Goal: Task Accomplishment & Management: Complete application form

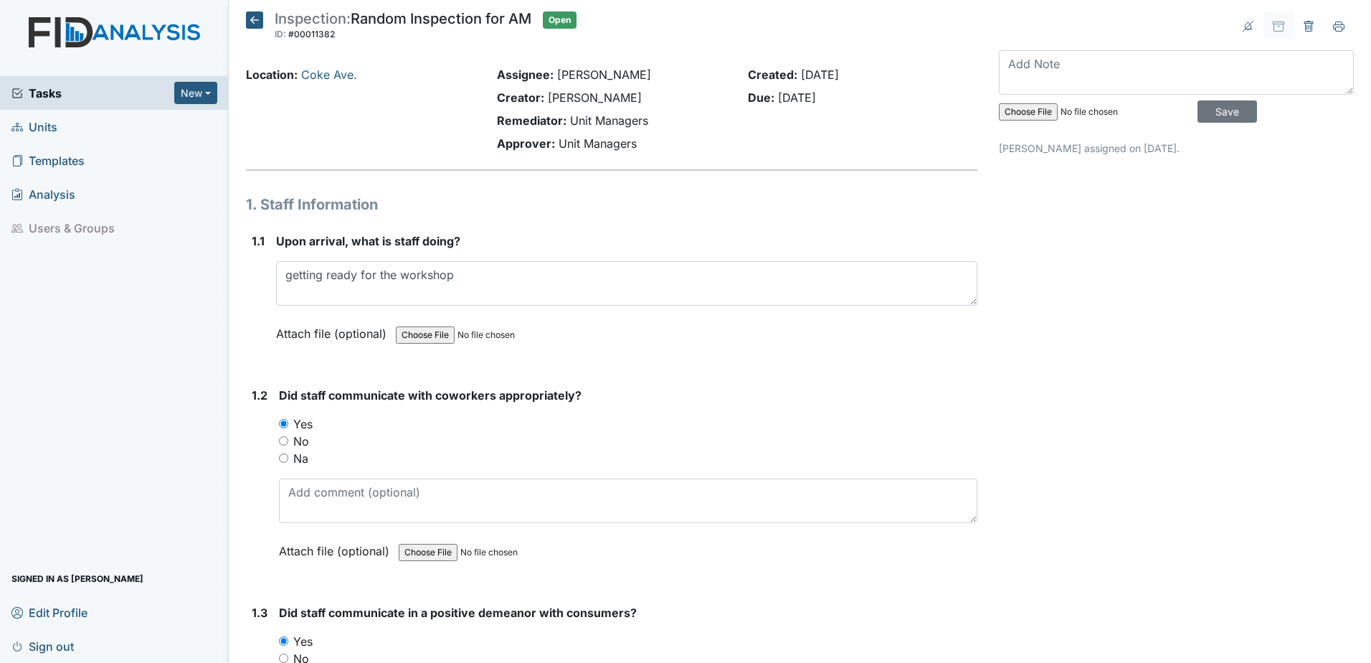
scroll to position [14417, 0]
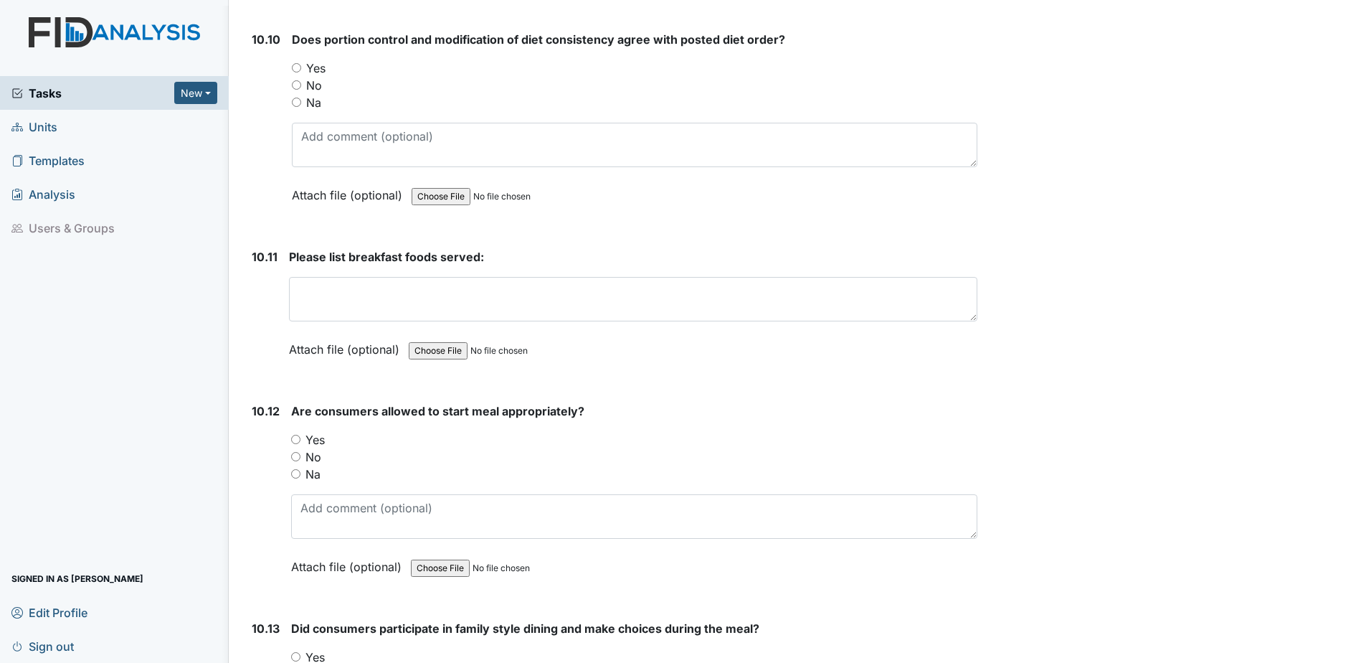
click at [292, 67] on input "Yes" at bounding box center [296, 67] width 9 height 9
radio input "true"
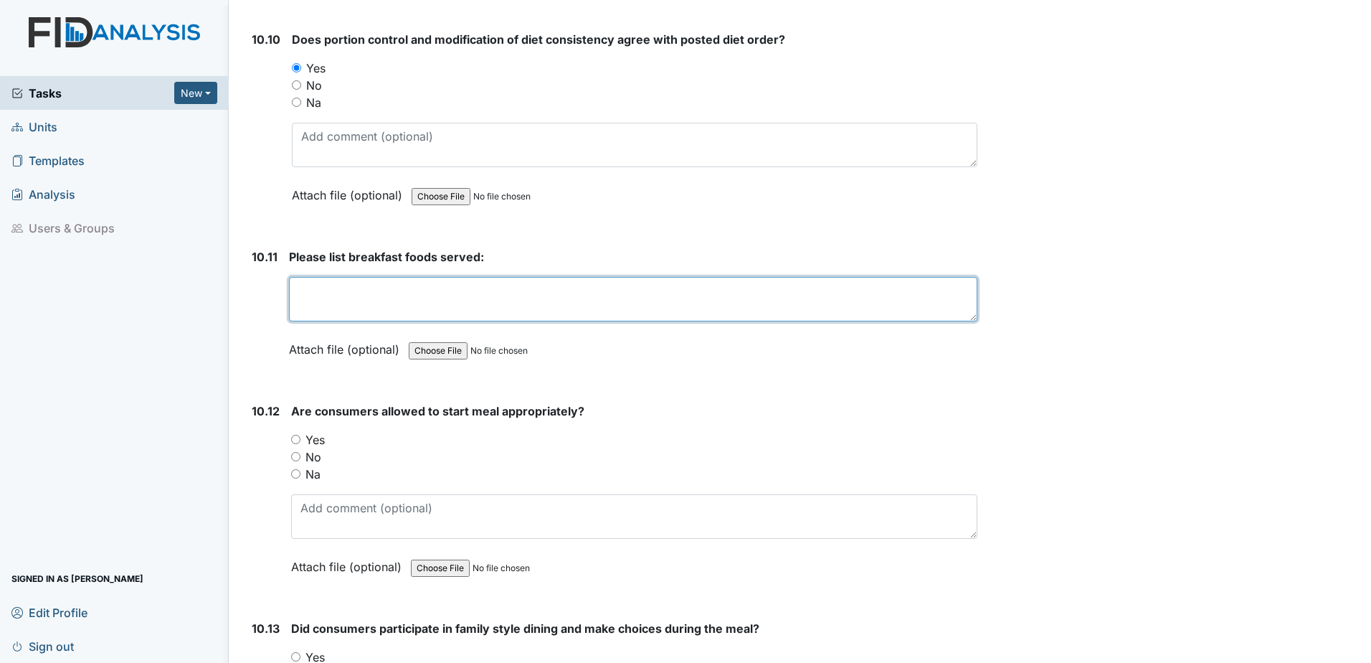
click at [349, 289] on textarea at bounding box center [633, 299] width 689 height 44
type textarea "egg, ham, biscuits, milk, oj, water"
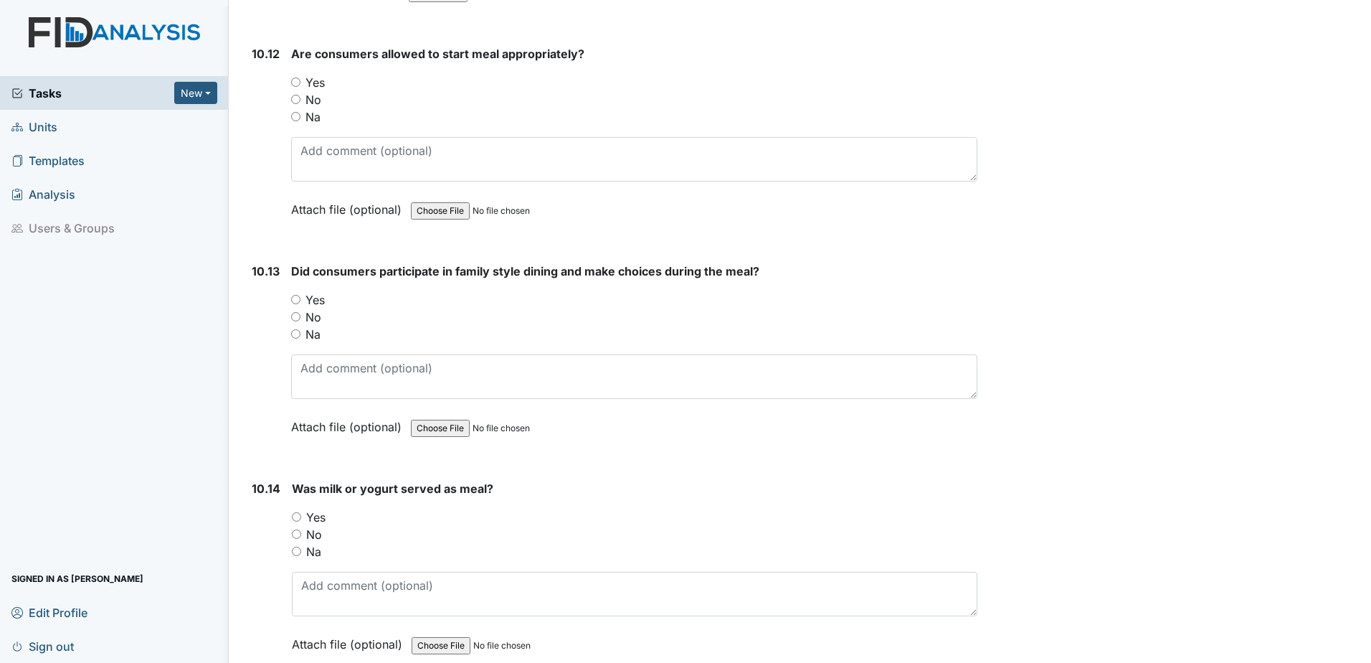
scroll to position [14776, 0]
click at [291, 82] on input "Yes" at bounding box center [295, 80] width 9 height 9
radio input "true"
click at [299, 293] on input "Yes" at bounding box center [295, 297] width 9 height 9
radio input "true"
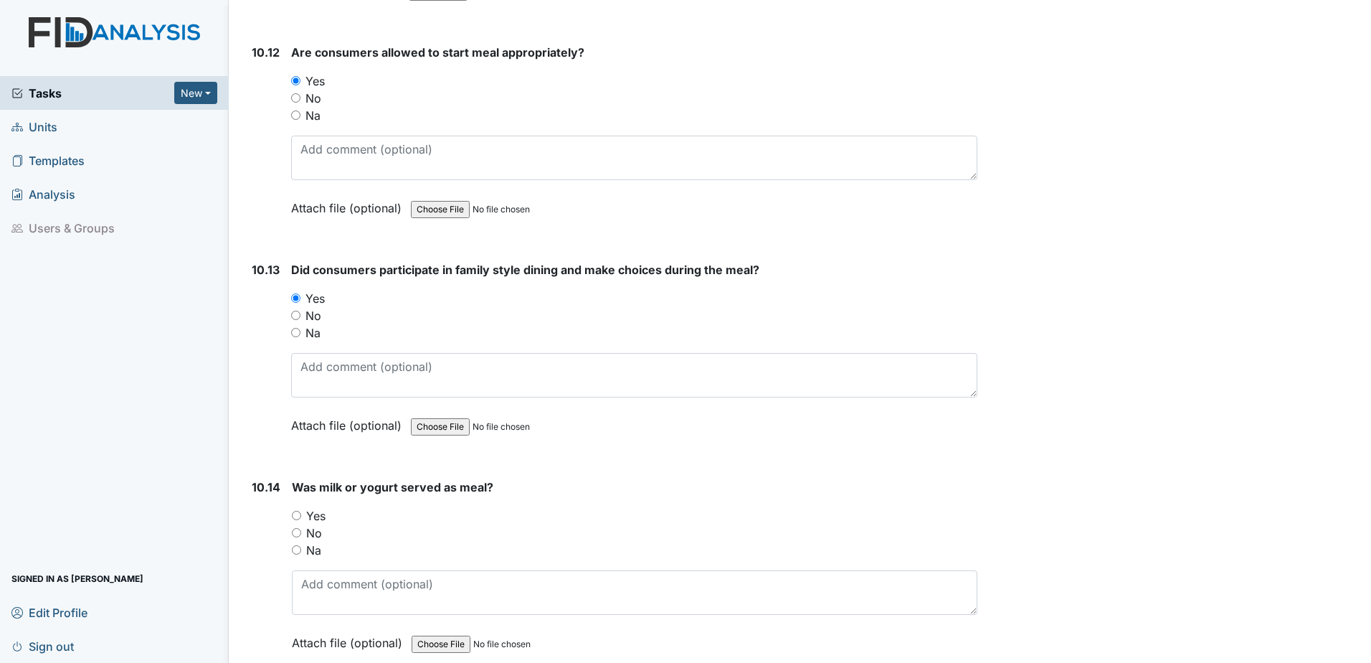
click at [296, 499] on div "Was milk or yogurt served as meal? You must select one of the below options. Ye…" at bounding box center [635, 569] width 686 height 183
click at [295, 514] on input "Yes" at bounding box center [296, 515] width 9 height 9
radio input "true"
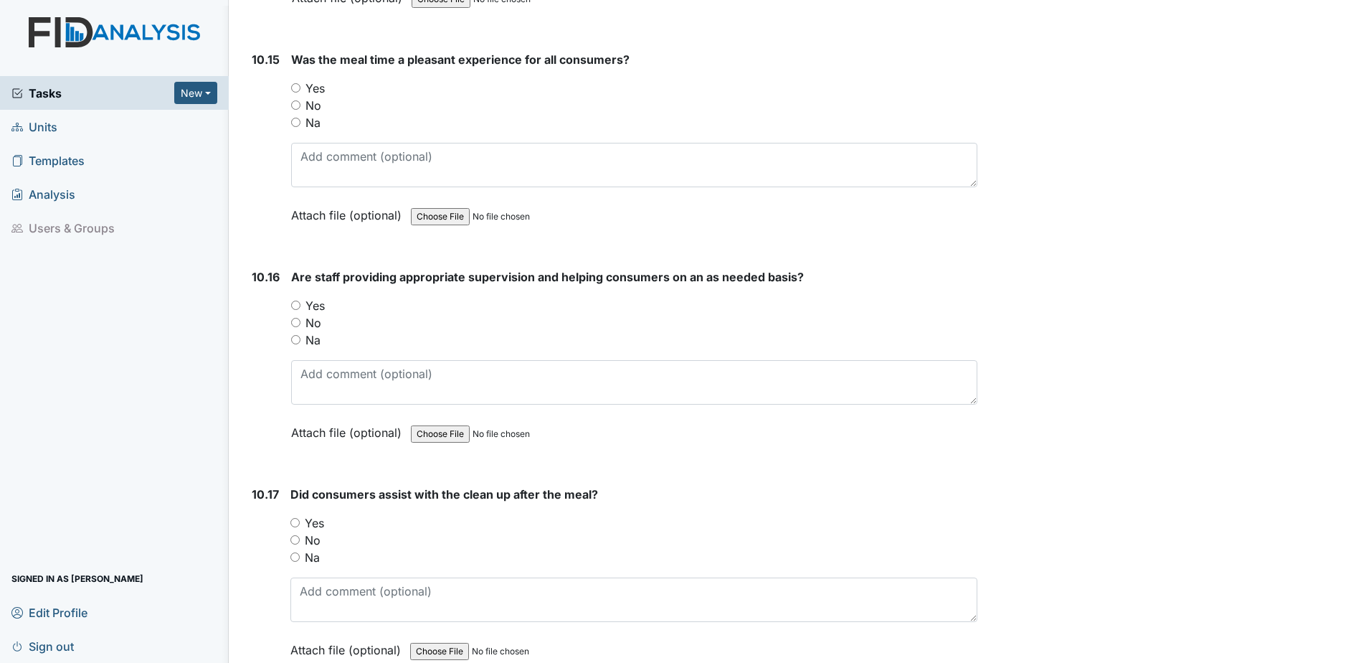
scroll to position [15421, 0]
click at [298, 85] on input "Yes" at bounding box center [295, 86] width 9 height 9
radio input "true"
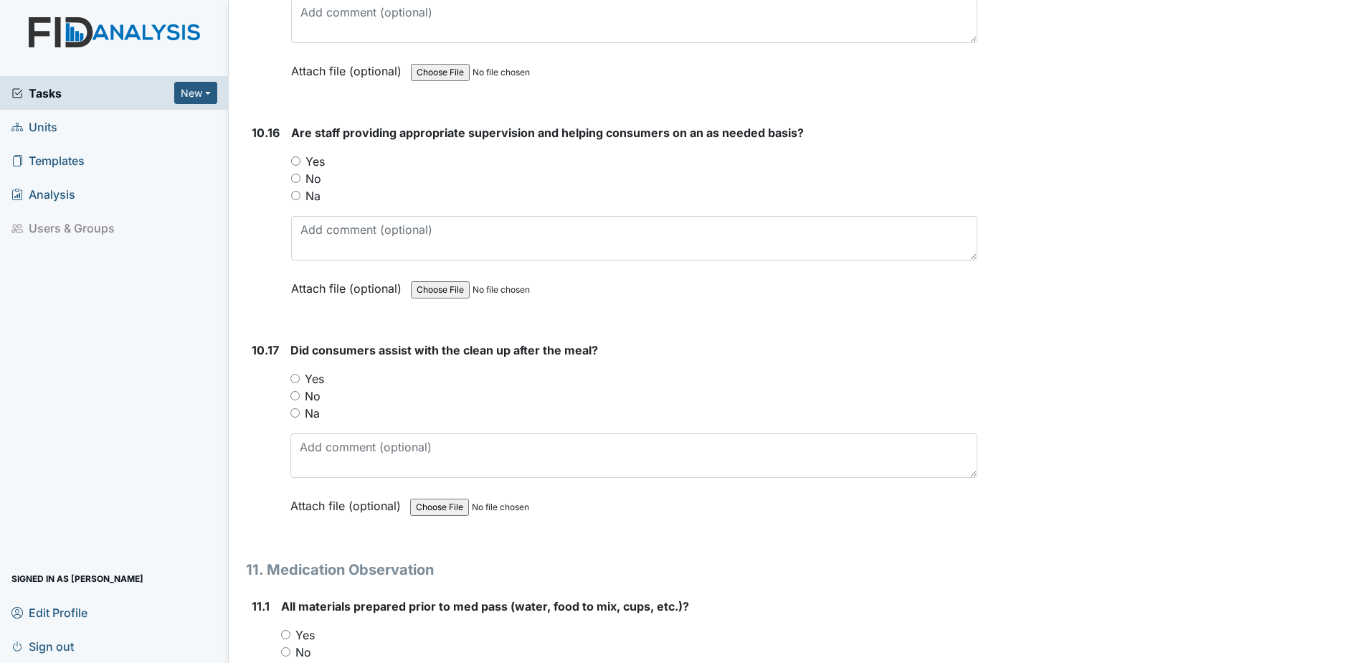
scroll to position [15636, 0]
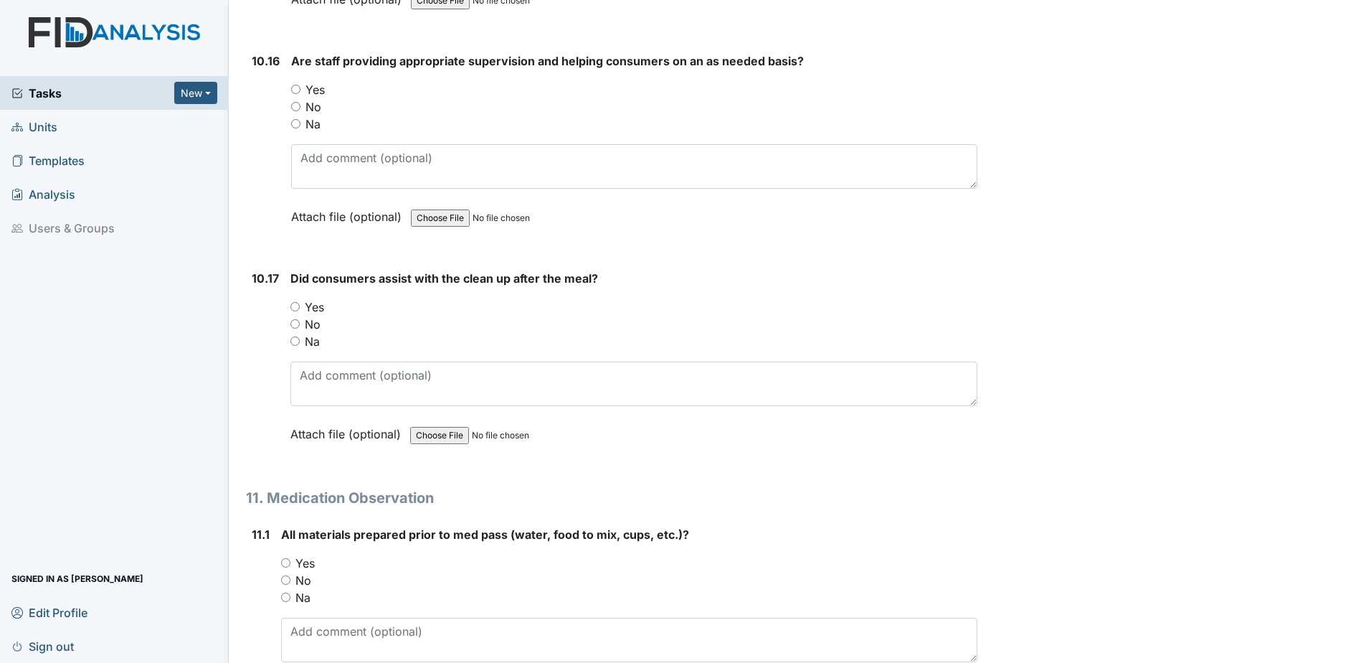
click at [291, 89] on input "Yes" at bounding box center [295, 89] width 9 height 9
radio input "true"
click at [298, 308] on input "Yes" at bounding box center [294, 306] width 9 height 9
radio input "true"
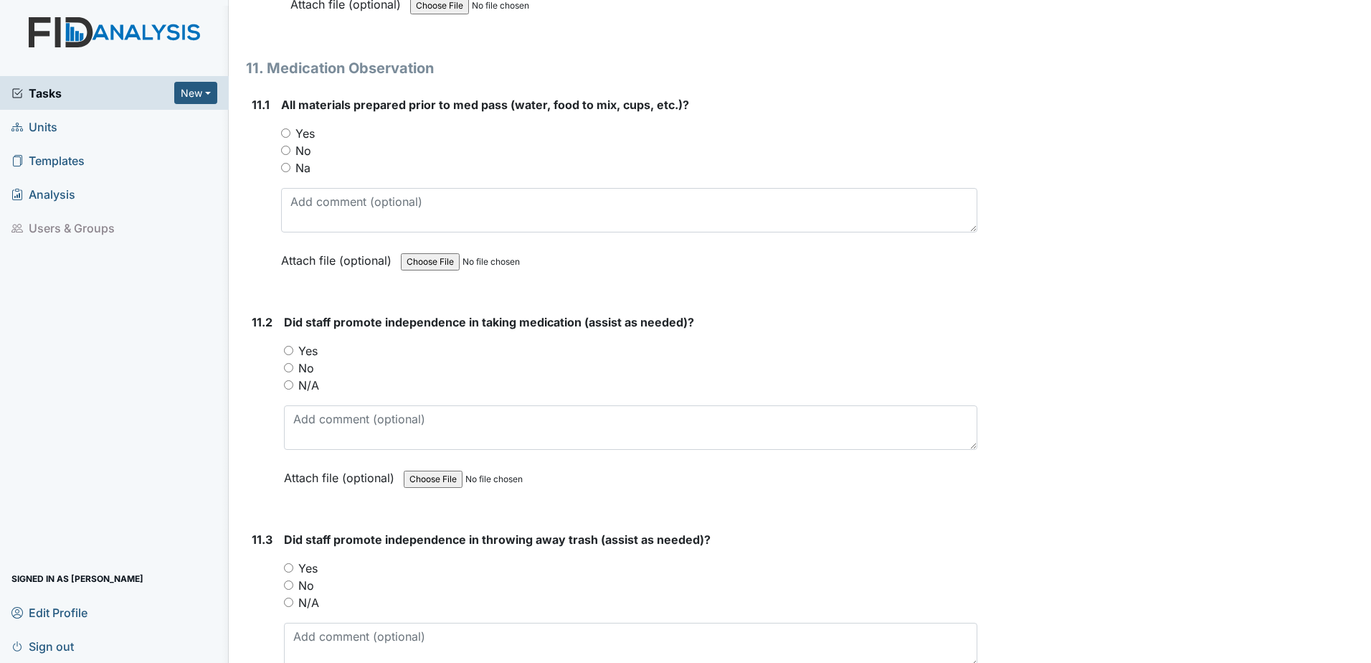
scroll to position [16067, 0]
click at [290, 566] on input "Yes" at bounding box center [288, 566] width 9 height 9
radio input "true"
click at [289, 350] on input "Yes" at bounding box center [288, 349] width 9 height 9
radio input "true"
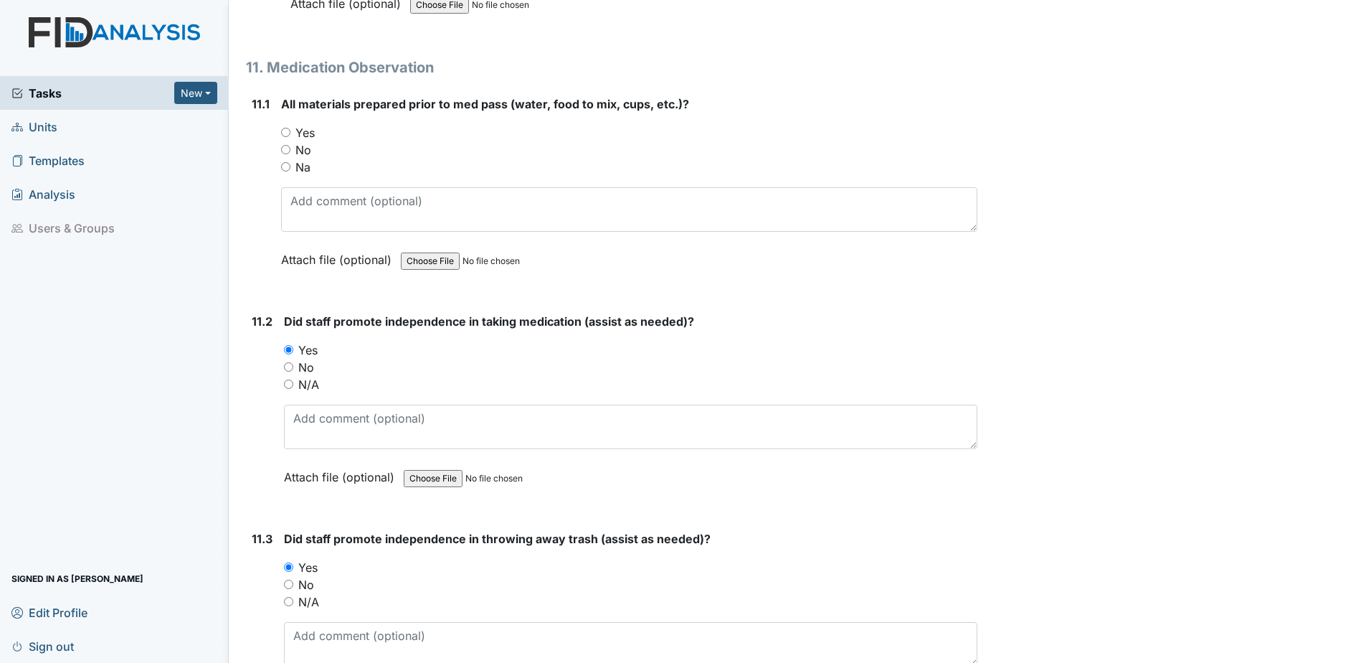
click at [280, 128] on div "11.1 All materials prepared prior to med pass (water, food to mix, cups, etc.)?…" at bounding box center [612, 192] width 732 height 194
click at [285, 133] on input "Yes" at bounding box center [285, 132] width 9 height 9
radio input "true"
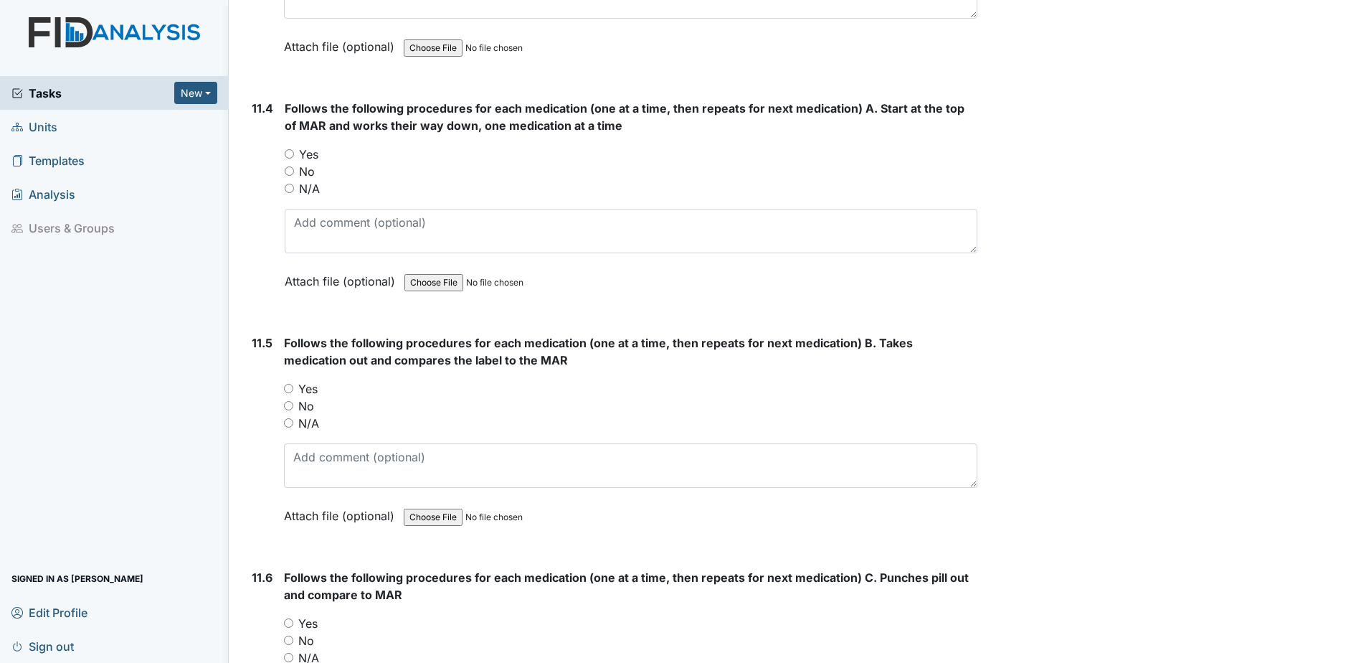
scroll to position [16784, 0]
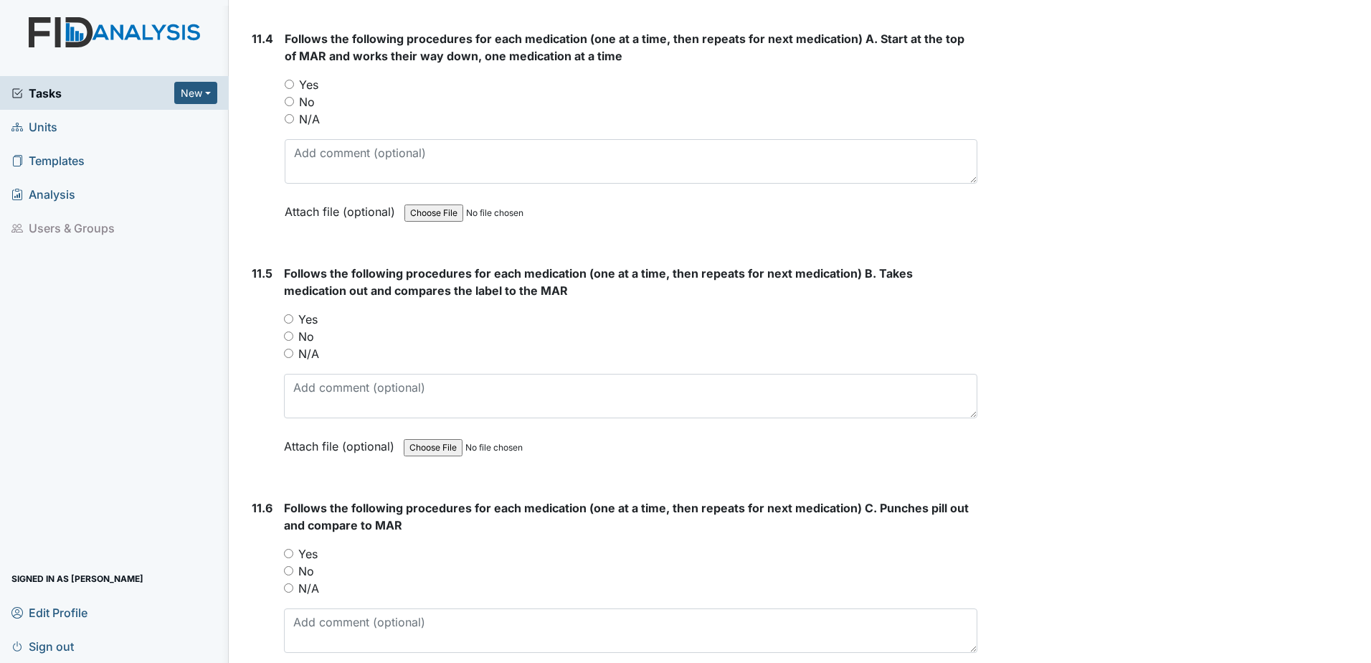
click at [292, 554] on input "Yes" at bounding box center [288, 553] width 9 height 9
radio input "true"
click at [285, 318] on input "Yes" at bounding box center [288, 318] width 9 height 9
radio input "true"
click at [280, 73] on div "11.4 Follows the following procedures for each medication (one at a time, then …" at bounding box center [612, 136] width 732 height 212
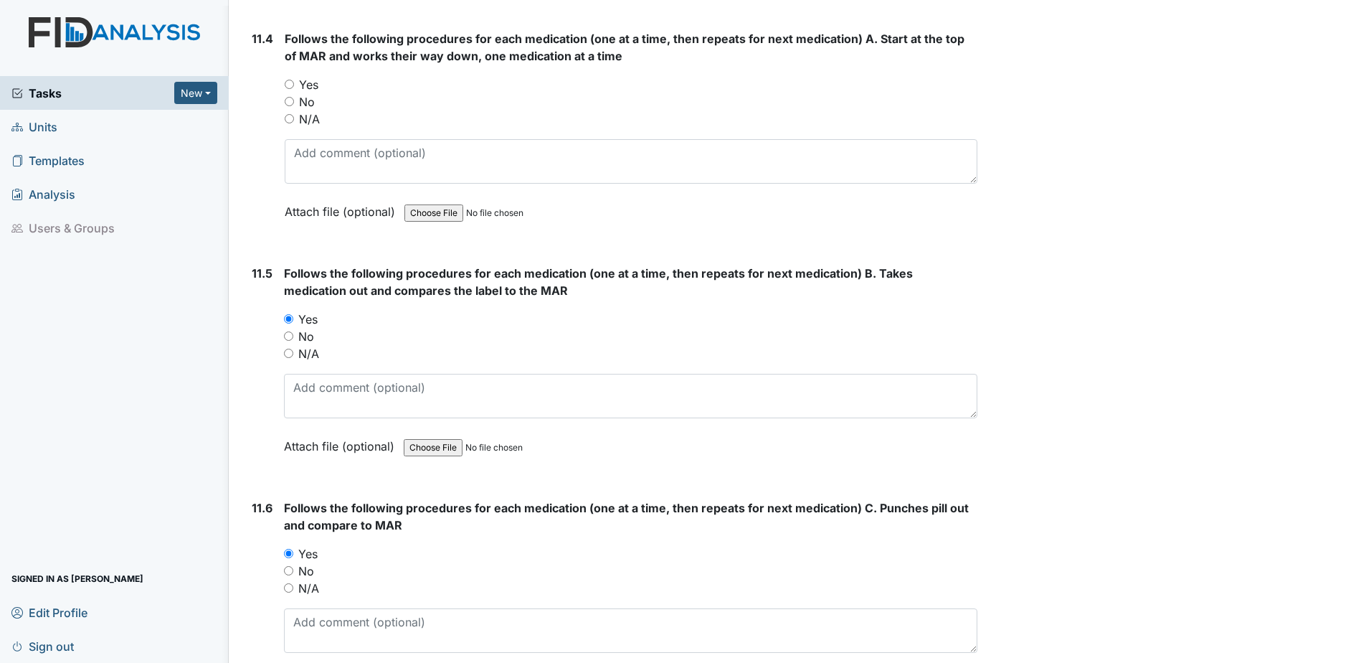
click at [290, 82] on input "Yes" at bounding box center [289, 84] width 9 height 9
radio input "true"
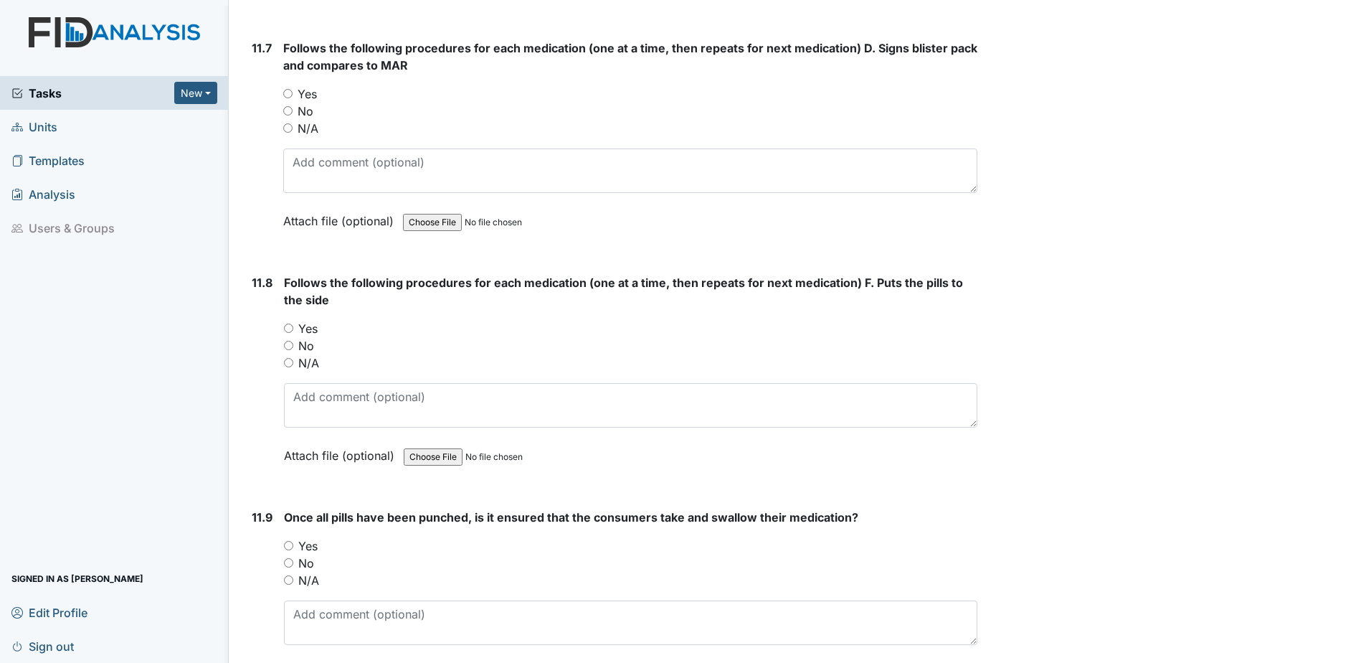
scroll to position [17501, 0]
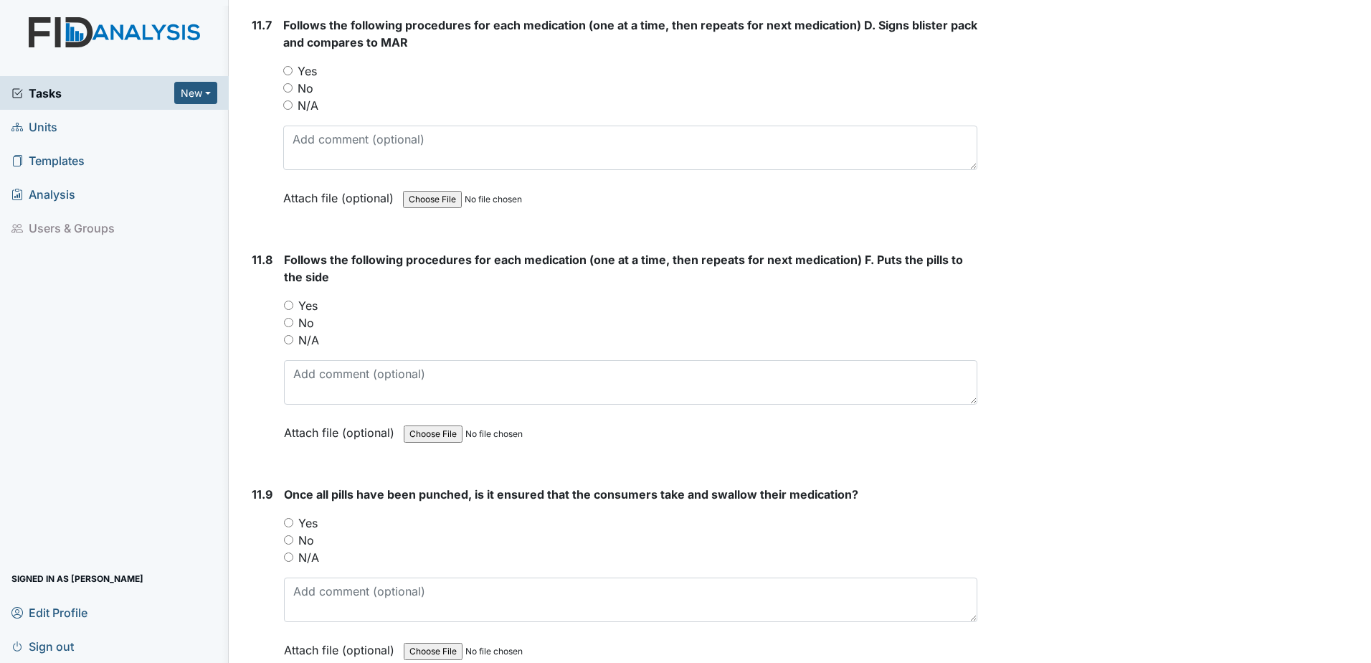
click at [289, 521] on input "Yes" at bounding box center [288, 522] width 9 height 9
radio input "true"
click at [291, 68] on input "Yes" at bounding box center [287, 70] width 9 height 9
radio input "true"
click at [290, 303] on input "Yes" at bounding box center [288, 305] width 9 height 9
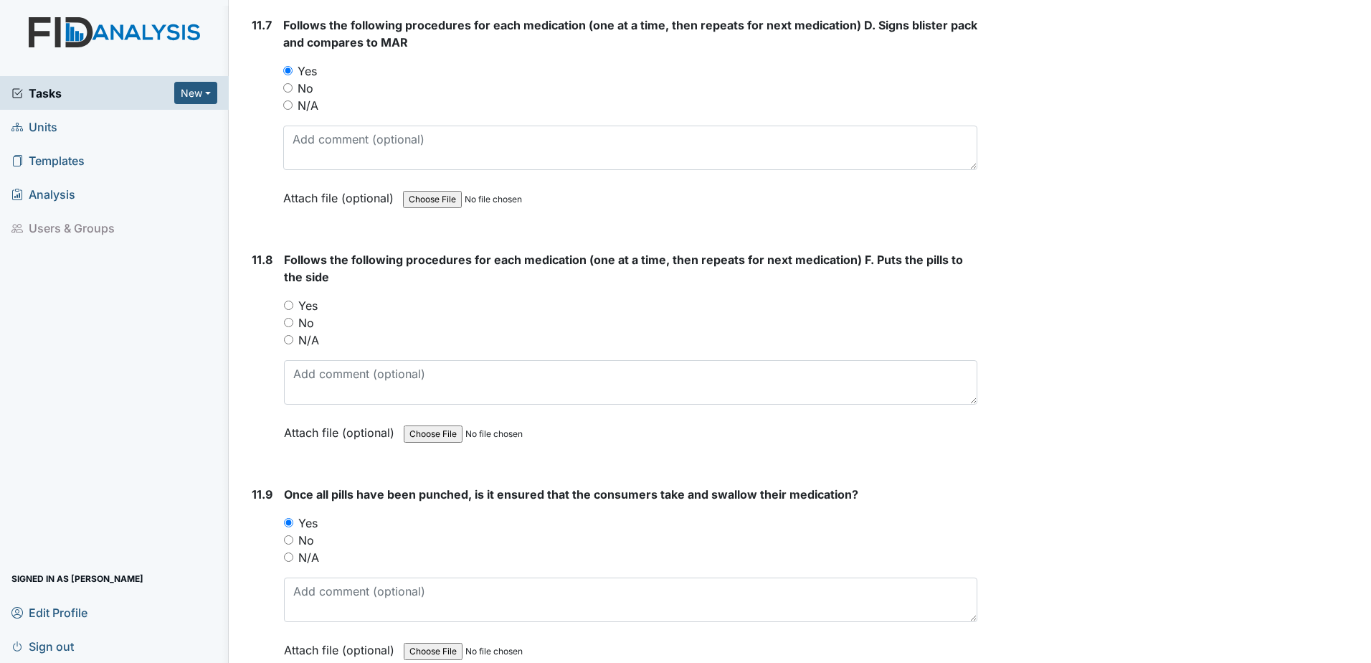
radio input "true"
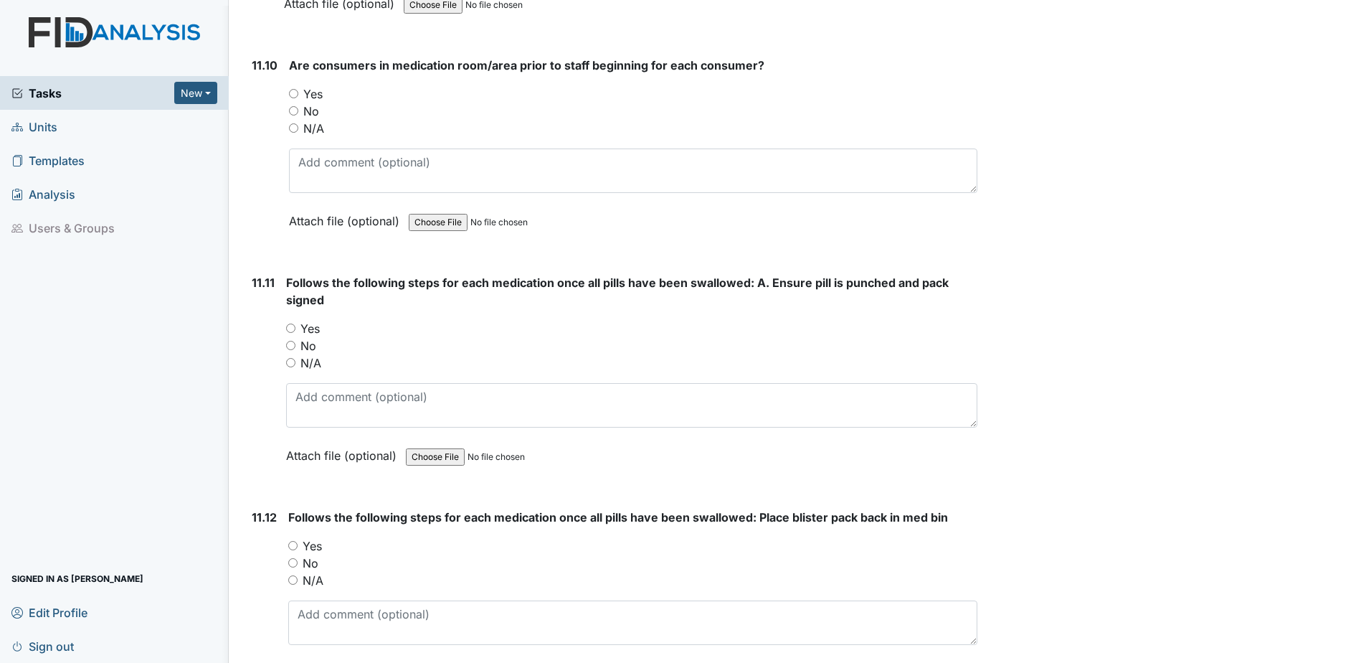
scroll to position [18147, 0]
click at [293, 95] on input "Yes" at bounding box center [293, 94] width 9 height 9
radio input "true"
click at [288, 326] on input "Yes" at bounding box center [290, 328] width 9 height 9
radio input "true"
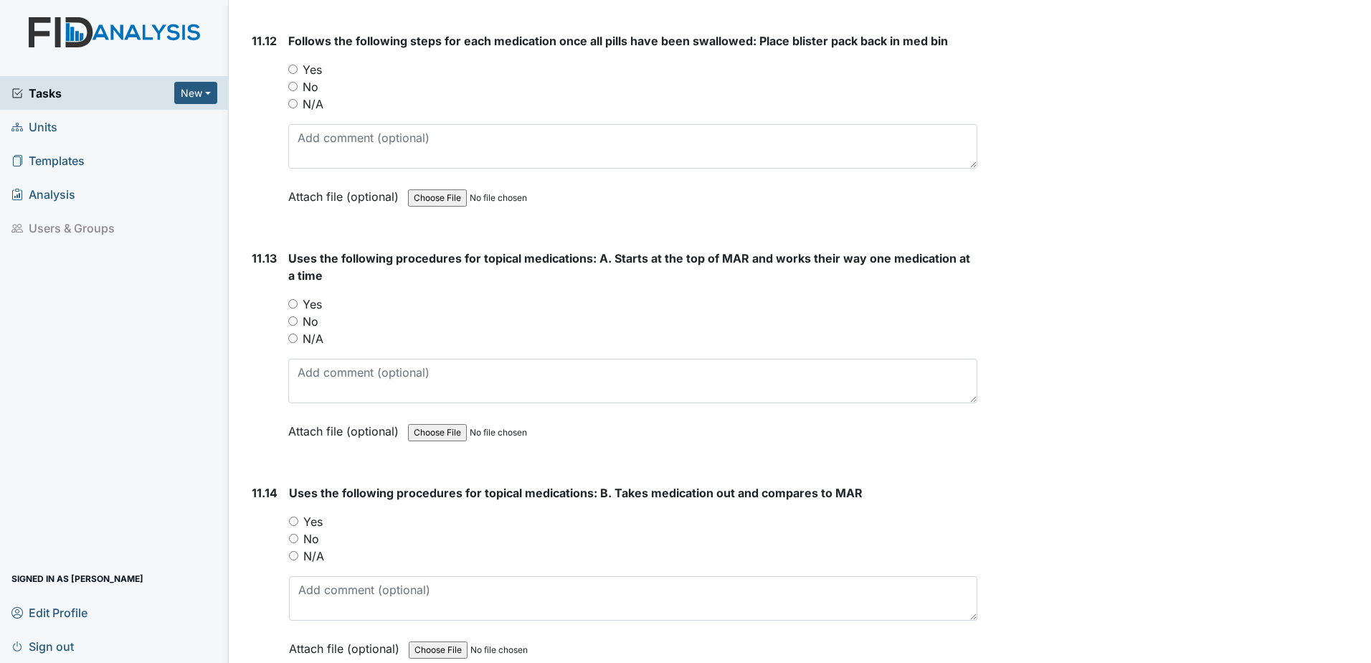
scroll to position [18649, 0]
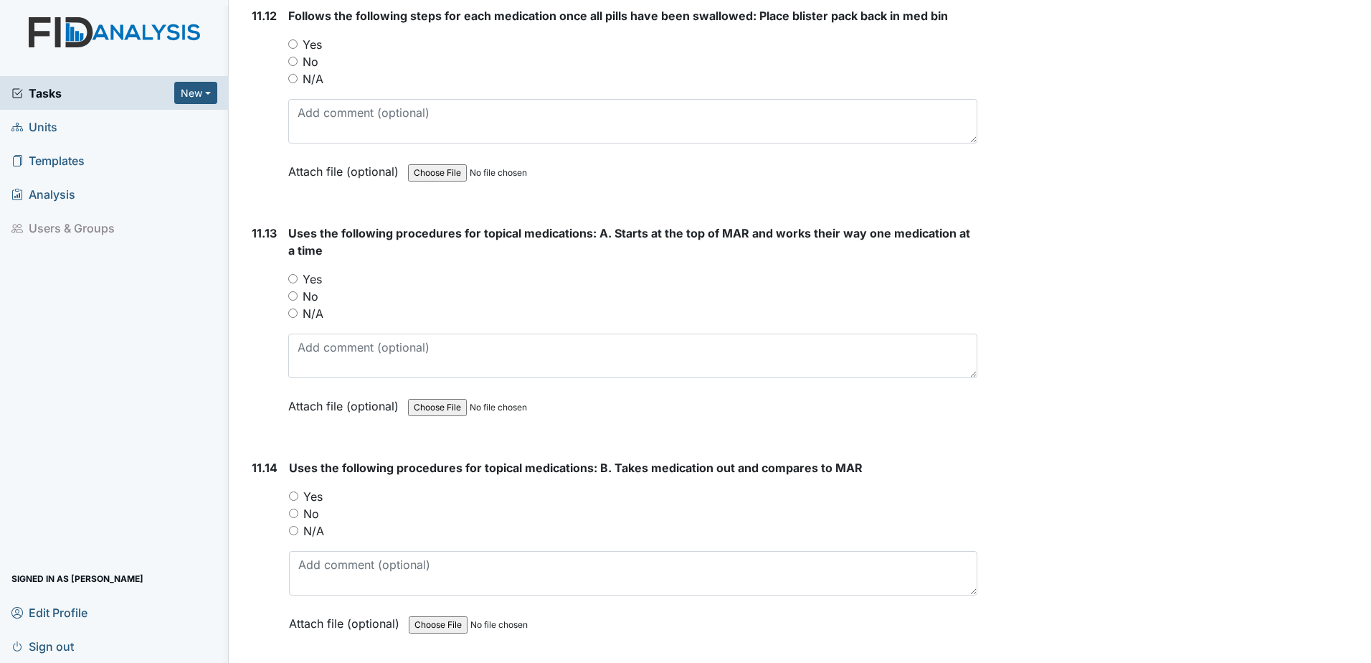
click at [296, 40] on input "Yes" at bounding box center [292, 43] width 9 height 9
radio input "true"
click at [293, 278] on input "Yes" at bounding box center [292, 278] width 9 height 9
radio input "true"
click at [296, 497] on input "Yes" at bounding box center [293, 495] width 9 height 9
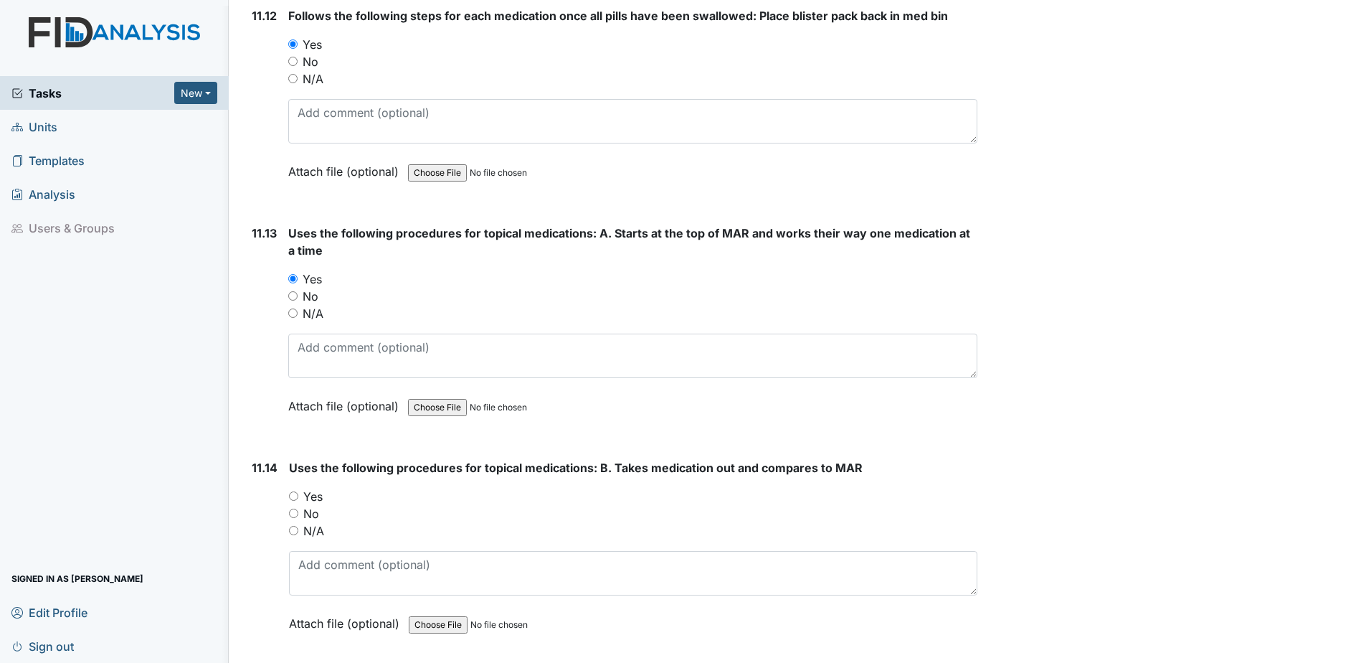
radio input "true"
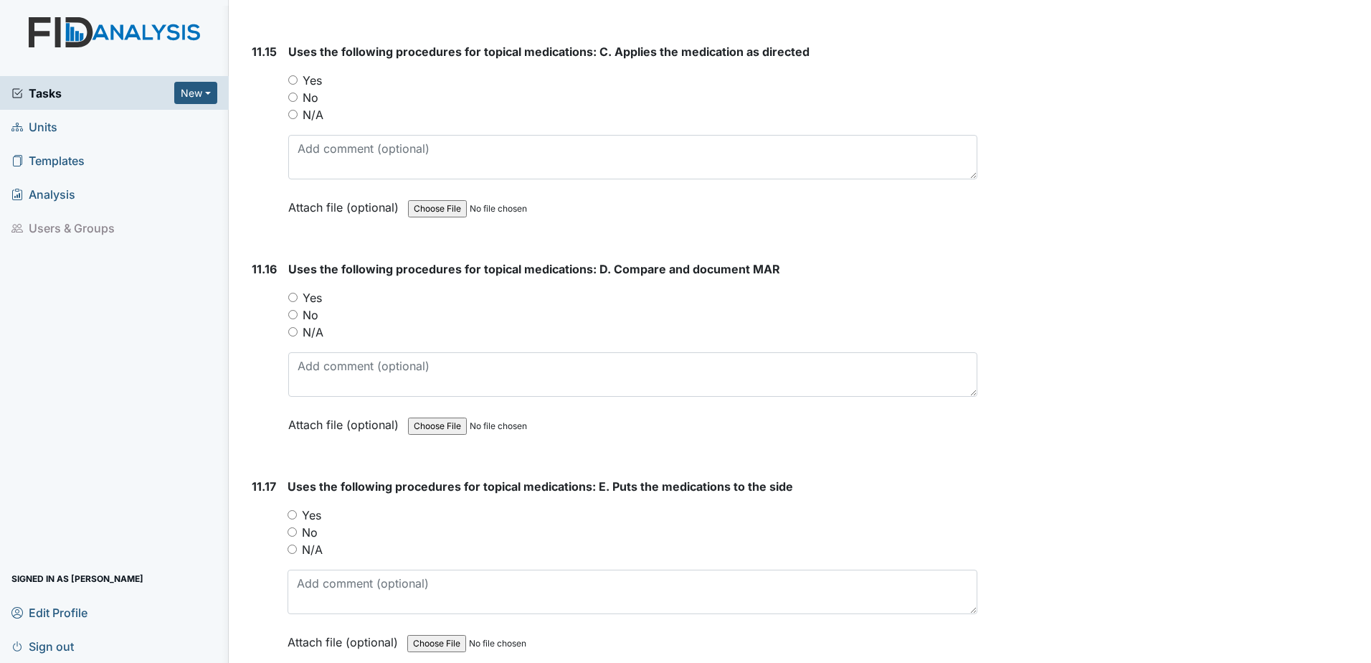
scroll to position [19294, 0]
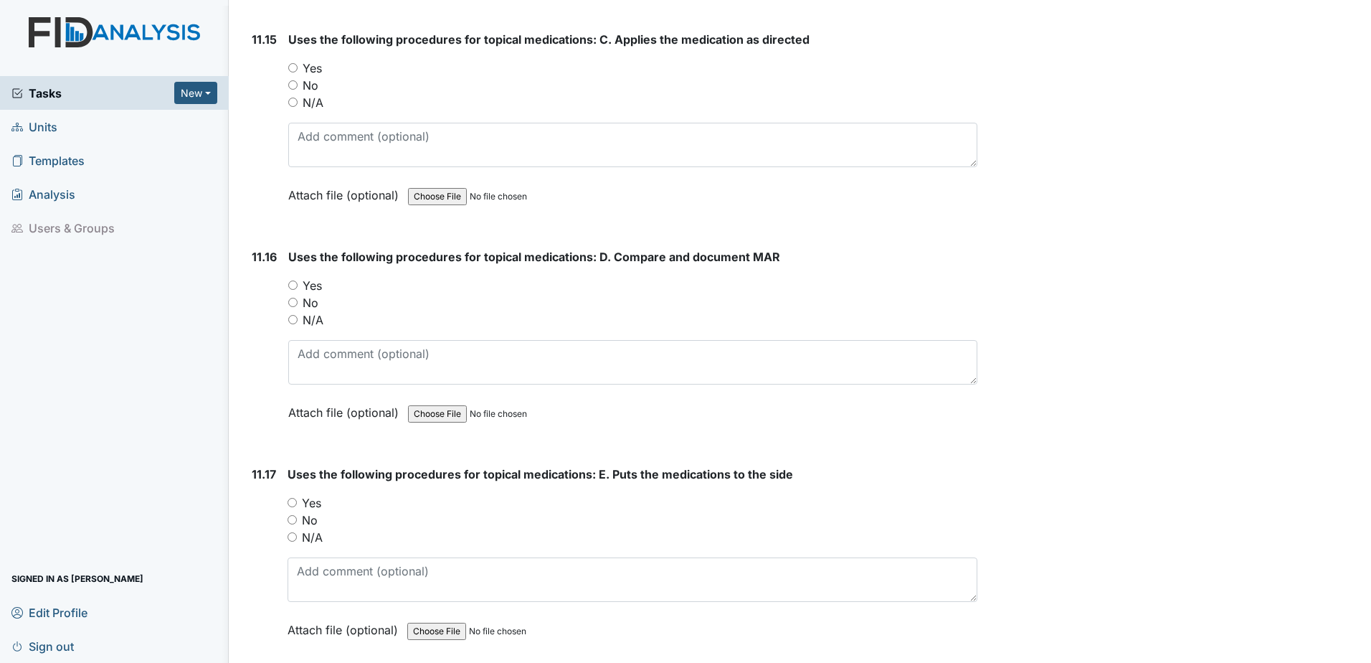
click at [290, 70] on input "Yes" at bounding box center [292, 67] width 9 height 9
radio input "true"
click at [293, 284] on input "Yes" at bounding box center [292, 284] width 9 height 9
radio input "true"
click at [286, 501] on div "11.17 Uses the following procedures for topical medications: E. Puts the medica…" at bounding box center [612, 563] width 732 height 194
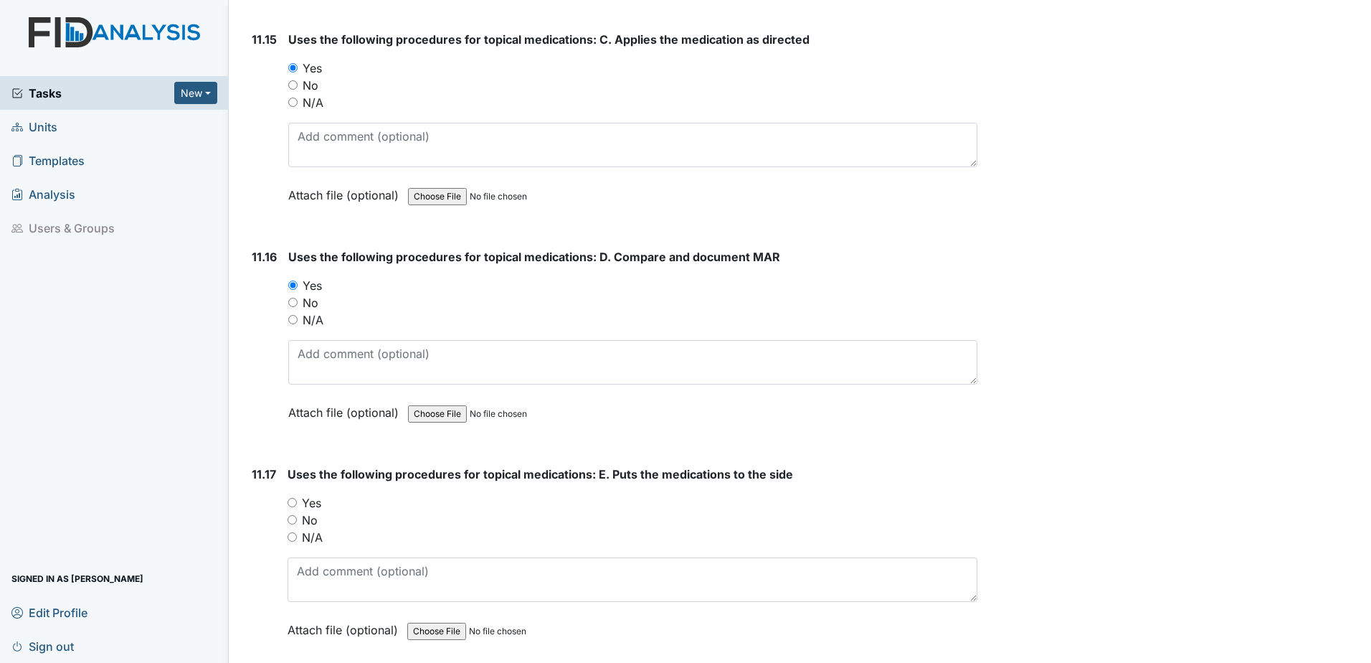
click at [294, 501] on input "Yes" at bounding box center [292, 502] width 9 height 9
radio input "true"
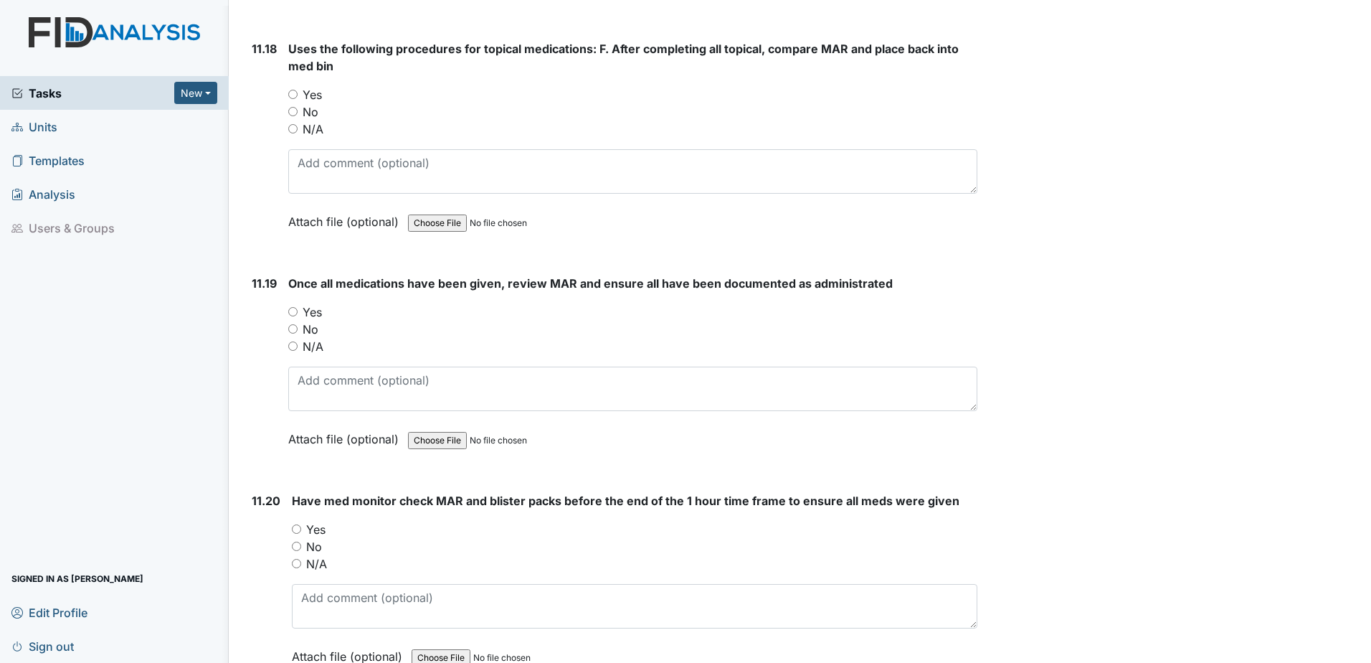
scroll to position [19940, 0]
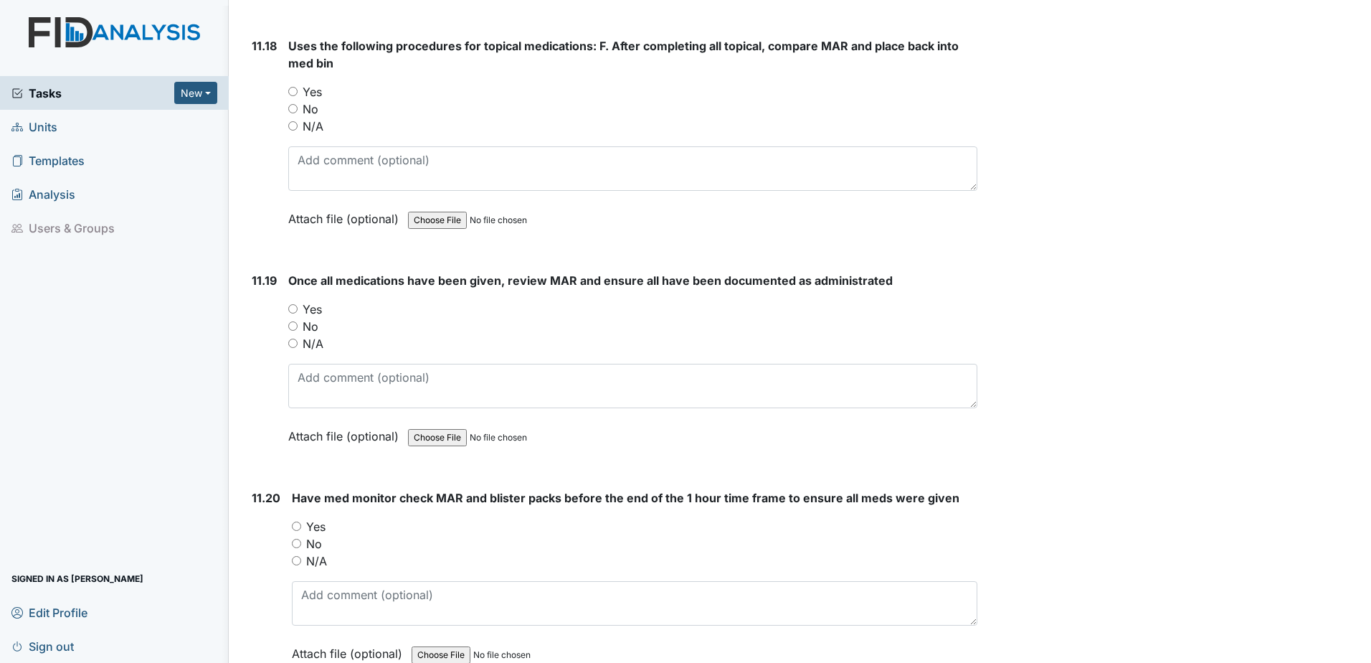
click at [288, 91] on input "Yes" at bounding box center [292, 91] width 9 height 9
radio input "true"
click at [298, 314] on div "Yes" at bounding box center [632, 309] width 689 height 17
click at [296, 524] on input "Yes" at bounding box center [296, 525] width 9 height 9
radio input "true"
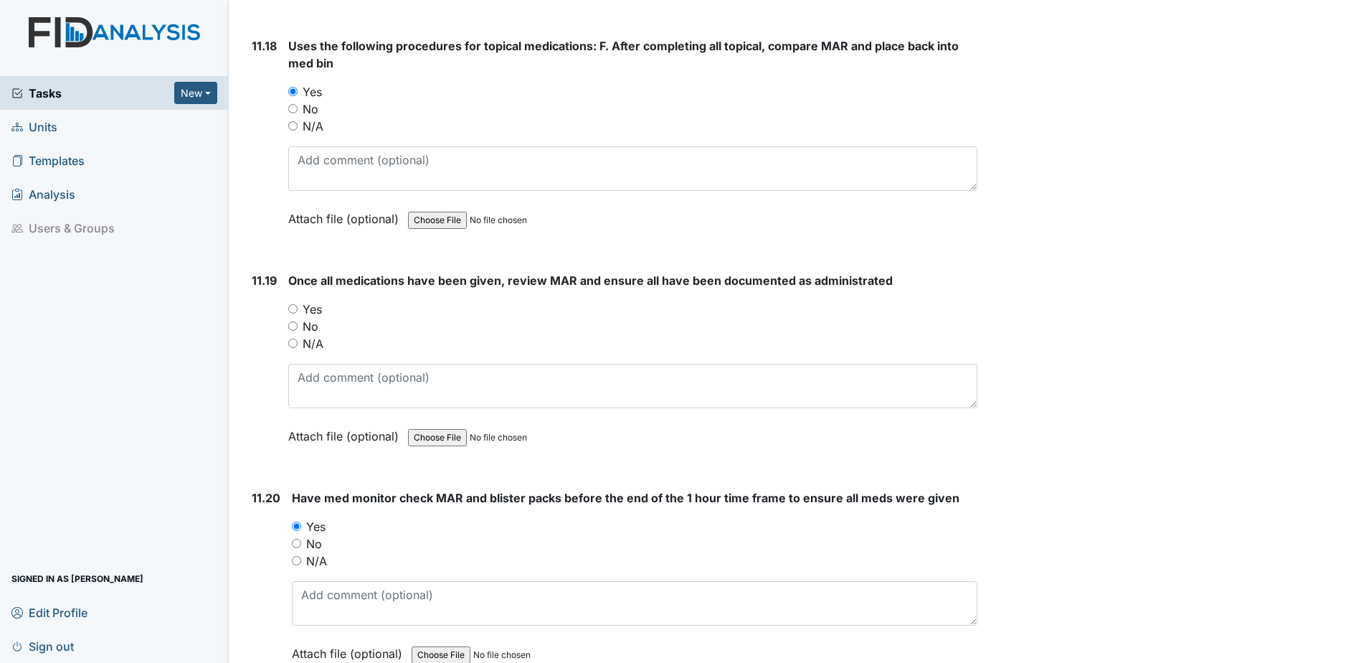
click at [290, 305] on input "Yes" at bounding box center [292, 308] width 9 height 9
radio input "true"
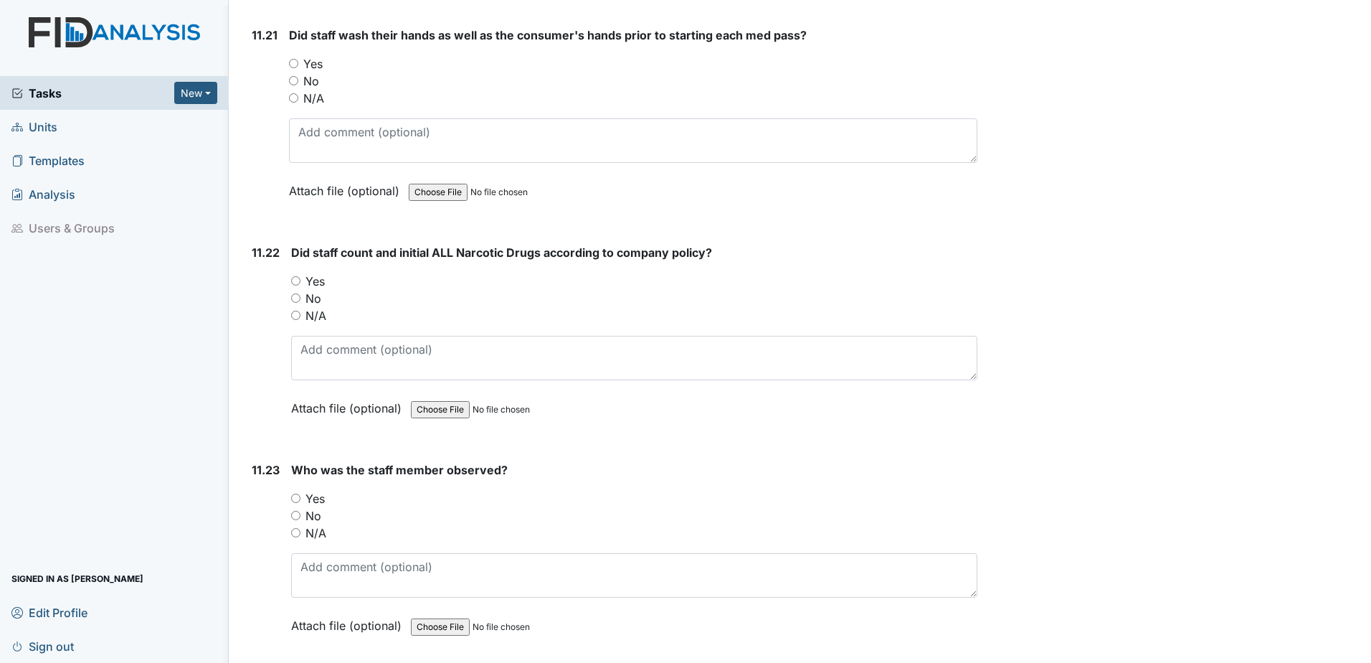
scroll to position [20585, 0]
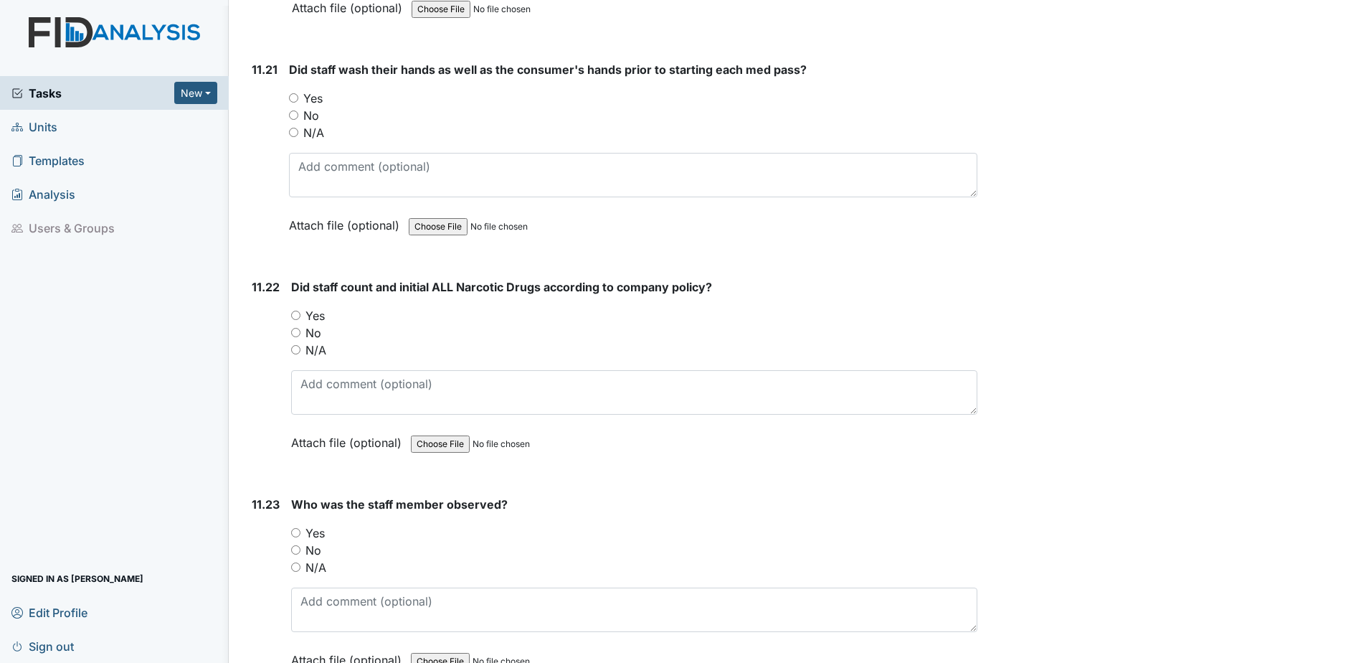
click at [299, 530] on input "Yes" at bounding box center [295, 532] width 9 height 9
radio input "true"
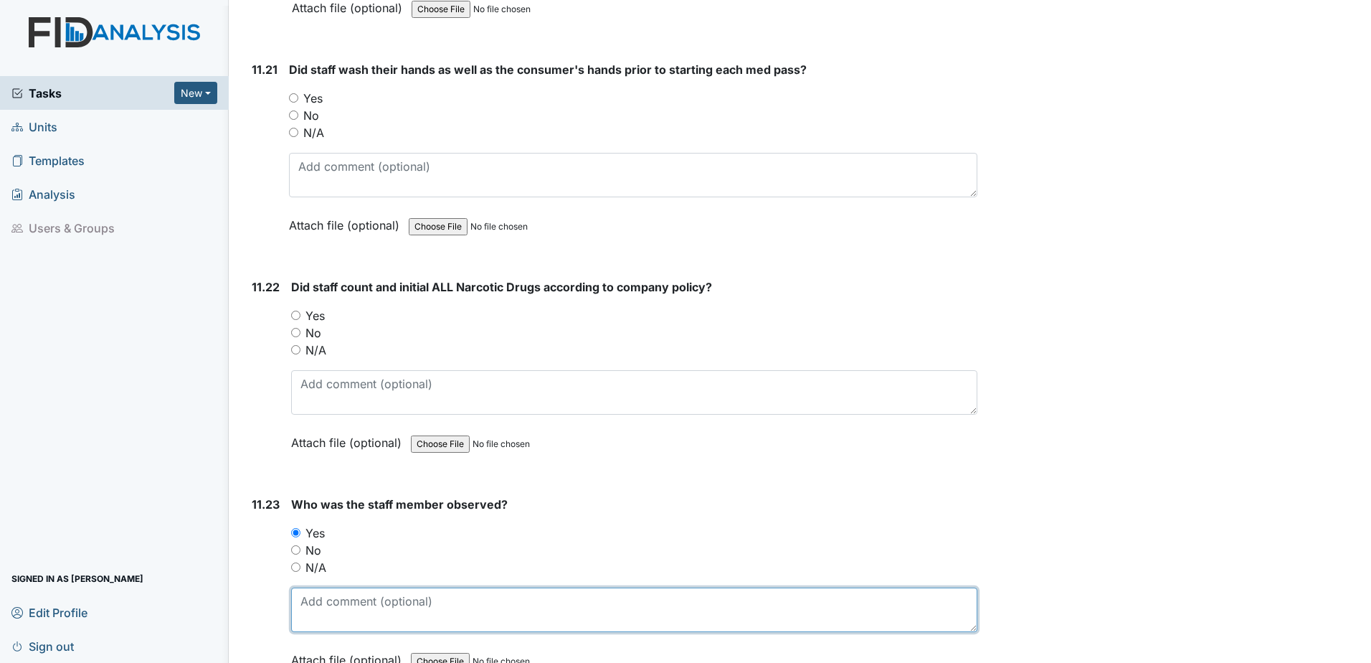
click at [407, 596] on textarea at bounding box center [634, 609] width 686 height 44
type textarea "Y"
type textarea "TB"
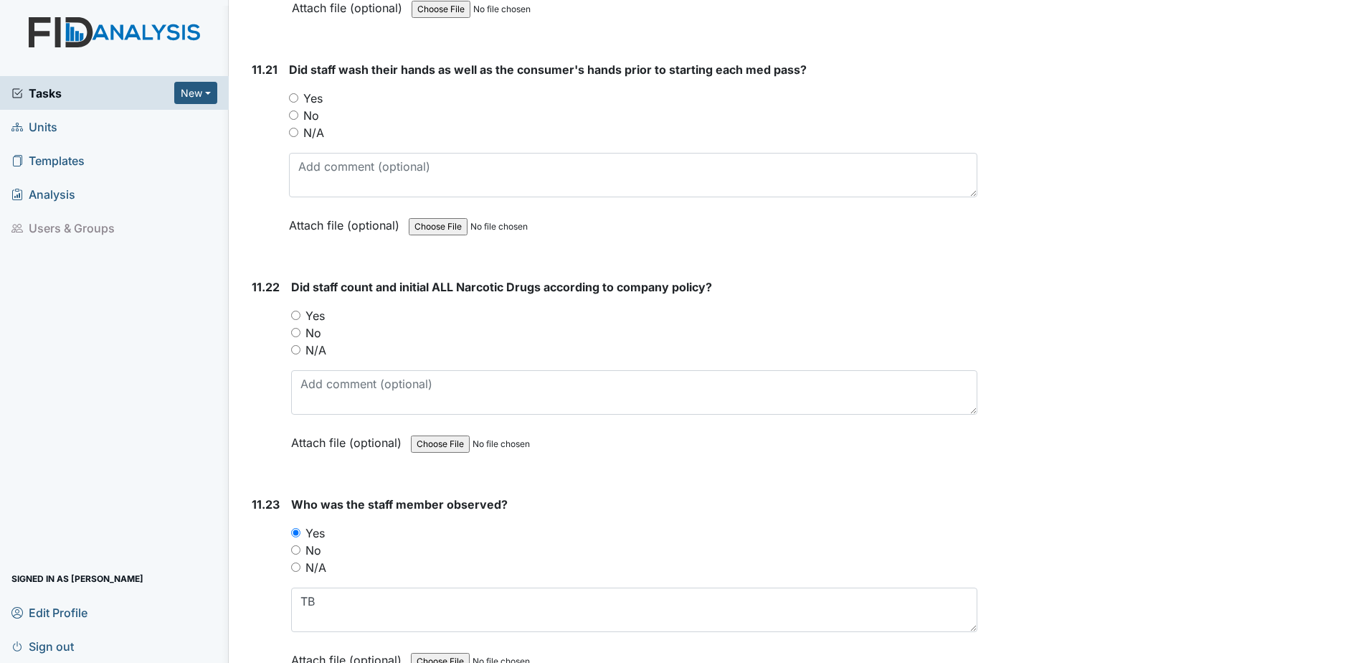
click at [291, 316] on input "Yes" at bounding box center [295, 315] width 9 height 9
radio input "true"
click at [318, 108] on label "No" at bounding box center [311, 115] width 16 height 17
click at [298, 110] on input "No" at bounding box center [293, 114] width 9 height 9
radio input "true"
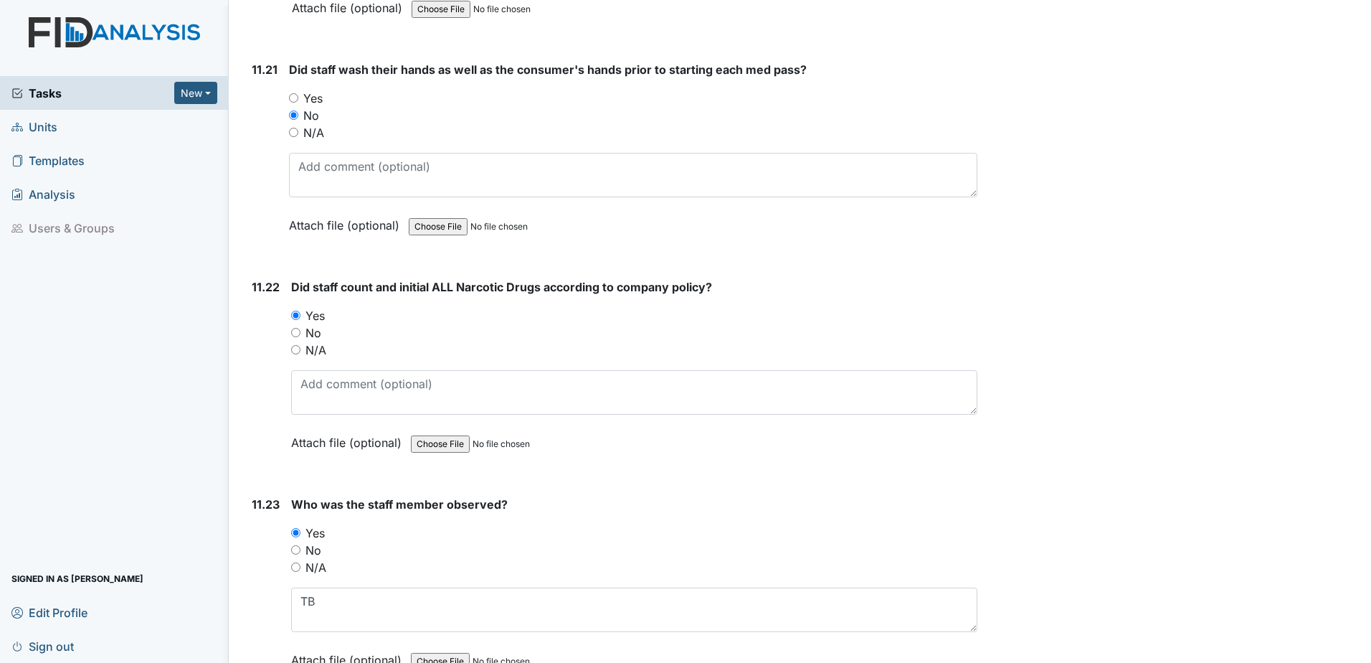
click at [298, 95] on input "Yes" at bounding box center [293, 97] width 9 height 9
radio input "true"
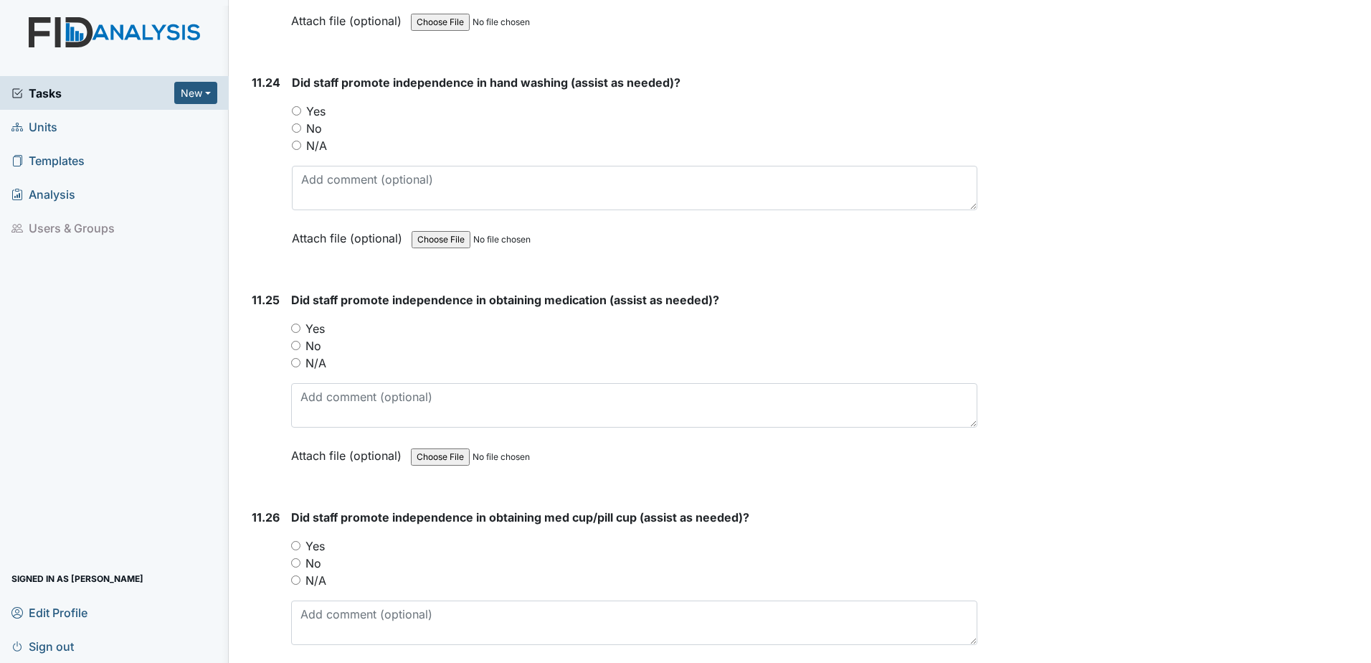
scroll to position [21231, 0]
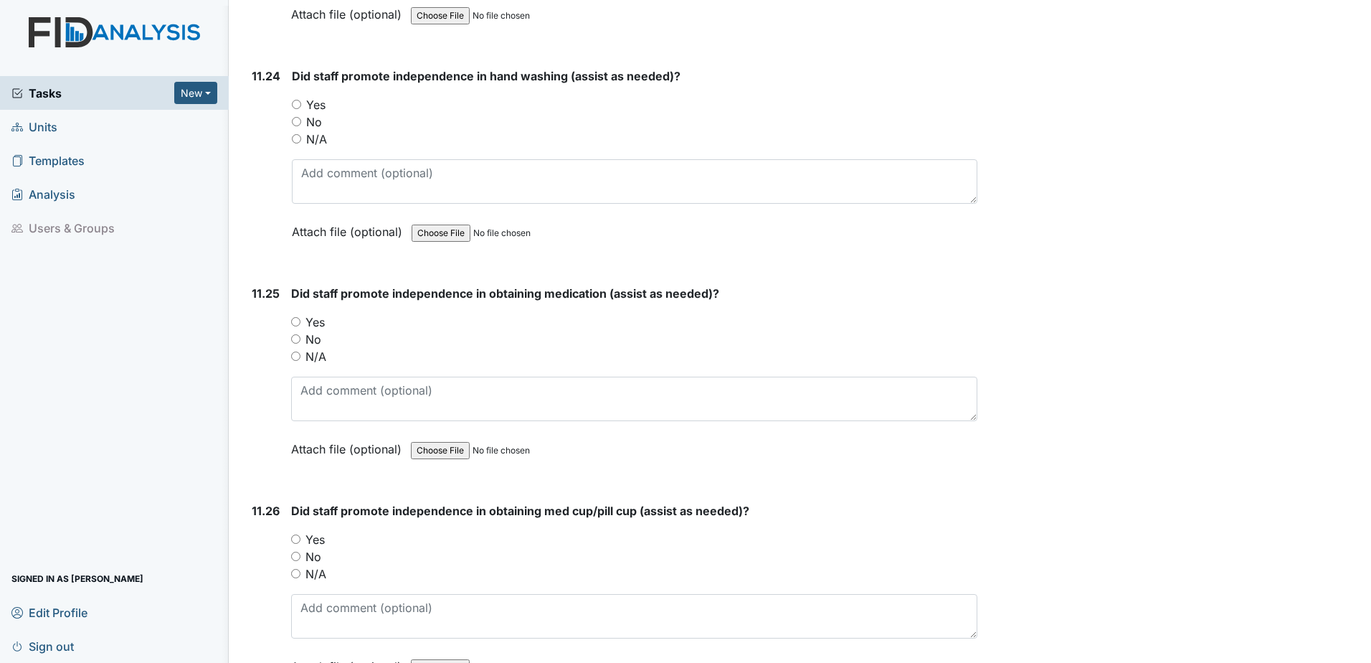
click at [299, 105] on input "Yes" at bounding box center [296, 104] width 9 height 9
radio input "true"
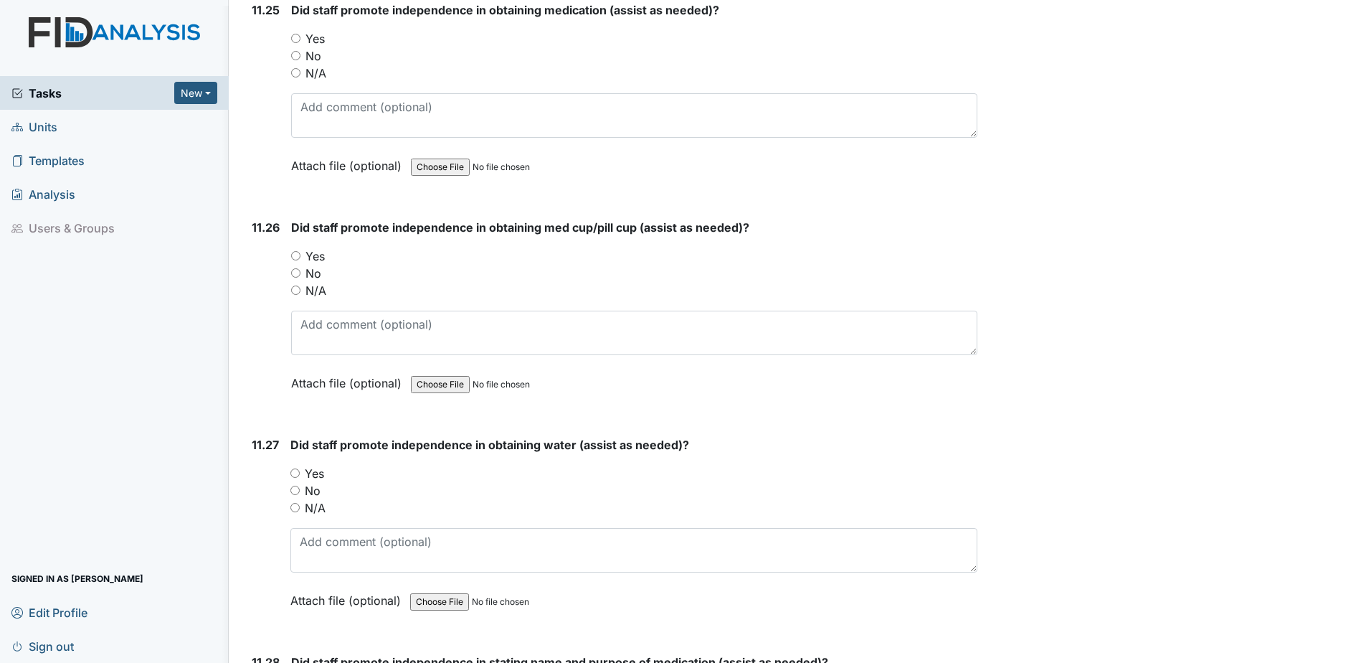
scroll to position [21518, 0]
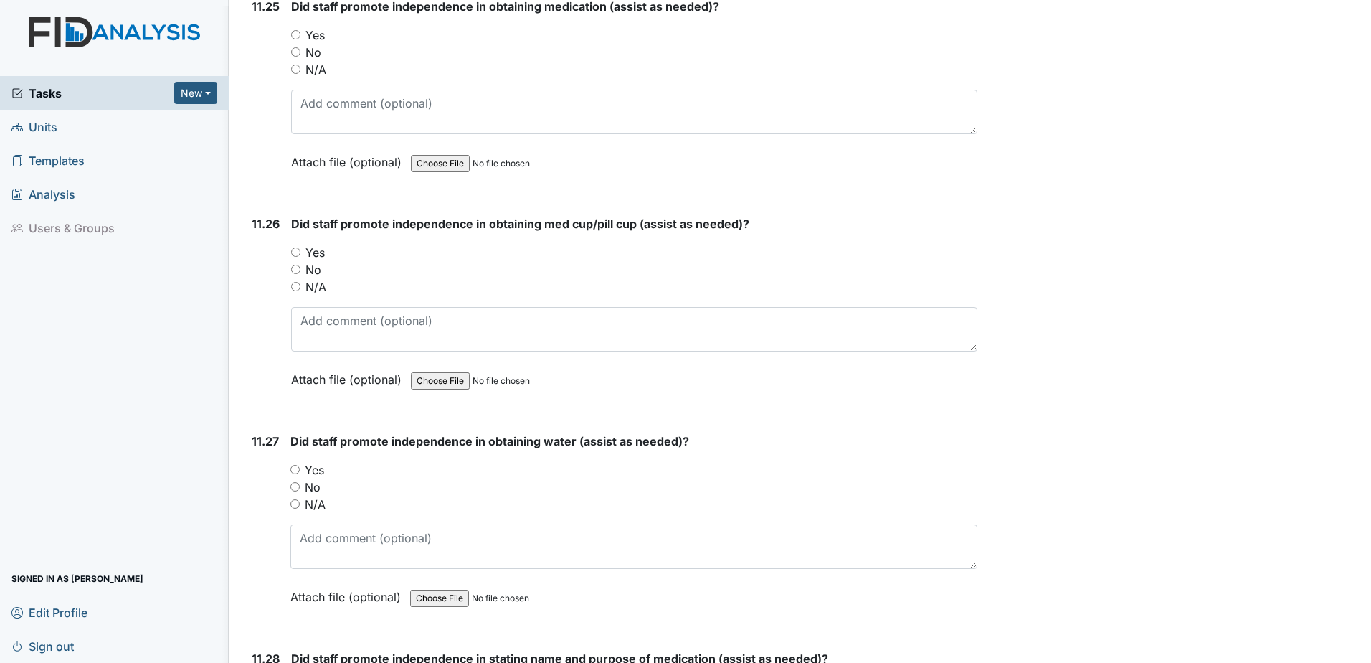
click at [296, 29] on div "Yes" at bounding box center [634, 35] width 686 height 17
click at [297, 32] on input "Yes" at bounding box center [295, 34] width 9 height 9
radio input "true"
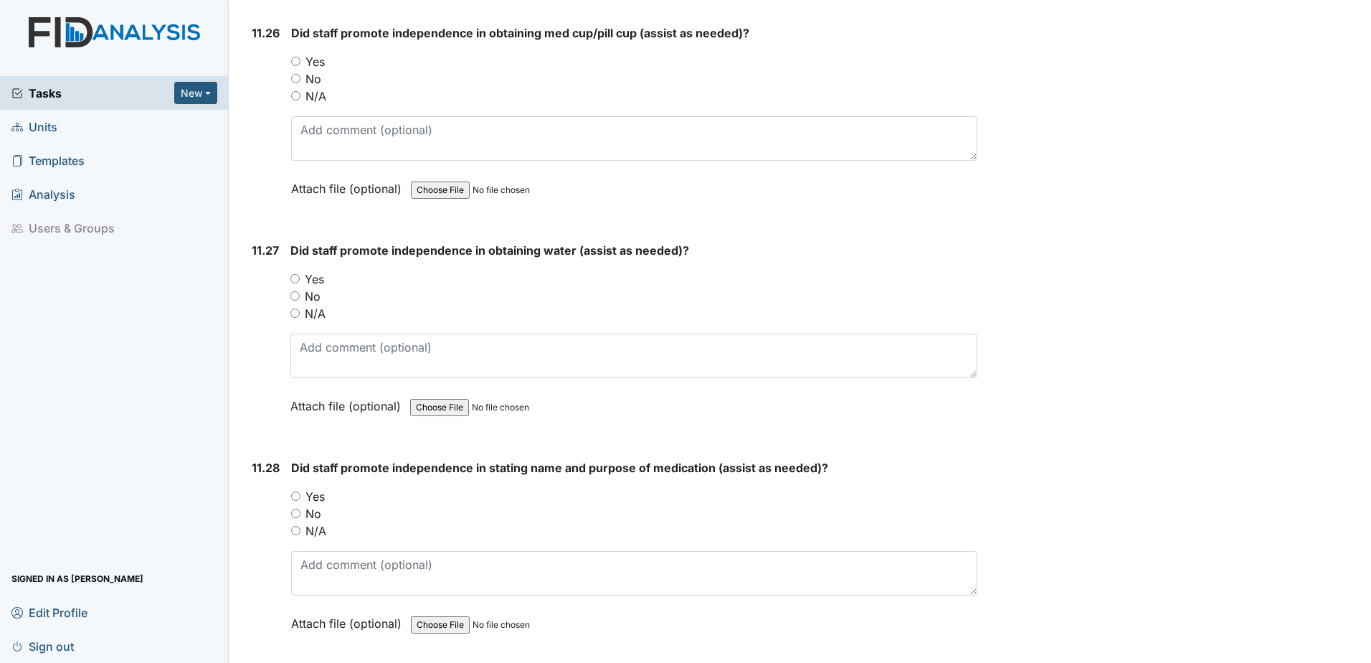
scroll to position [21733, 0]
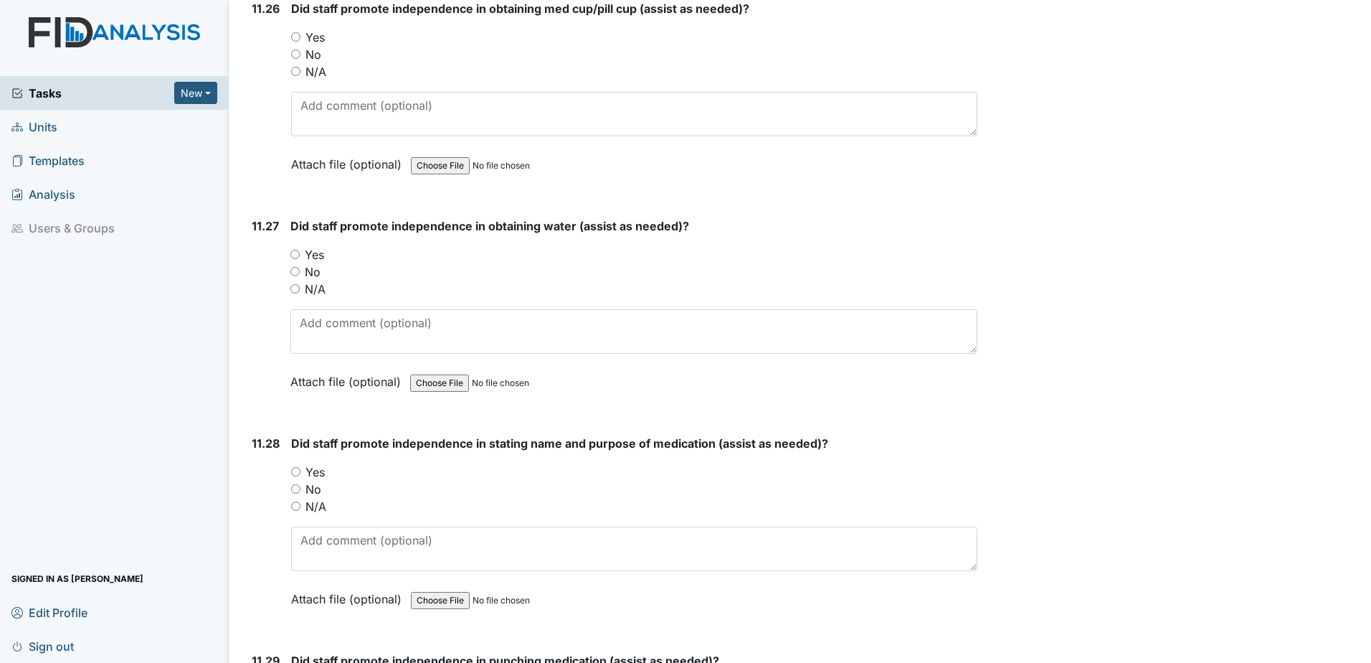
click at [293, 33] on input "Yes" at bounding box center [295, 36] width 9 height 9
radio input "true"
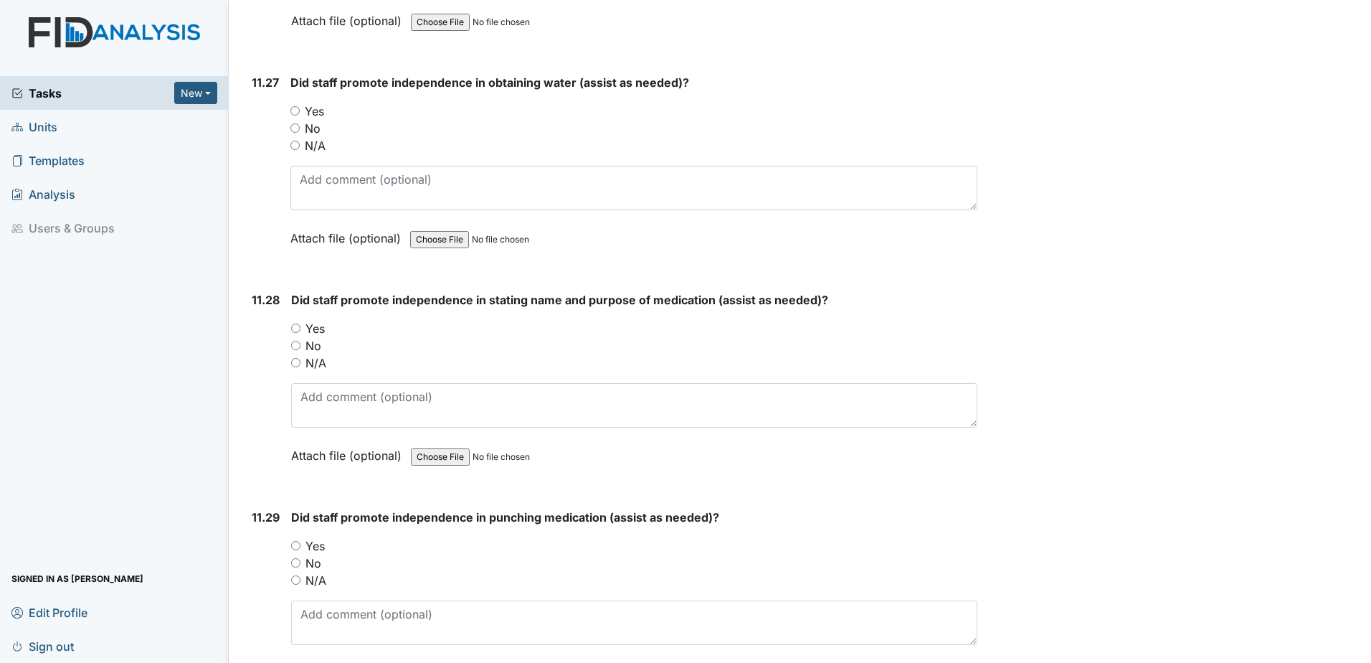
scroll to position [21948, 0]
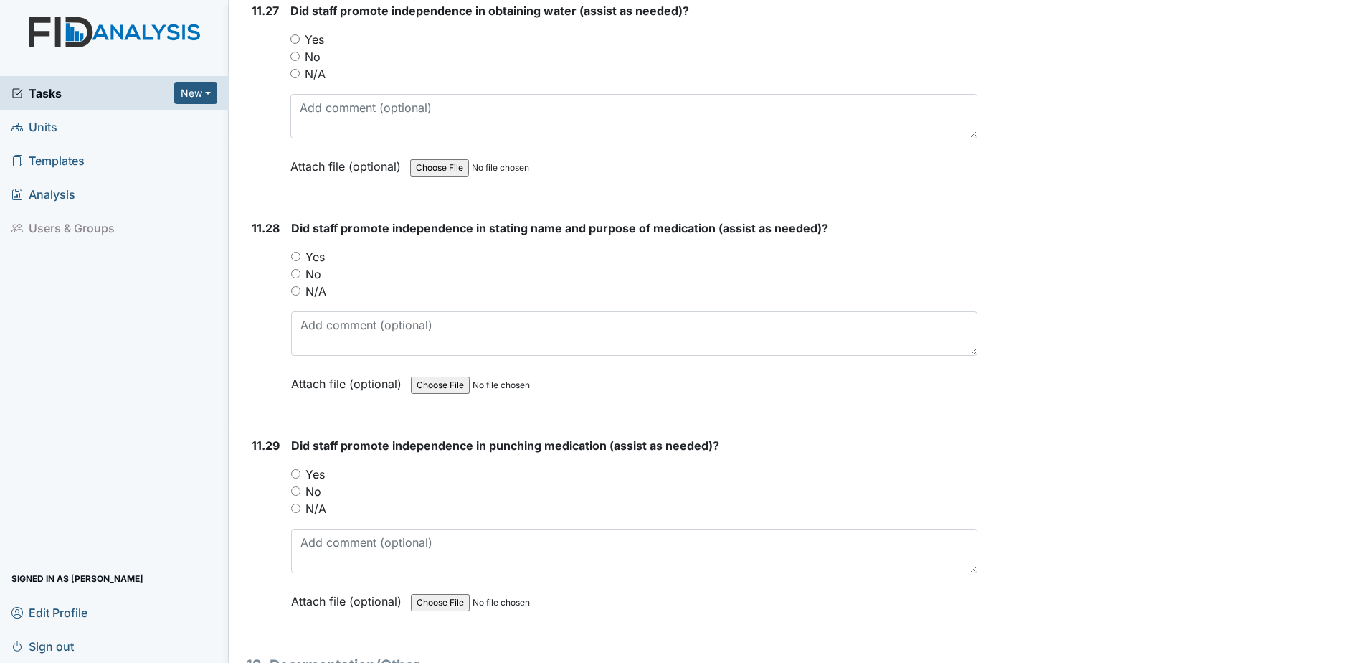
click at [299, 476] on input "Yes" at bounding box center [295, 473] width 9 height 9
radio input "true"
click at [298, 252] on input "Yes" at bounding box center [295, 256] width 9 height 9
radio input "true"
click at [298, 37] on input "Yes" at bounding box center [294, 38] width 9 height 9
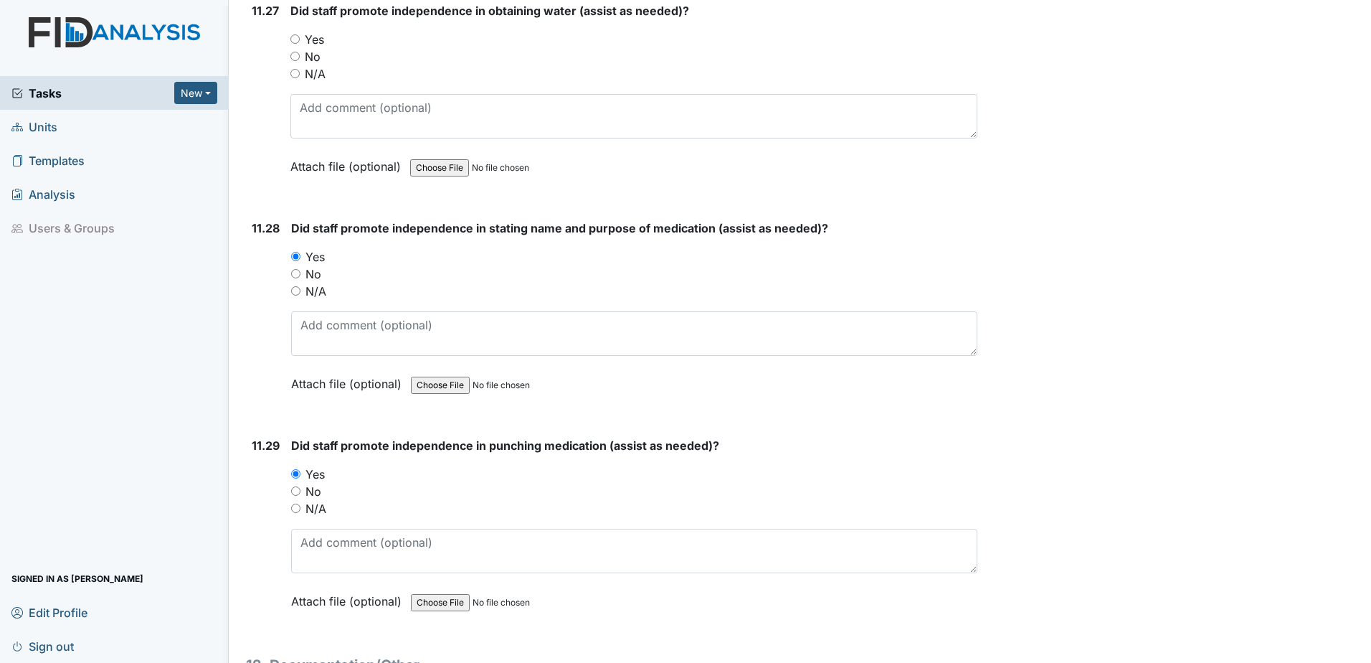
radio input "true"
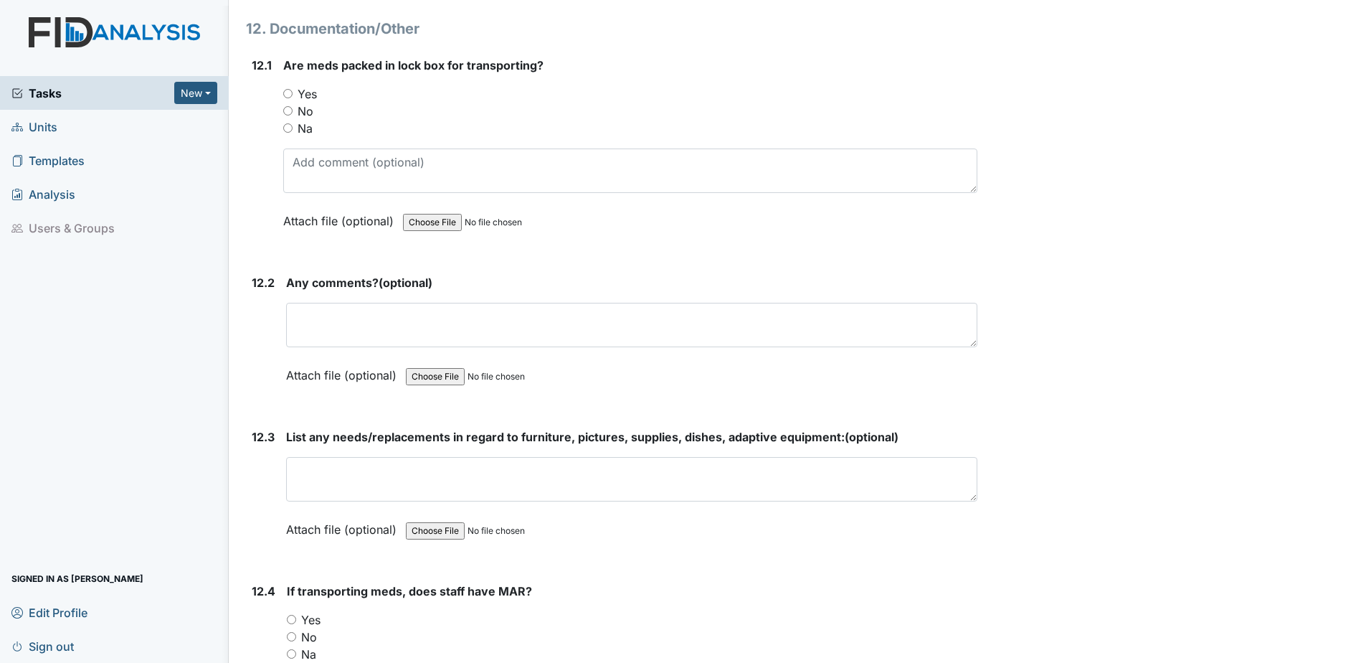
scroll to position [22594, 0]
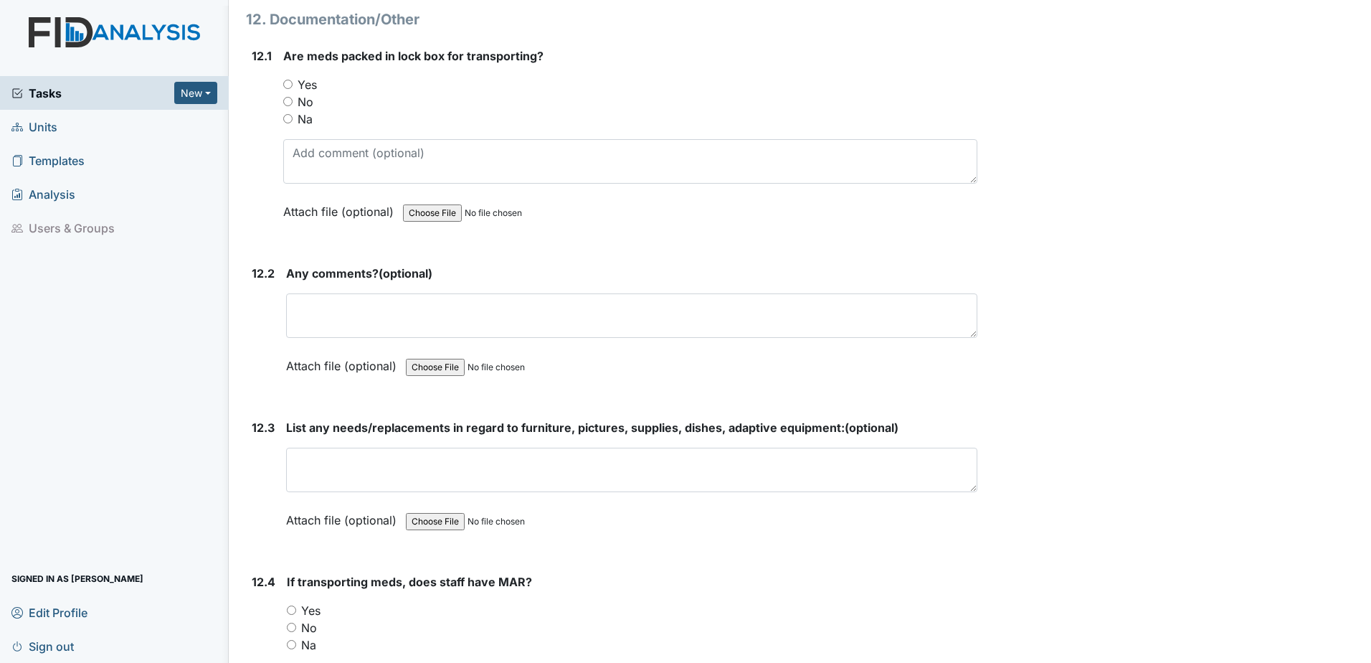
click at [285, 77] on div "Yes" at bounding box center [630, 84] width 694 height 17
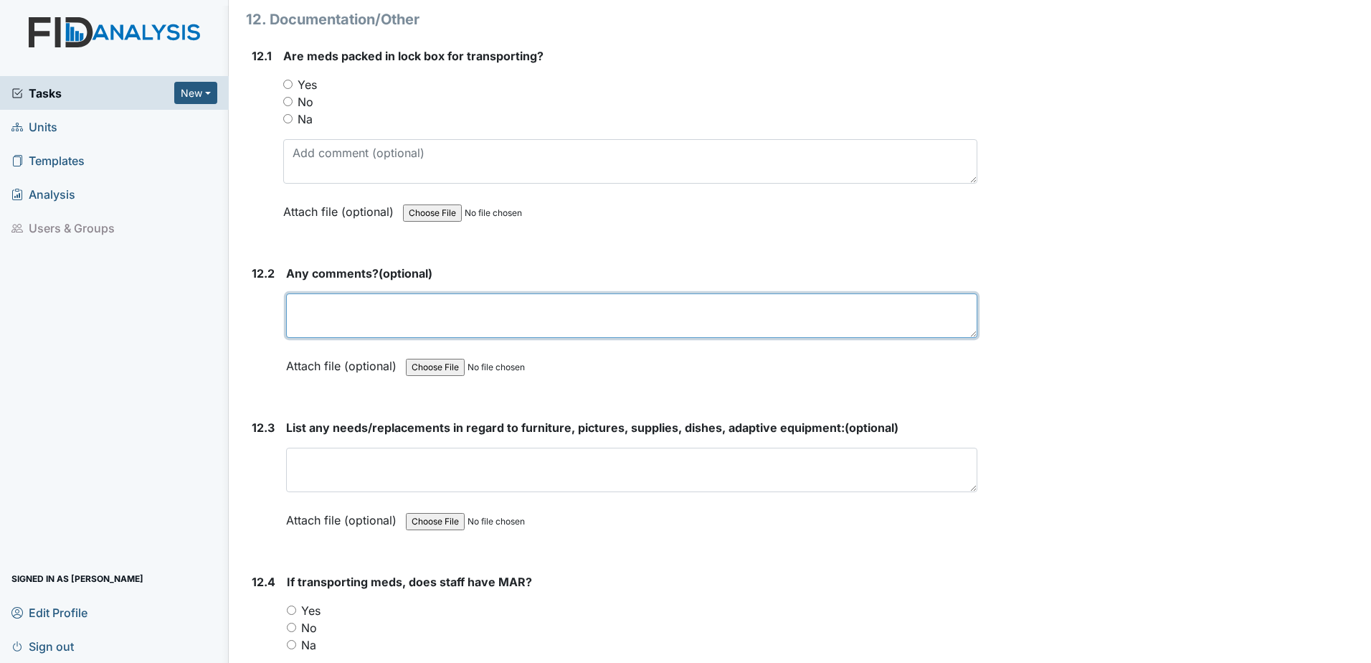
drag, startPoint x: 435, startPoint y: 307, endPoint x: 985, endPoint y: 290, distance: 549.7
click at [436, 307] on textarea at bounding box center [631, 315] width 691 height 44
type textarea "NONE"
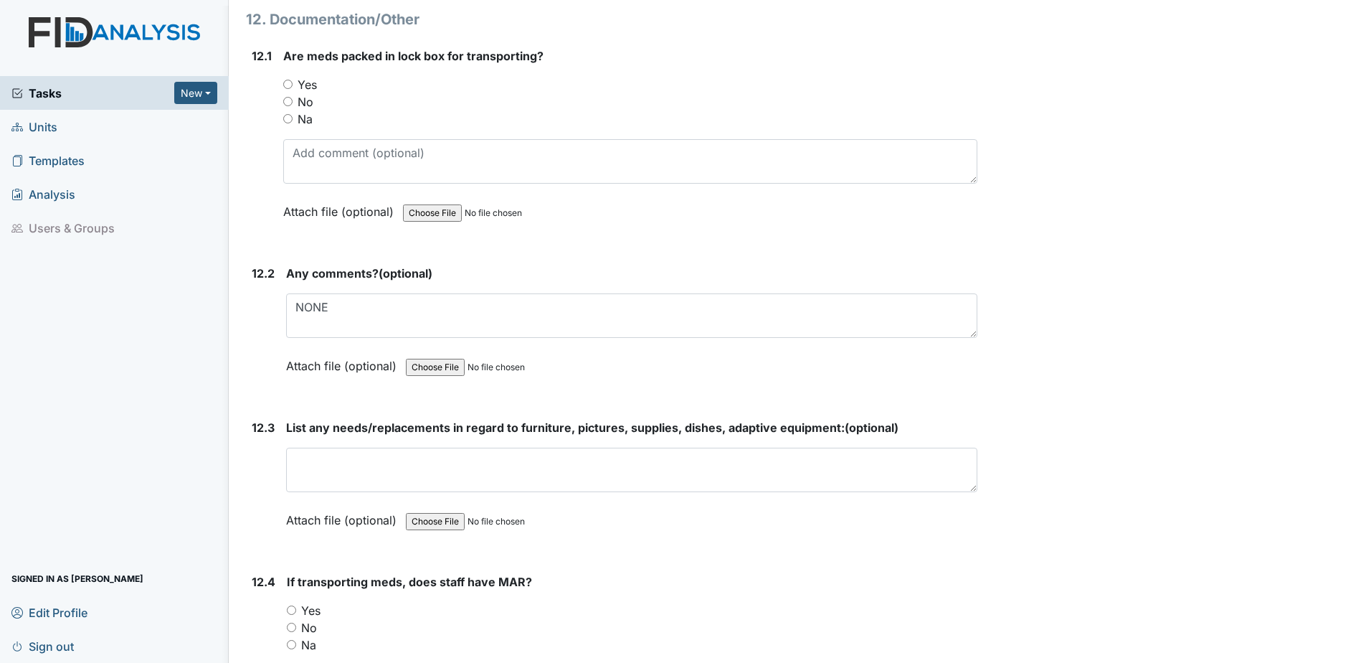
click at [285, 81] on input "Yes" at bounding box center [287, 84] width 9 height 9
radio input "true"
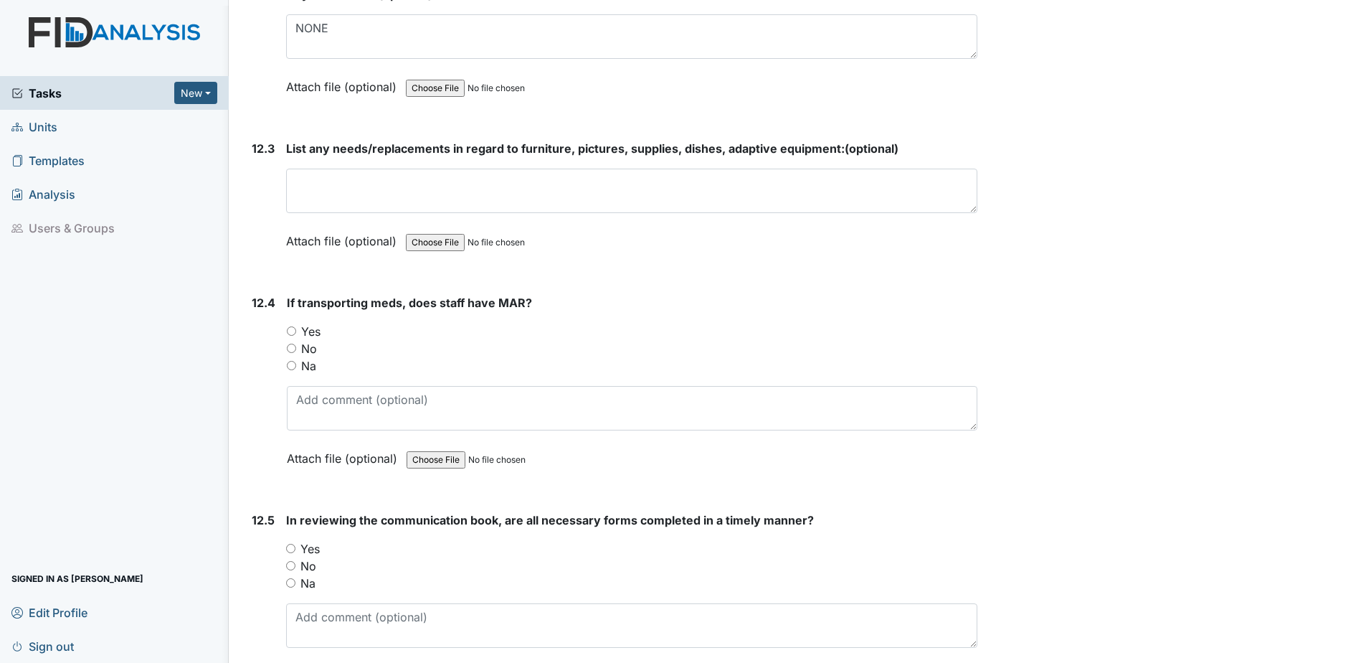
scroll to position [22952, 0]
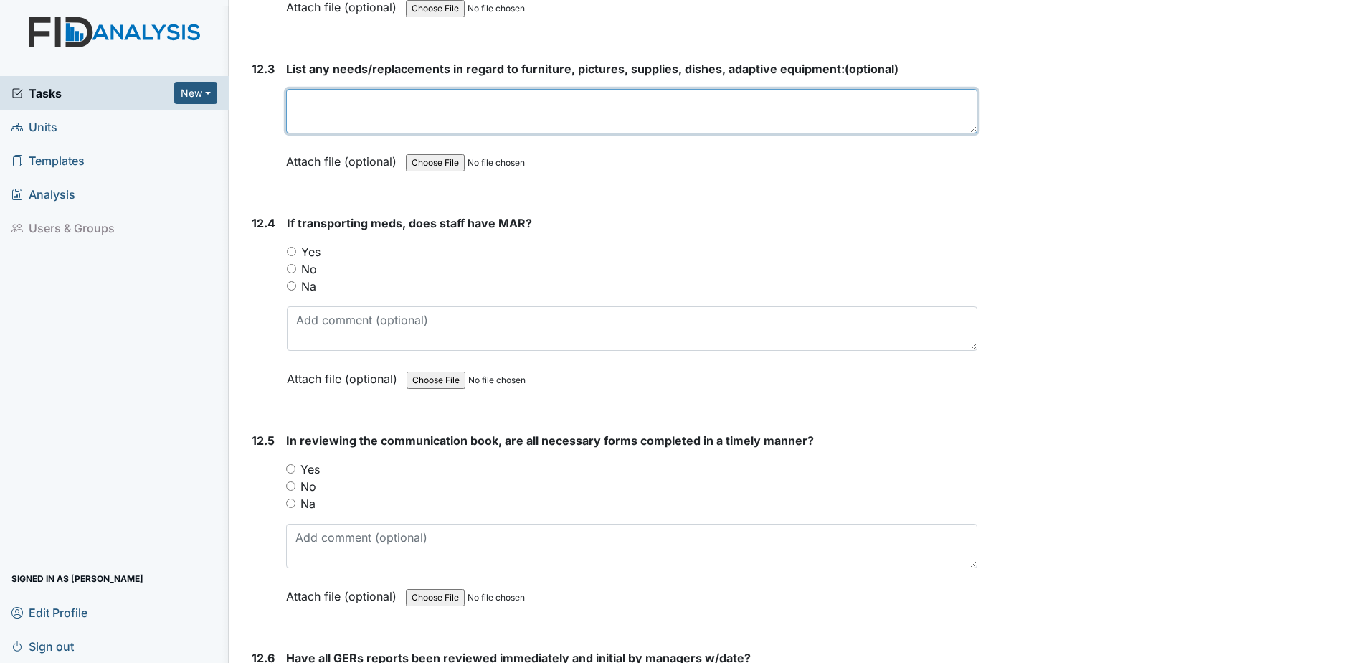
click at [594, 115] on textarea at bounding box center [631, 111] width 691 height 44
type textarea "WASHER AND DRYER"
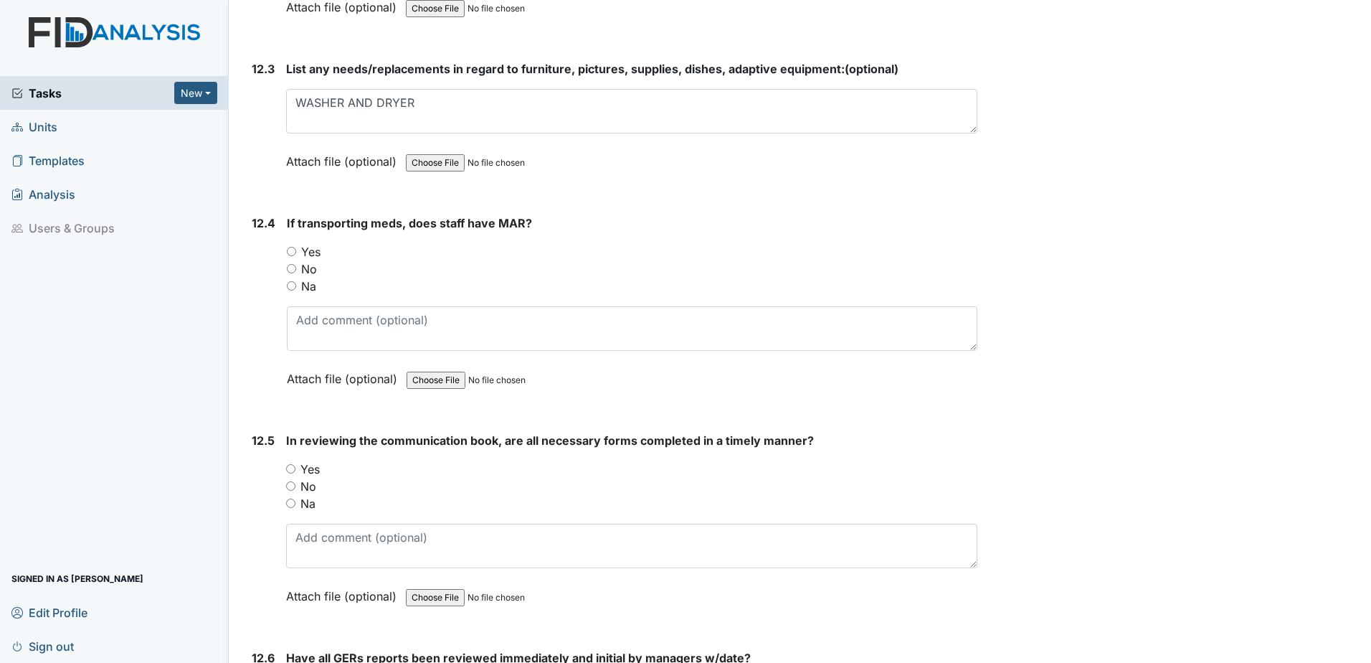
click at [300, 247] on div "Yes" at bounding box center [632, 251] width 691 height 17
click at [292, 253] on input "Yes" at bounding box center [291, 251] width 9 height 9
radio input "true"
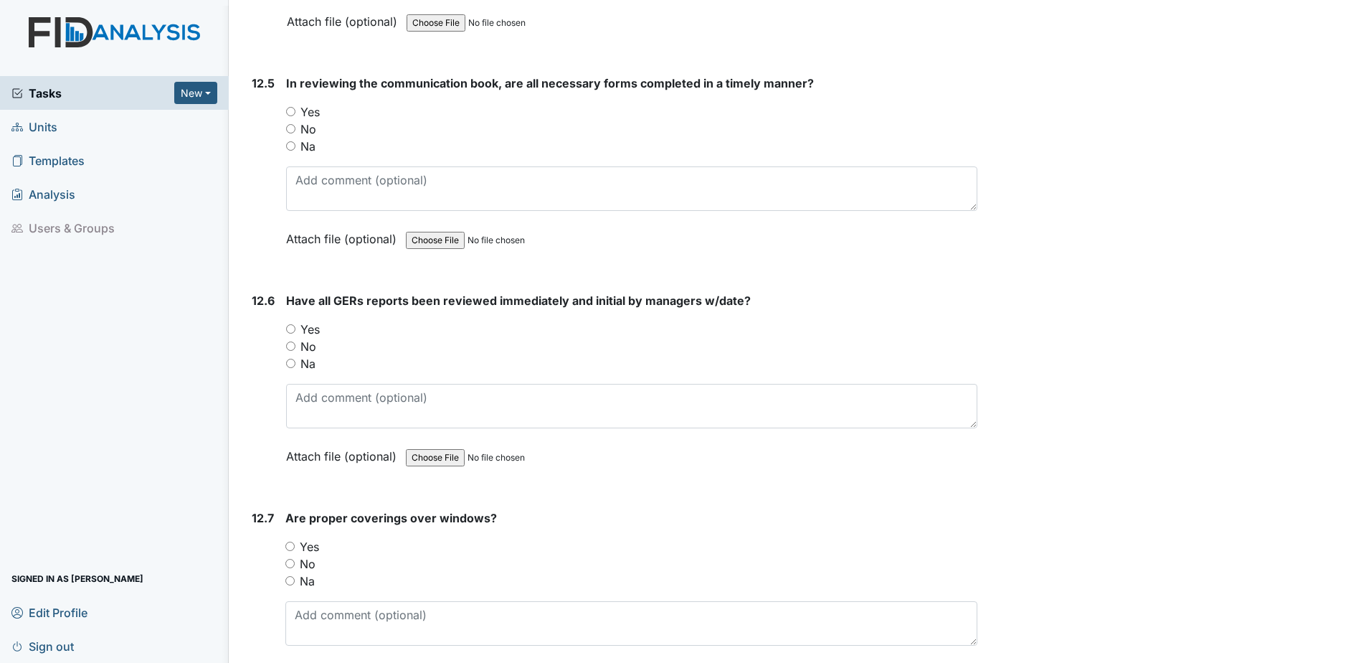
scroll to position [23311, 0]
click at [293, 113] on input "Yes" at bounding box center [290, 109] width 9 height 9
radio input "true"
click at [290, 324] on input "Yes" at bounding box center [290, 327] width 9 height 9
radio input "true"
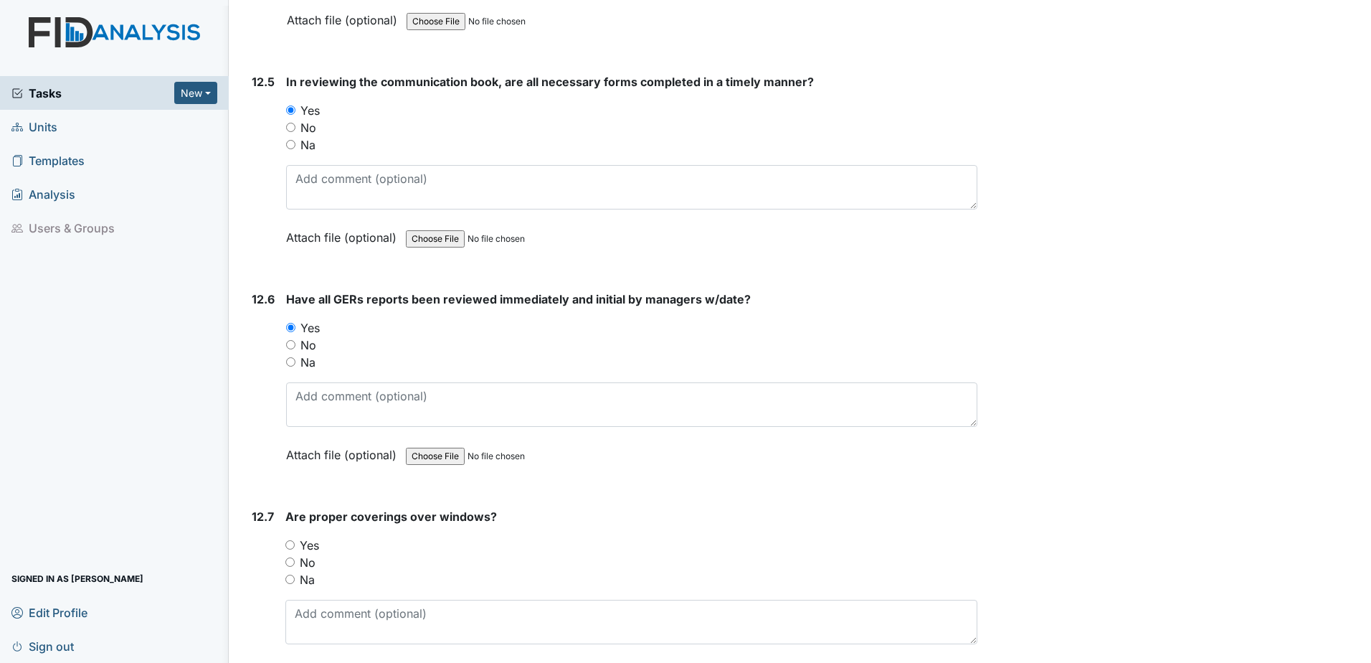
click at [289, 543] on input "Yes" at bounding box center [289, 544] width 9 height 9
radio input "true"
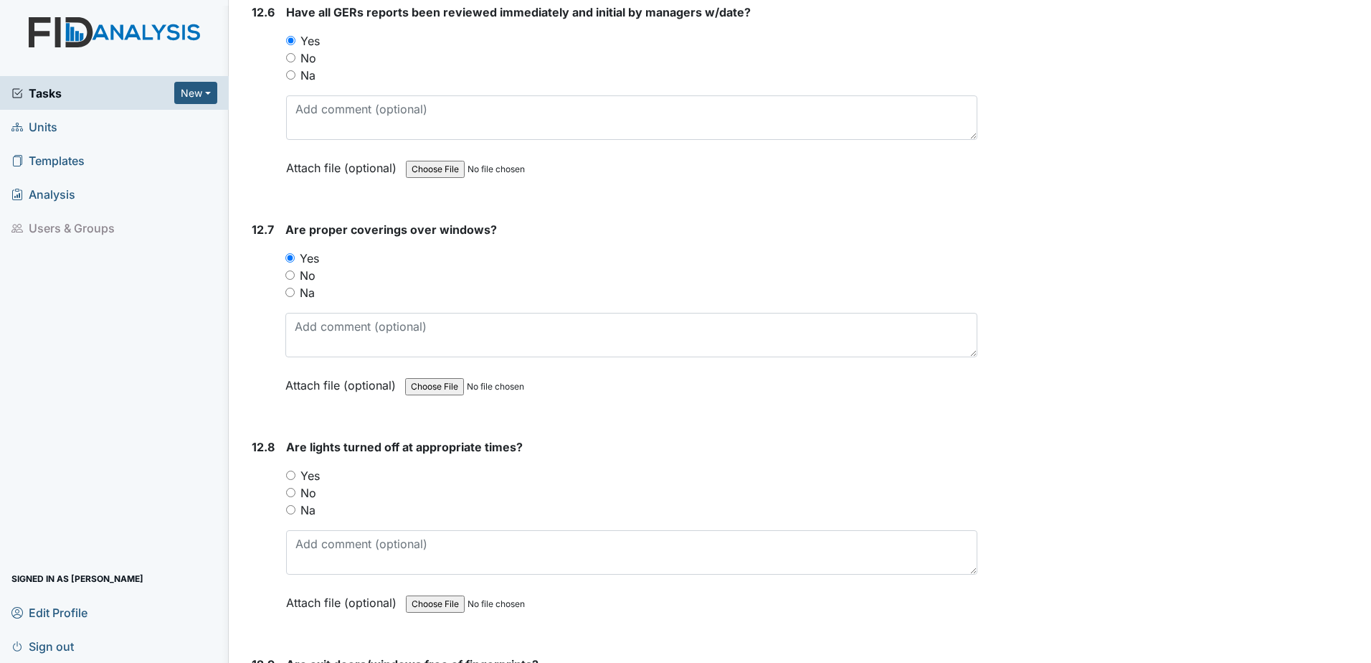
scroll to position [23670, 0]
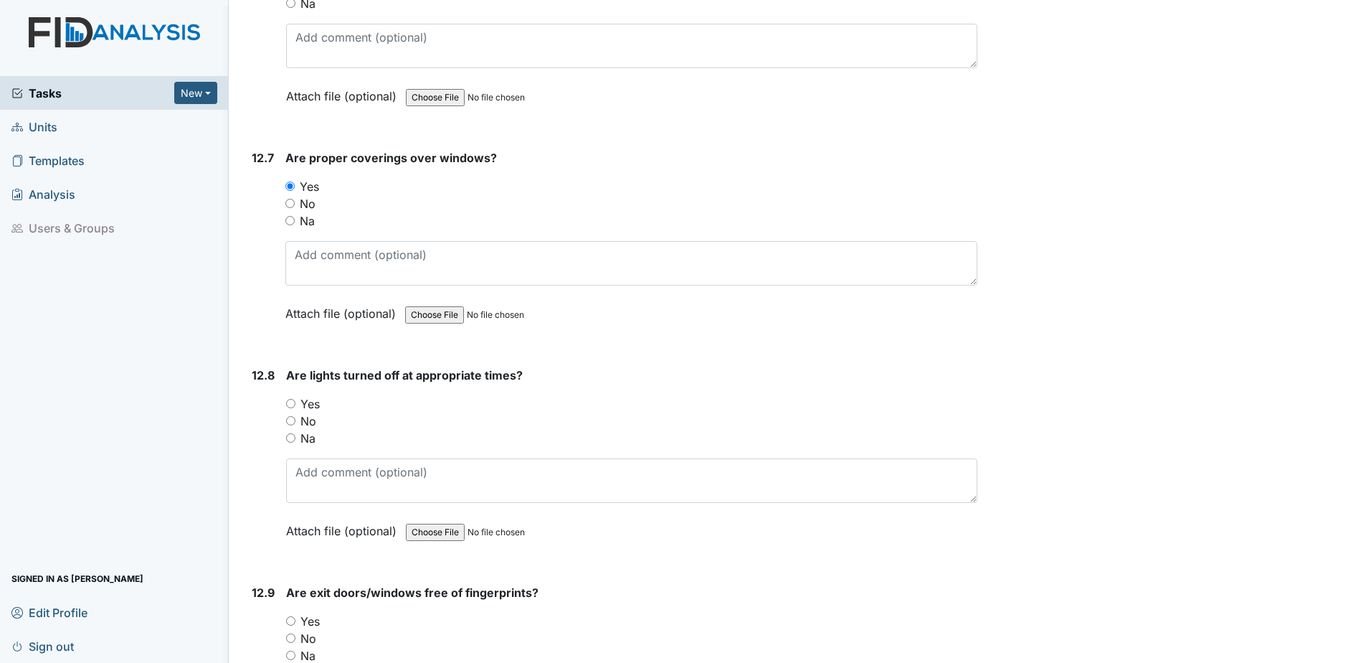
click at [289, 405] on input "Yes" at bounding box center [290, 403] width 9 height 9
radio input "true"
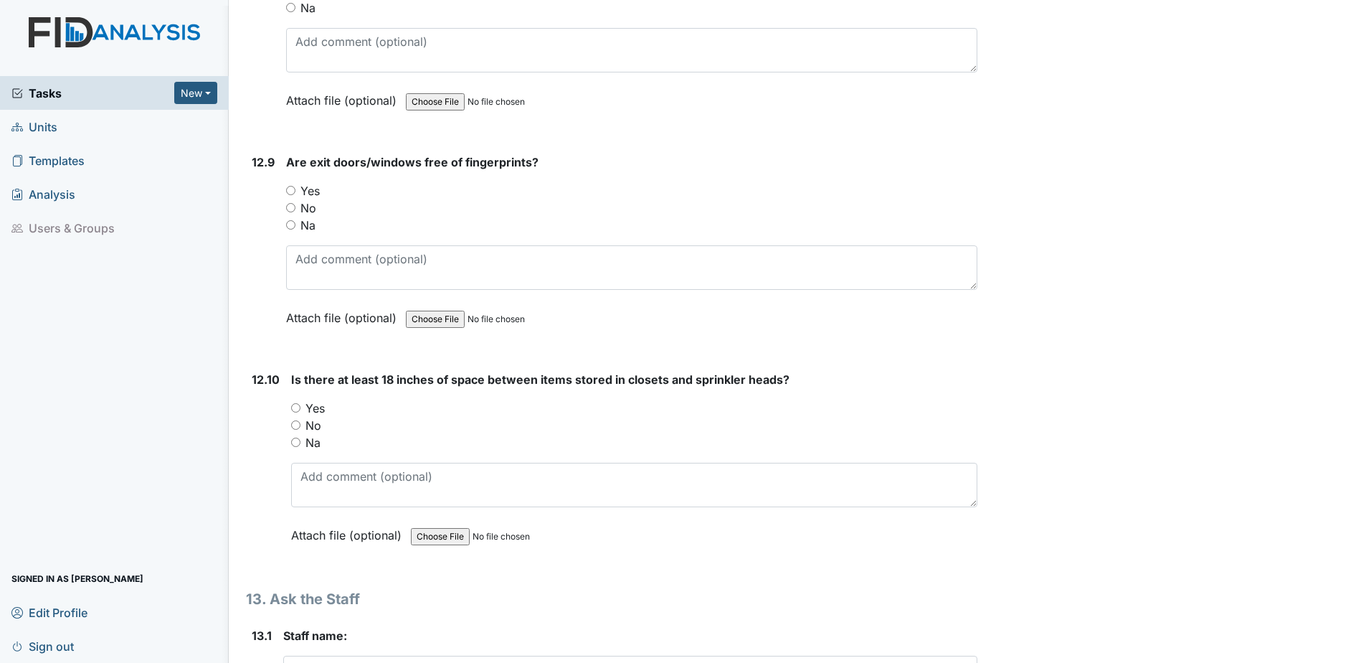
scroll to position [24172, 0]
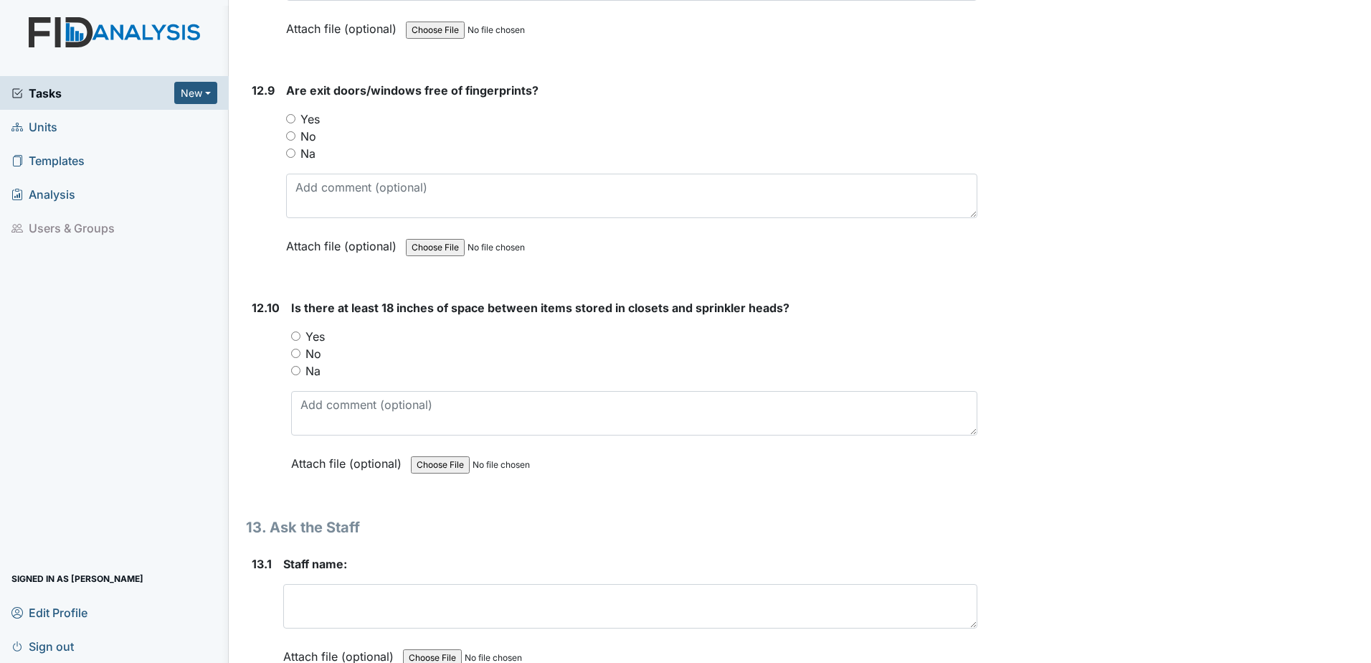
click at [287, 116] on input "Yes" at bounding box center [290, 118] width 9 height 9
radio input "true"
click at [290, 331] on div "12.10 Is there at least 18 inches of space between items stored in closets and …" at bounding box center [612, 396] width 732 height 194
click at [294, 338] on input "Yes" at bounding box center [295, 335] width 9 height 9
radio input "true"
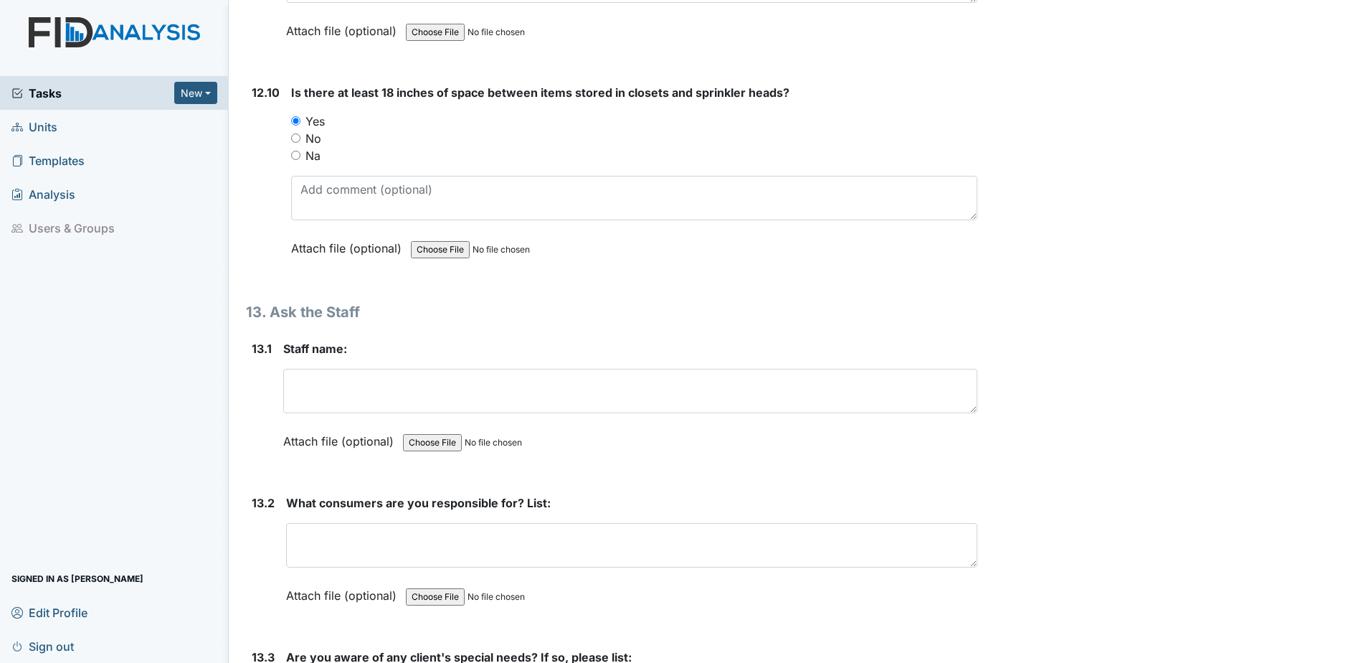
scroll to position [24530, 0]
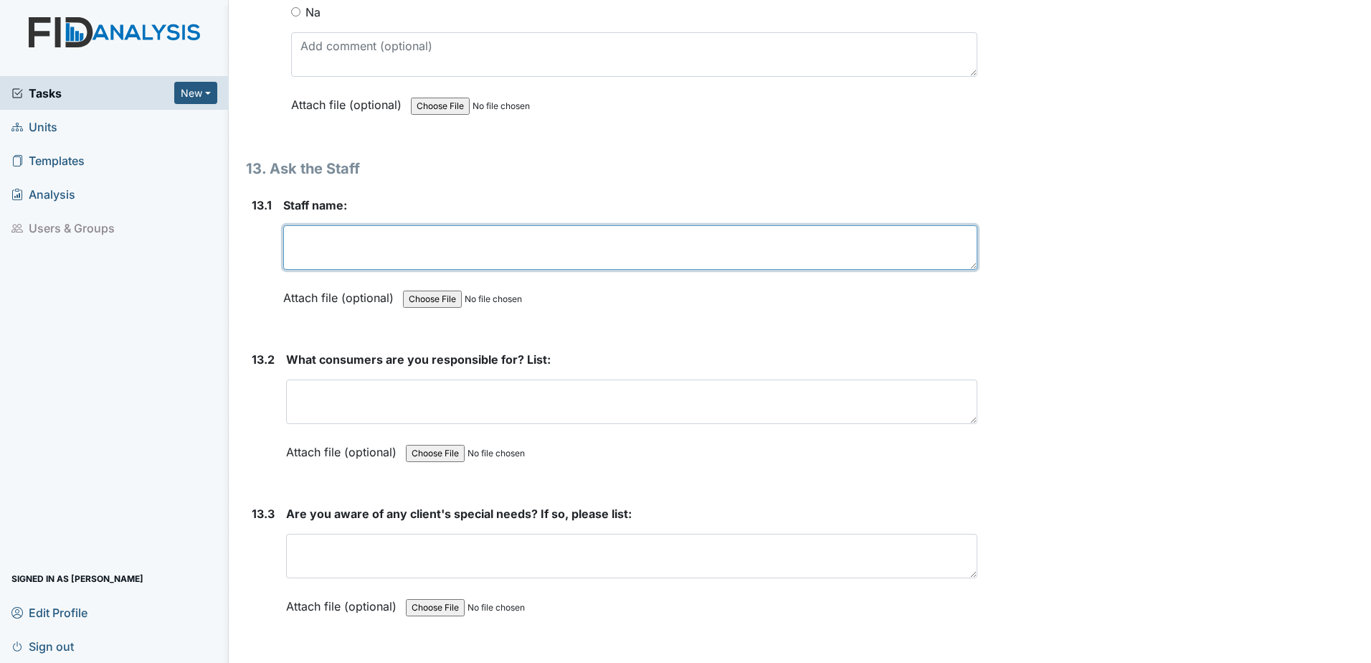
click at [476, 256] on textarea at bounding box center [630, 247] width 694 height 44
type textarea "TB"
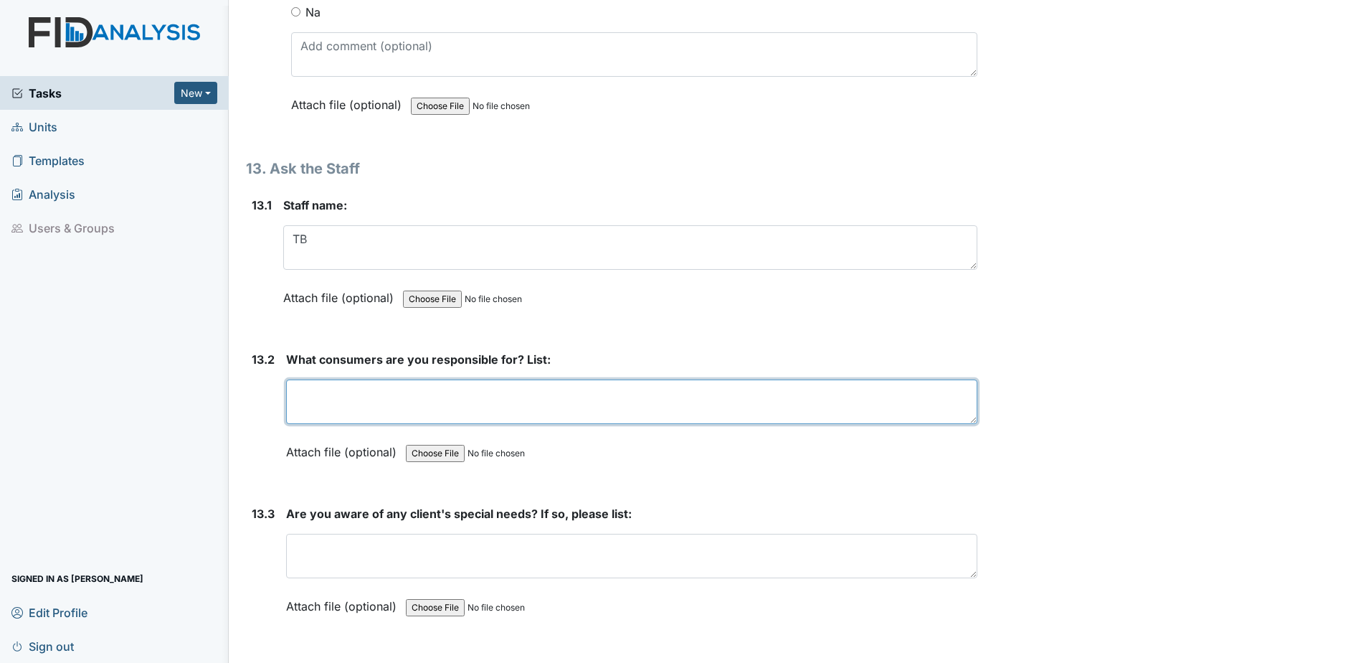
click at [366, 394] on textarea at bounding box center [631, 401] width 691 height 44
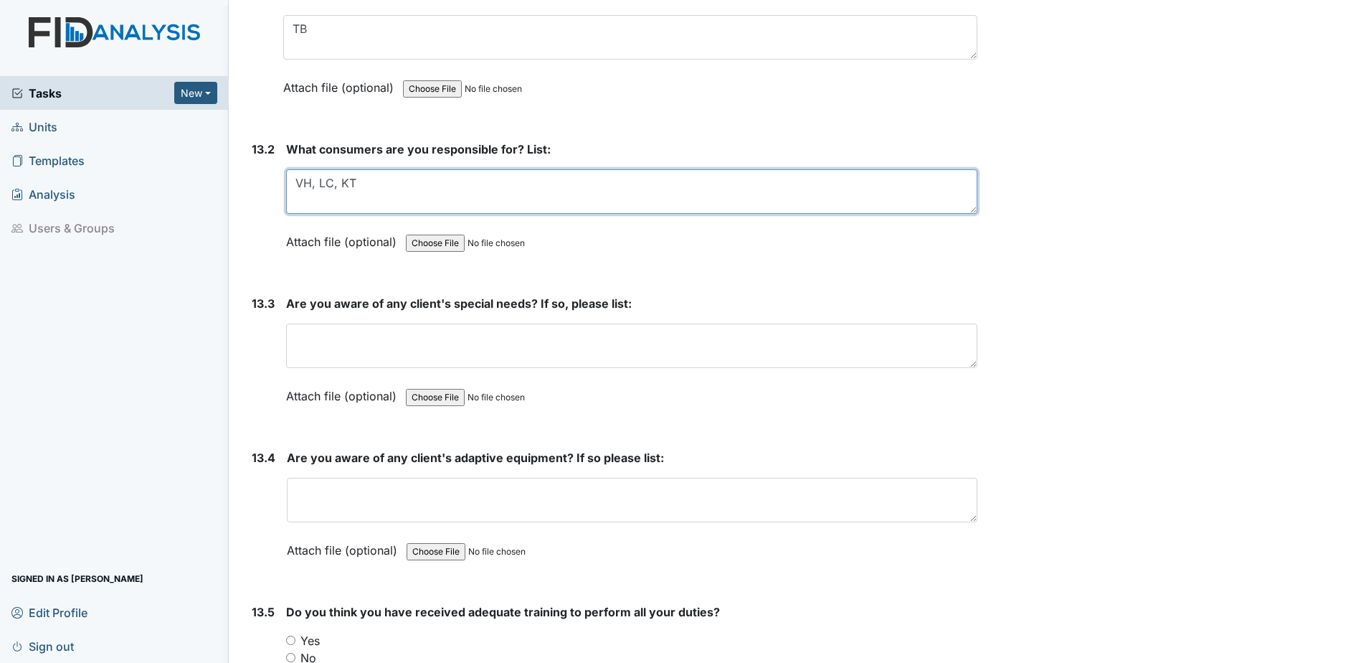
scroll to position [24746, 0]
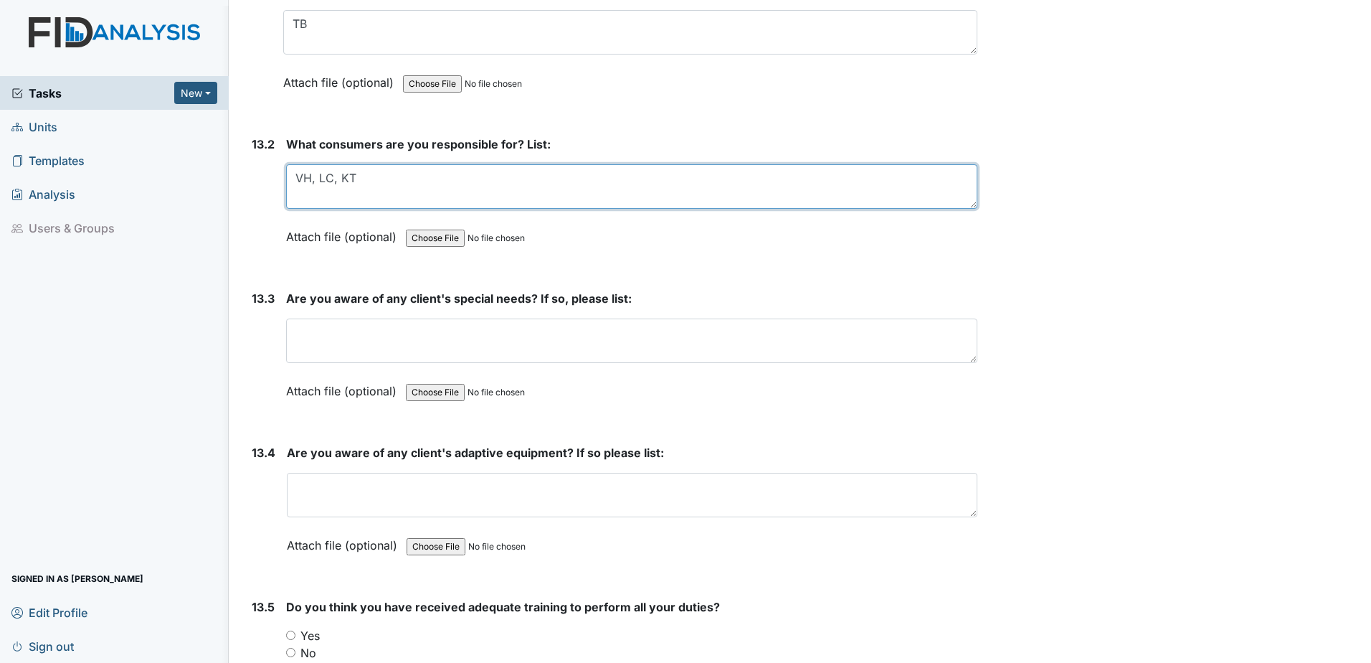
click at [319, 176] on textarea "VH, LC, KT" at bounding box center [631, 186] width 691 height 44
click at [327, 179] on textarea "VH, LC, KT" at bounding box center [631, 186] width 691 height 44
type textarea "VH, KC, KT"
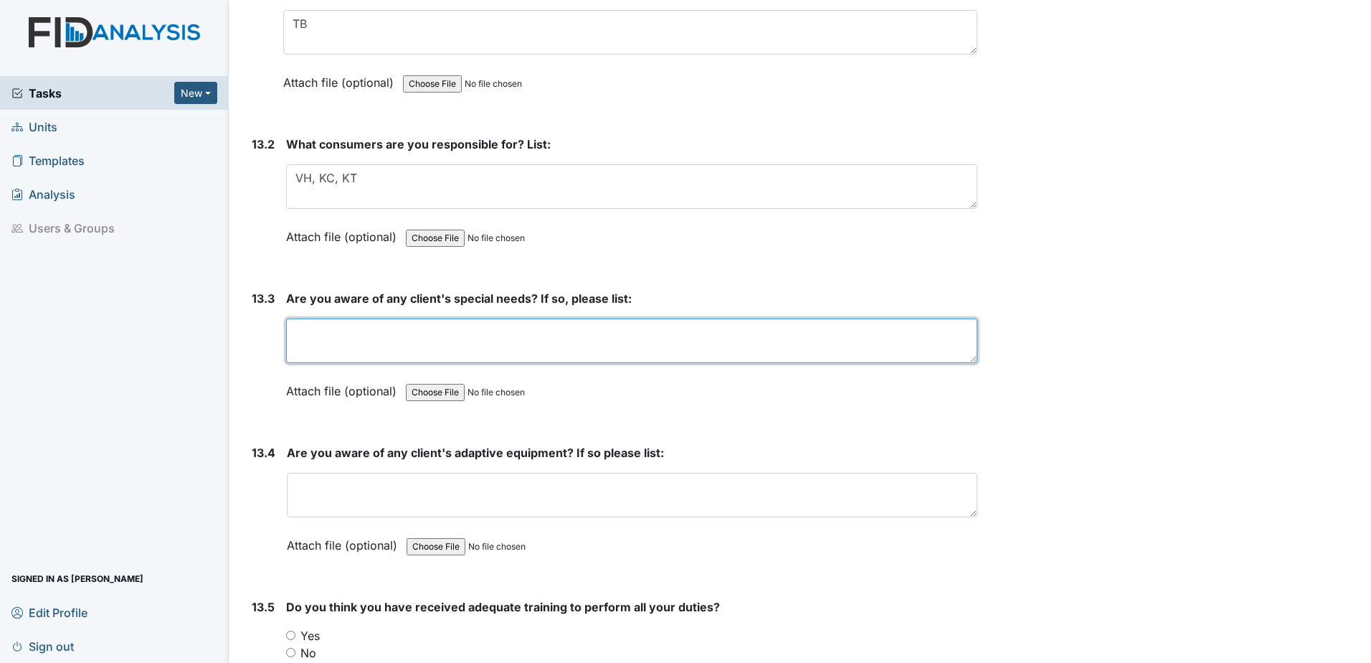
click at [384, 335] on textarea at bounding box center [631, 340] width 691 height 44
type textarea "YES, KT, VH,"
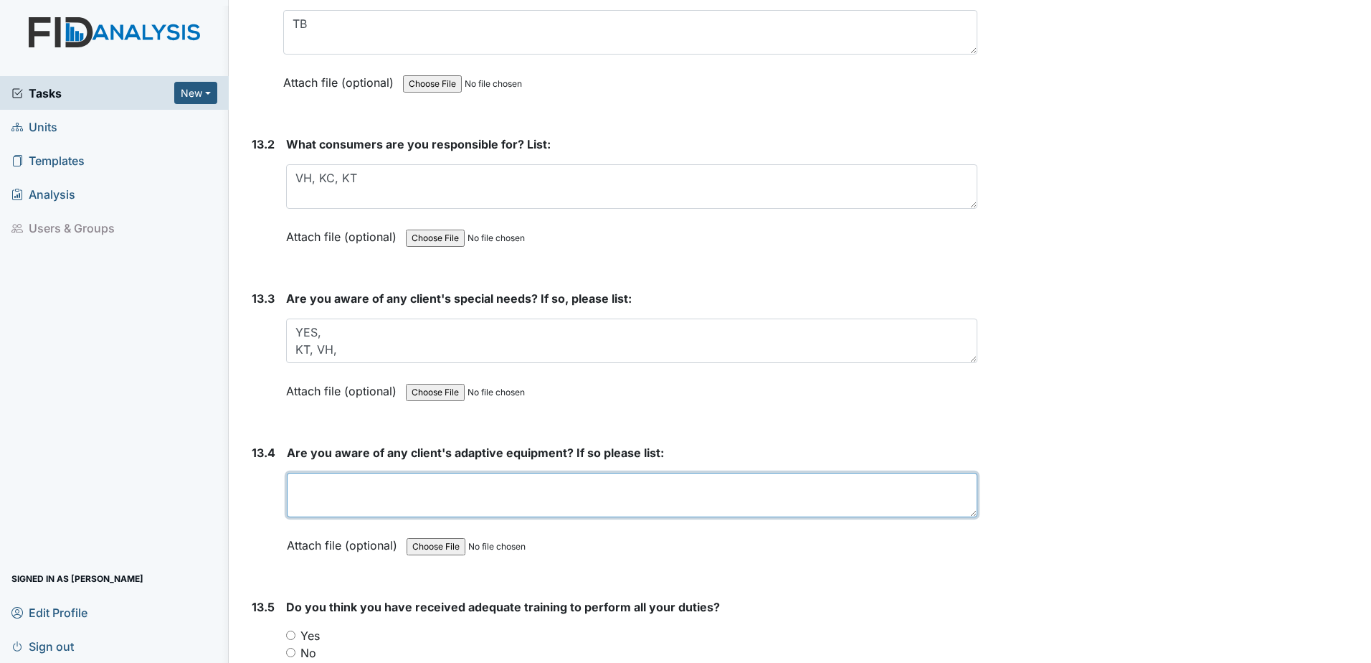
click at [436, 503] on textarea at bounding box center [632, 495] width 691 height 44
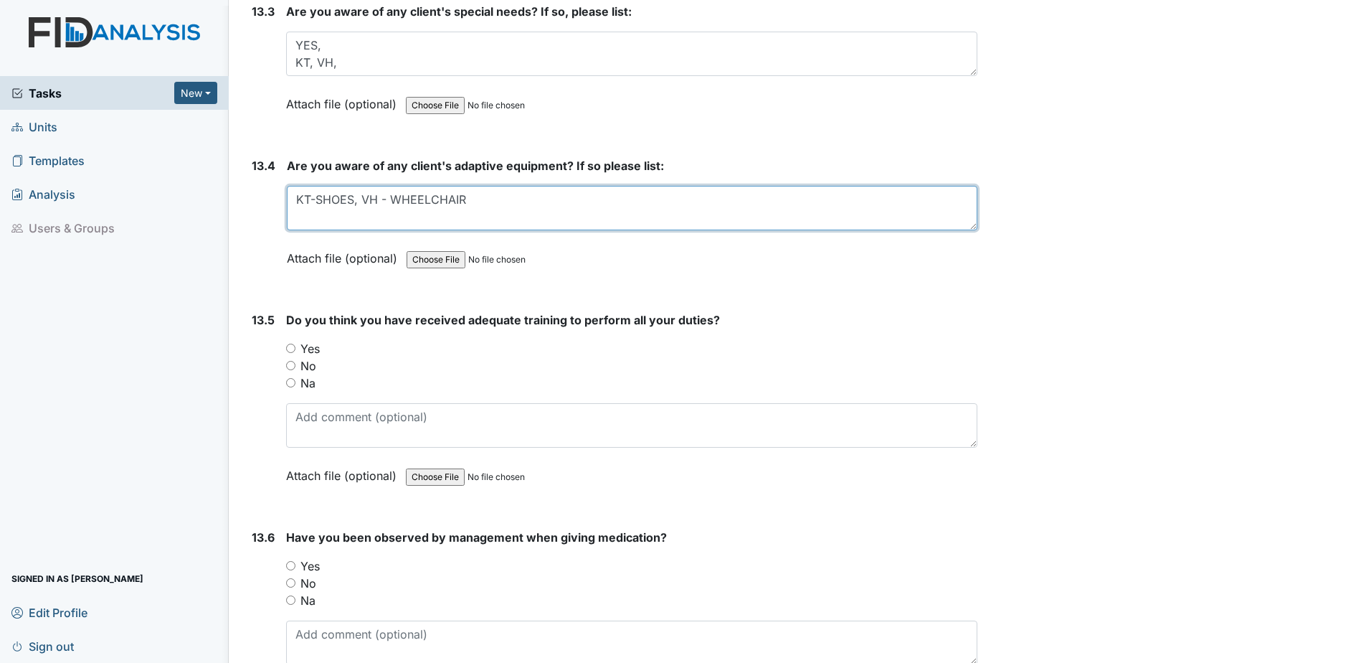
scroll to position [25248, 0]
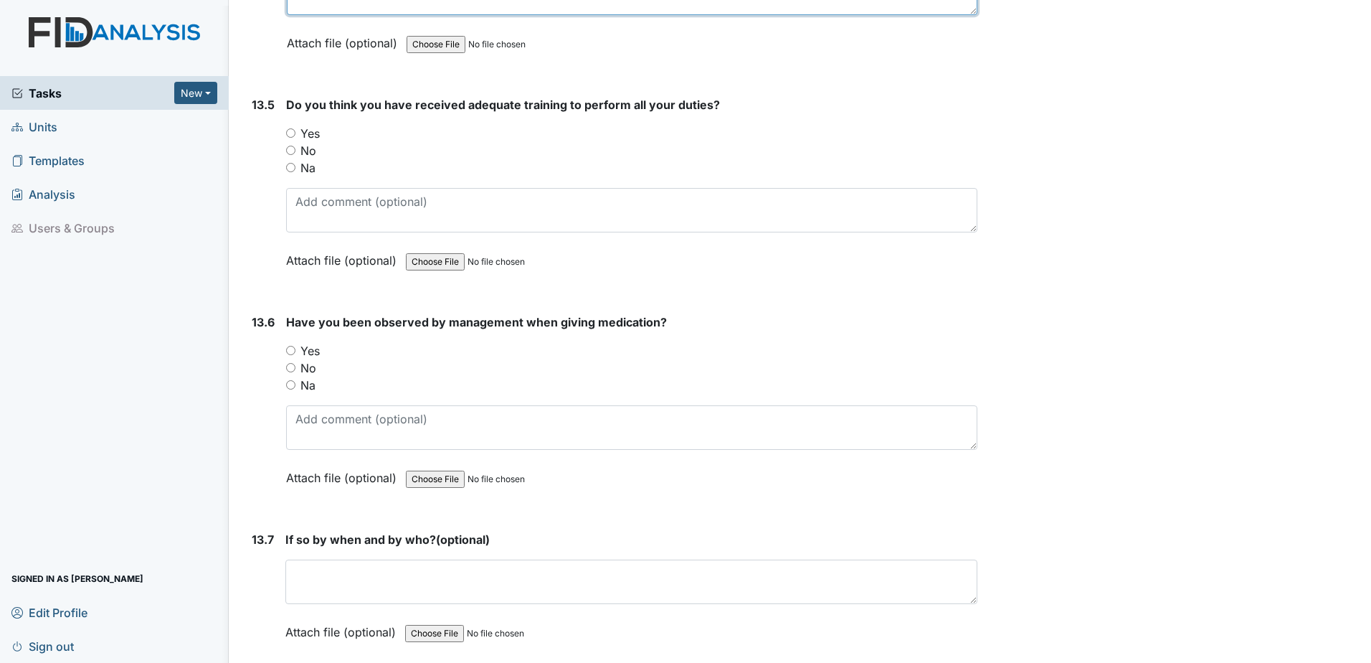
type textarea "KT-SHOES, VH - WHEELCHAIR"
click at [286, 131] on input "Yes" at bounding box center [290, 132] width 9 height 9
radio input "true"
click at [290, 349] on input "Yes" at bounding box center [290, 350] width 9 height 9
radio input "true"
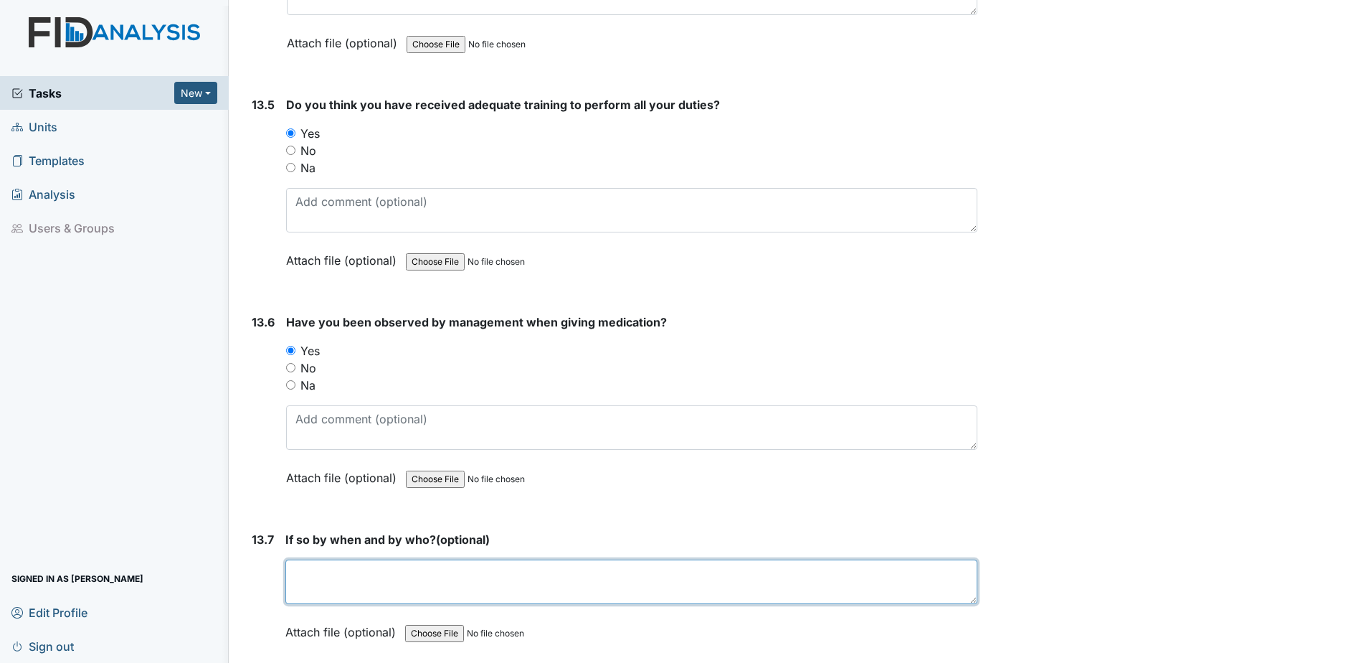
click at [320, 564] on textarea at bounding box center [631, 581] width 692 height 44
type textarea "EH"
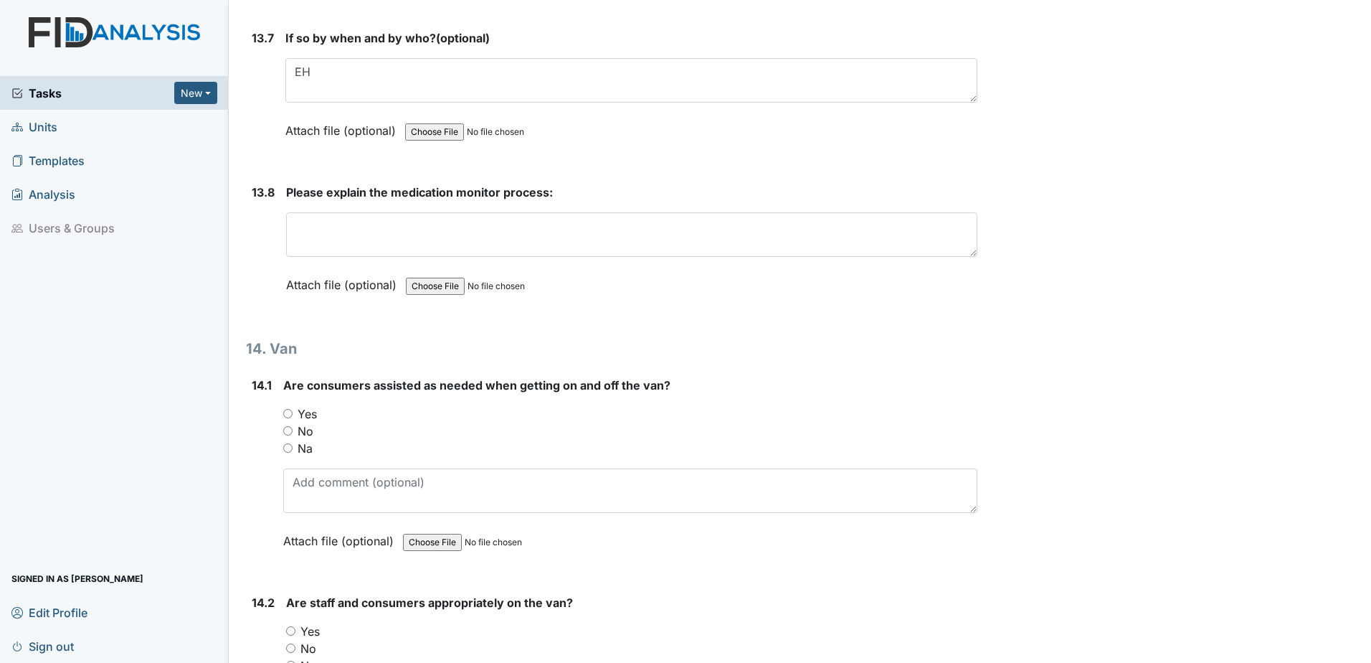
scroll to position [25750, 0]
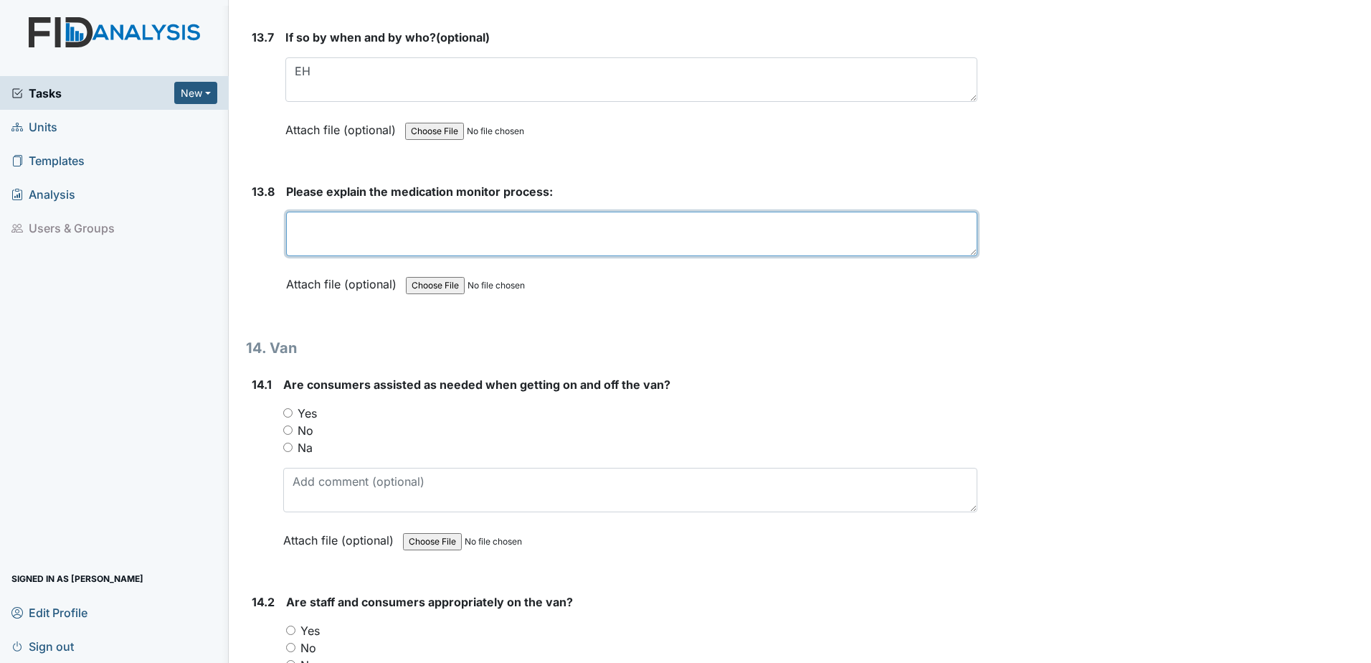
click at [323, 232] on textarea at bounding box center [631, 234] width 691 height 44
type textarea "GO INTO THE MEDROOM AFTER ALL MEDS THST HAVE BEEN GIVING."
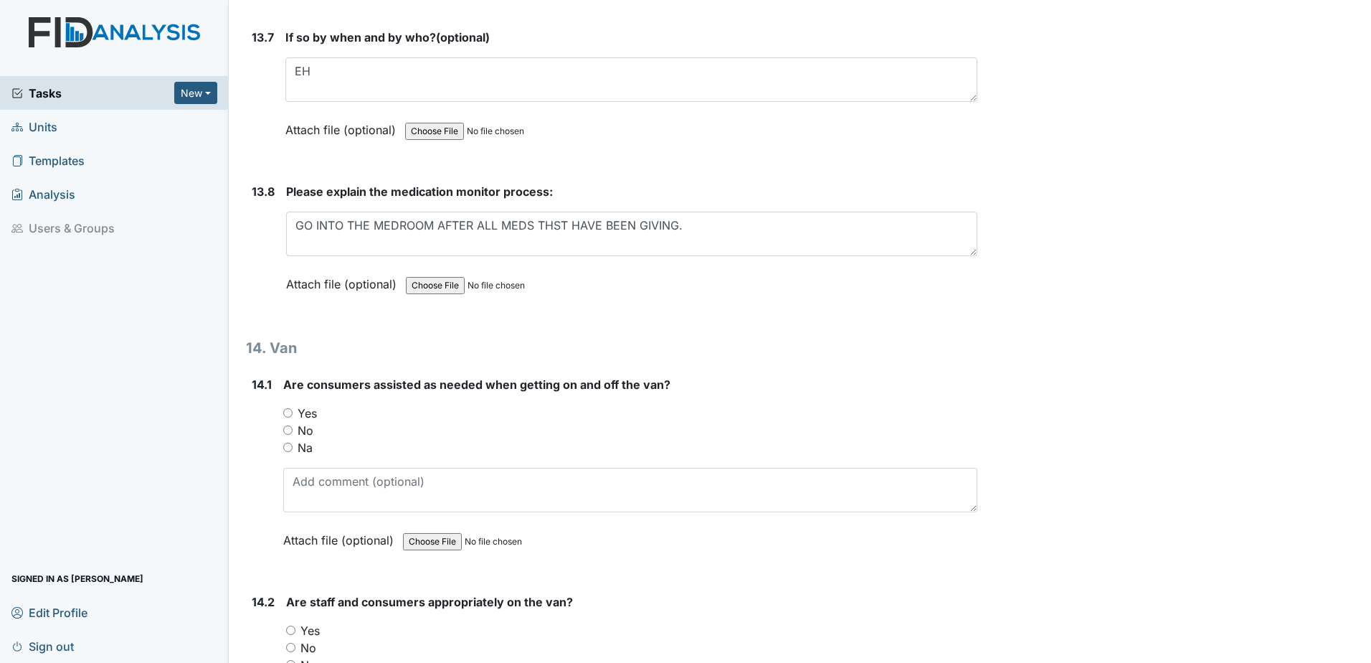
click at [292, 410] on input "Yes" at bounding box center [287, 412] width 9 height 9
radio input "true"
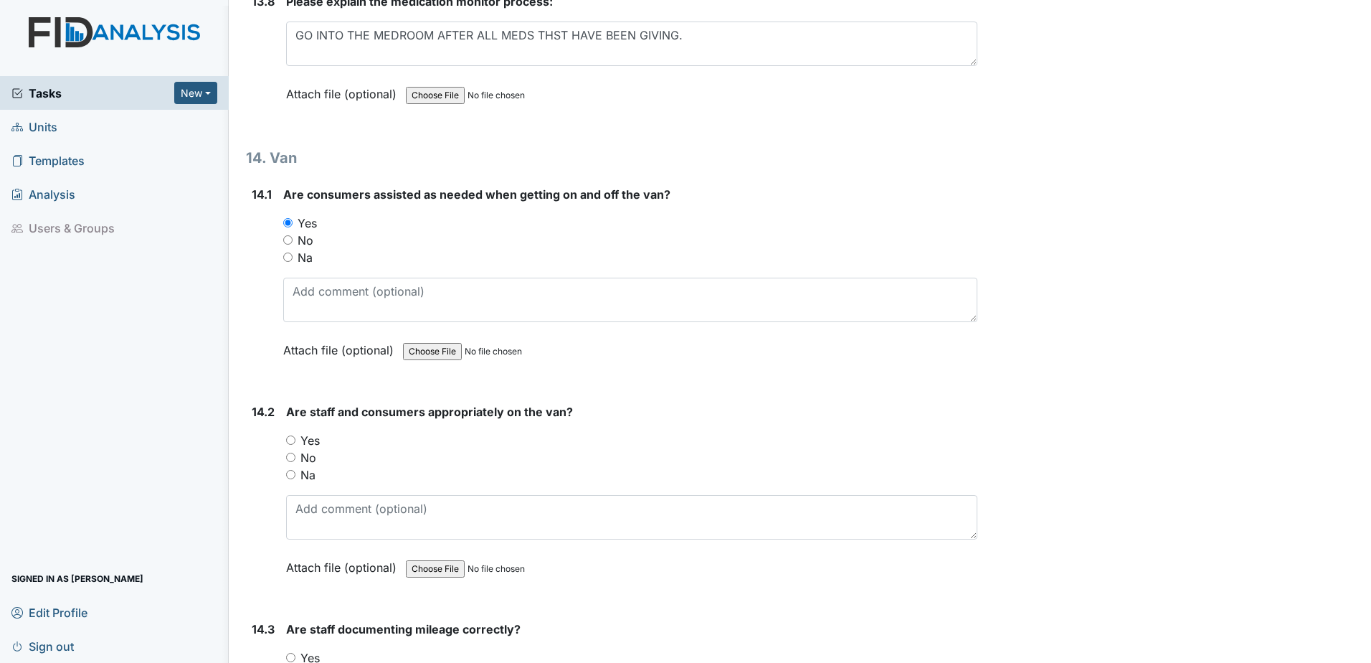
scroll to position [25965, 0]
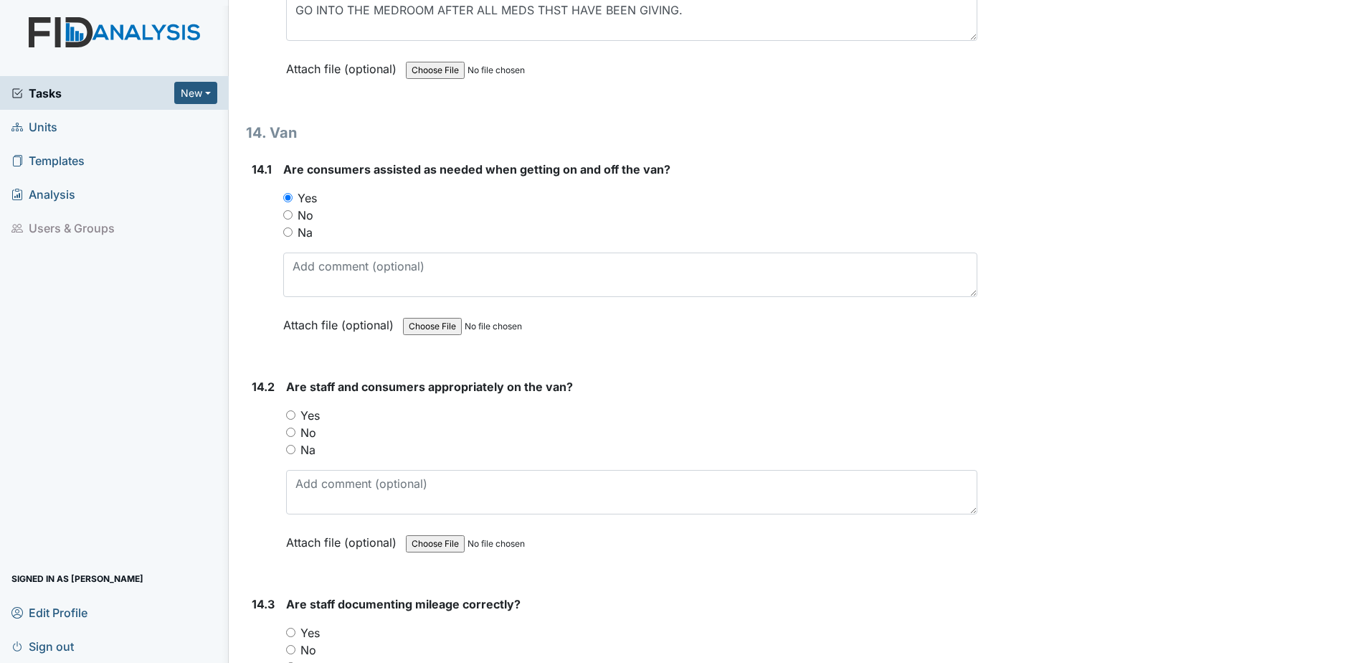
click at [294, 413] on input "Yes" at bounding box center [290, 414] width 9 height 9
radio input "true"
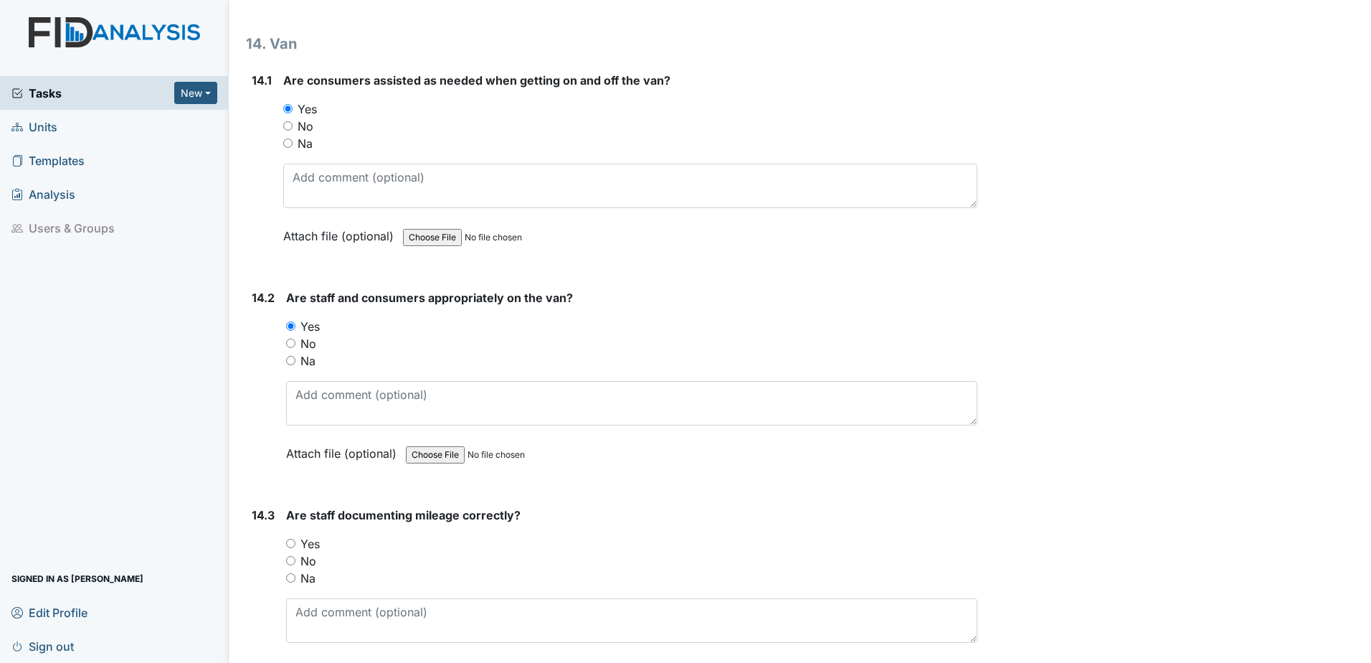
scroll to position [26180, 0]
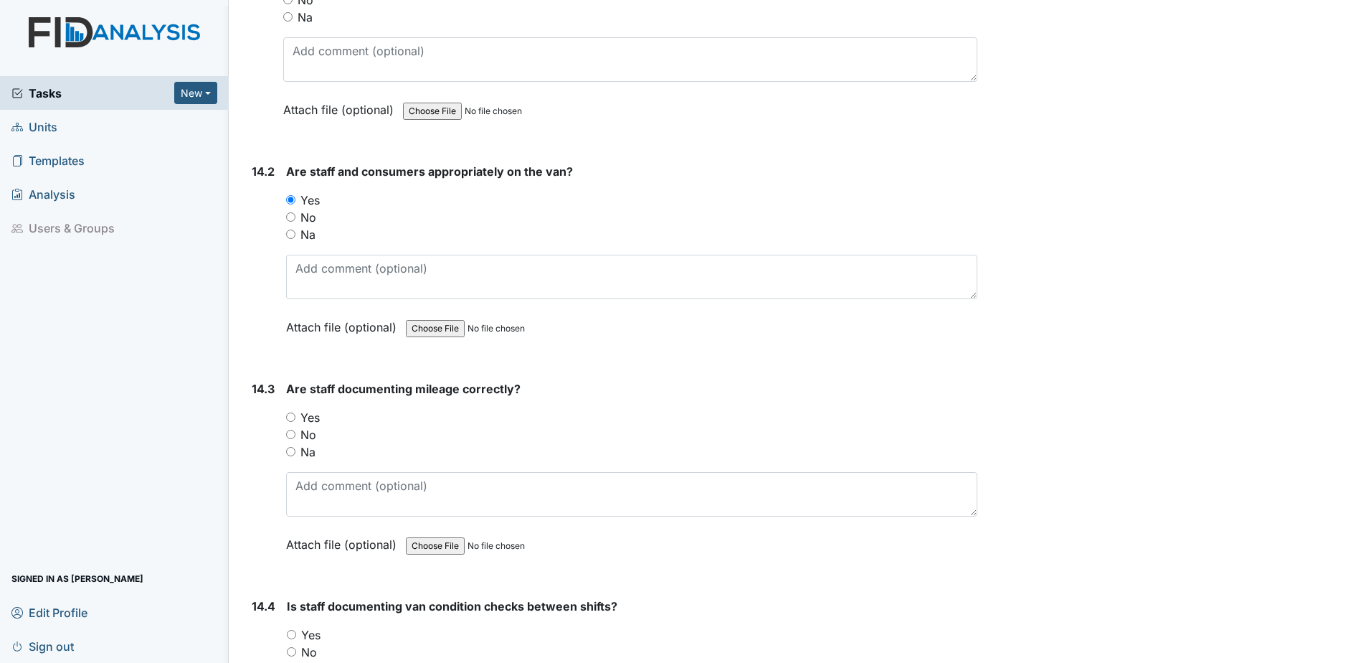
click at [290, 416] on input "Yes" at bounding box center [290, 416] width 9 height 9
radio input "true"
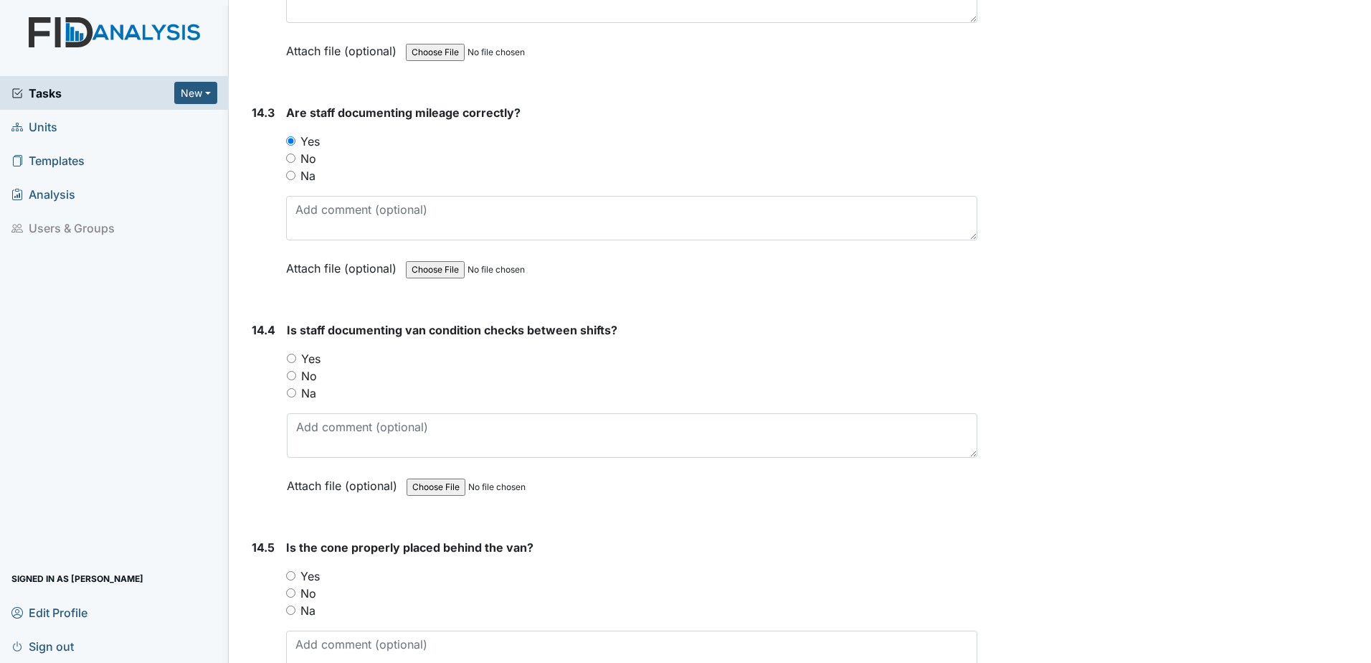
scroll to position [26467, 0]
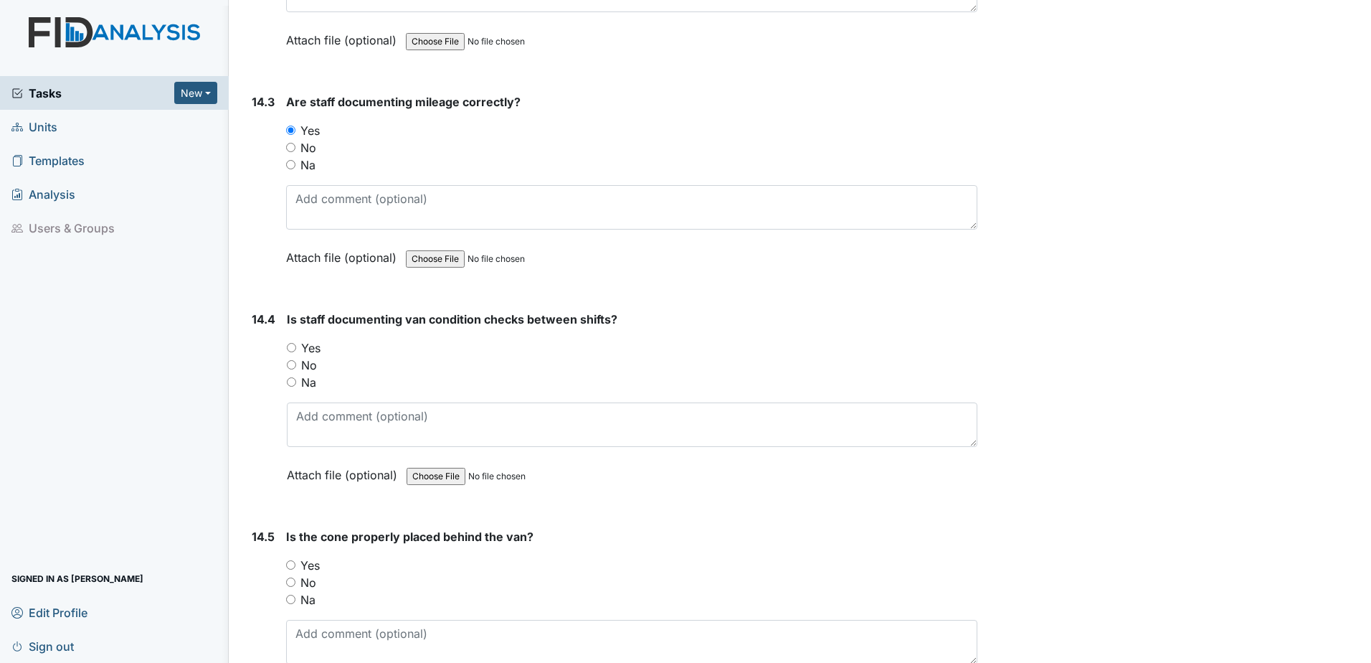
click at [294, 562] on input "Yes" at bounding box center [290, 564] width 9 height 9
radio input "true"
click at [295, 345] on input "Yes" at bounding box center [291, 347] width 9 height 9
radio input "true"
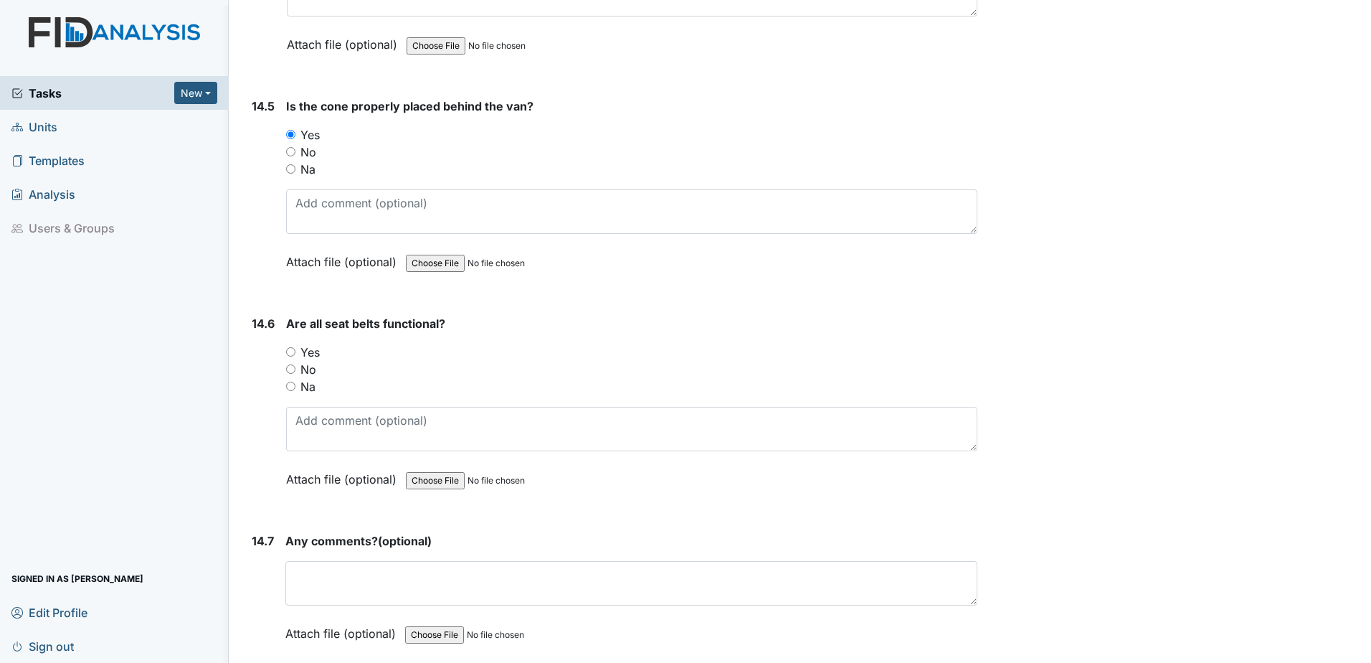
scroll to position [26960, 0]
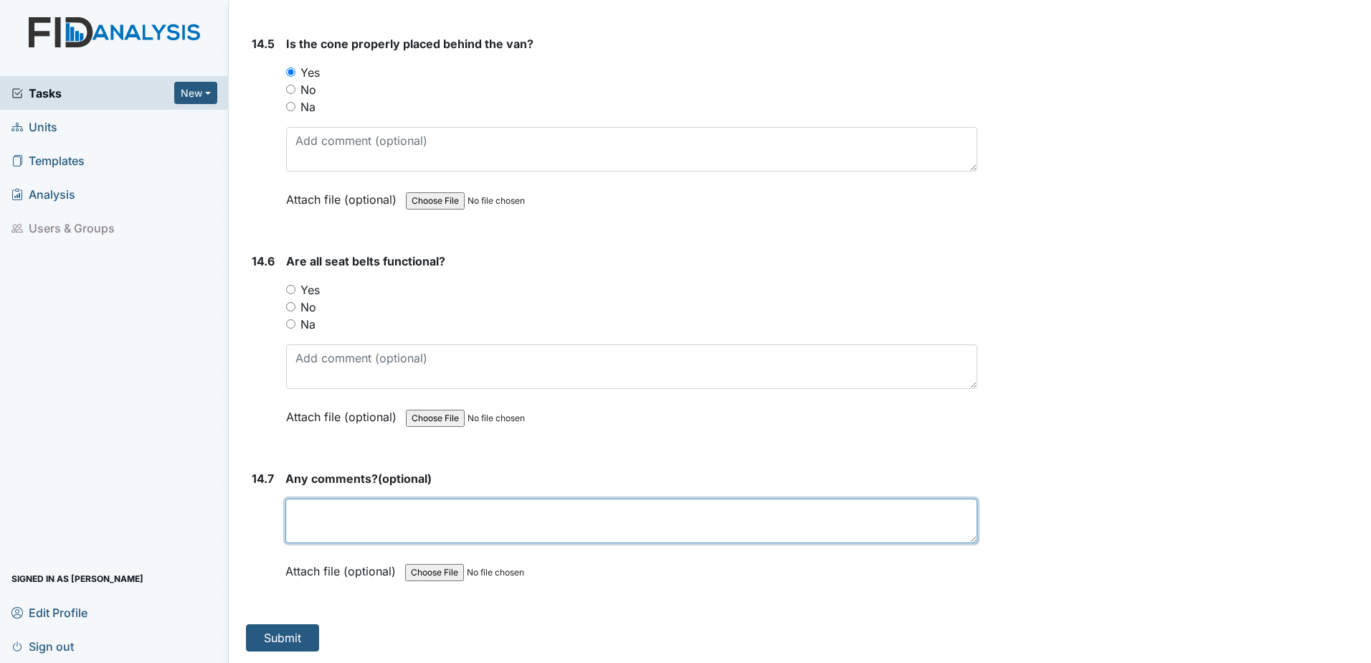
click at [335, 506] on textarea at bounding box center [631, 520] width 692 height 44
type textarea "NONE"
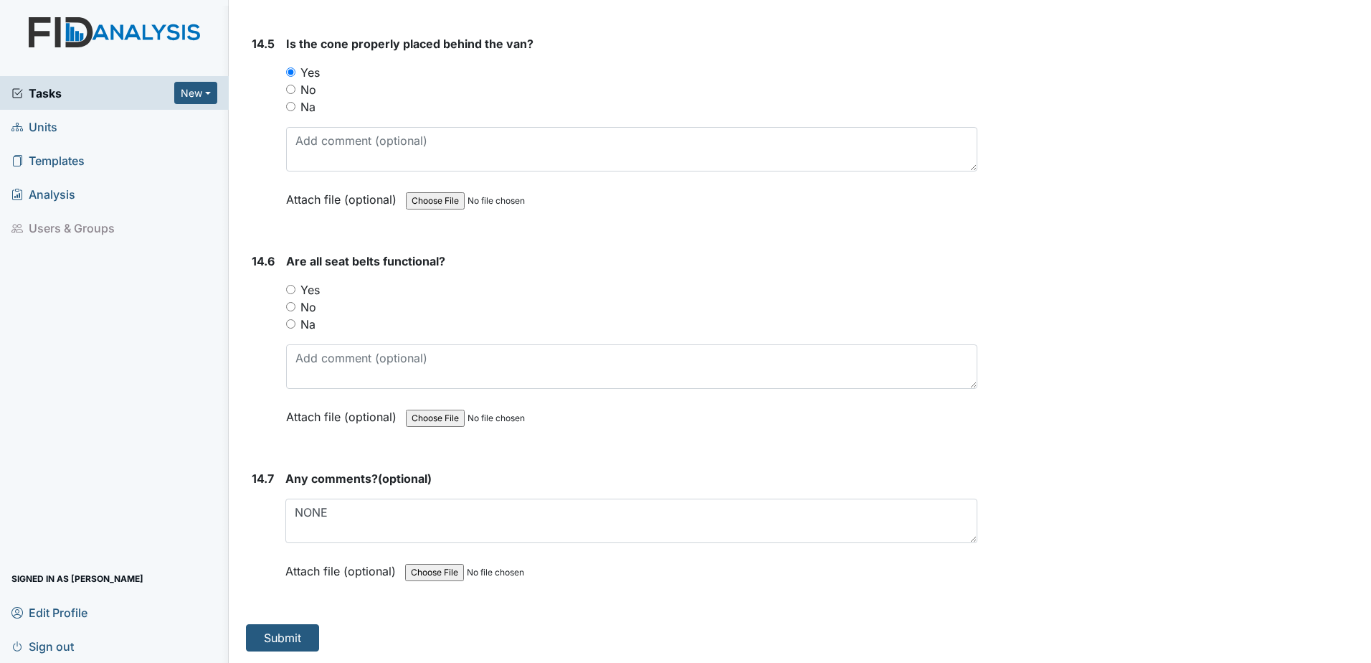
click at [293, 285] on input "Yes" at bounding box center [290, 289] width 9 height 9
radio input "true"
click at [292, 632] on button "Submit" at bounding box center [282, 637] width 73 height 27
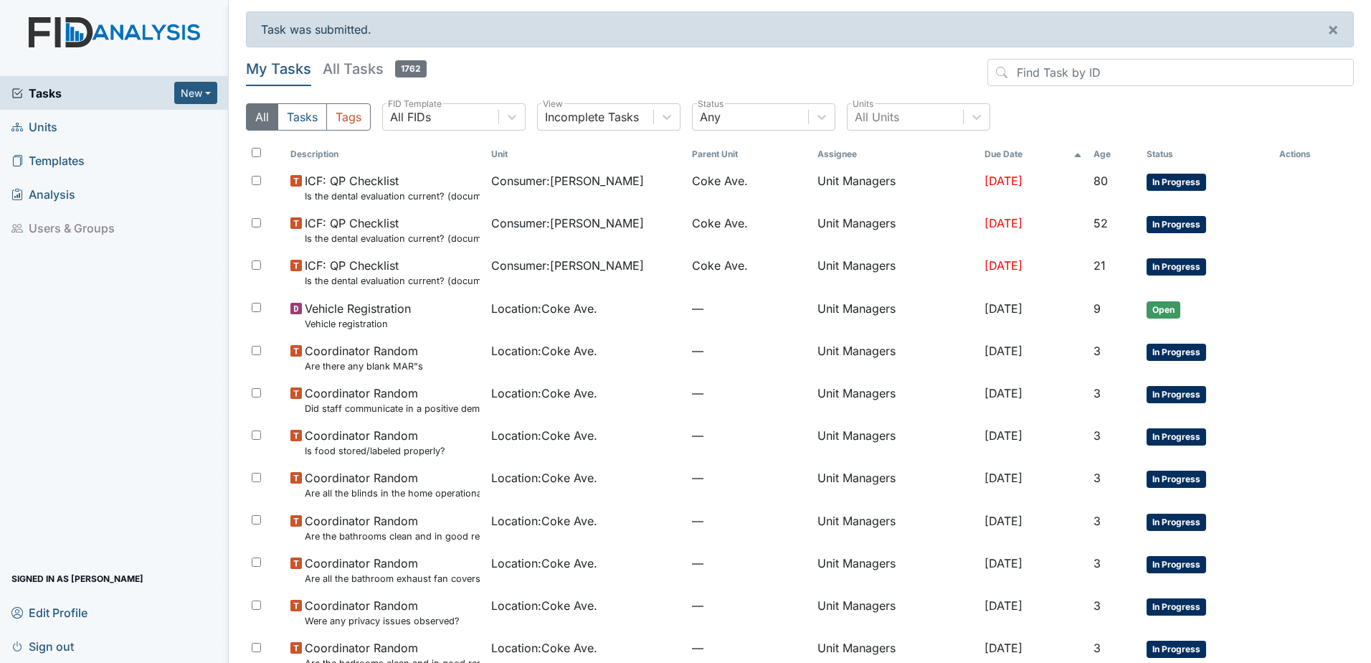
click at [55, 130] on span "Units" at bounding box center [34, 126] width 46 height 22
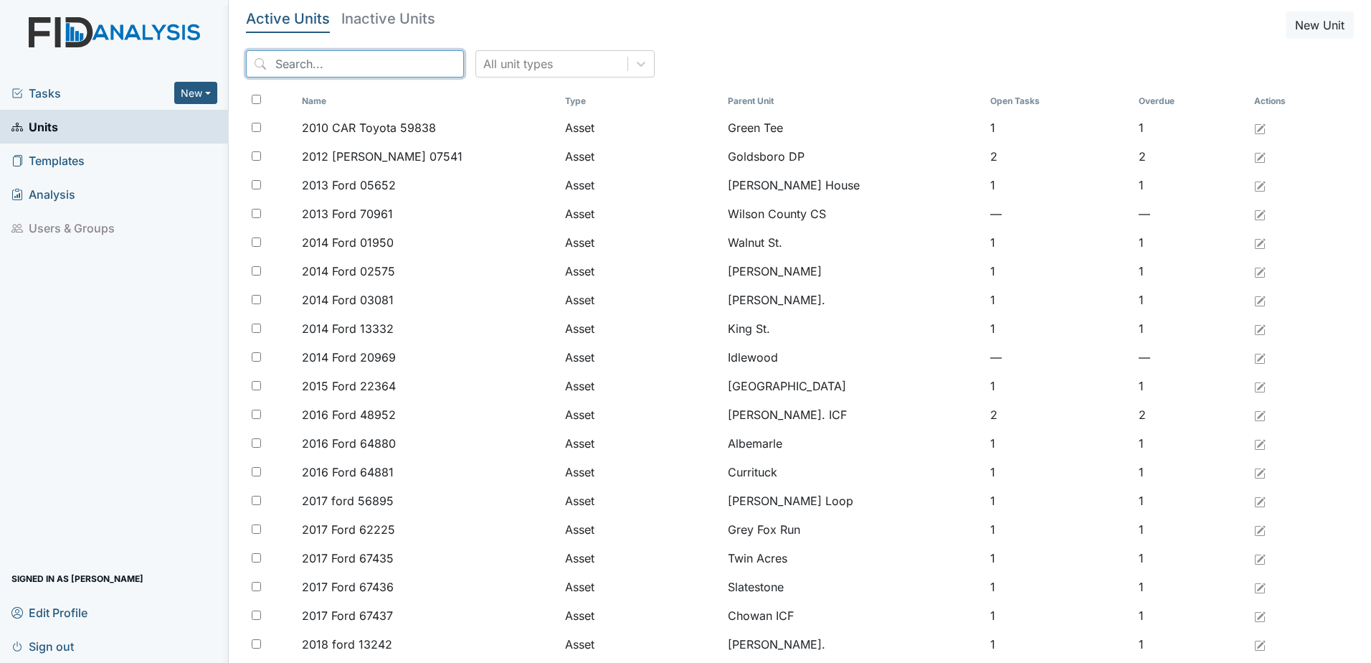
click at [397, 69] on input "search" at bounding box center [355, 63] width 218 height 27
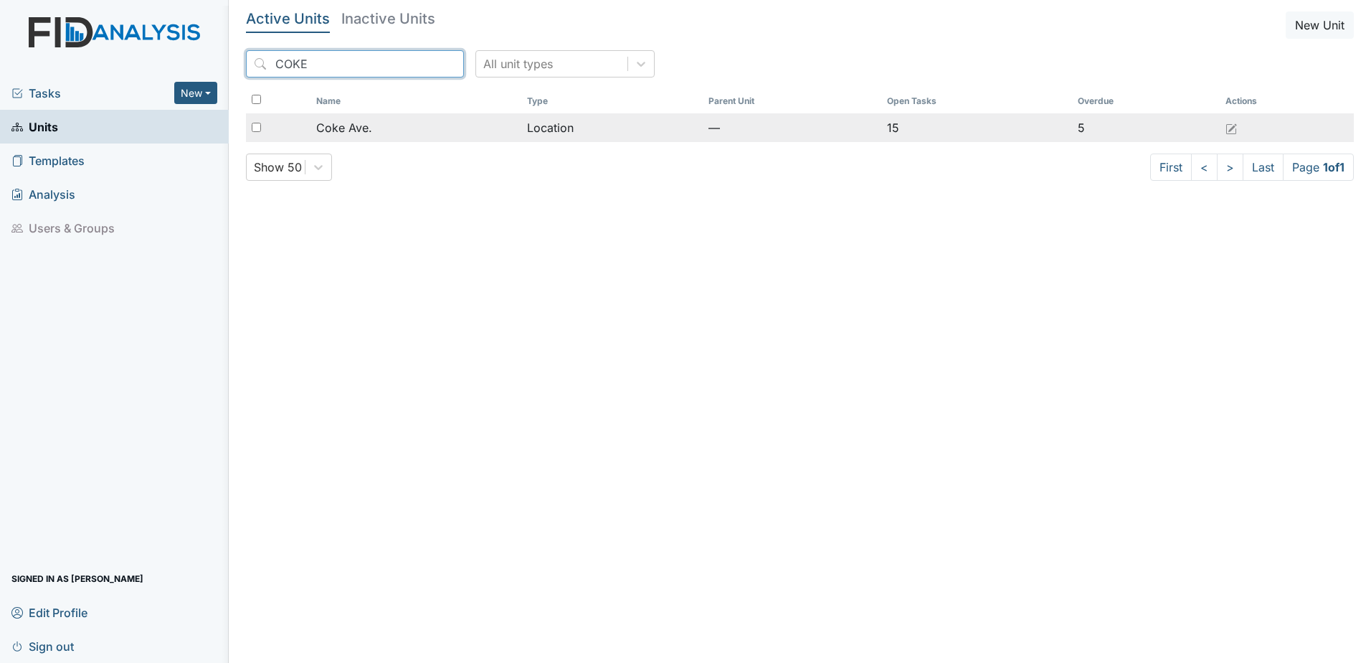
type input "COKE"
click at [1102, 130] on td "5" at bounding box center [1146, 127] width 148 height 29
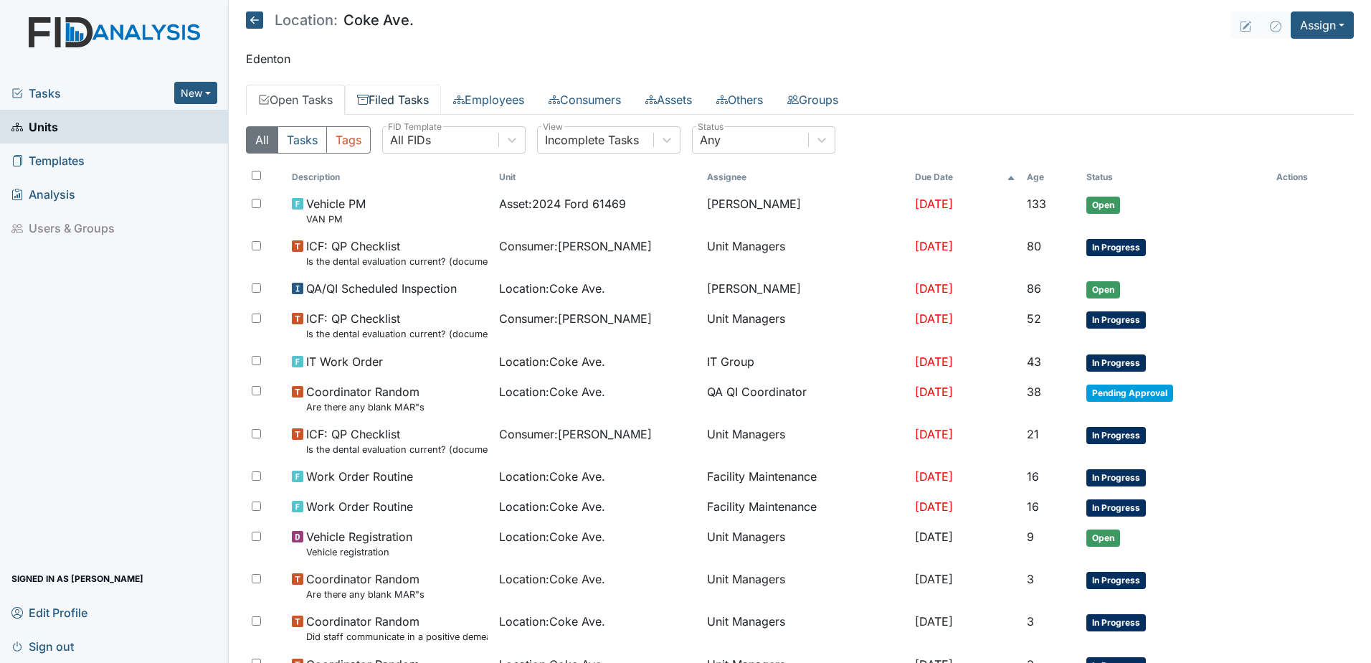
click at [400, 98] on link "Filed Tasks" at bounding box center [393, 100] width 96 height 30
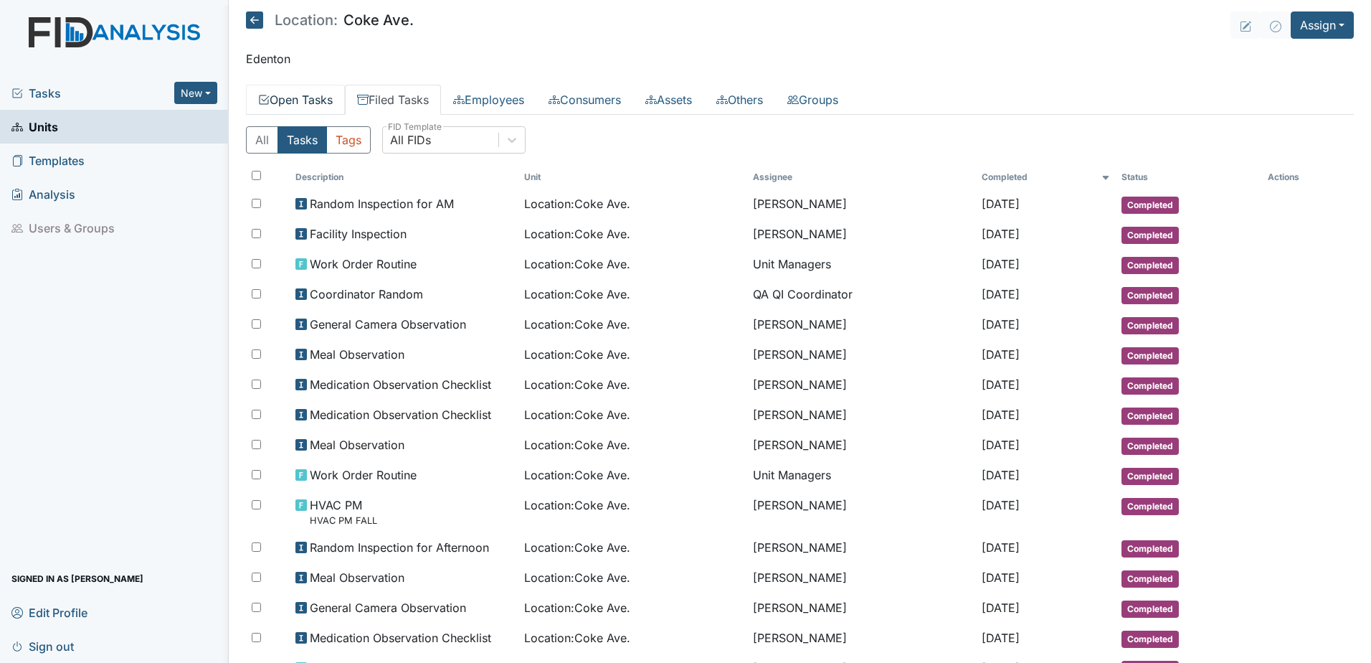
click at [293, 106] on link "Open Tasks" at bounding box center [295, 100] width 99 height 30
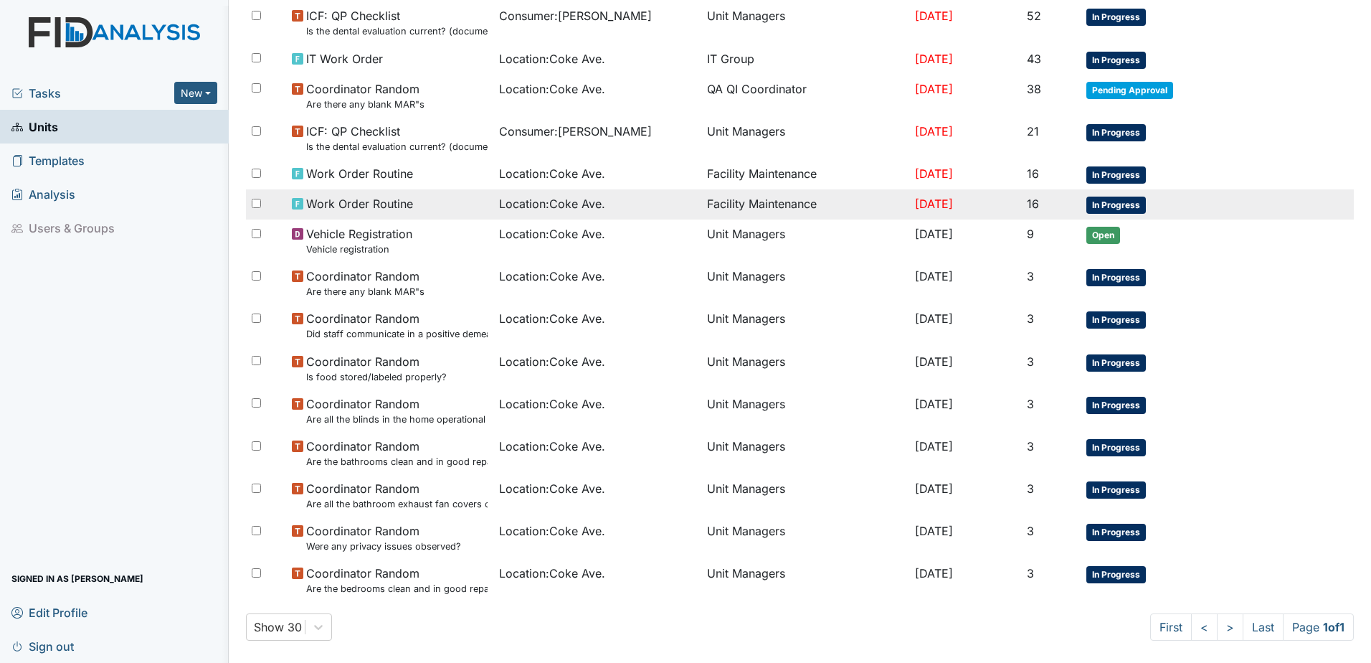
scroll to position [315, 0]
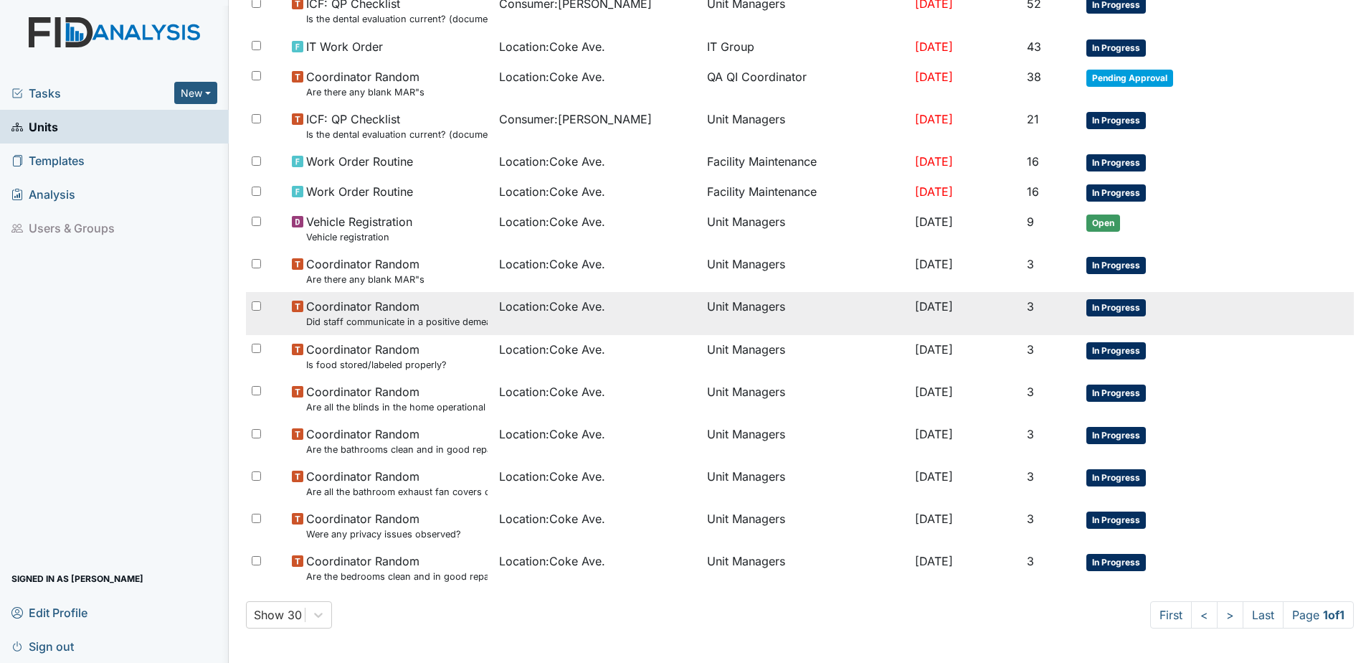
click at [1341, 321] on tr "Coordinator Random Did staff communicate in a positive demeanor with consumers?…" at bounding box center [800, 313] width 1108 height 42
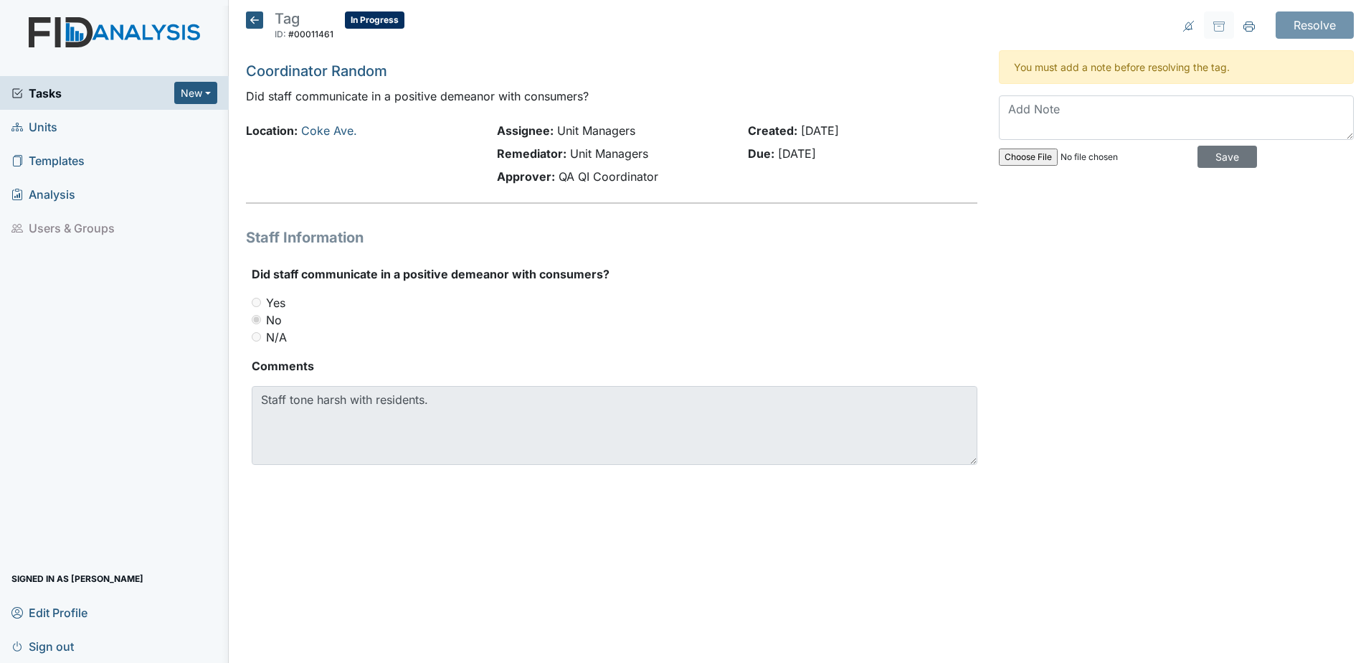
click at [247, 14] on icon at bounding box center [254, 19] width 17 height 17
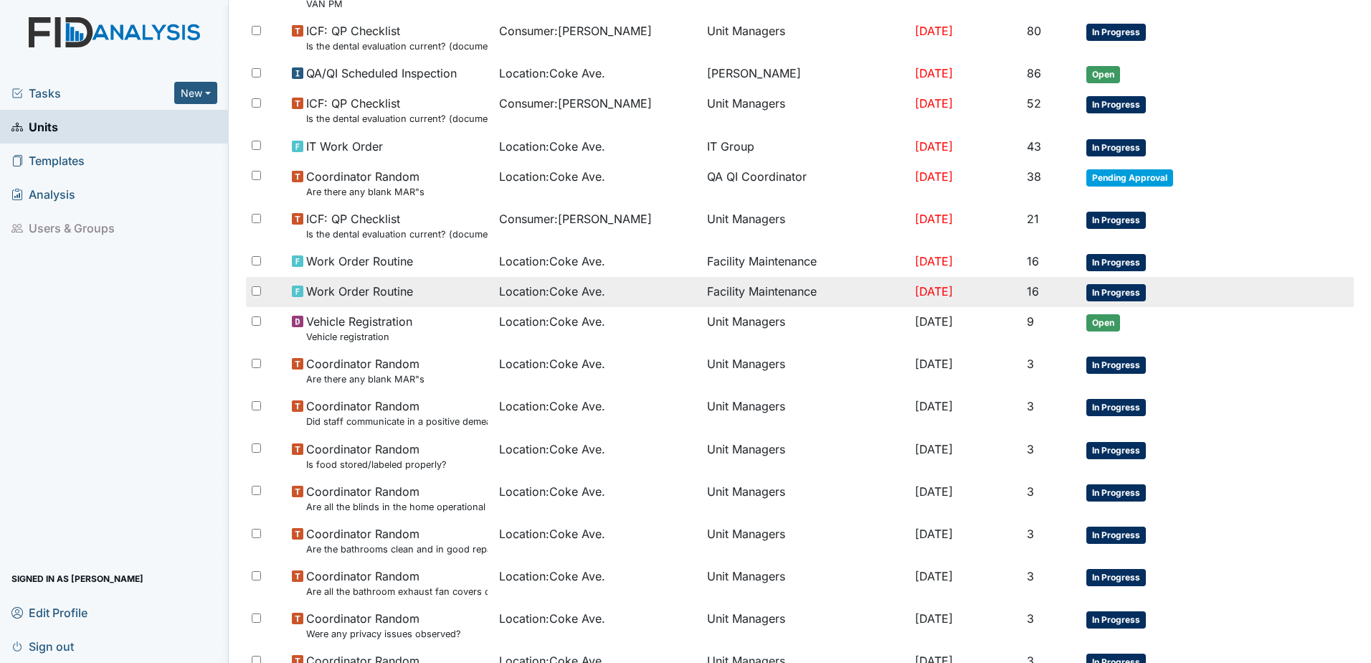
scroll to position [315, 0]
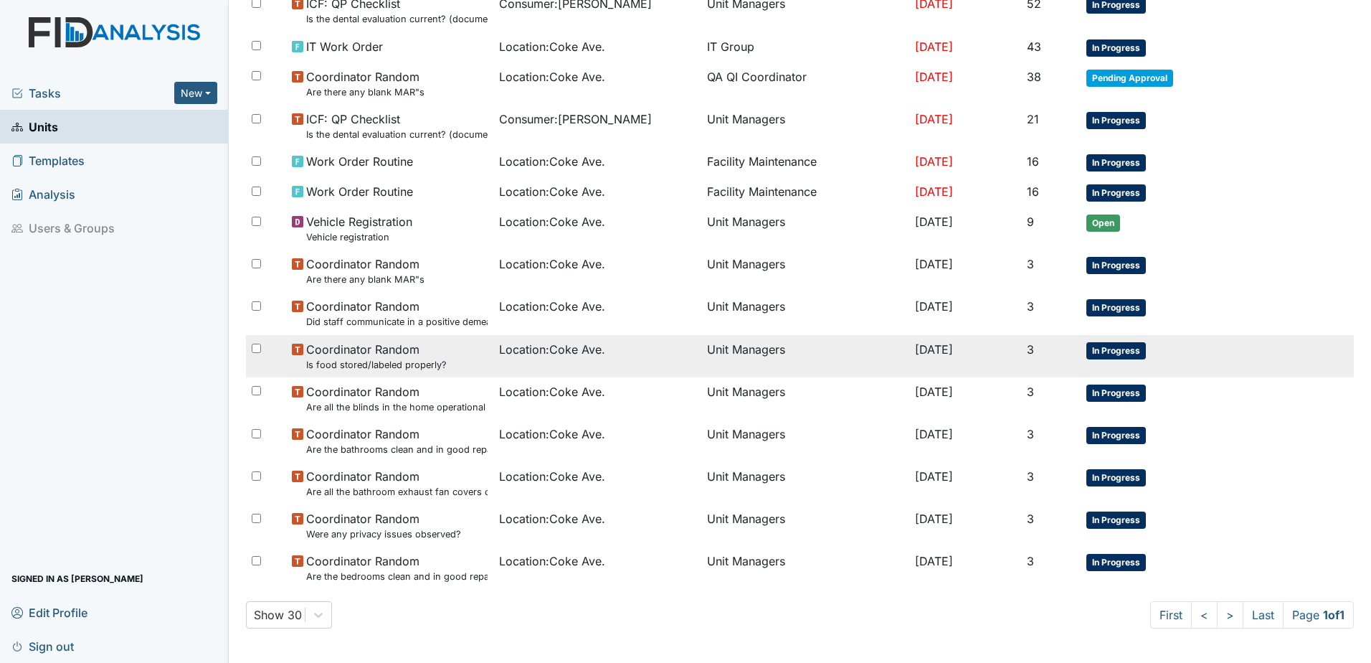
click at [498, 336] on td "Location : Coke Ave." at bounding box center [597, 356] width 208 height 42
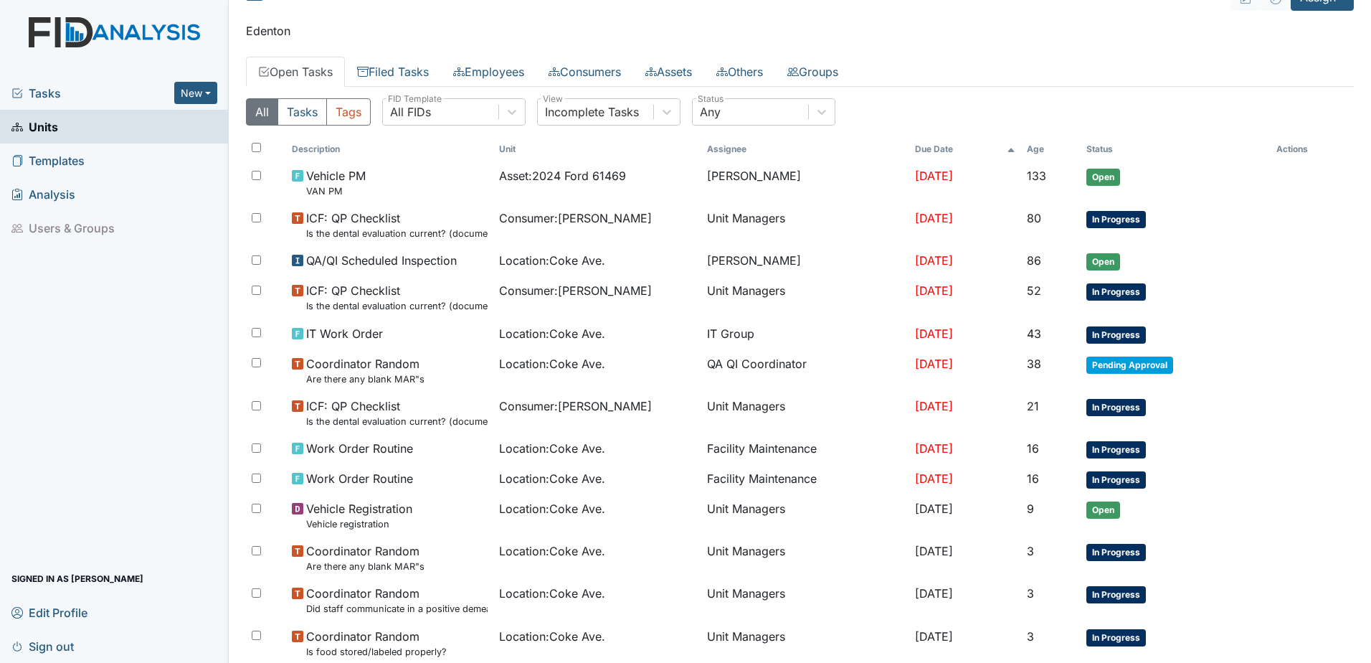
scroll to position [0, 0]
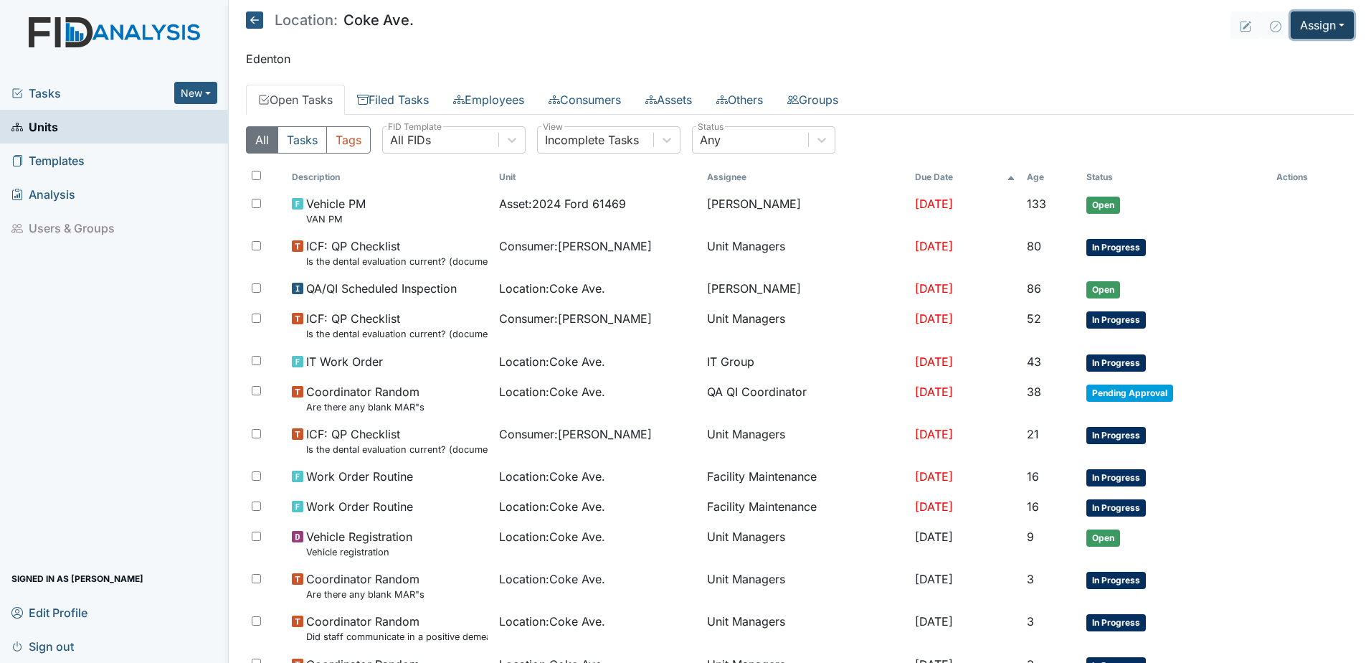
click at [1326, 17] on button "Assign" at bounding box center [1322, 24] width 63 height 27
click at [1283, 57] on link "Assign Form" at bounding box center [1288, 58] width 129 height 23
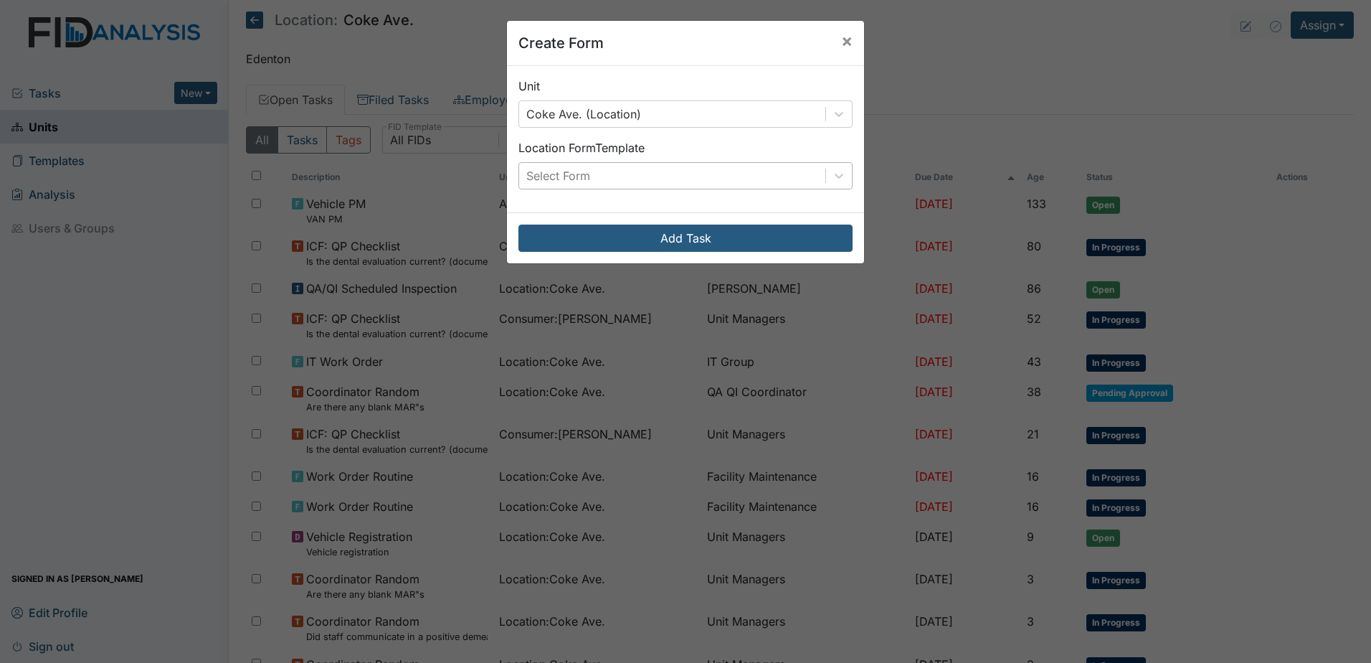
click at [612, 177] on div "Select Form" at bounding box center [672, 176] width 306 height 26
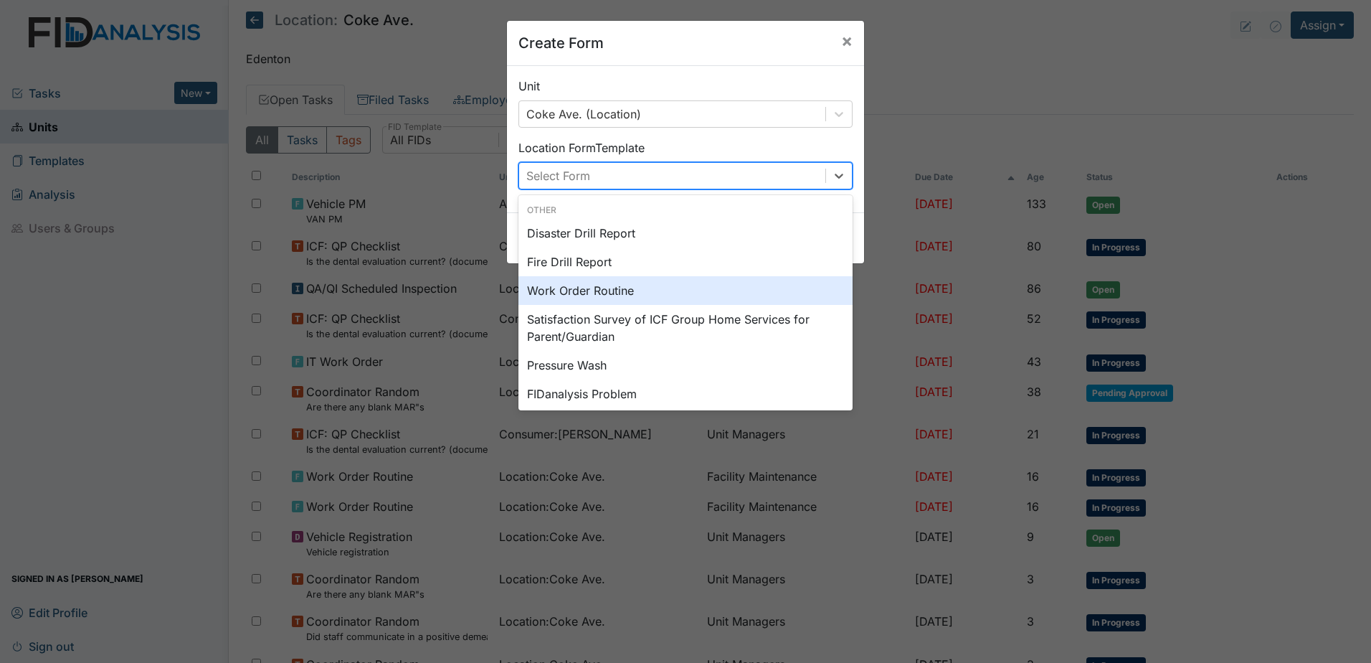
click at [594, 289] on div "Work Order Routine" at bounding box center [686, 290] width 334 height 29
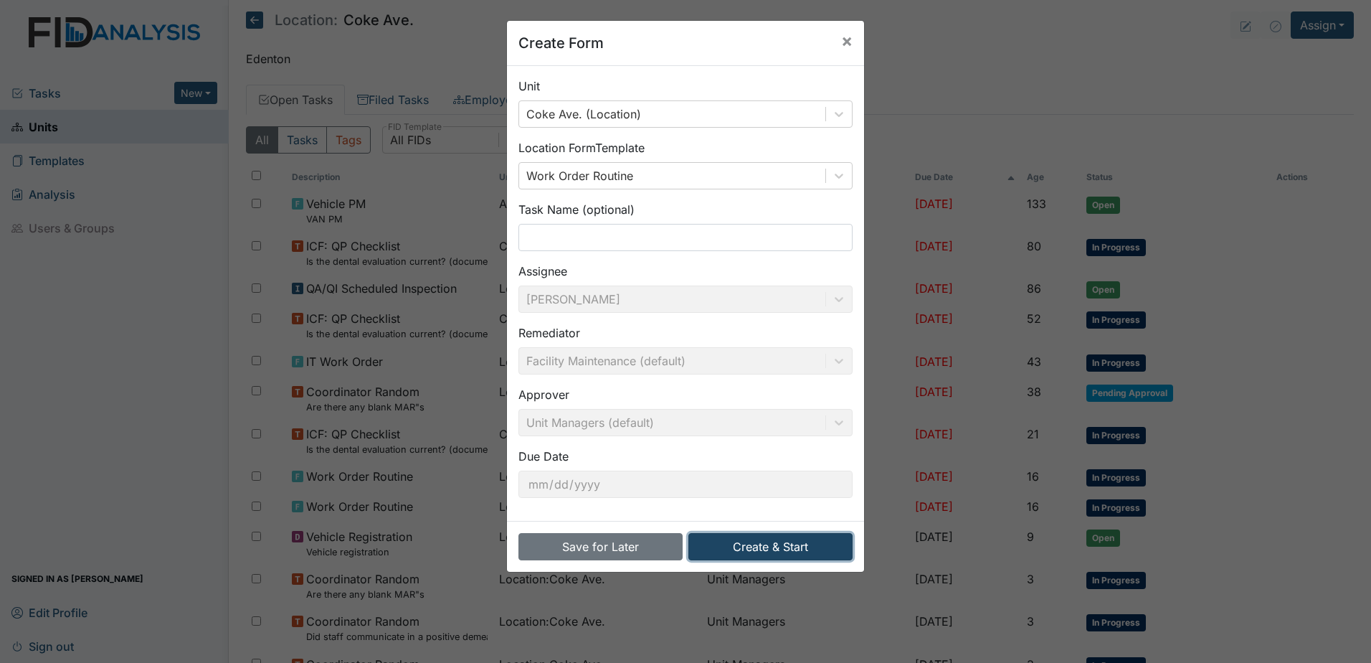
click at [766, 545] on button "Create & Start" at bounding box center [771, 546] width 164 height 27
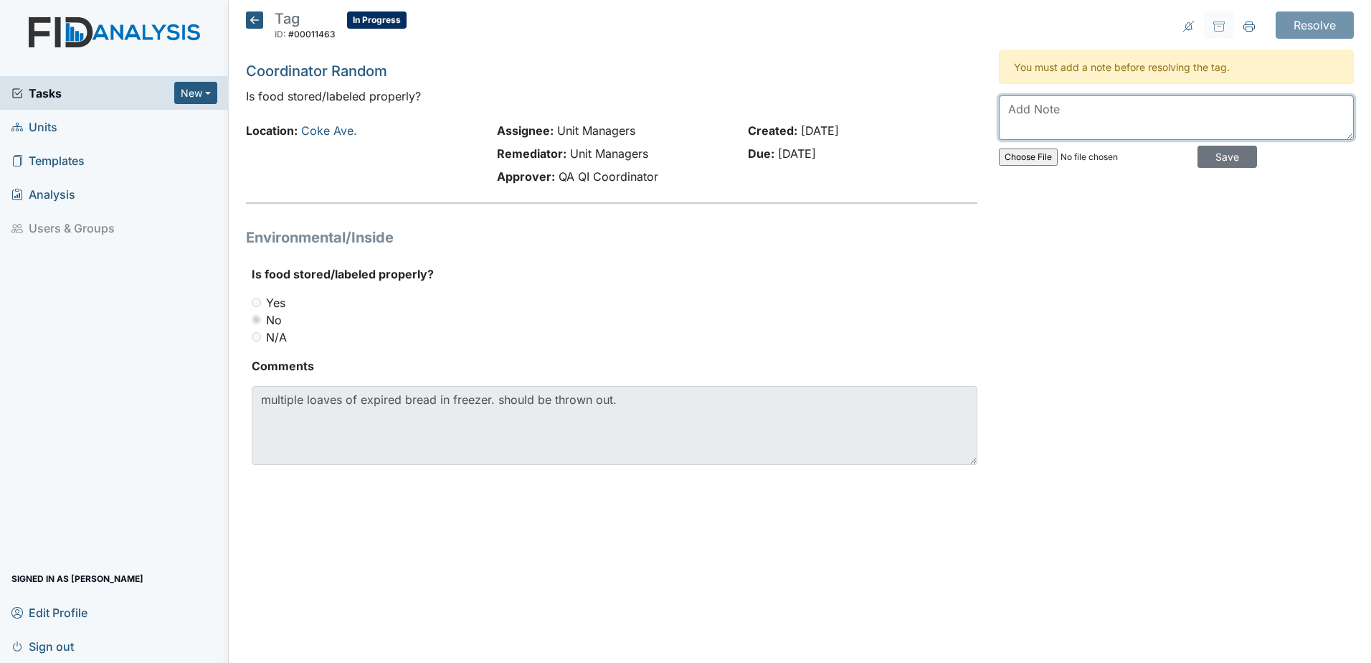
click at [1043, 113] on textarea at bounding box center [1176, 117] width 355 height 44
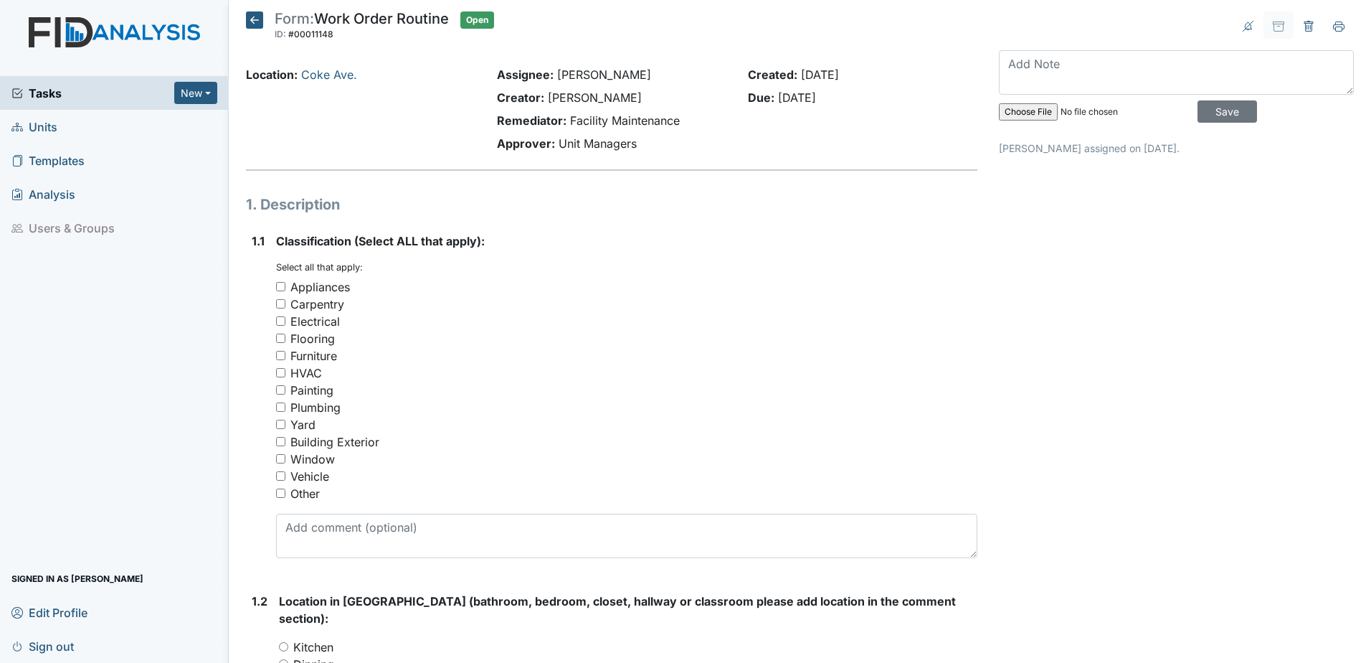
click at [280, 285] on input "Appliances" at bounding box center [280, 286] width 9 height 9
checkbox input "true"
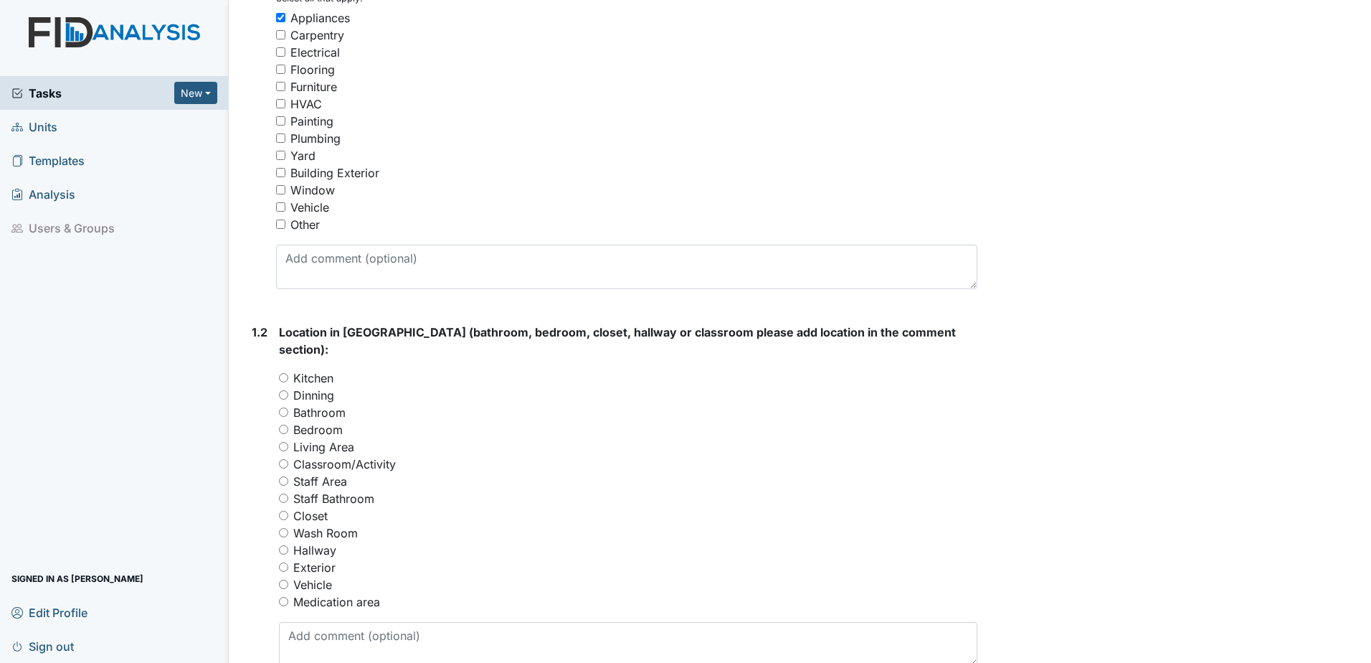
scroll to position [287, 0]
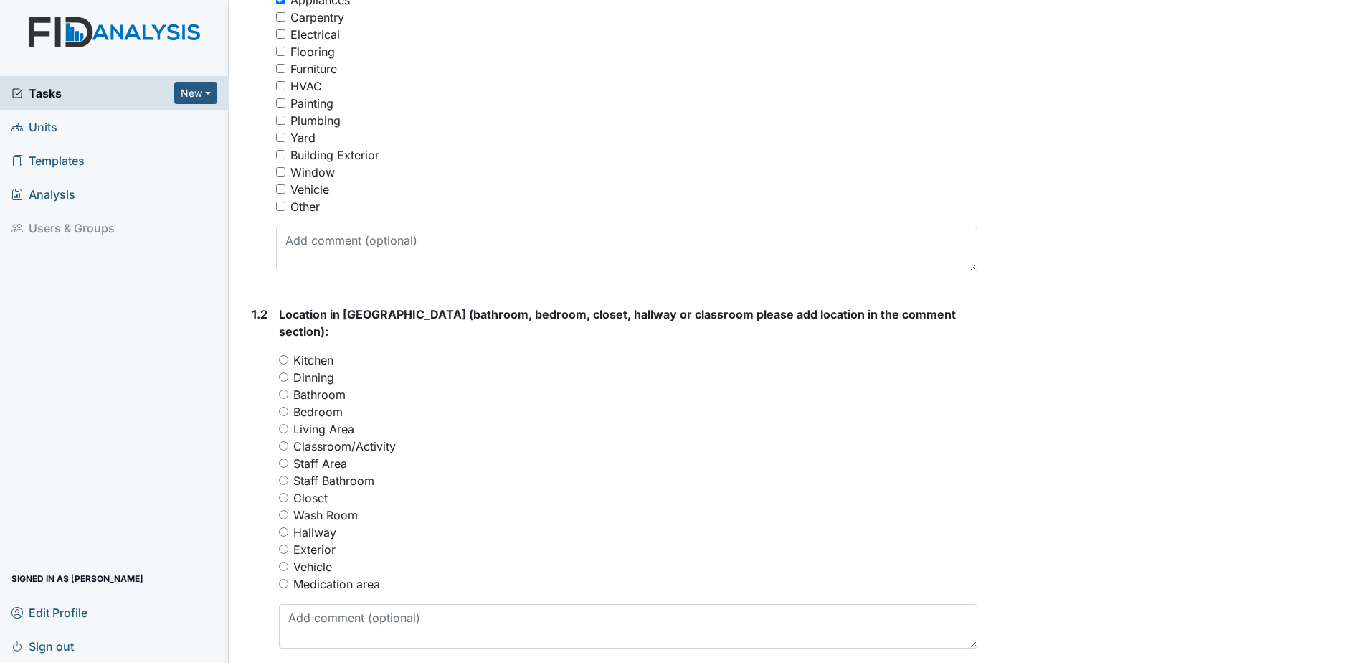
click at [347, 506] on label "Wash Room" at bounding box center [325, 514] width 65 height 17
click at [288, 510] on input "Wash Room" at bounding box center [283, 514] width 9 height 9
radio input "true"
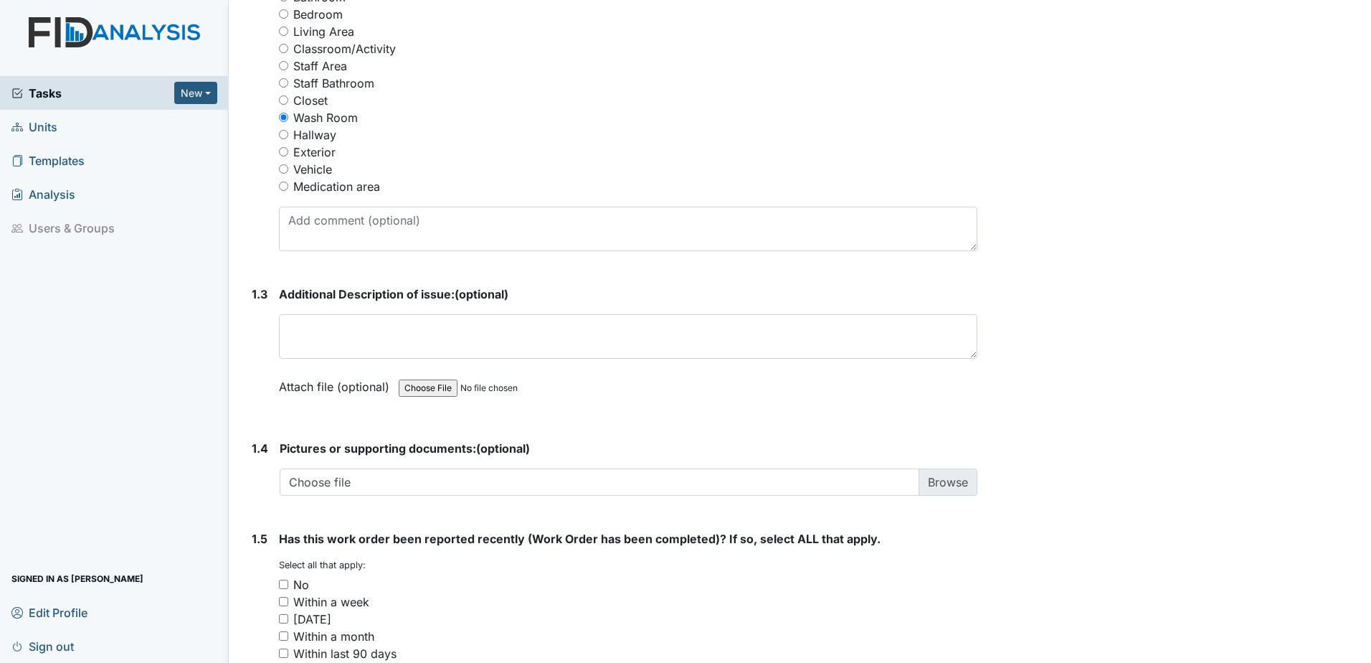
scroll to position [789, 0]
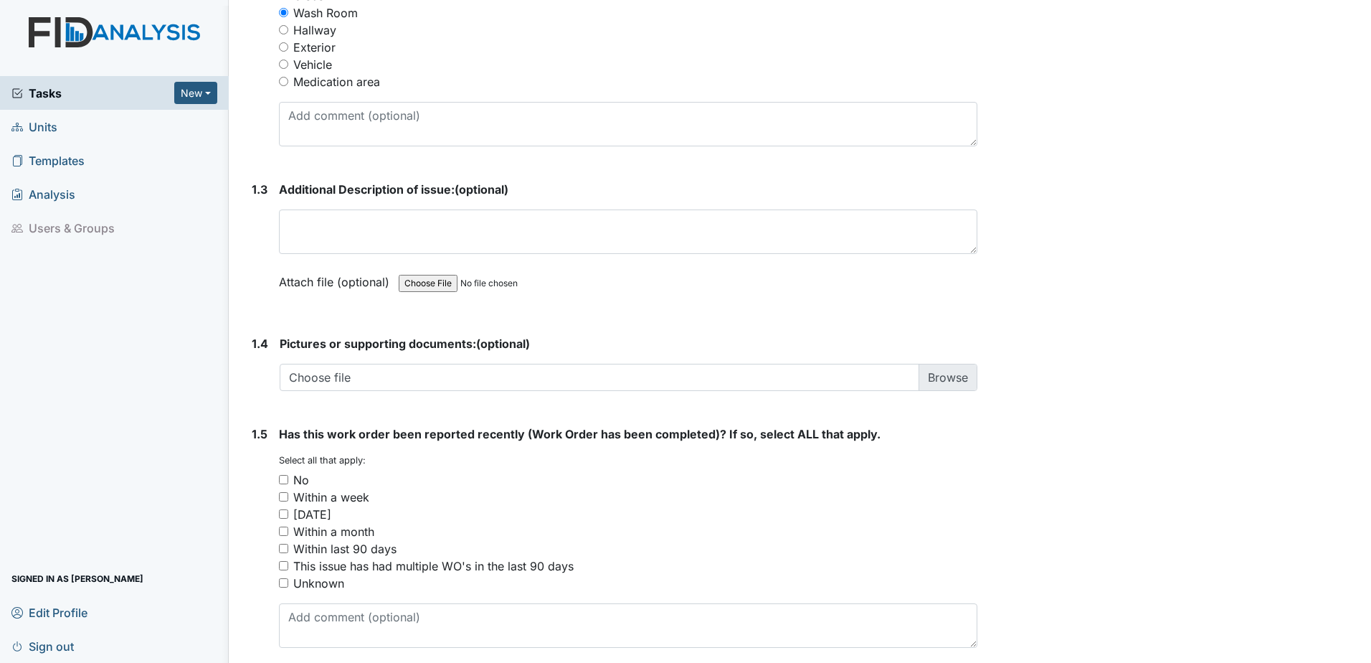
click at [285, 475] on input "No" at bounding box center [283, 479] width 9 height 9
checkbox input "true"
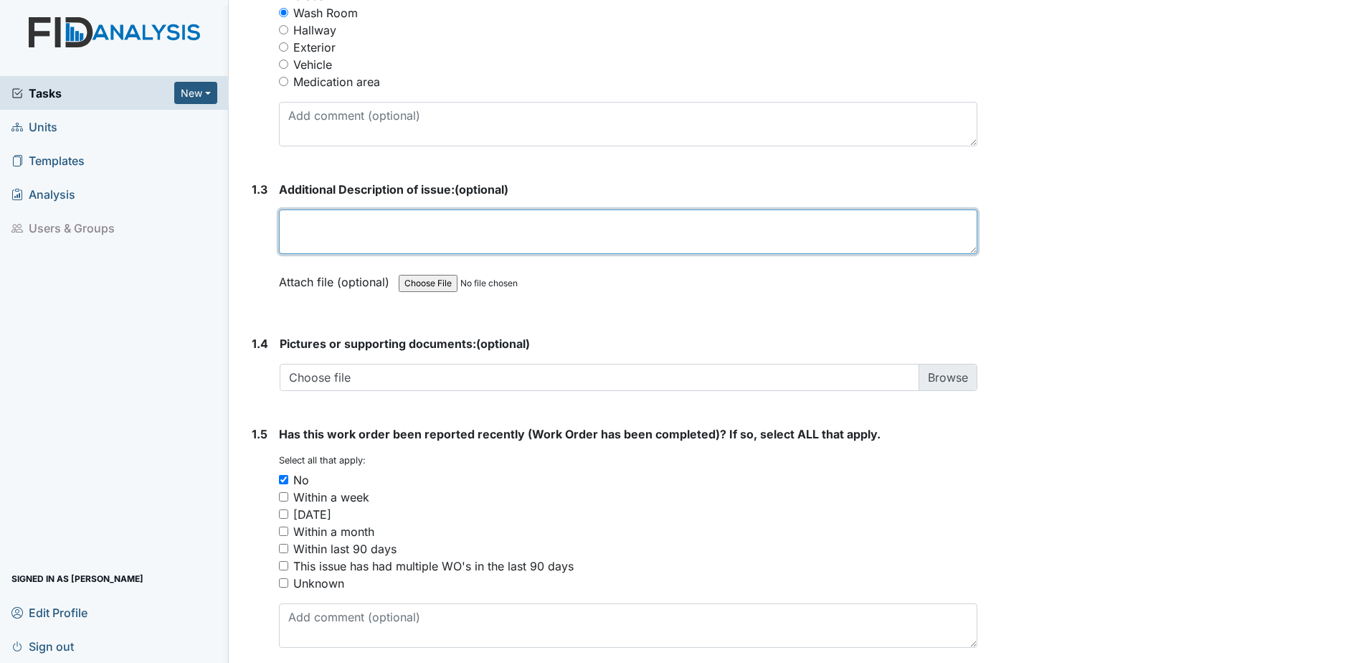
click at [344, 219] on textarea at bounding box center [628, 231] width 699 height 44
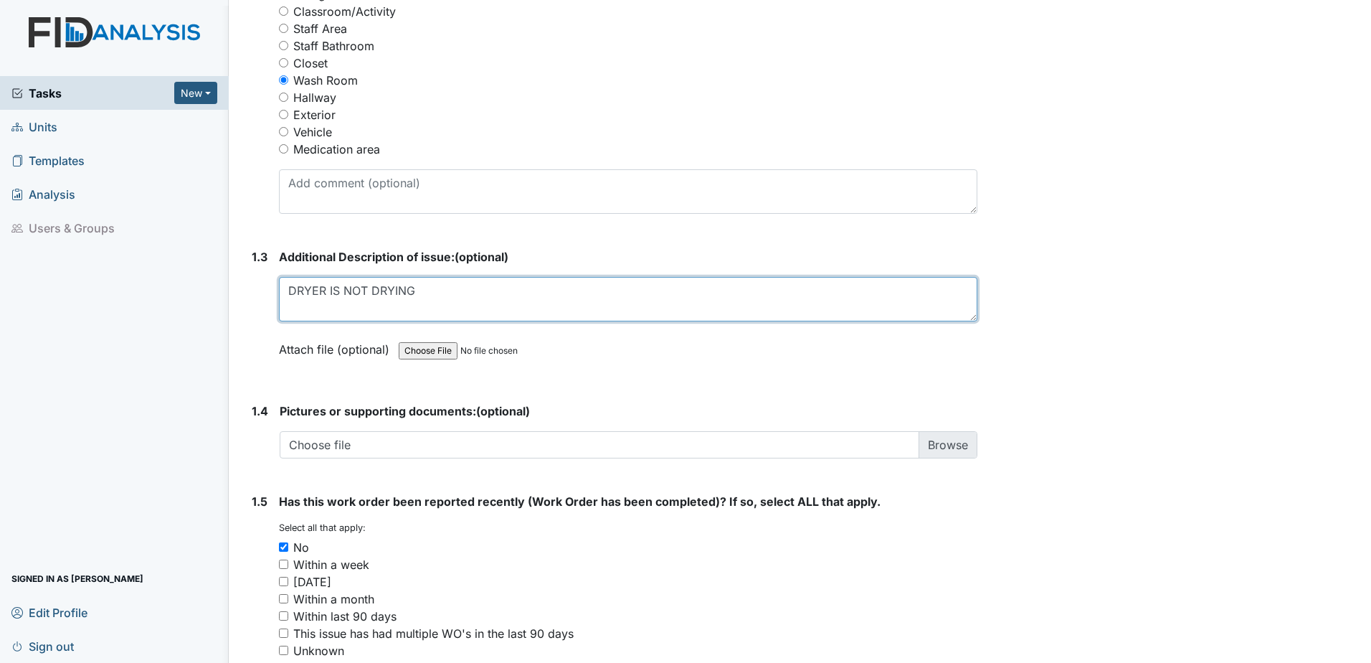
scroll to position [574, 0]
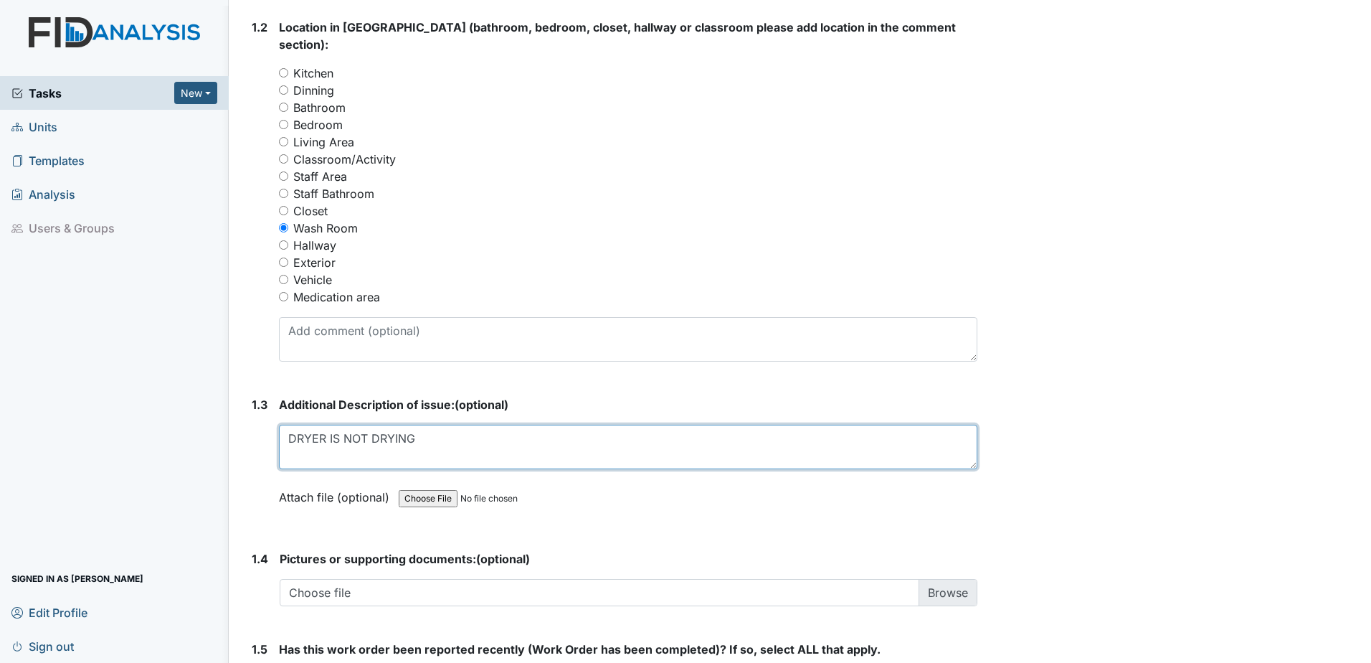
drag, startPoint x: 283, startPoint y: 420, endPoint x: 445, endPoint y: 438, distance: 163.0
click at [445, 438] on textarea "DRYER IS NOT DRYING" at bounding box center [628, 447] width 699 height 44
type textarea "DRYER IS NOT DRYING"
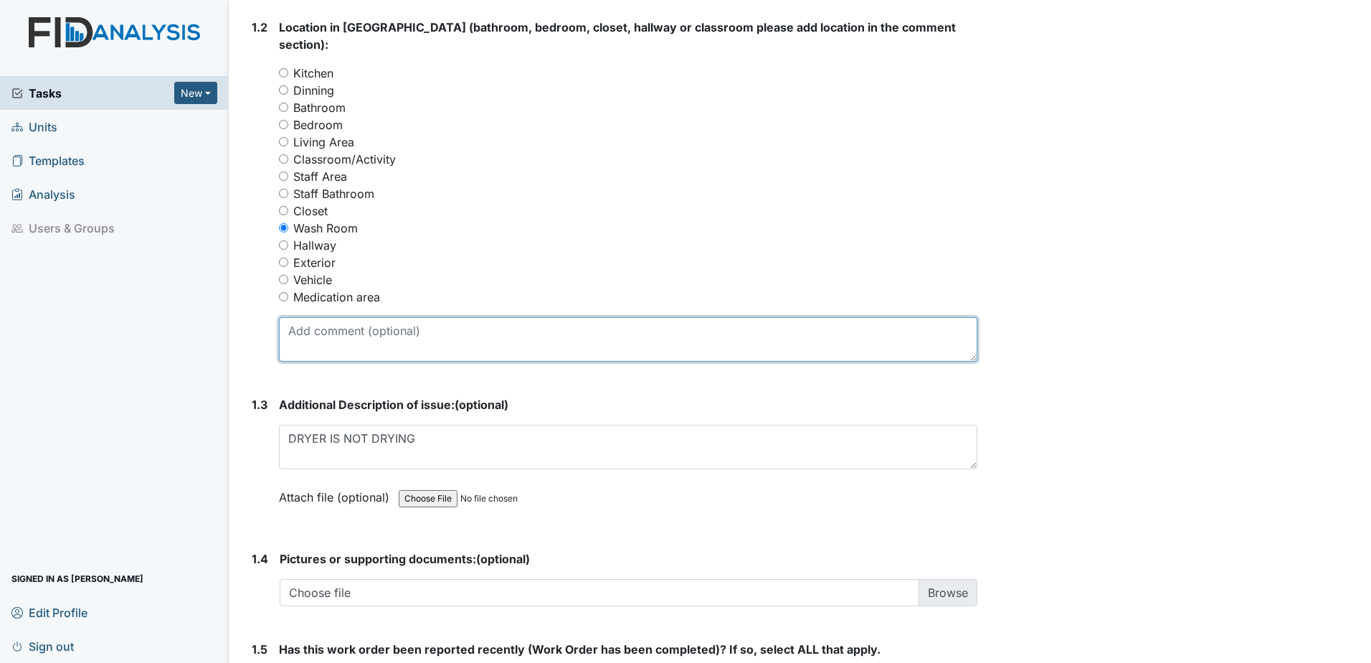
paste textarea "DRYER IS NOT DRYING"
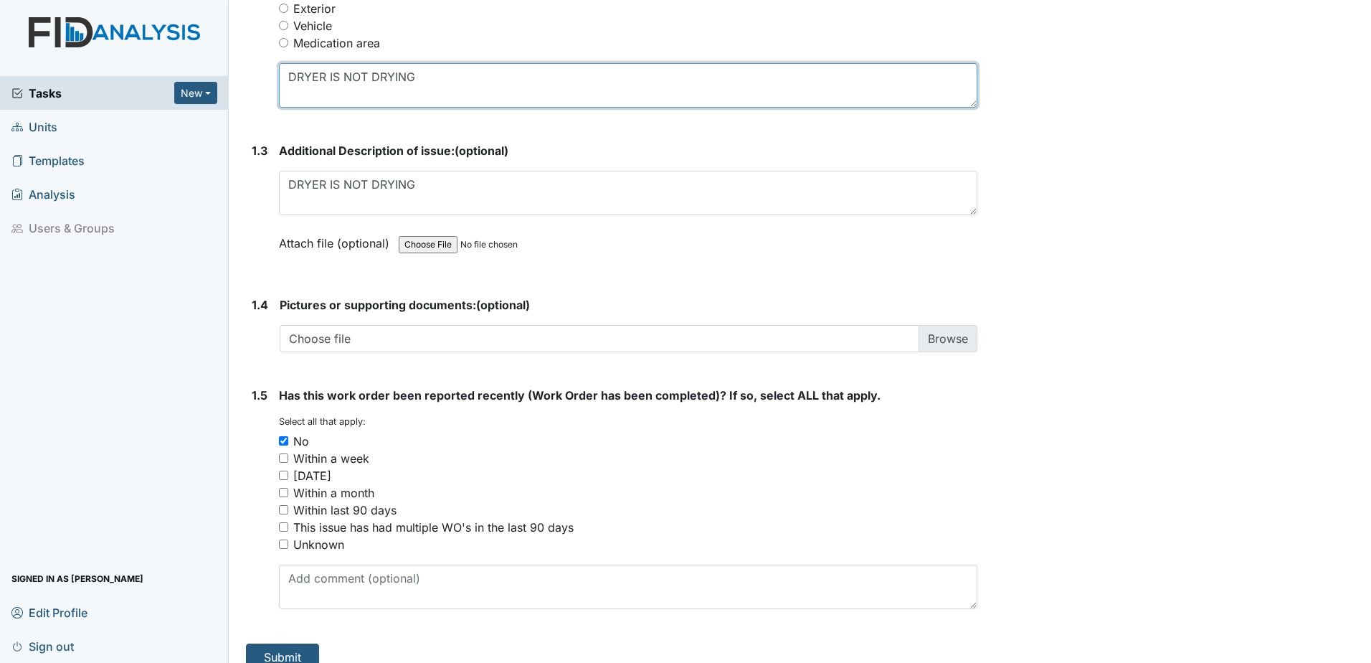
scroll to position [830, 0]
type textarea "DRYER IS NOT DRYING"
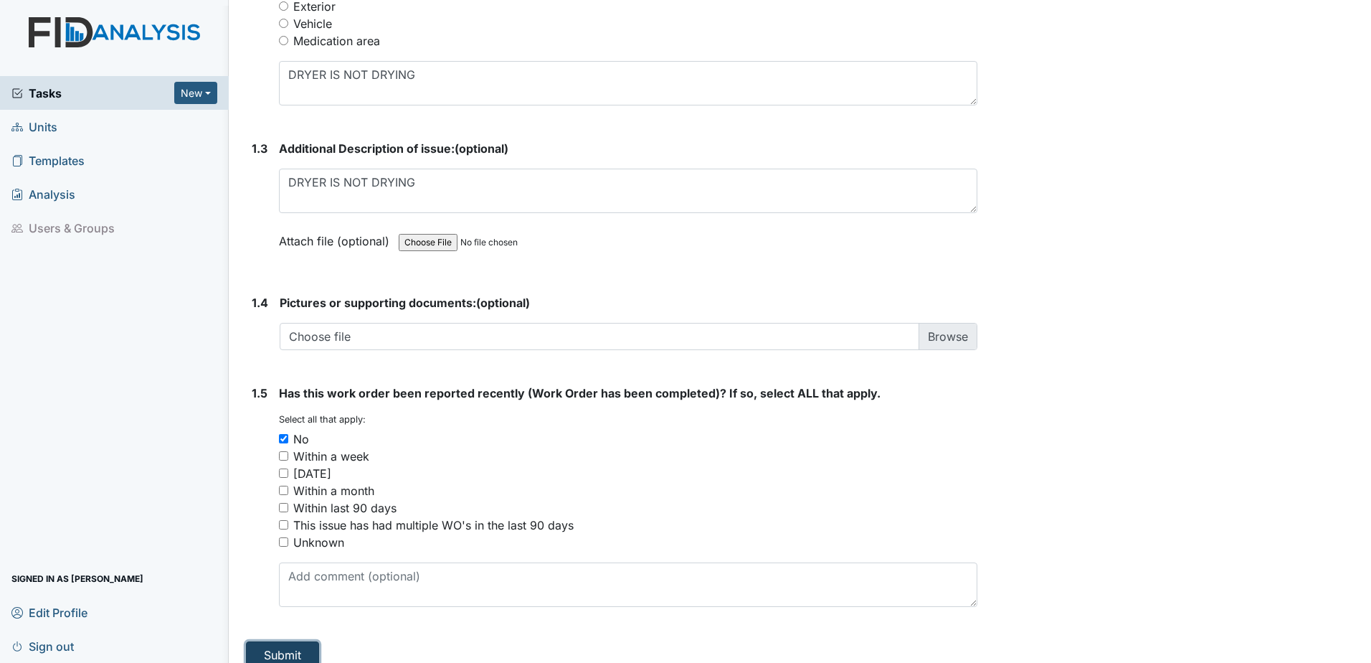
click at [284, 641] on button "Submit" at bounding box center [282, 654] width 73 height 27
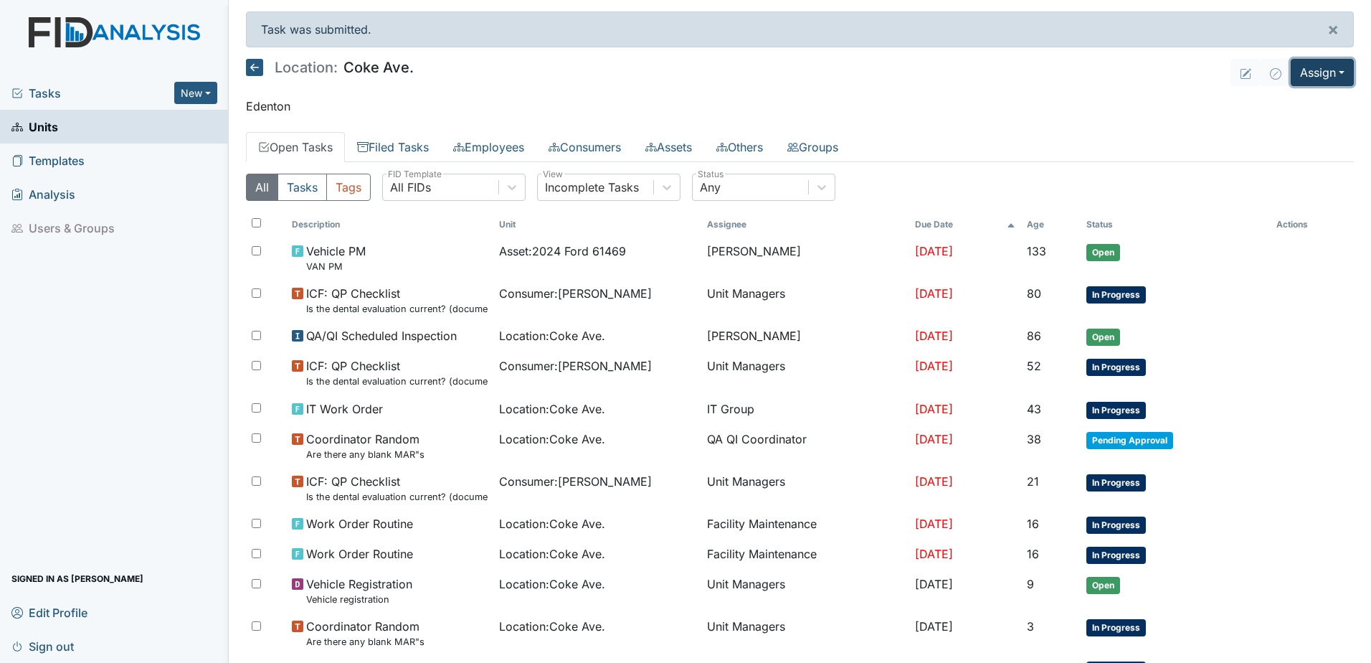
click at [1320, 71] on button "Assign" at bounding box center [1322, 72] width 63 height 27
click at [1254, 103] on link "Assign Form" at bounding box center [1288, 105] width 129 height 23
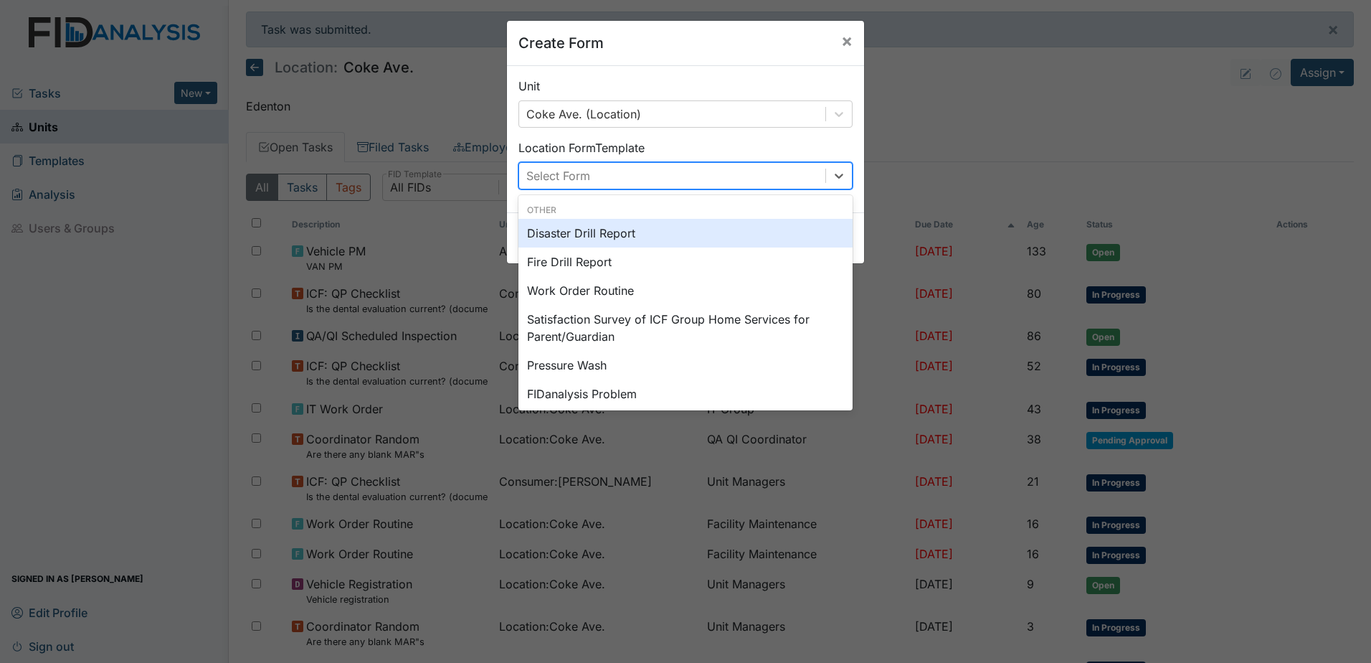
click at [555, 181] on div "Select Form" at bounding box center [558, 175] width 64 height 17
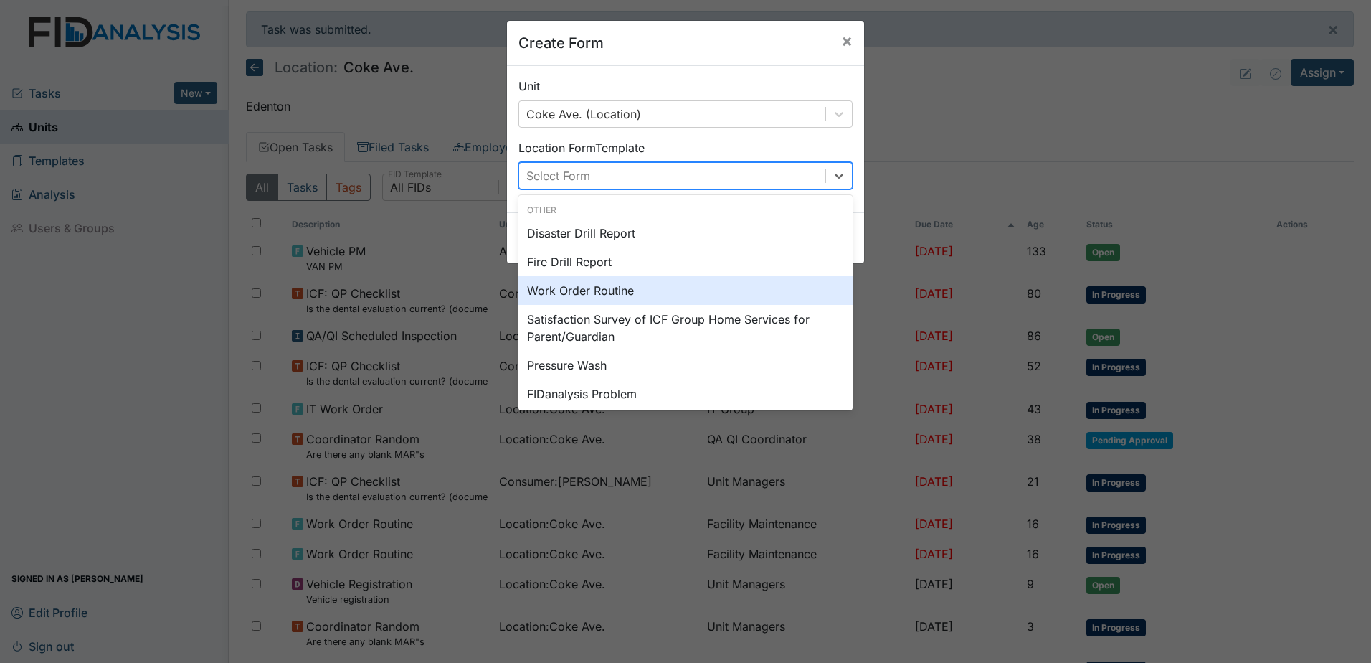
click at [564, 289] on div "Work Order Routine" at bounding box center [686, 290] width 334 height 29
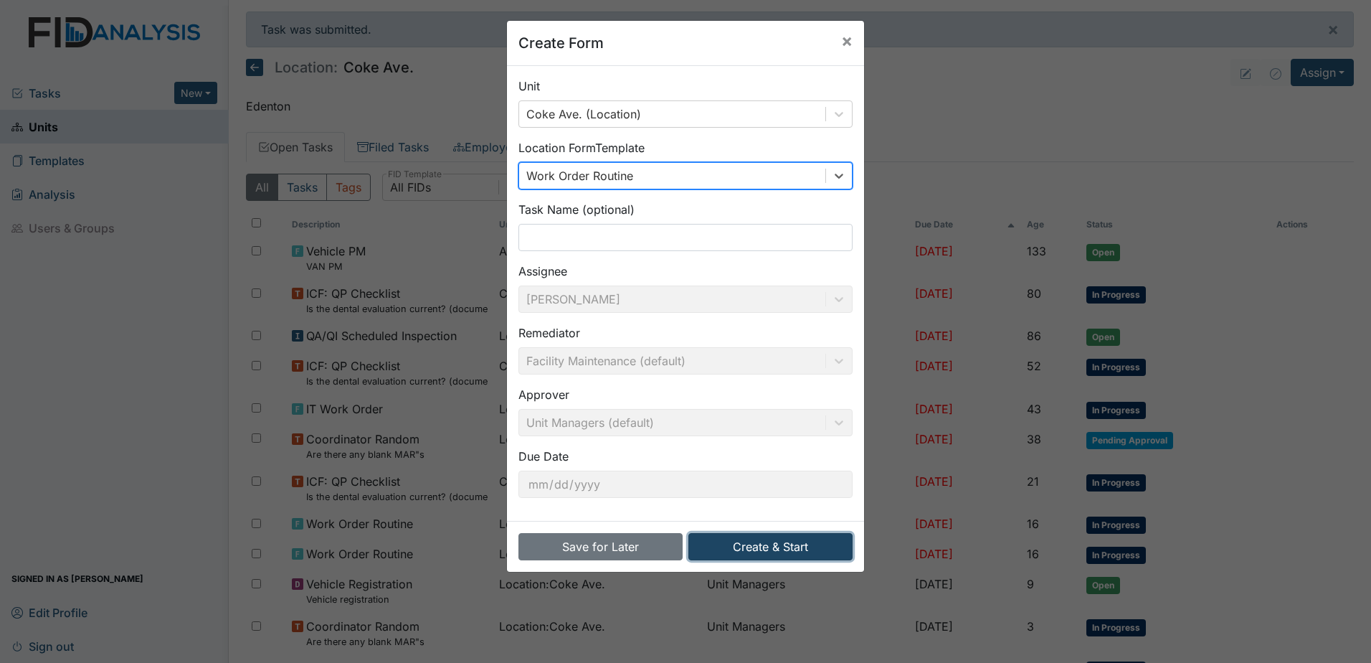
click at [798, 537] on button "Create & Start" at bounding box center [771, 546] width 164 height 27
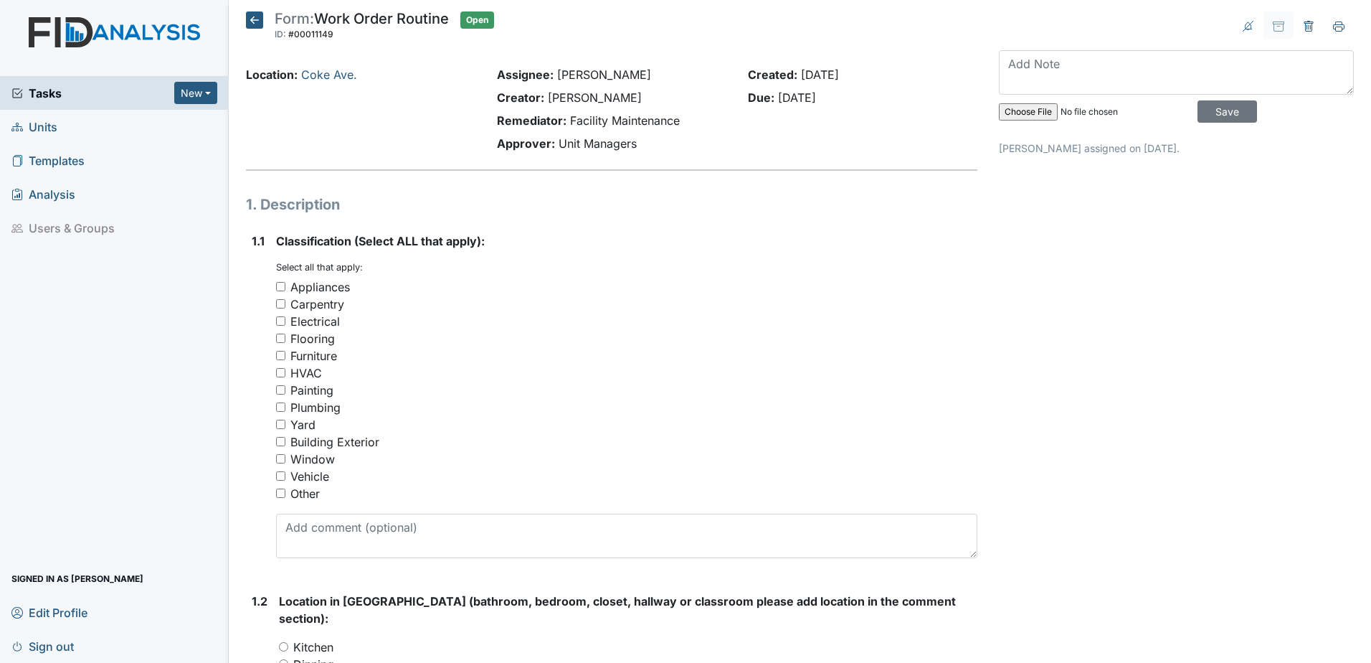
click at [280, 288] on input "Appliances" at bounding box center [280, 286] width 9 height 9
checkbox input "true"
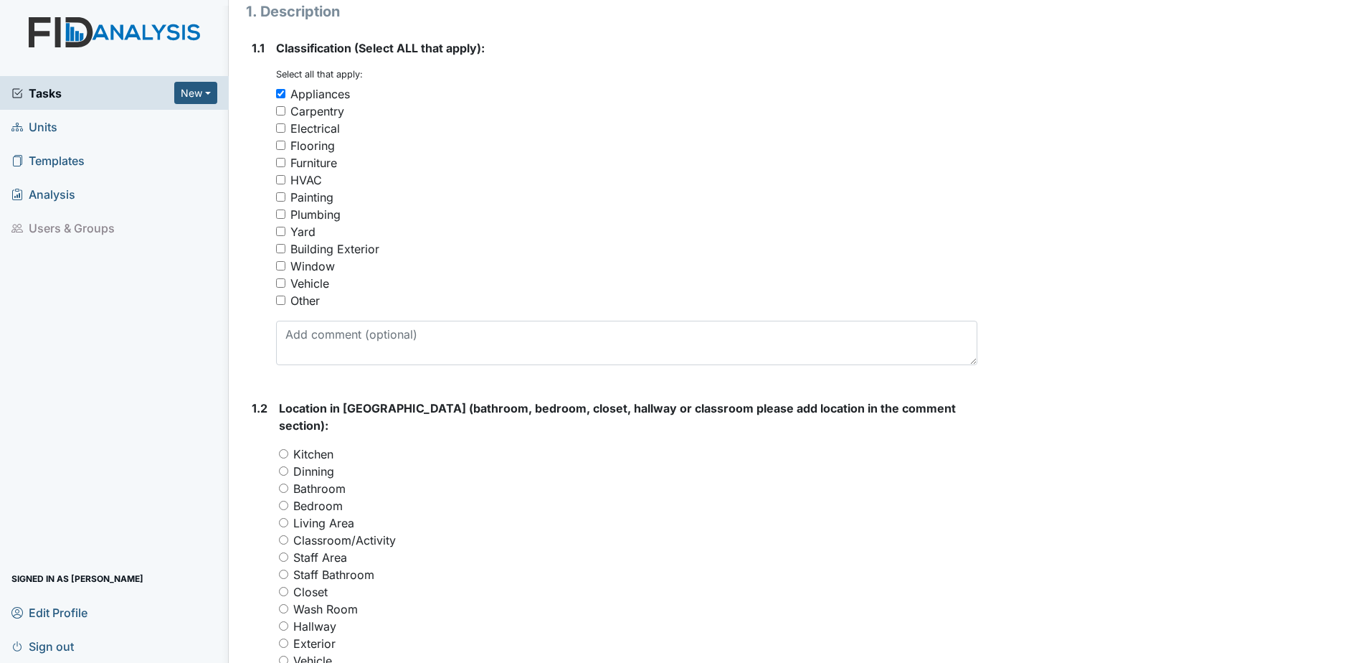
scroll to position [215, 0]
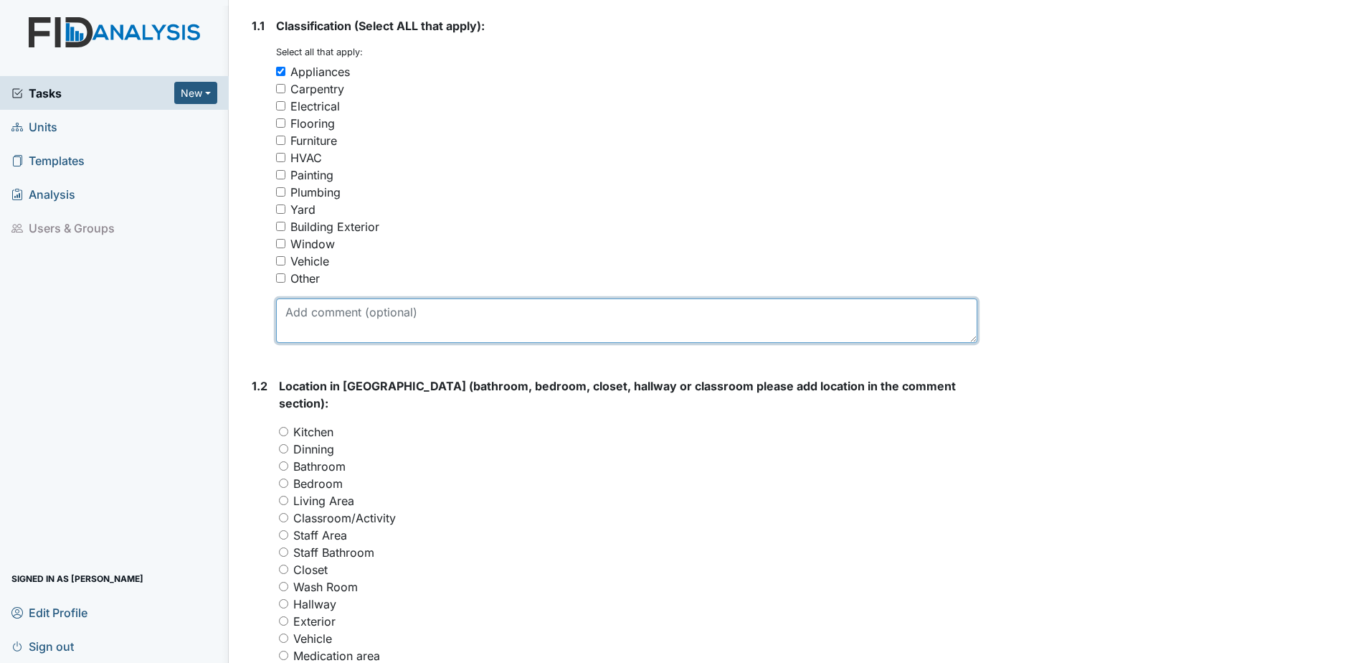
click at [306, 315] on textarea at bounding box center [626, 320] width 701 height 44
drag, startPoint x: 404, startPoint y: 308, endPoint x: 458, endPoint y: 310, distance: 54.5
click at [458, 310] on textarea "THE WASHER IS NOT SPAINING ALL THE WAY OUT." at bounding box center [626, 320] width 701 height 44
drag, startPoint x: 406, startPoint y: 313, endPoint x: 539, endPoint y: 307, distance: 132.8
click at [539, 307] on textarea "THE WASHER IS NOT ALL THE WAY OUT." at bounding box center [626, 320] width 701 height 44
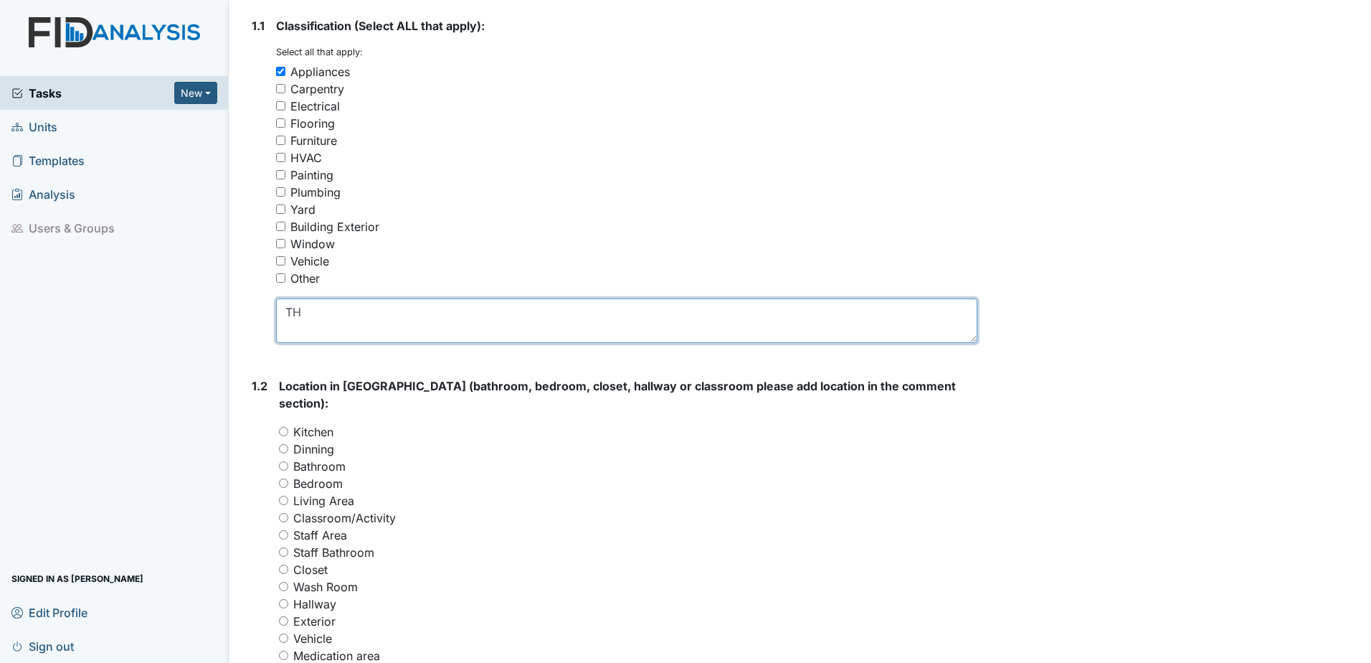
type textarea "T"
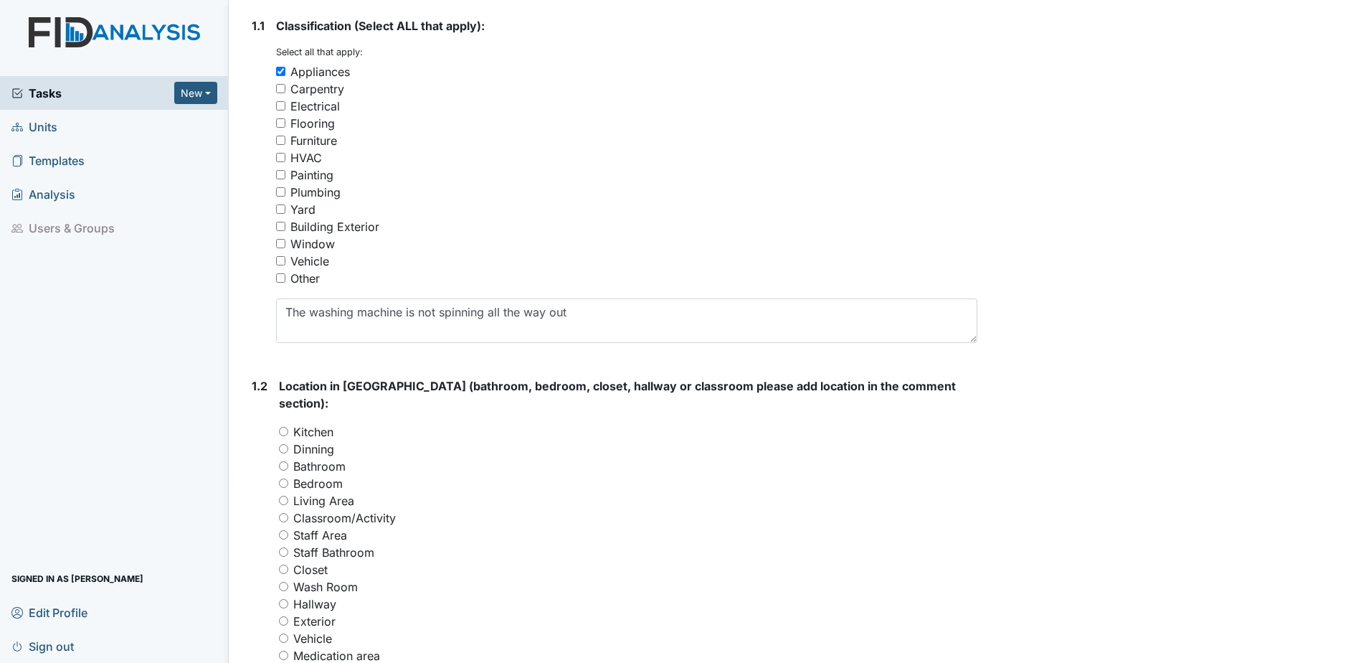
click at [717, 475] on div "Bedroom" at bounding box center [628, 483] width 699 height 17
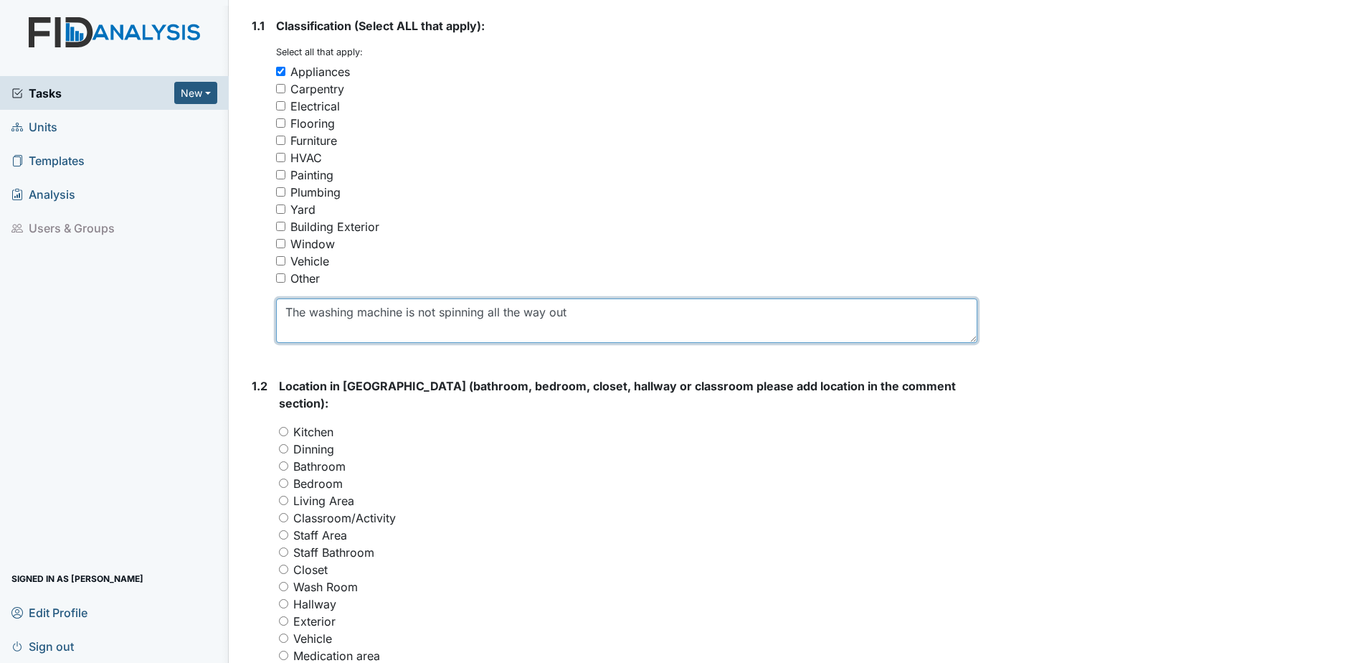
click at [575, 311] on textarea "The washing machine is not spinning all the way out" at bounding box center [626, 320] width 701 height 44
drag, startPoint x: 284, startPoint y: 305, endPoint x: 570, endPoint y: 322, distance: 286.7
click at [570, 322] on textarea "The washing machine is not spinning all the way out." at bounding box center [626, 320] width 701 height 44
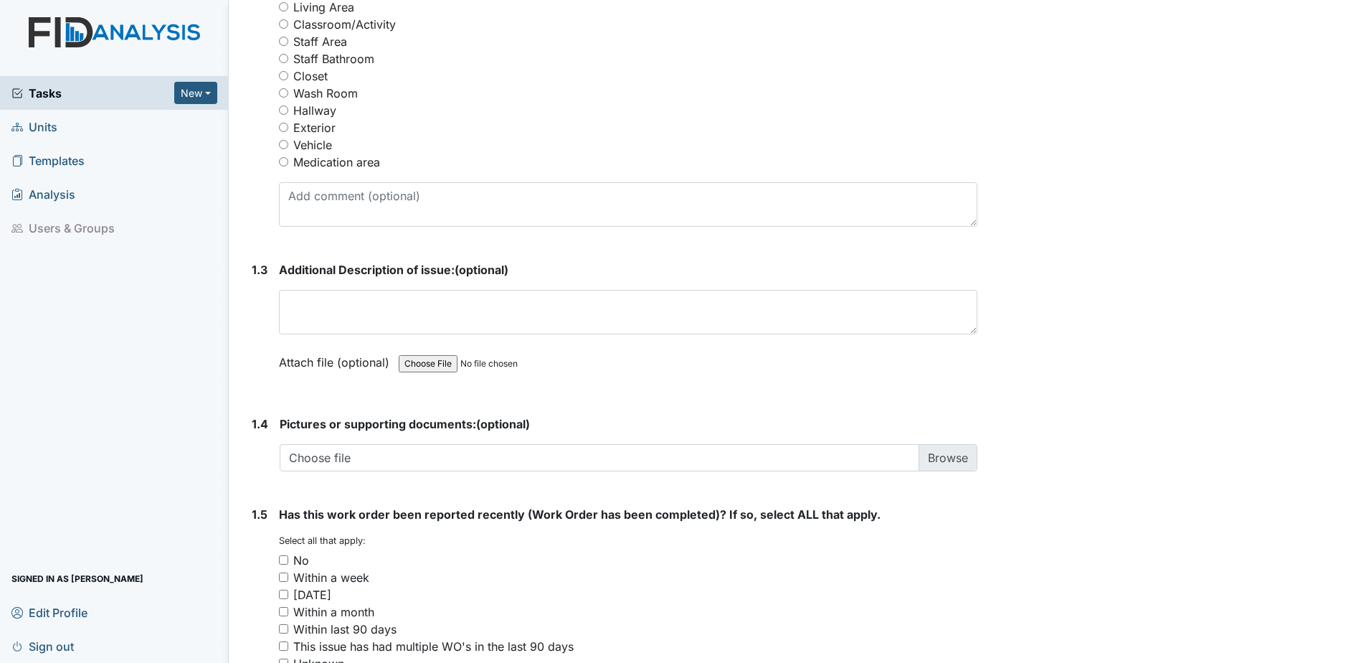
scroll to position [717, 0]
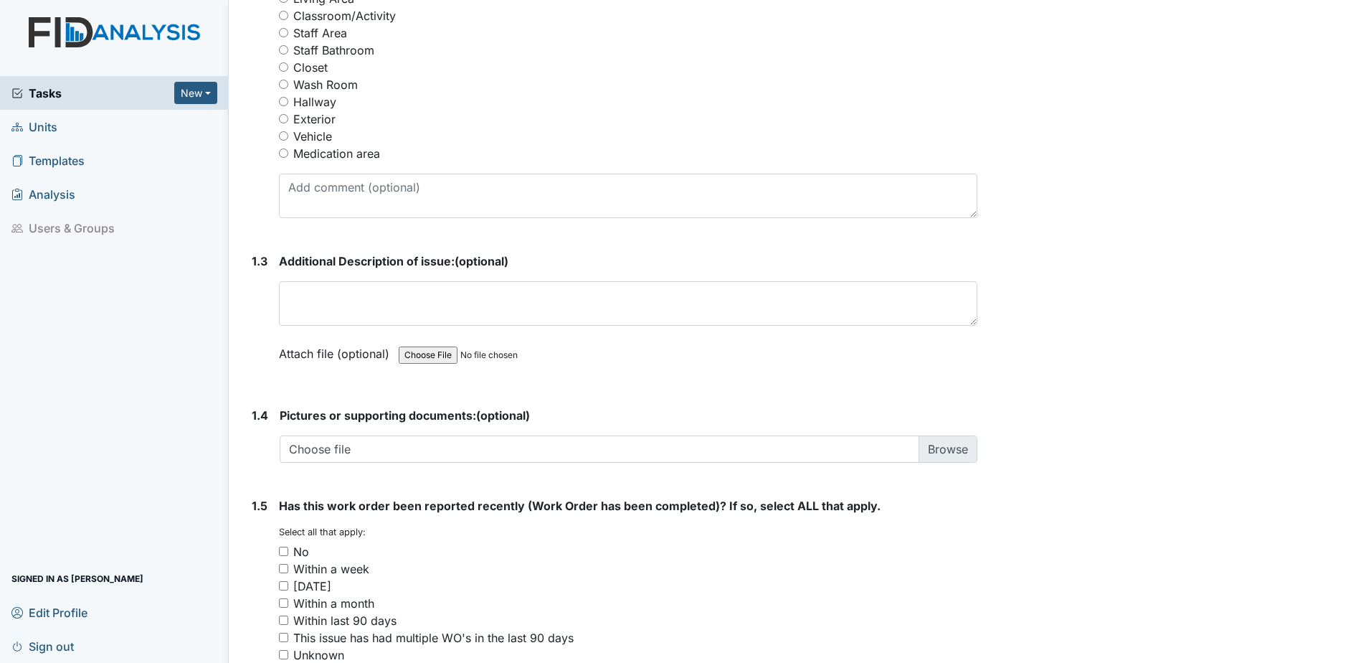
type textarea "The washing machine is not spinning all the way out."
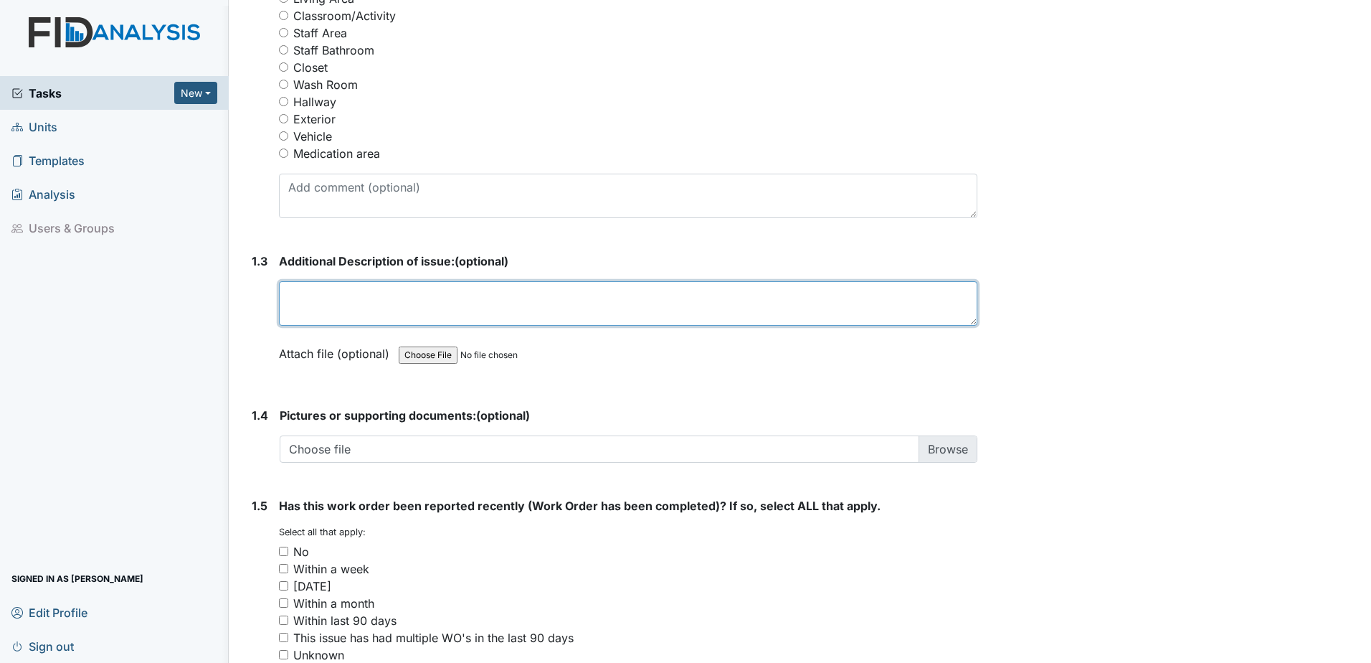
paste textarea "The washing machine is not spinning all the way out."
type textarea "The washing machine is not spinning all the way out."
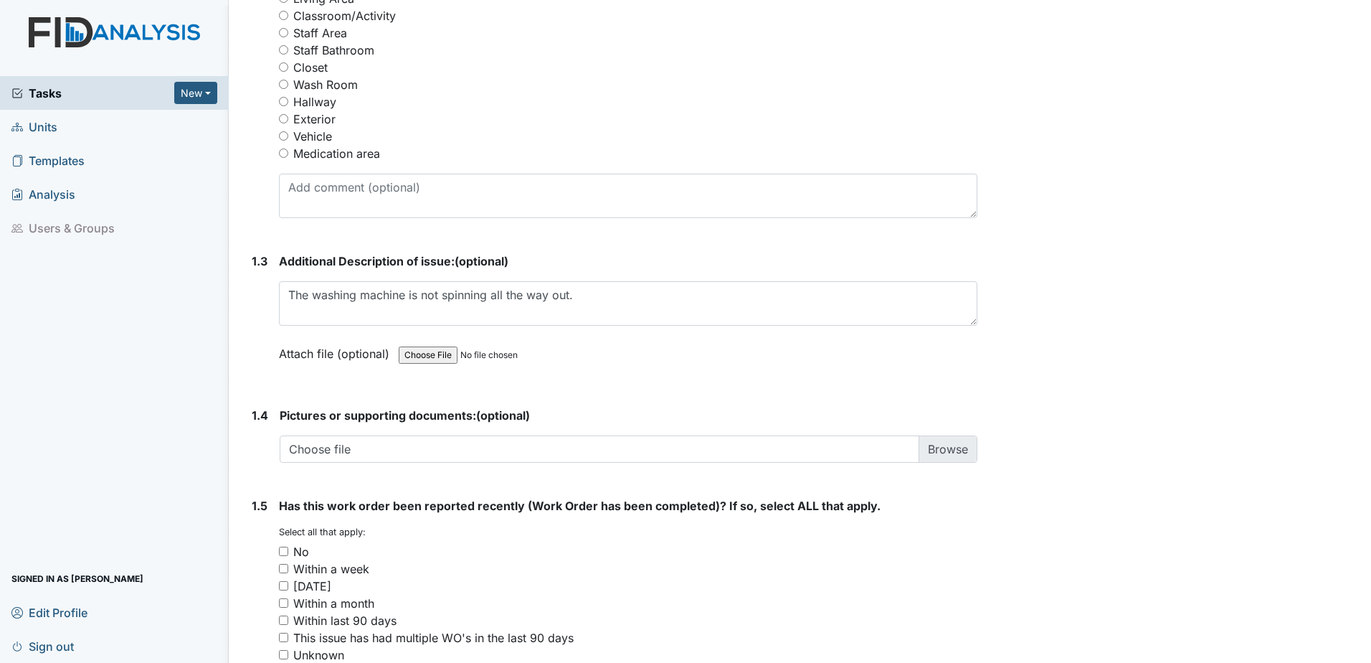
click at [719, 353] on div "Attach file (optional) You can upload .pdf, .txt, .jpg, .jpeg, .png, .csv, .xls…" at bounding box center [628, 354] width 699 height 35
click at [280, 547] on input "No" at bounding box center [283, 551] width 9 height 9
checkbox input "true"
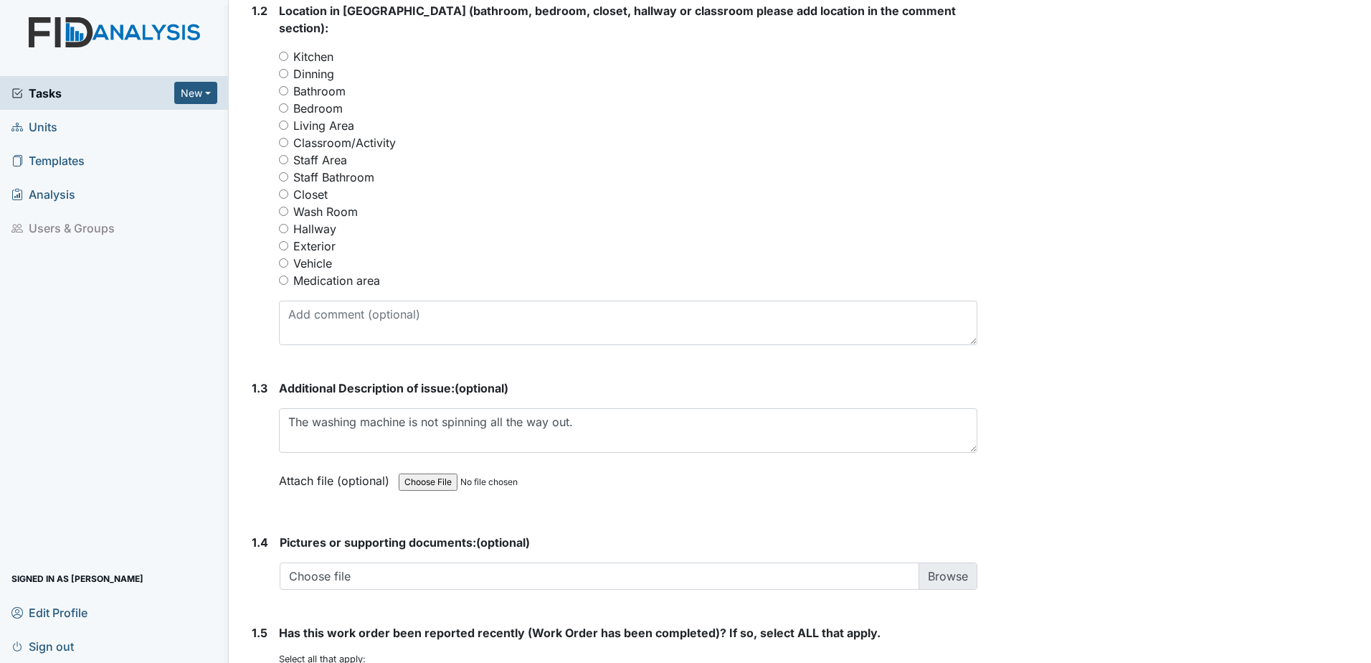
scroll to position [574, 0]
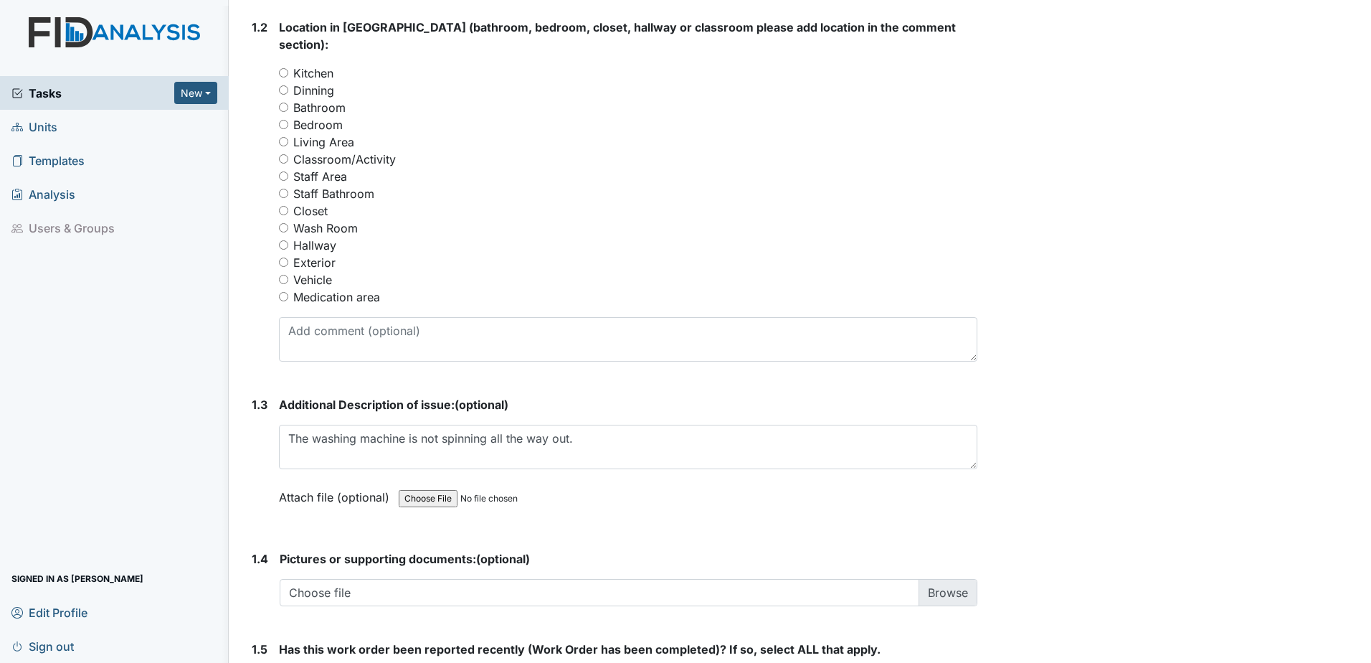
click at [282, 223] on input "Wash Room" at bounding box center [283, 227] width 9 height 9
radio input "true"
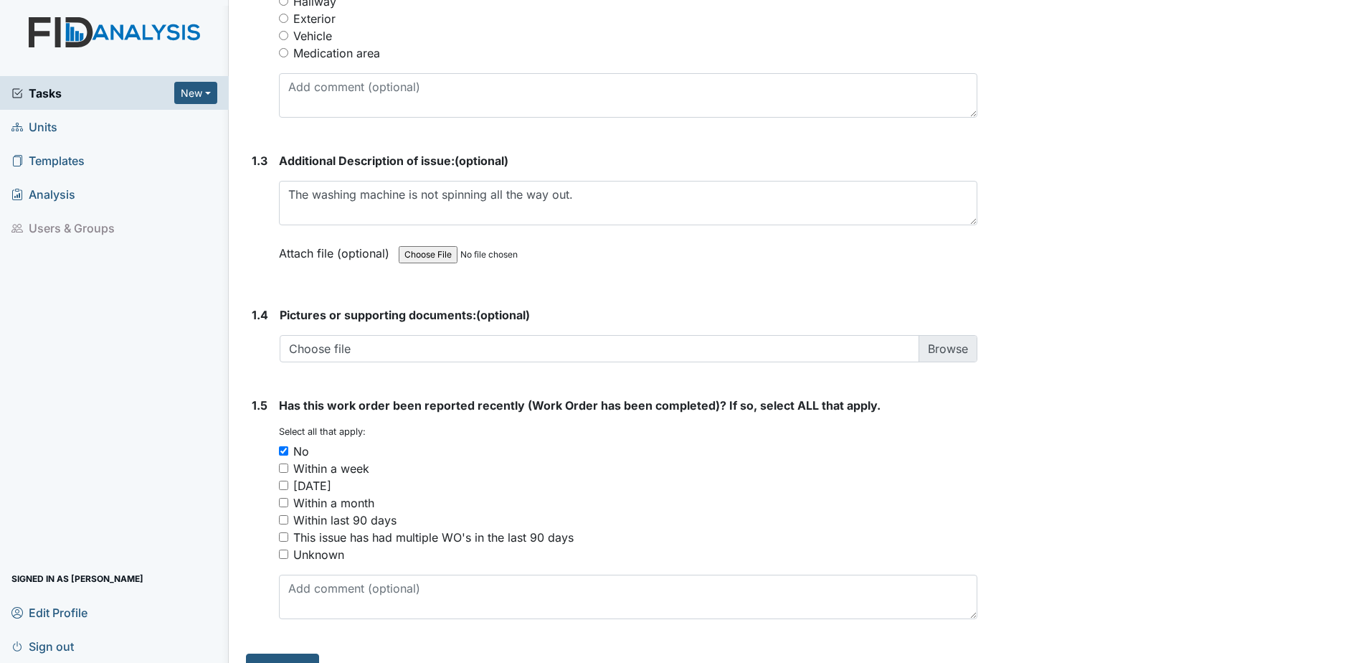
scroll to position [830, 0]
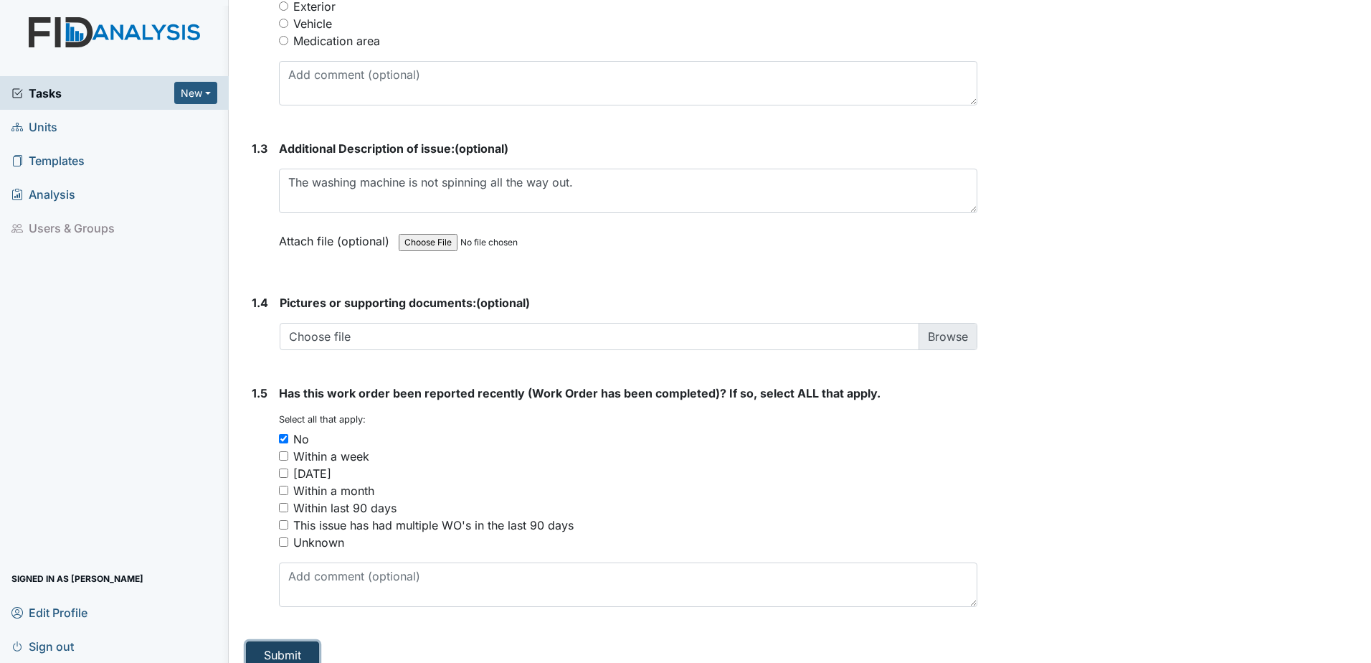
click at [304, 646] on button "Submit" at bounding box center [282, 654] width 73 height 27
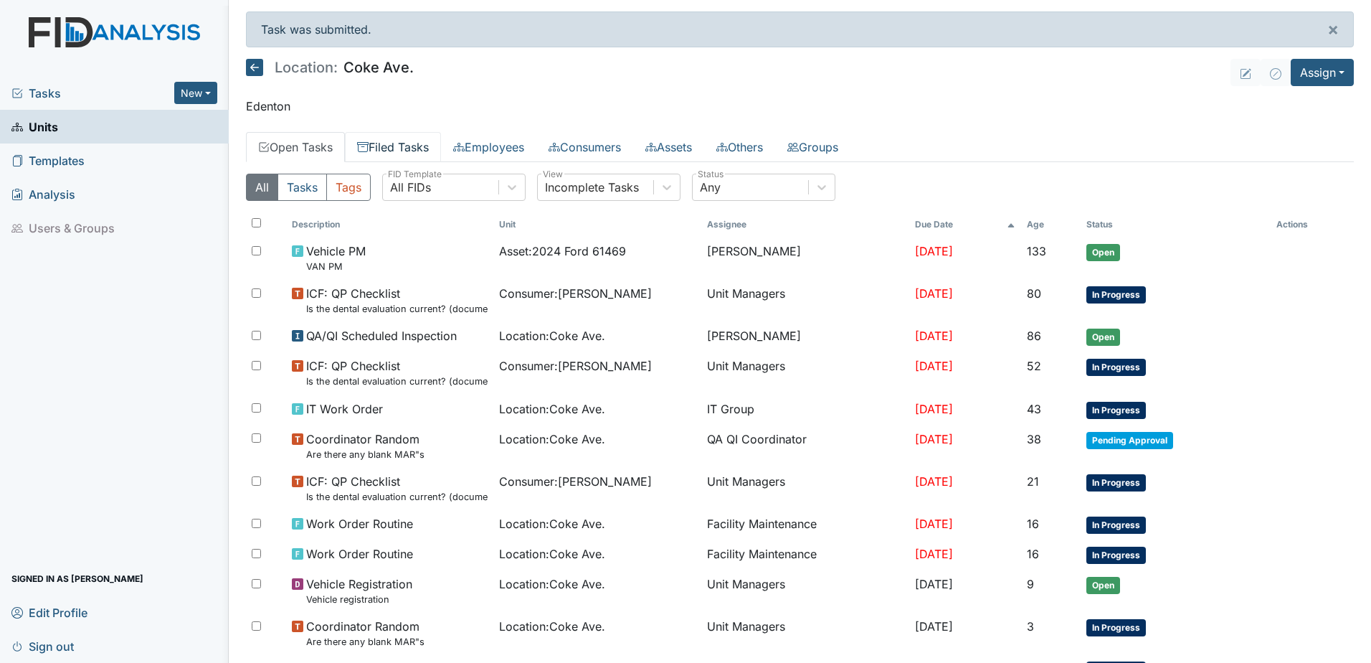
click at [407, 141] on link "Filed Tasks" at bounding box center [393, 147] width 96 height 30
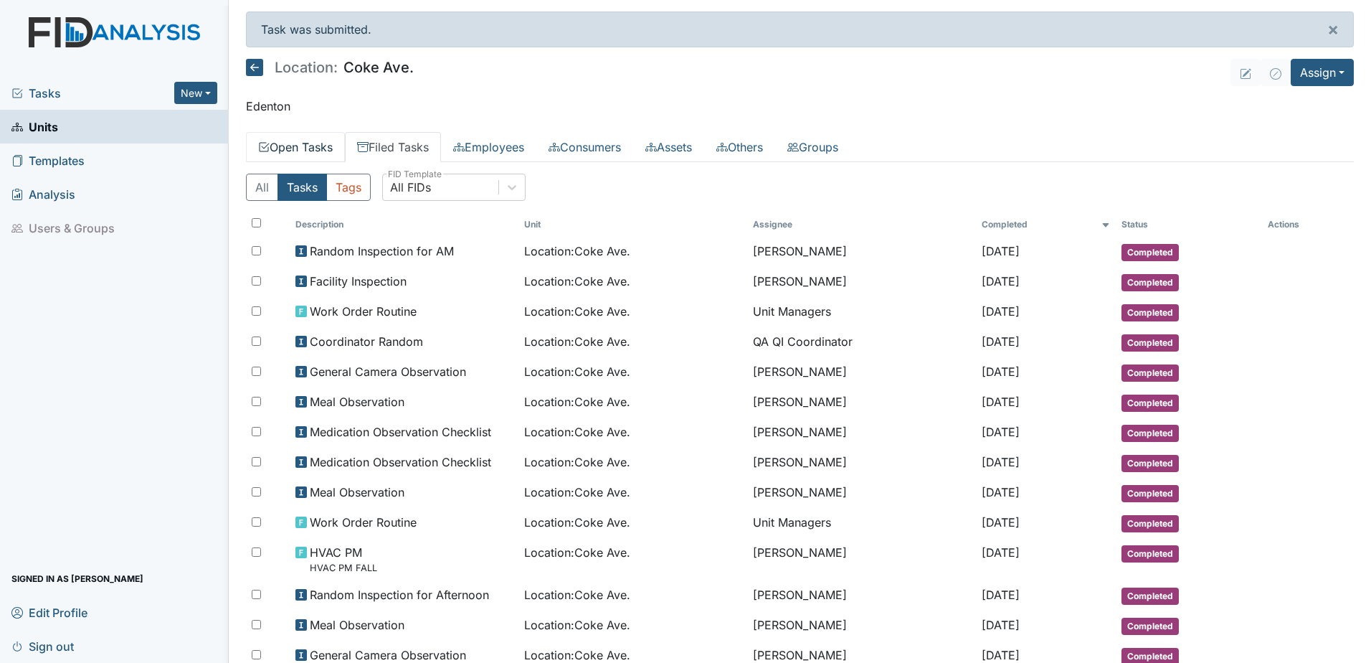
click at [305, 146] on link "Open Tasks" at bounding box center [295, 147] width 99 height 30
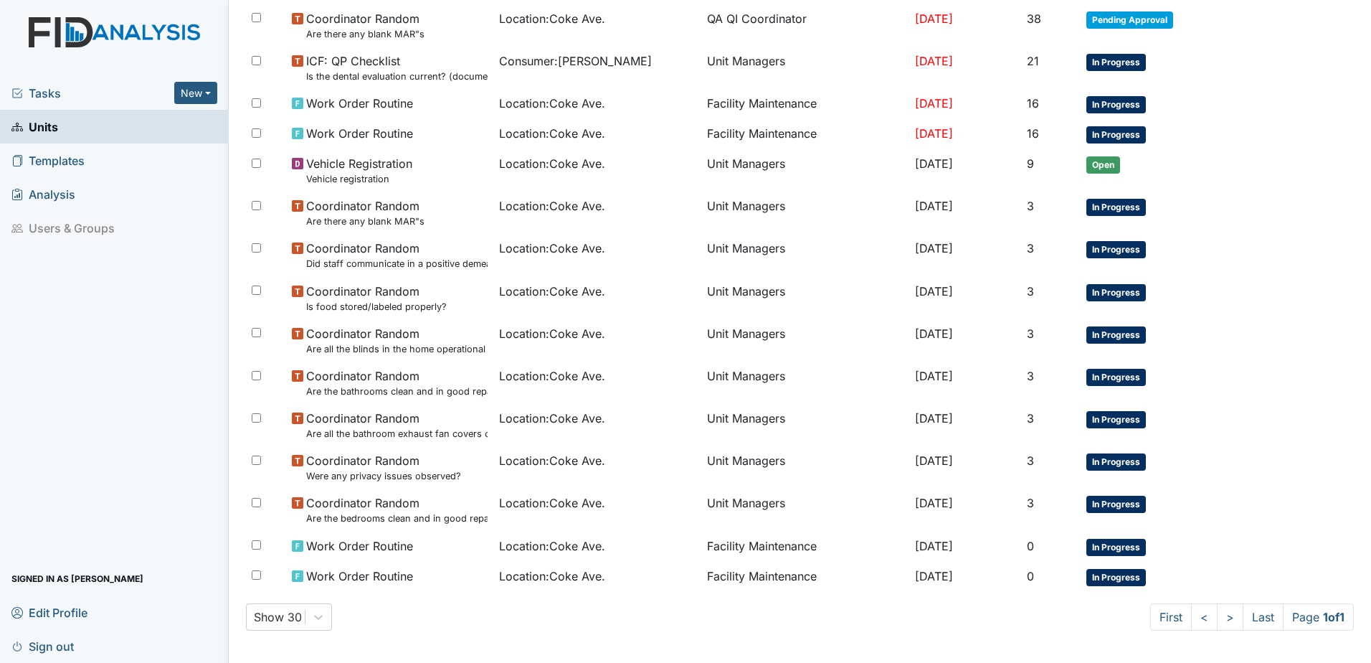
scroll to position [422, 0]
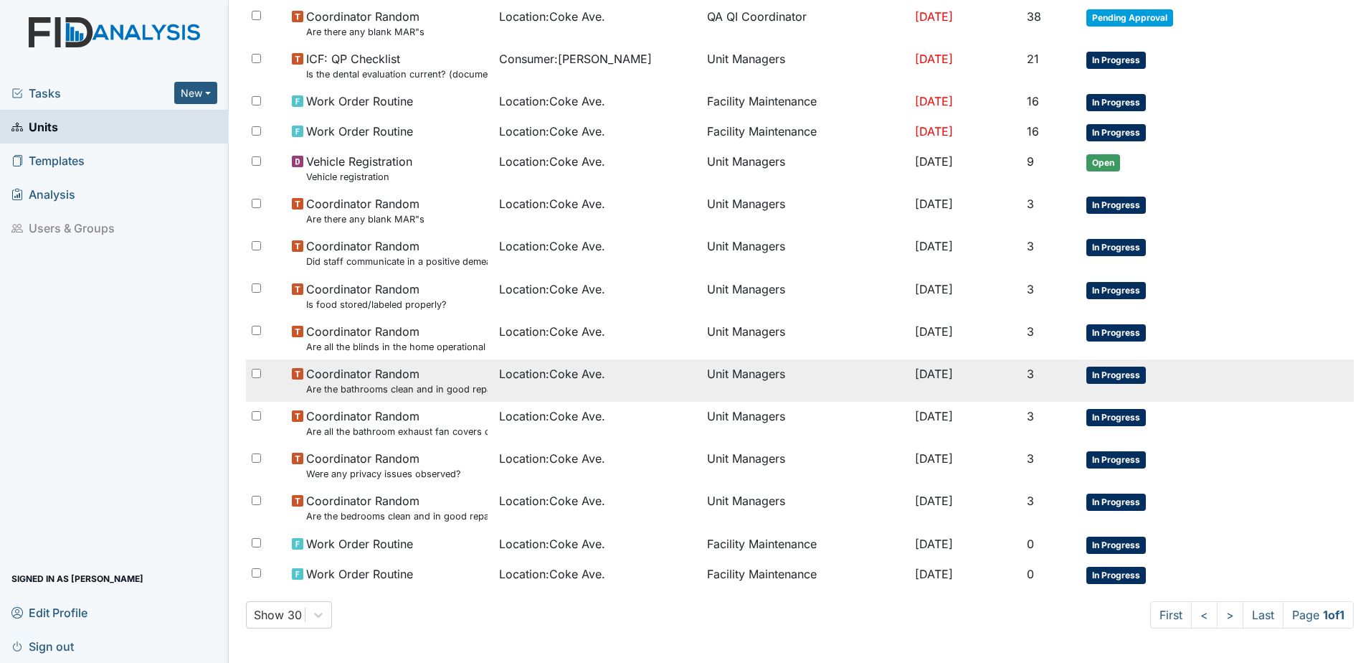
click at [435, 385] on small "Are the bathrooms clean and in good repair?" at bounding box center [397, 389] width 182 height 14
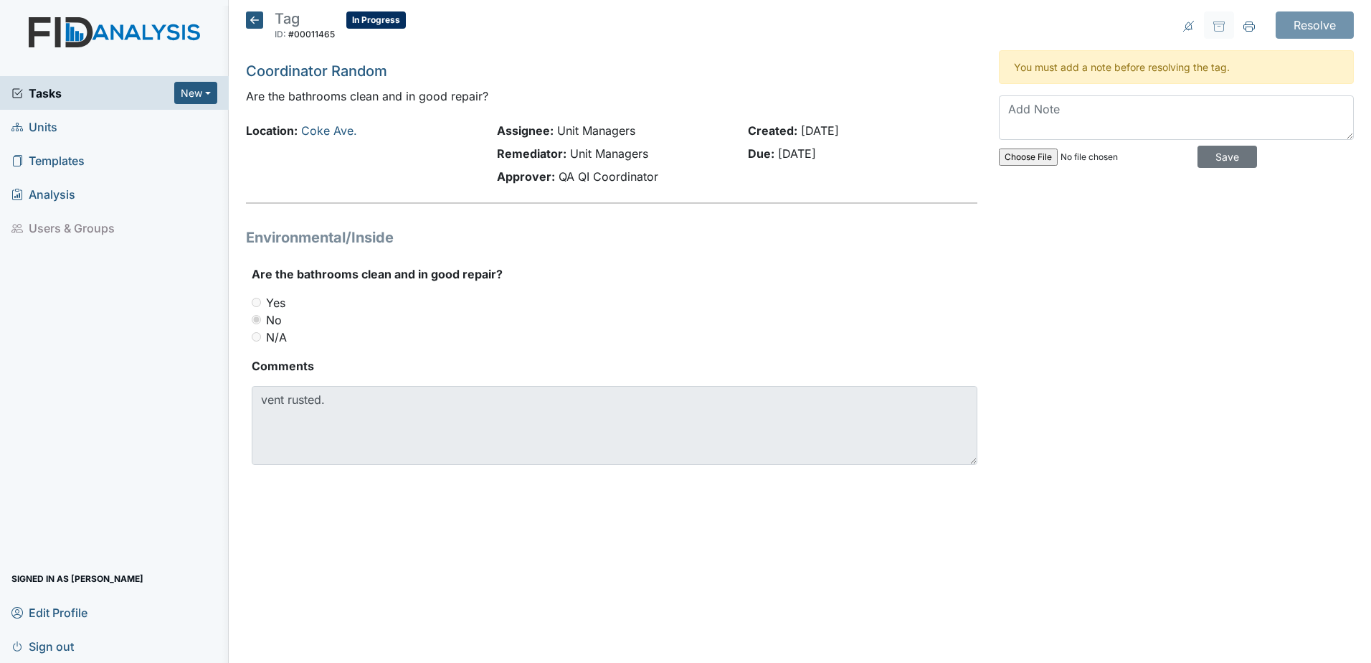
click at [253, 20] on icon at bounding box center [254, 19] width 17 height 17
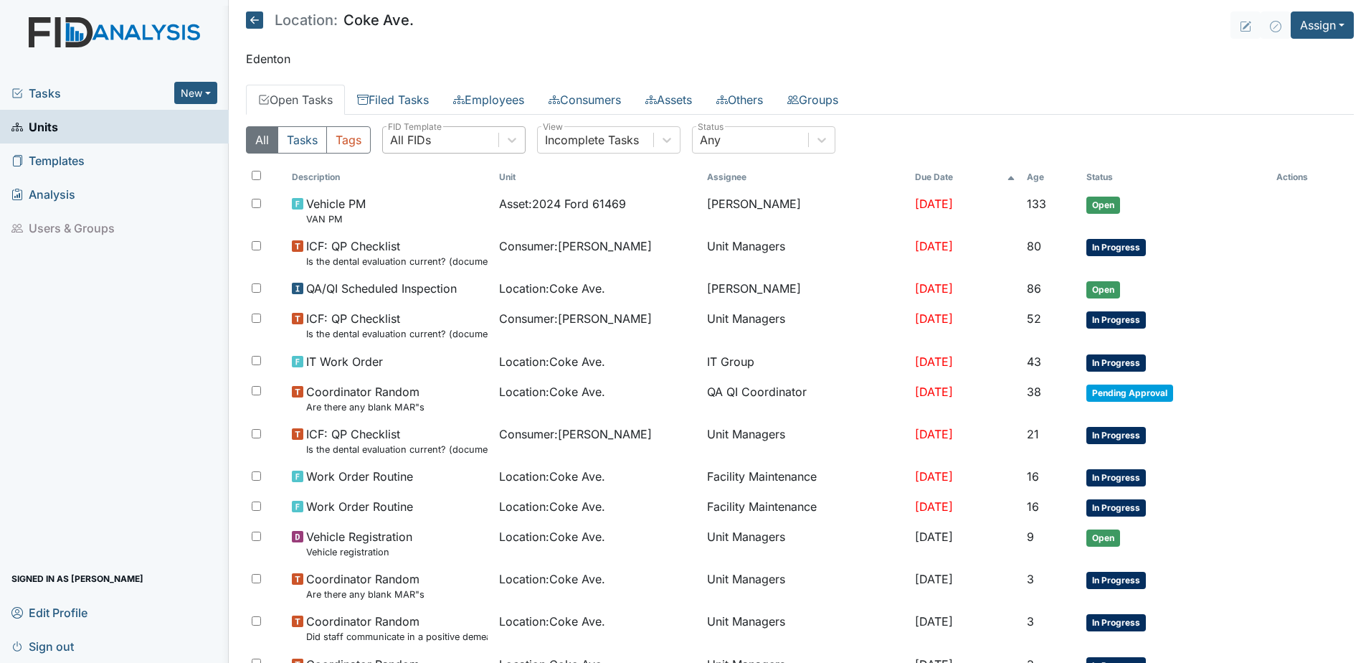
click at [441, 145] on div "All FIDs" at bounding box center [440, 140] width 115 height 26
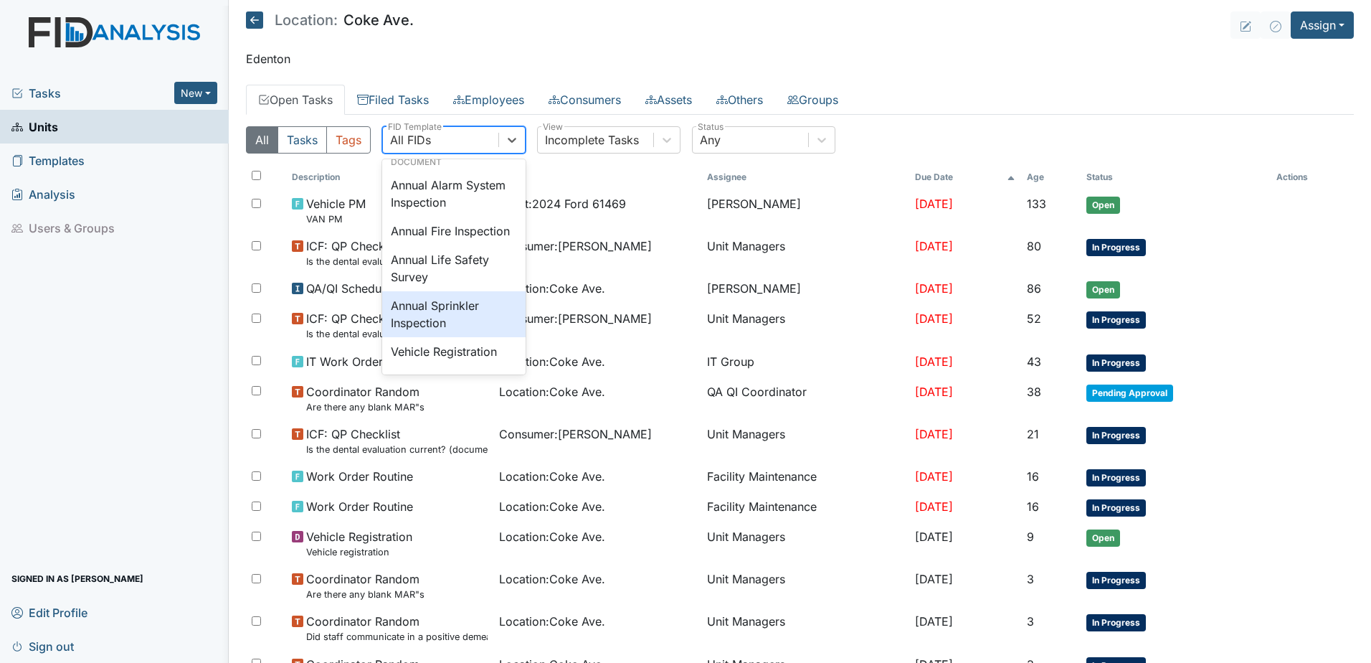
scroll to position [1683, 0]
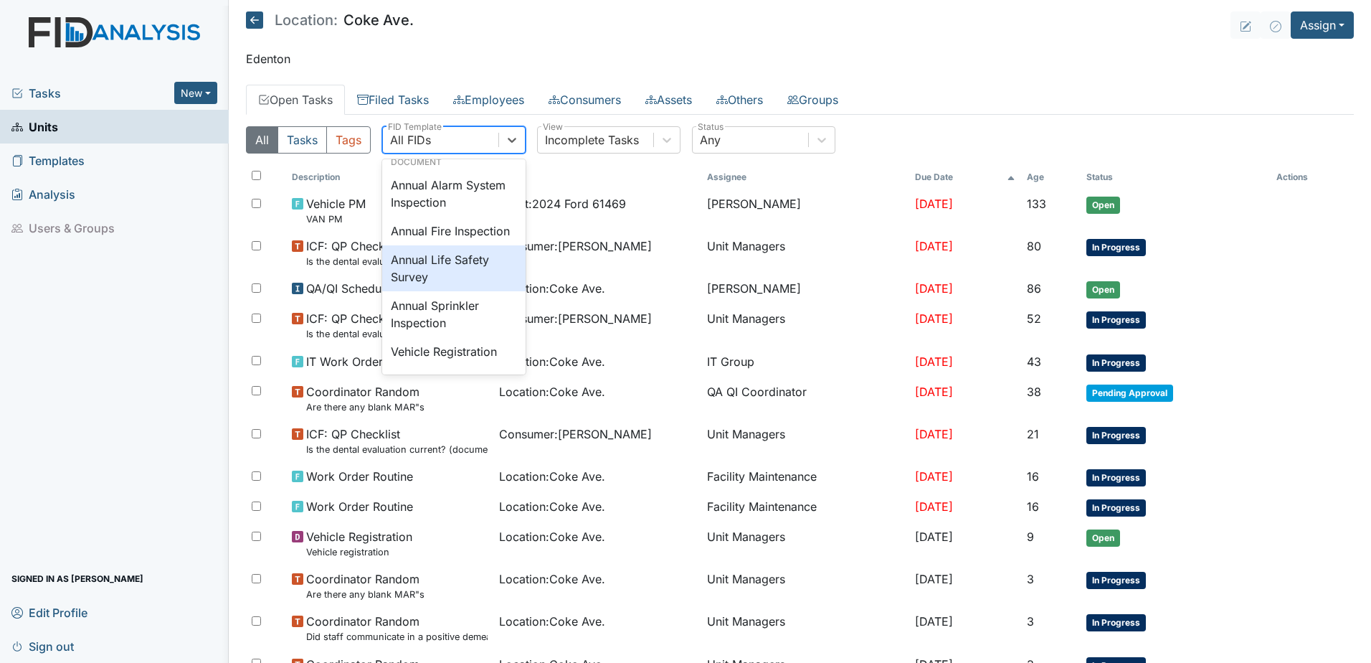
click at [958, 26] on header "Location: Coke Ave. Assign Assign Form Assign Inspection Assign Document Assign…" at bounding box center [800, 24] width 1108 height 27
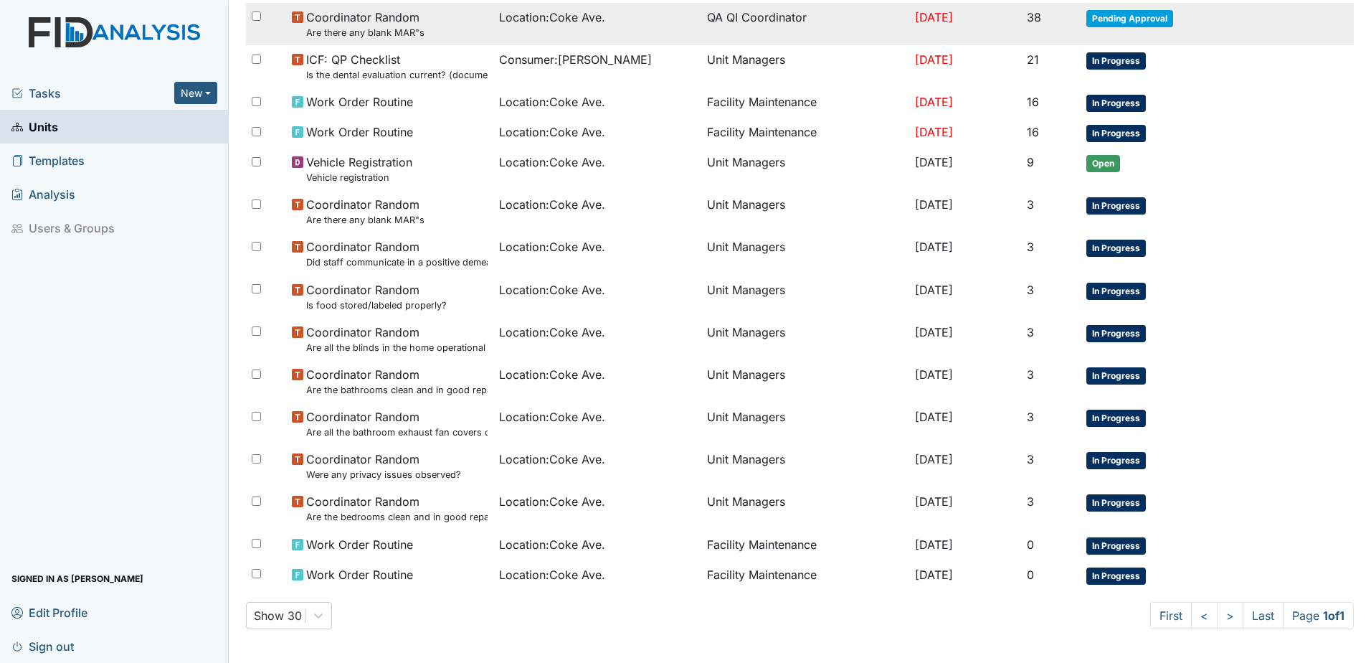
scroll to position [375, 0]
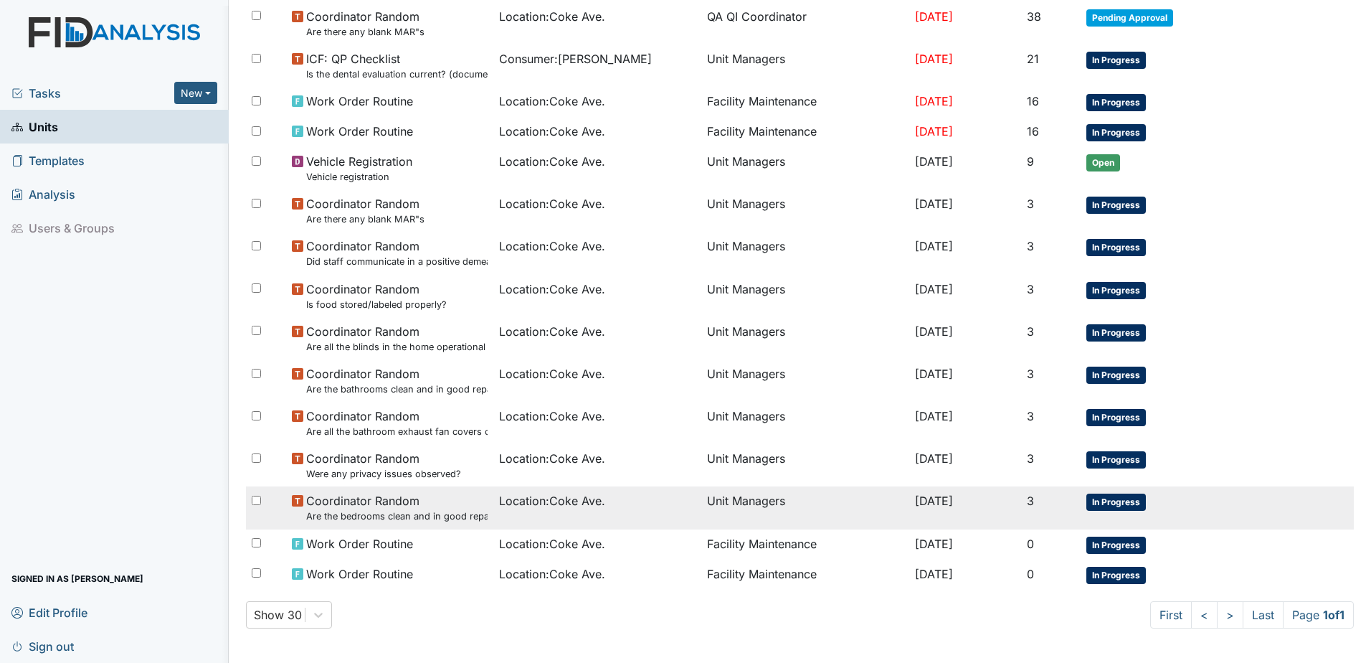
click at [701, 506] on td "Unit Managers" at bounding box center [805, 507] width 208 height 42
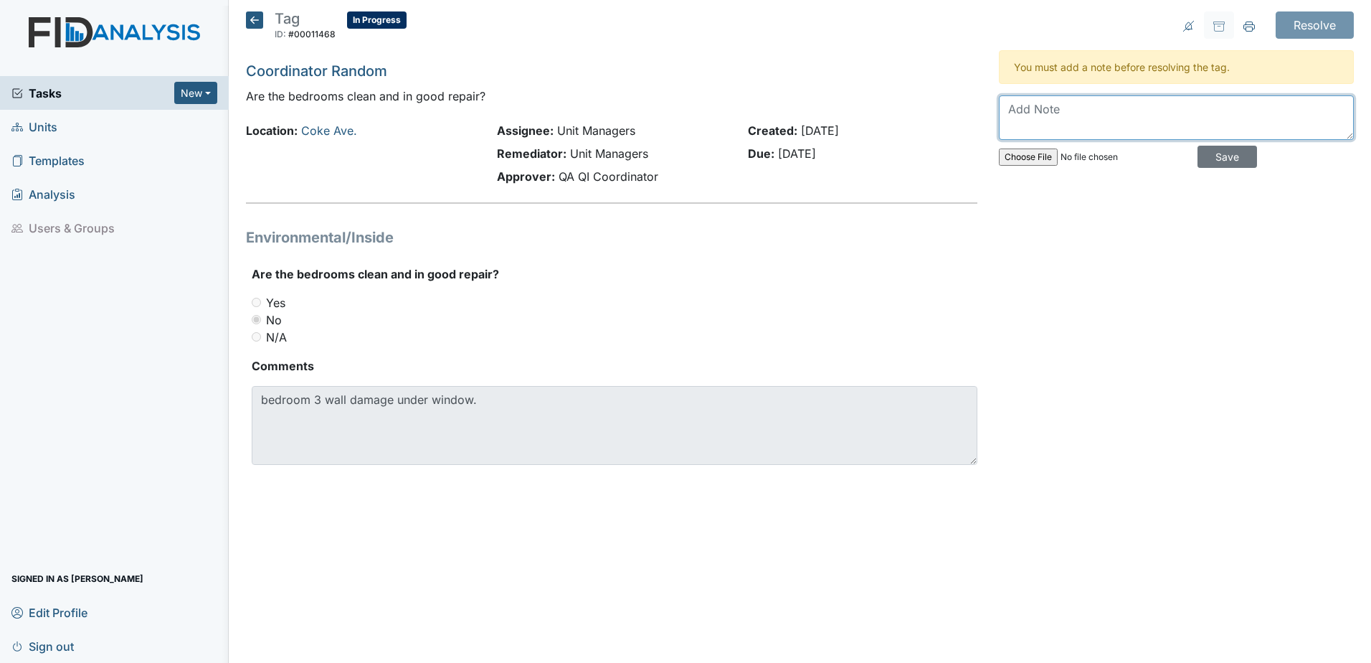
click at [1097, 117] on textarea at bounding box center [1176, 117] width 355 height 44
type textarea "CHAIR WAS PULL AWAY FROM THE WALL AND WORK ORDER WAS PUT IN"
click at [1224, 154] on input "Save" at bounding box center [1228, 157] width 60 height 22
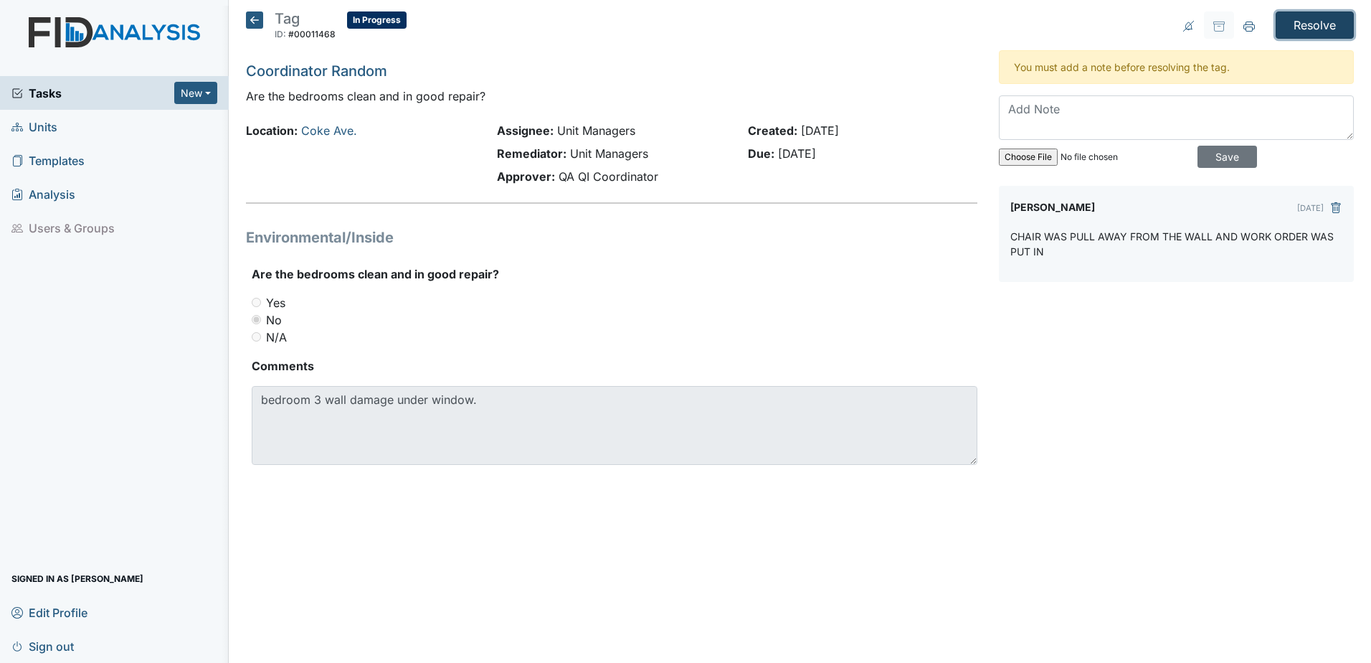
click at [1320, 16] on input "Resolve" at bounding box center [1315, 24] width 78 height 27
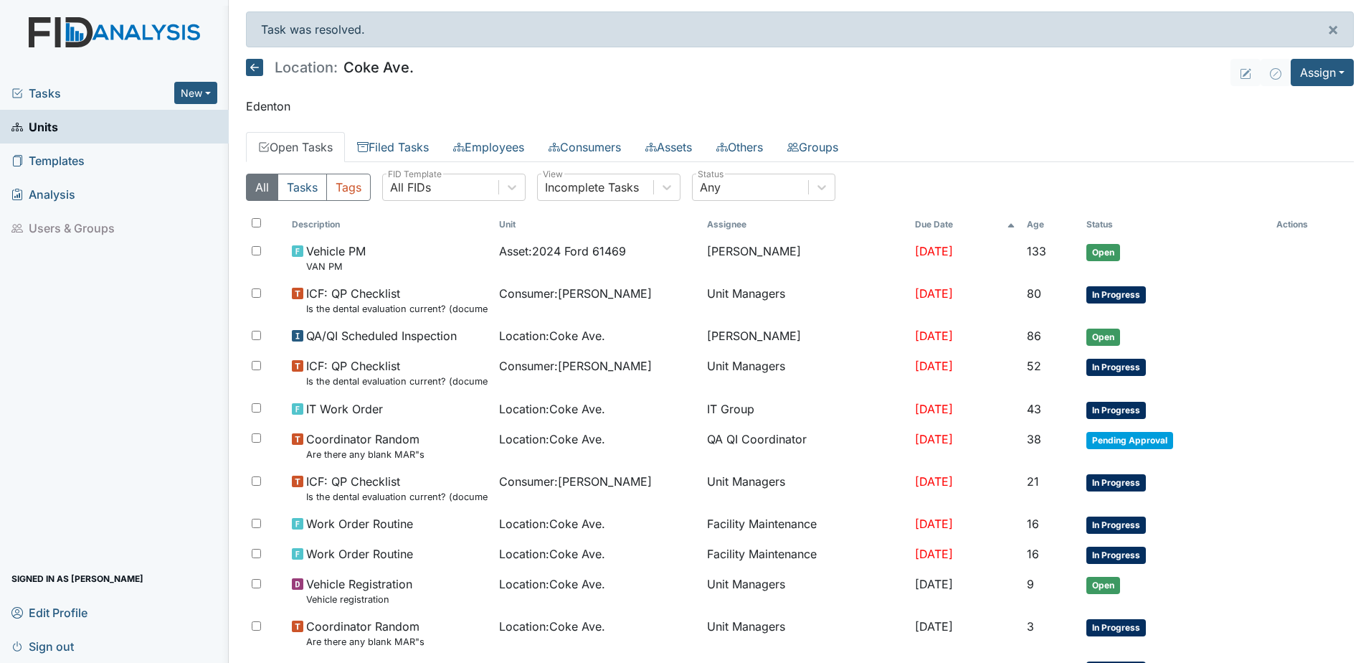
click at [250, 66] on icon at bounding box center [254, 67] width 17 height 17
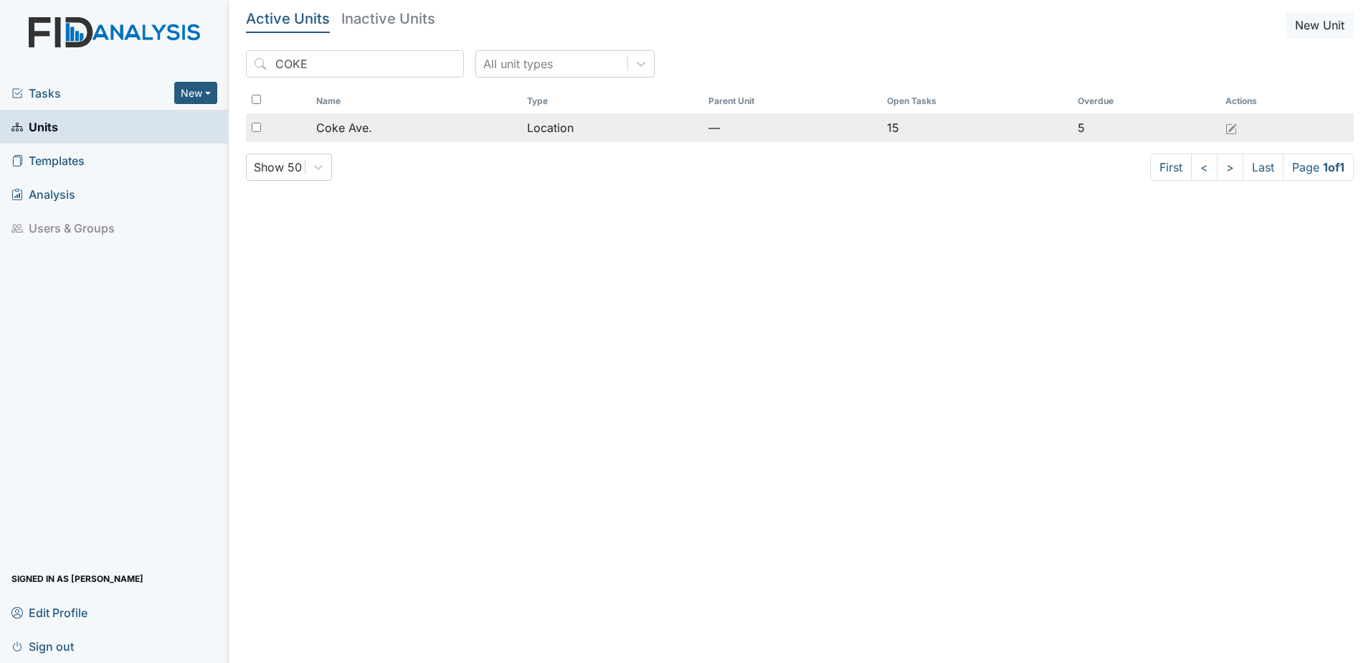
click at [359, 125] on span "Coke Ave." at bounding box center [344, 127] width 56 height 17
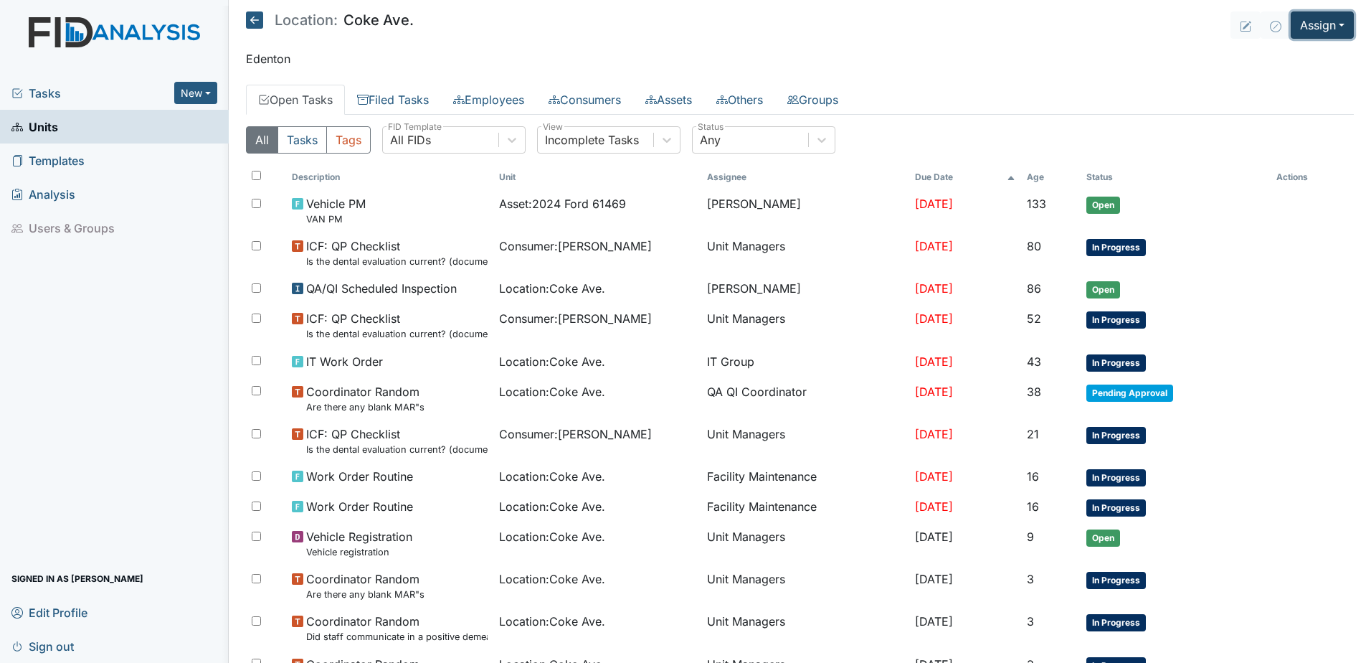
click at [1307, 16] on button "Assign" at bounding box center [1322, 24] width 63 height 27
click at [1276, 55] on link "Assign Form" at bounding box center [1288, 58] width 129 height 23
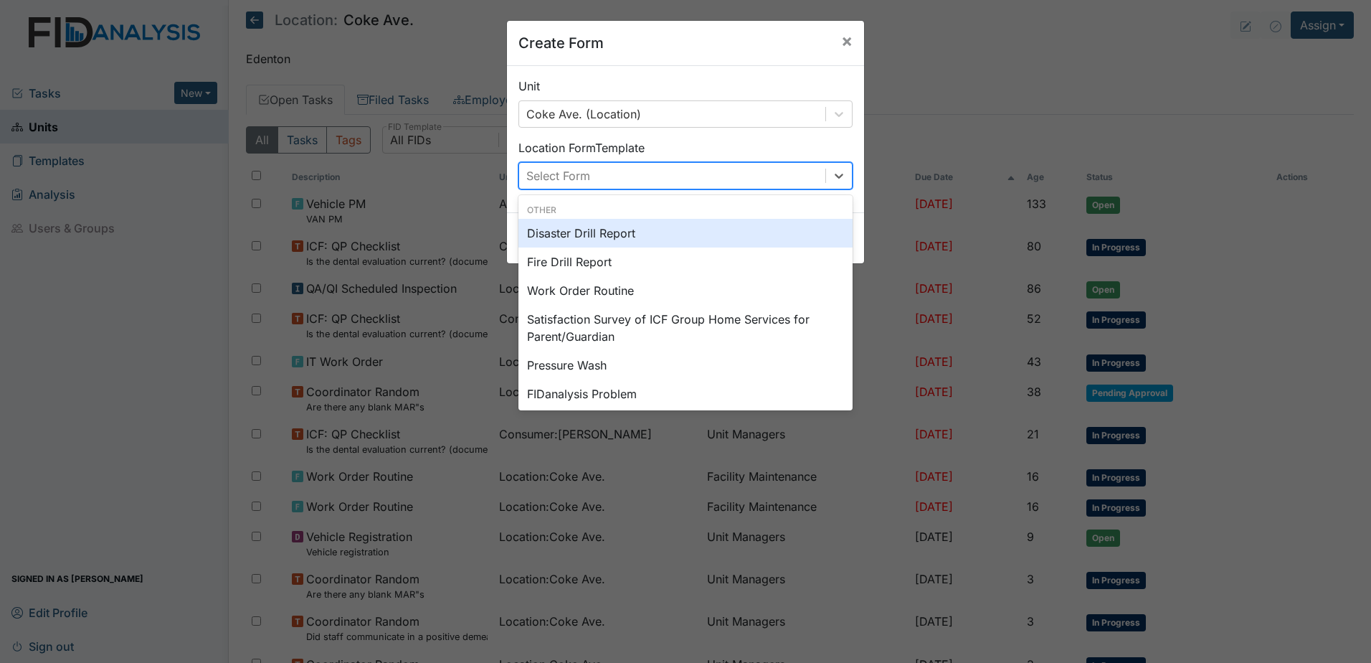
click at [702, 167] on div "Select Form" at bounding box center [672, 176] width 306 height 26
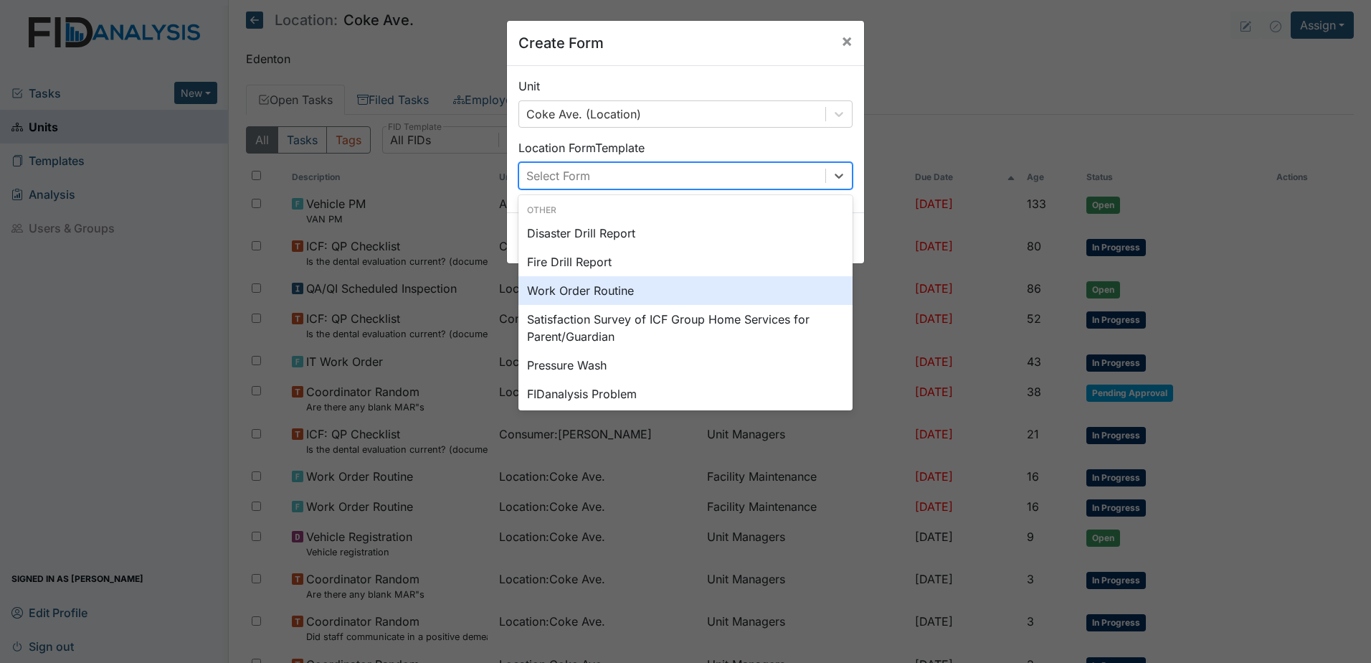
click at [626, 287] on div "Work Order Routine" at bounding box center [686, 290] width 334 height 29
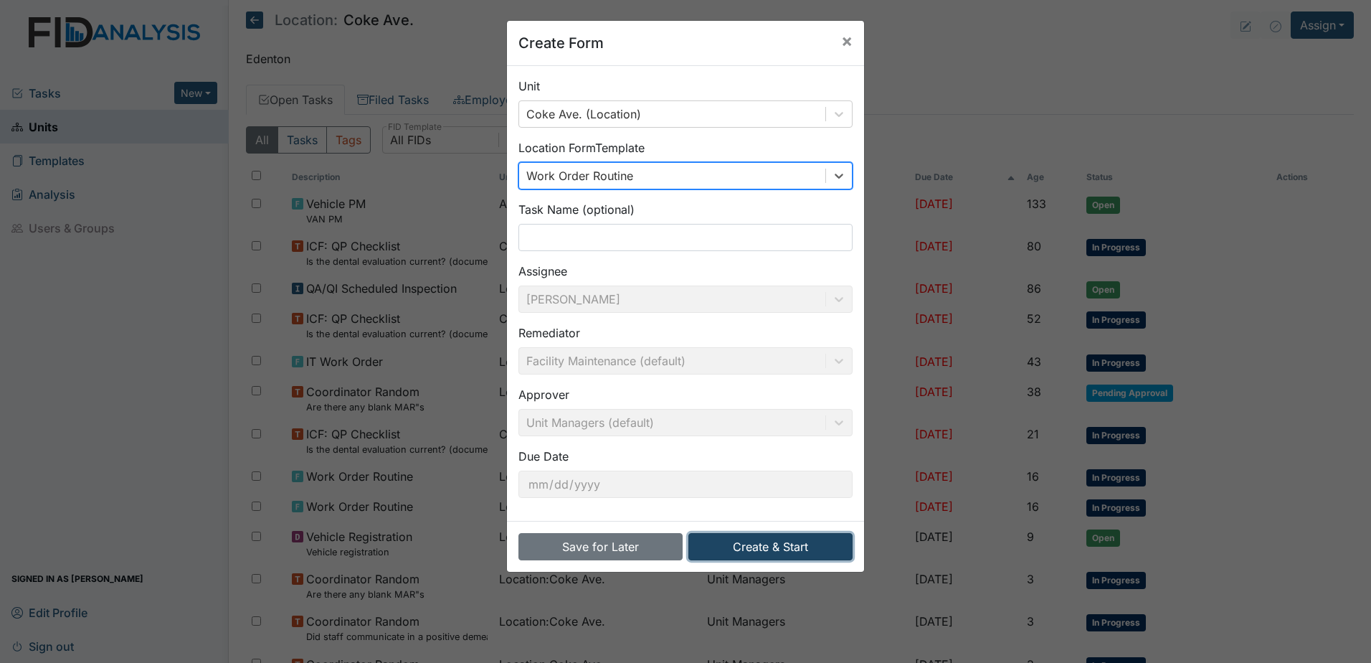
click at [771, 540] on button "Create & Start" at bounding box center [771, 546] width 164 height 27
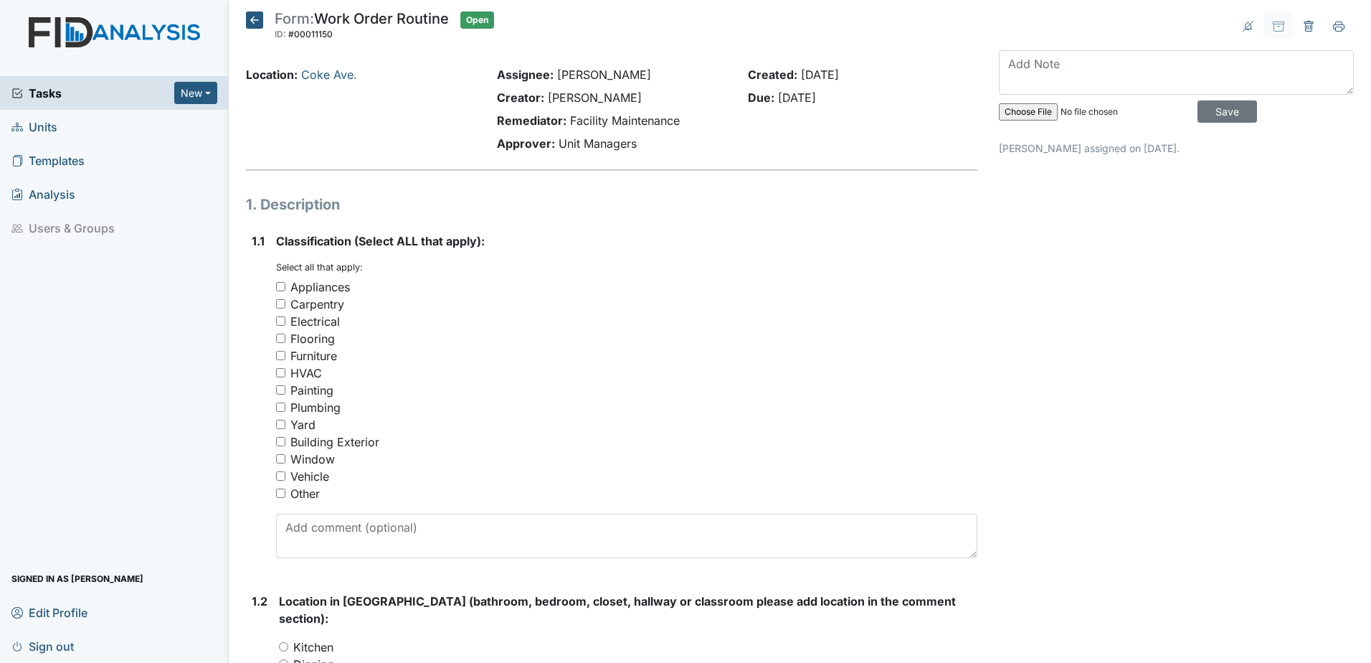
click at [280, 390] on input "Painting" at bounding box center [280, 389] width 9 height 9
checkbox input "true"
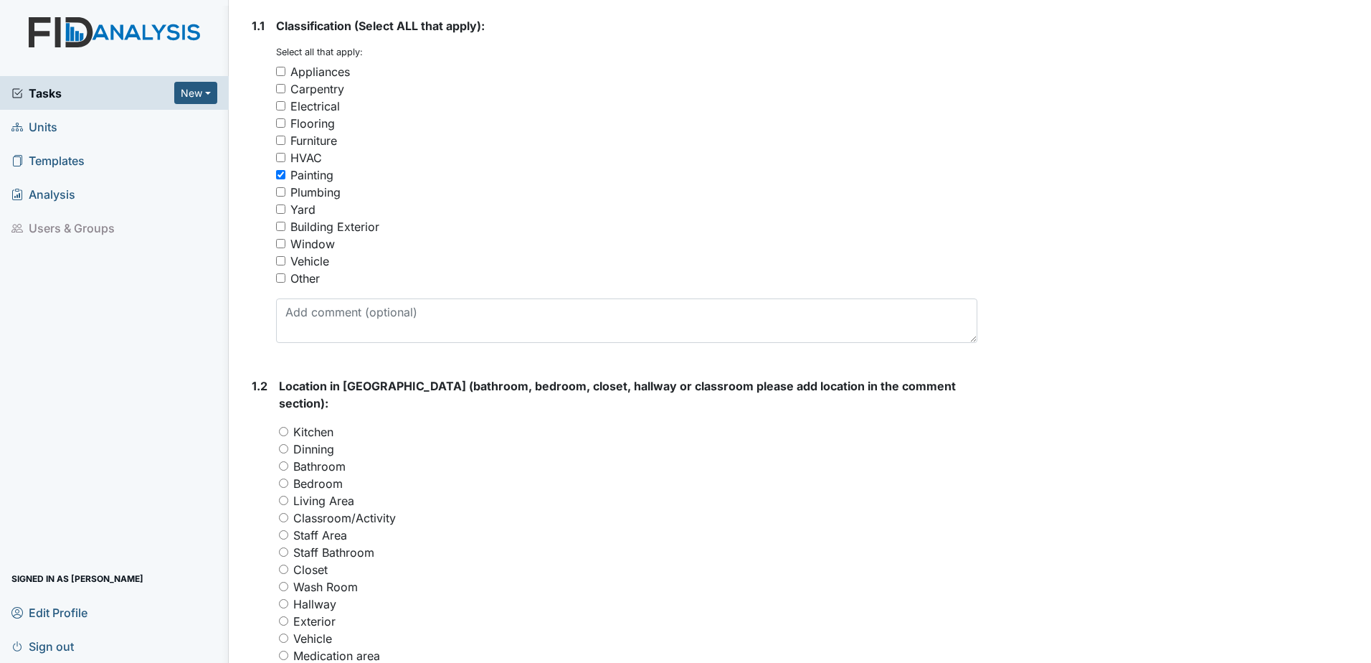
click at [285, 478] on input "Bedroom" at bounding box center [283, 482] width 9 height 9
radio input "true"
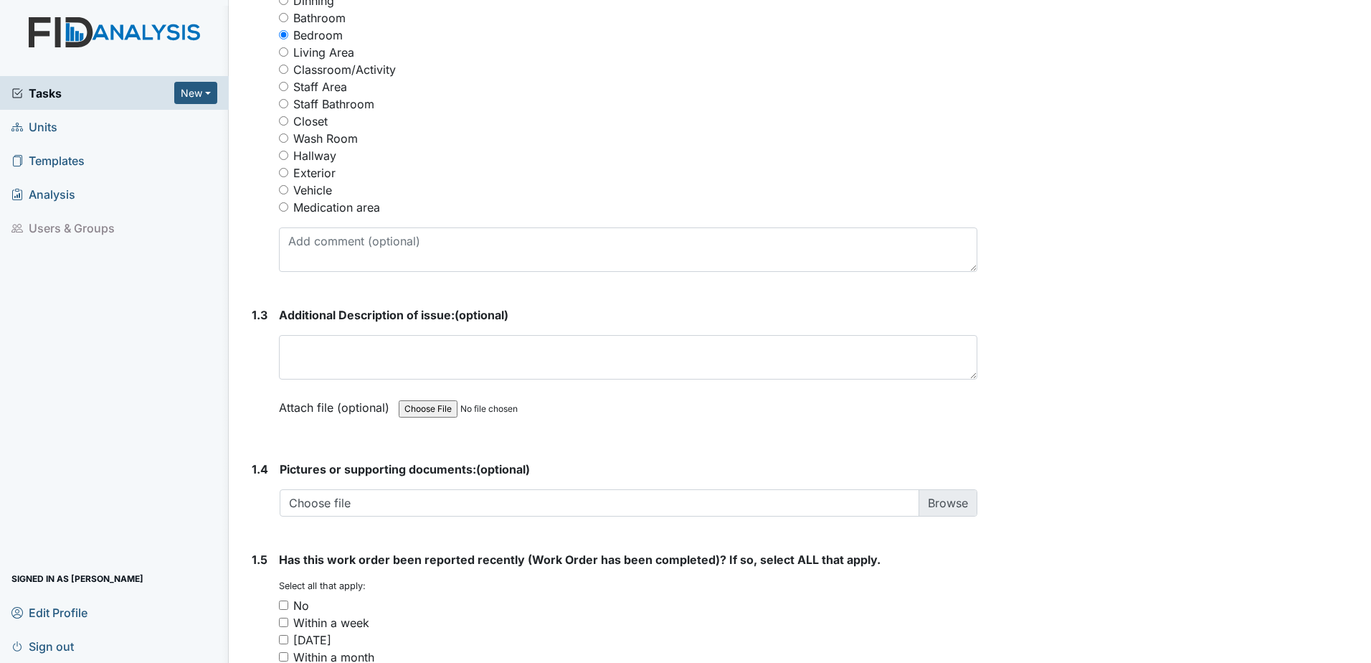
scroll to position [789, 0]
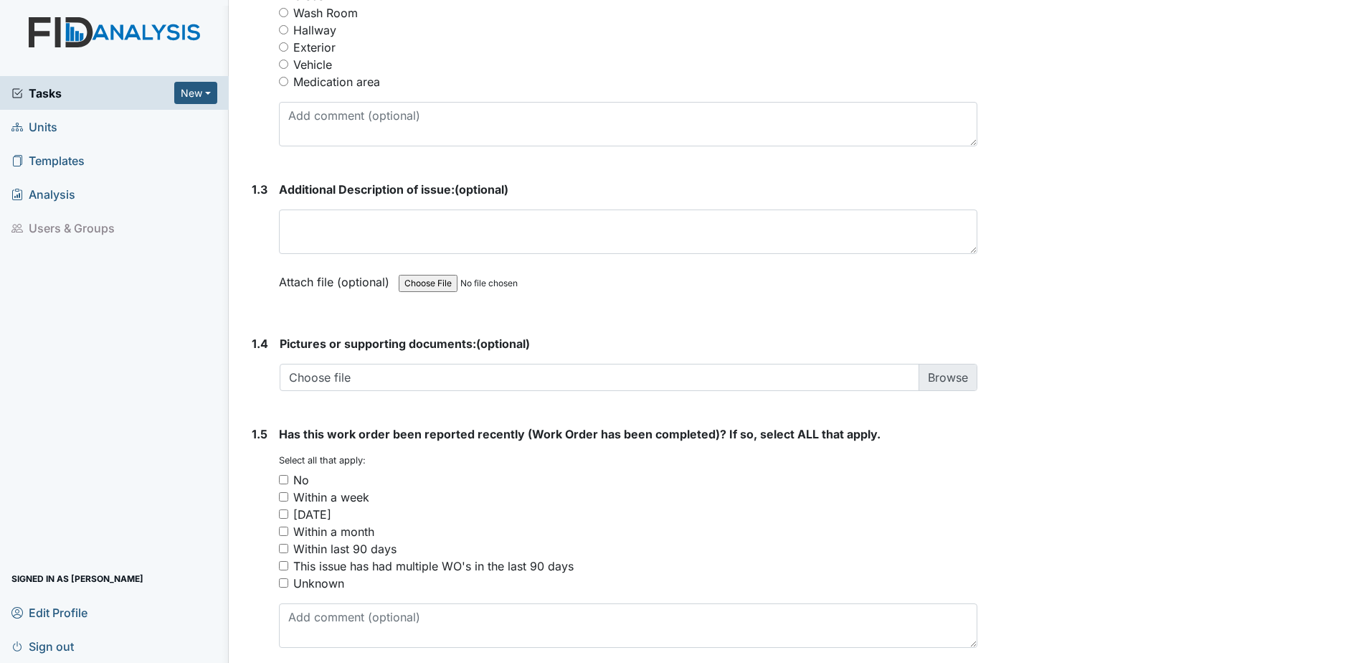
click at [285, 475] on input "No" at bounding box center [283, 479] width 9 height 9
checkbox input "true"
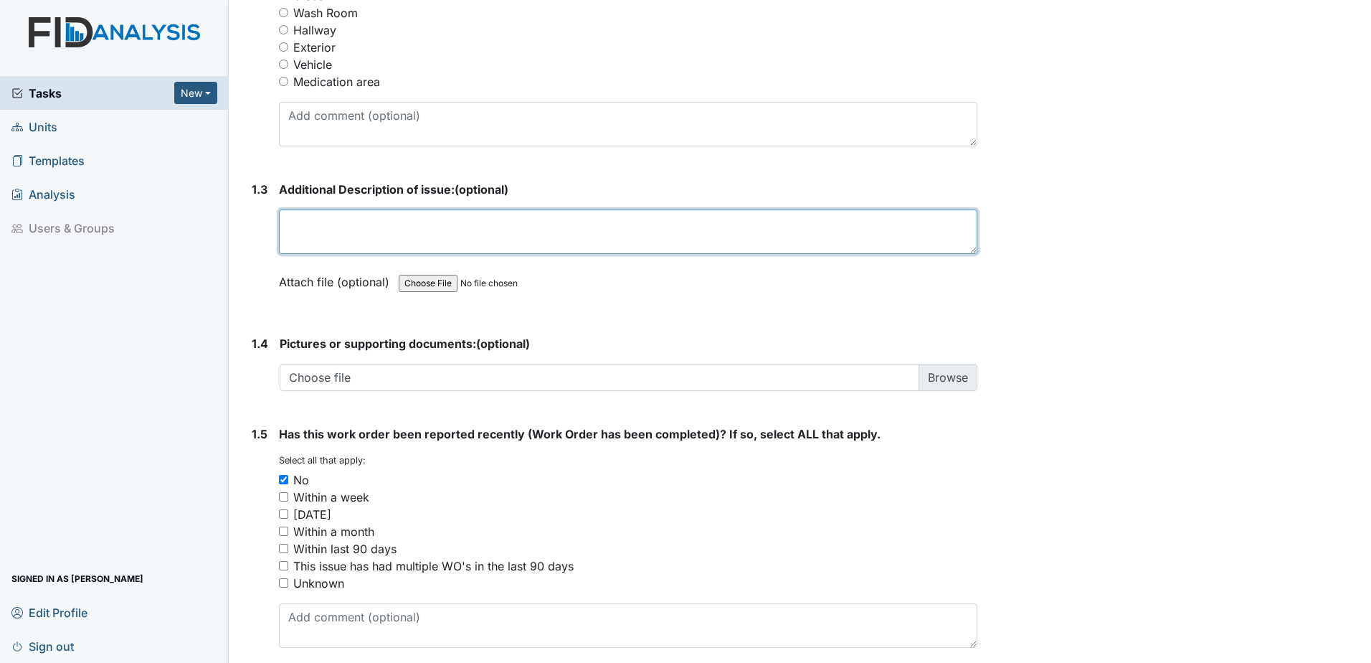
click at [351, 209] on textarea at bounding box center [628, 231] width 699 height 44
drag, startPoint x: 290, startPoint y: 207, endPoint x: 721, endPoint y: 225, distance: 431.4
click at [721, 225] on textarea "In room #3 paint was chip from the wall because of the chair need to be Paint i…" at bounding box center [628, 231] width 699 height 44
type textarea "In room #3 paint was chip from the wall because of the chair need to be Paint i…"
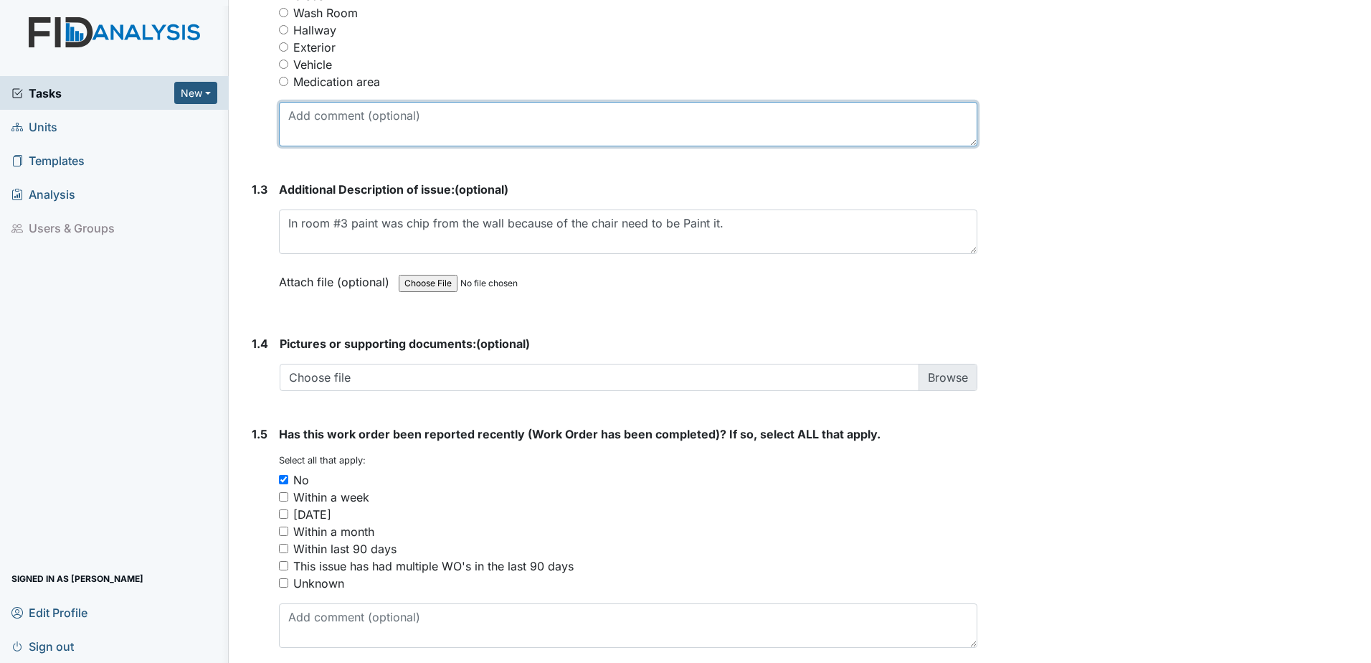
paste textarea "In room #3 paint was chip from the wall because of the chair need to be Paint i…"
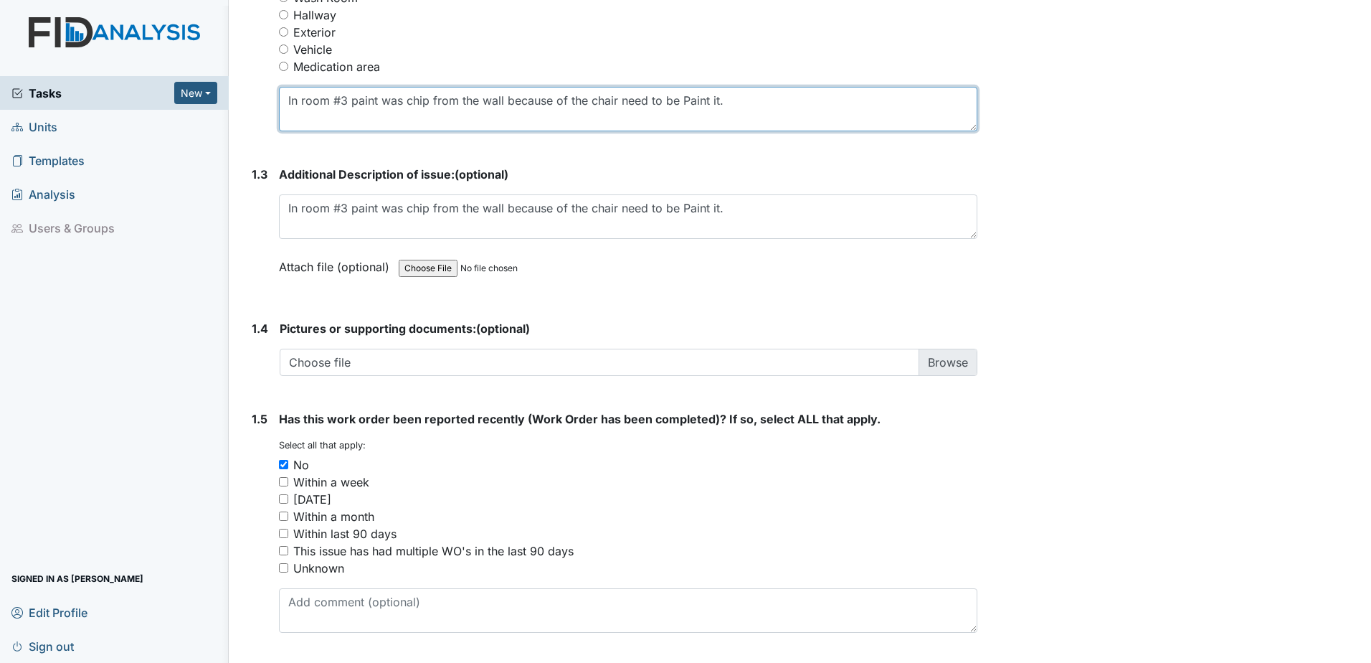
scroll to position [830, 0]
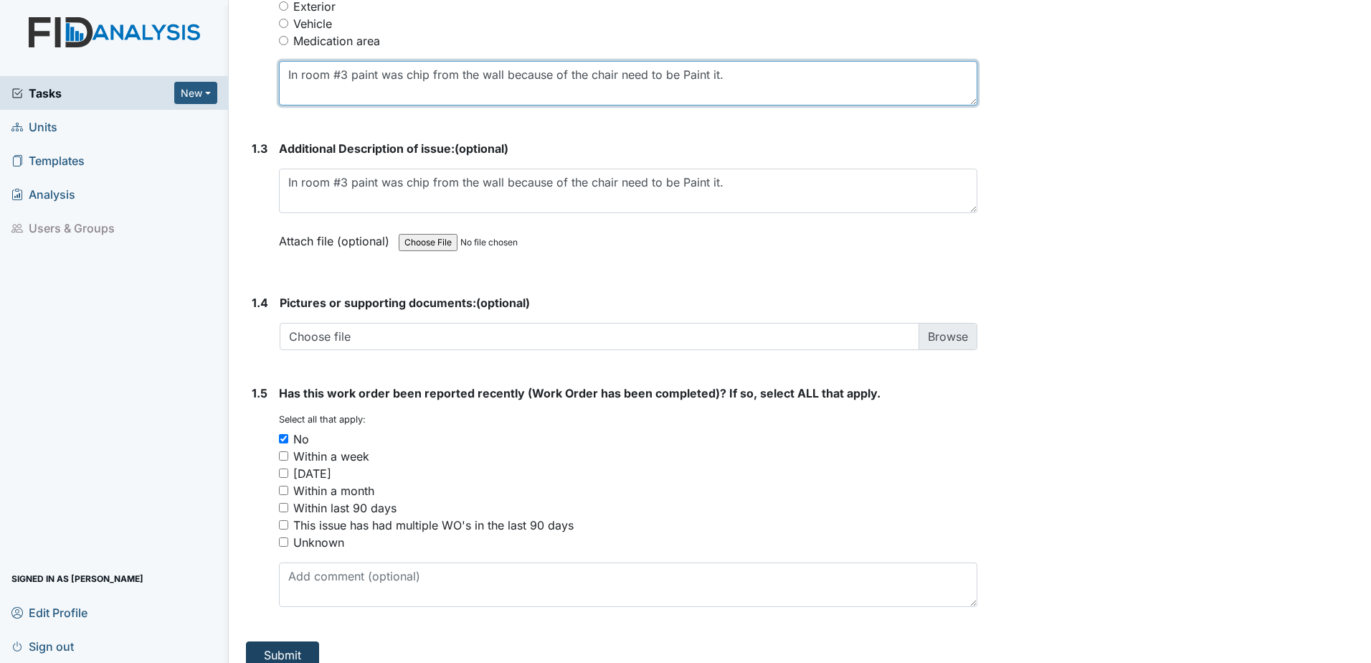
type textarea "In room #3 paint was chip from the wall because of the chair need to be Paint i…"
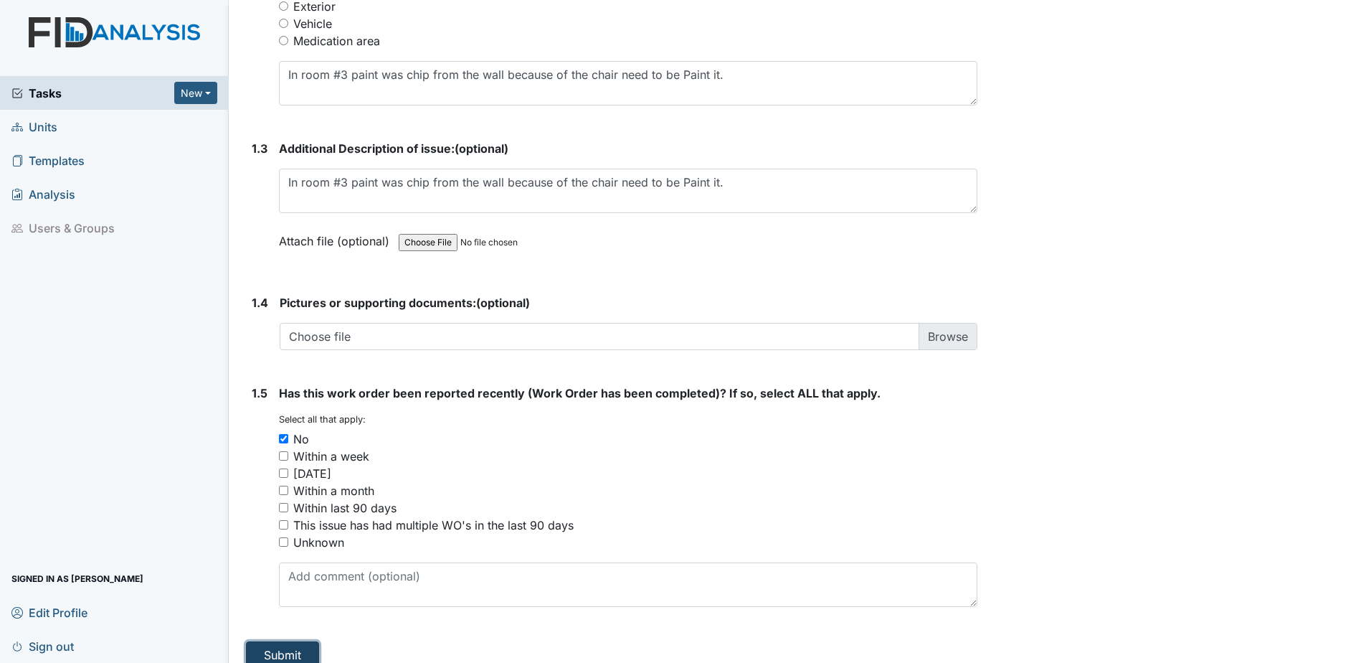
click at [288, 641] on button "Submit" at bounding box center [282, 654] width 73 height 27
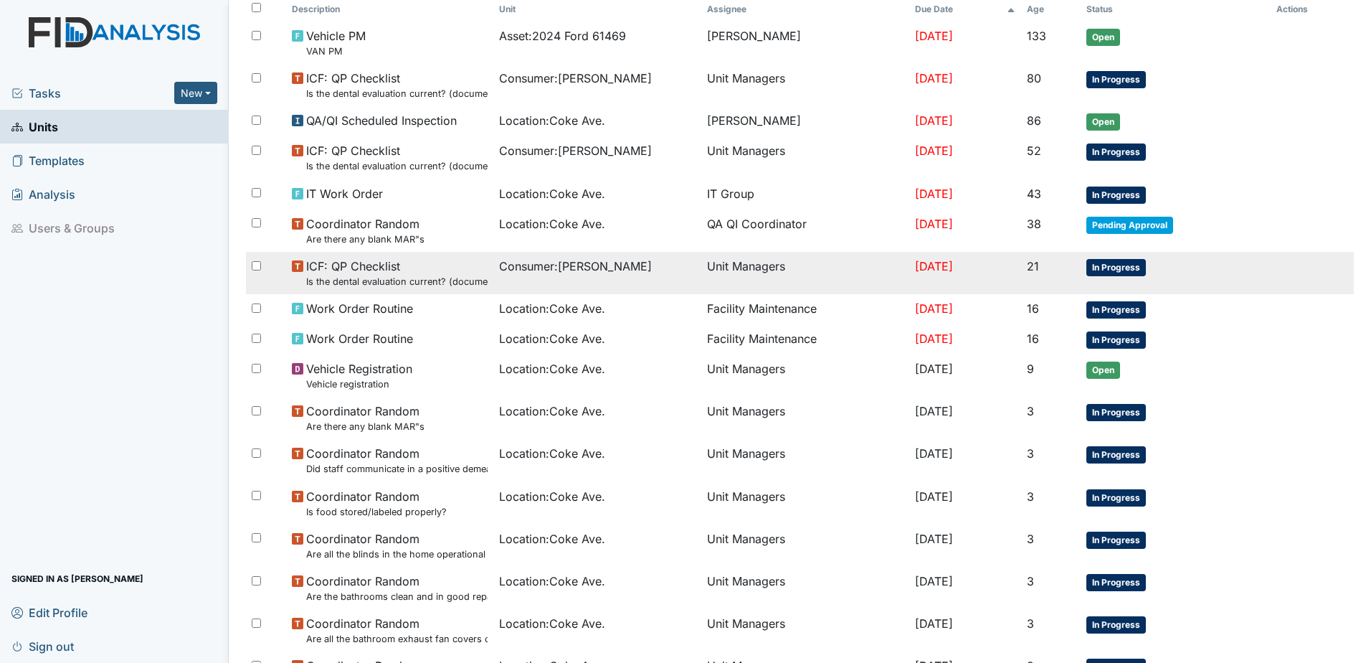
scroll to position [453, 0]
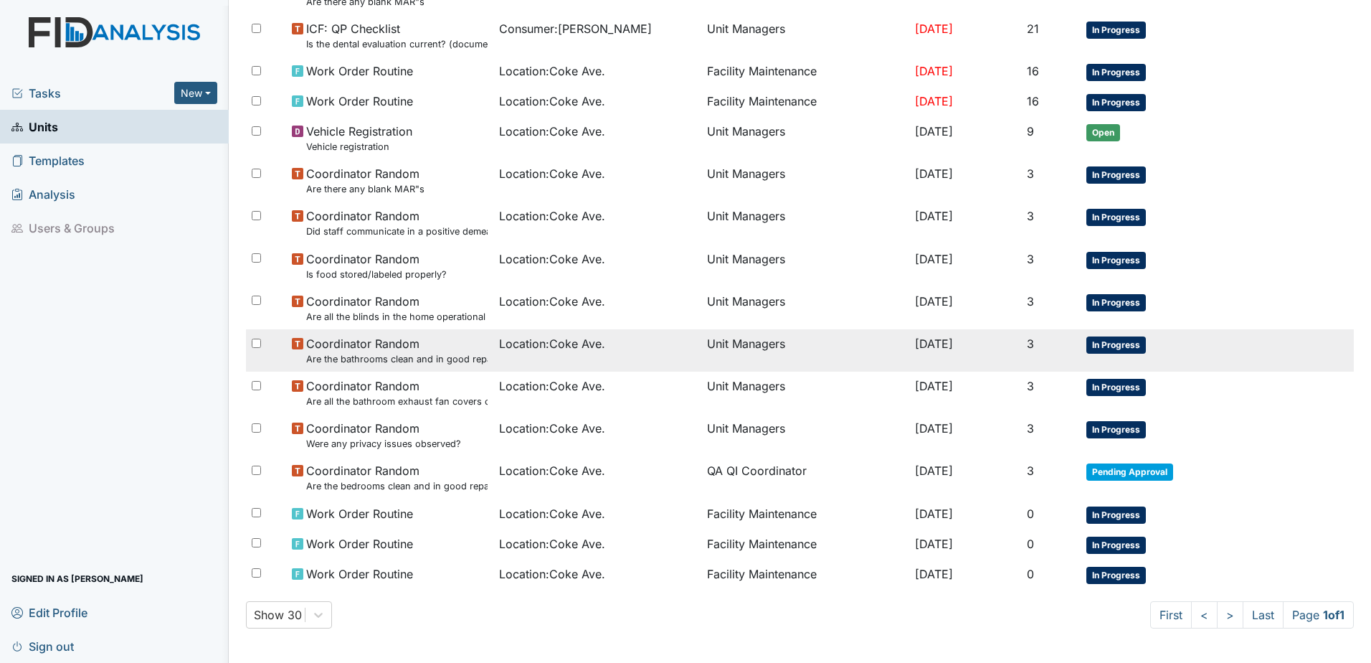
click at [381, 358] on small "Are the bathrooms clean and in good repair?" at bounding box center [397, 359] width 182 height 14
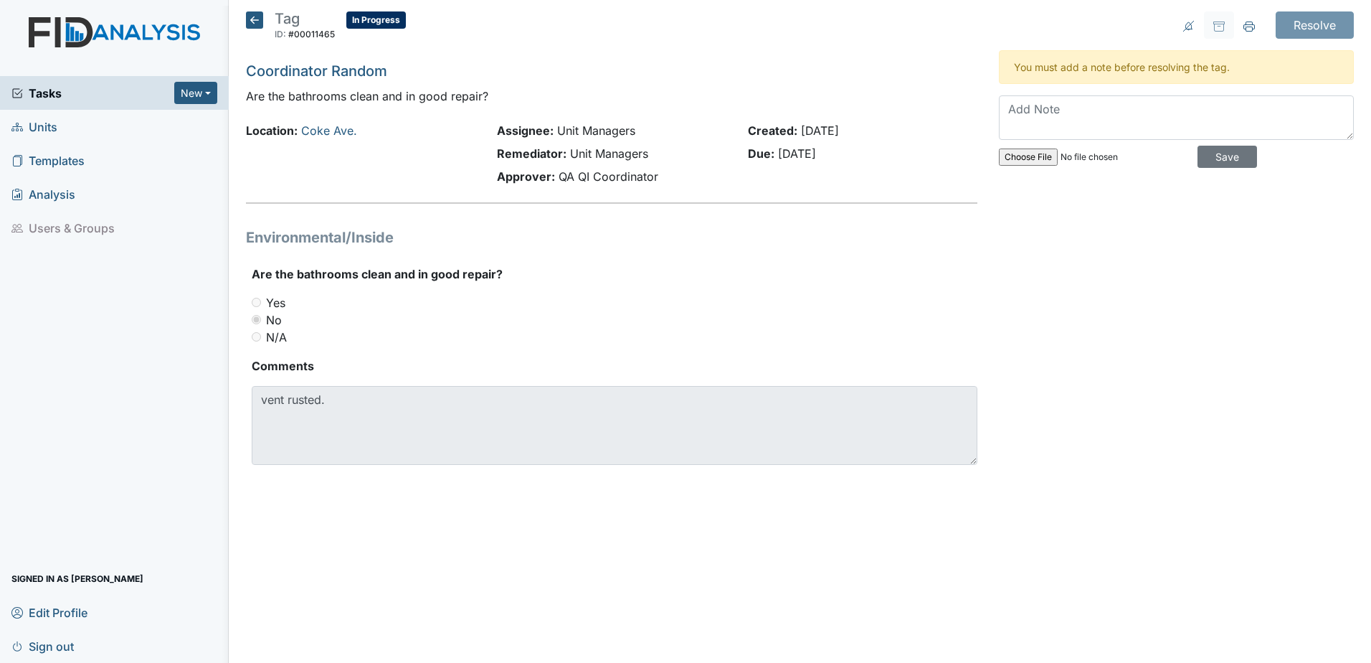
click at [255, 20] on icon at bounding box center [254, 19] width 17 height 17
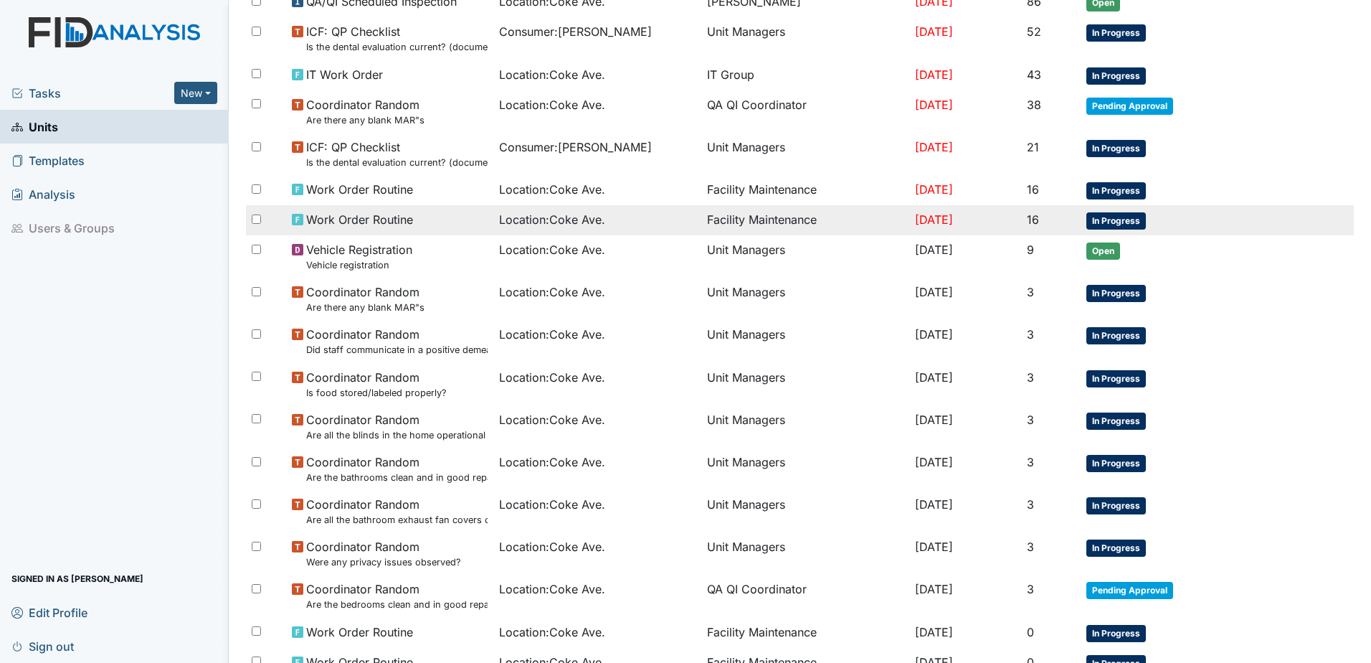
scroll to position [405, 0]
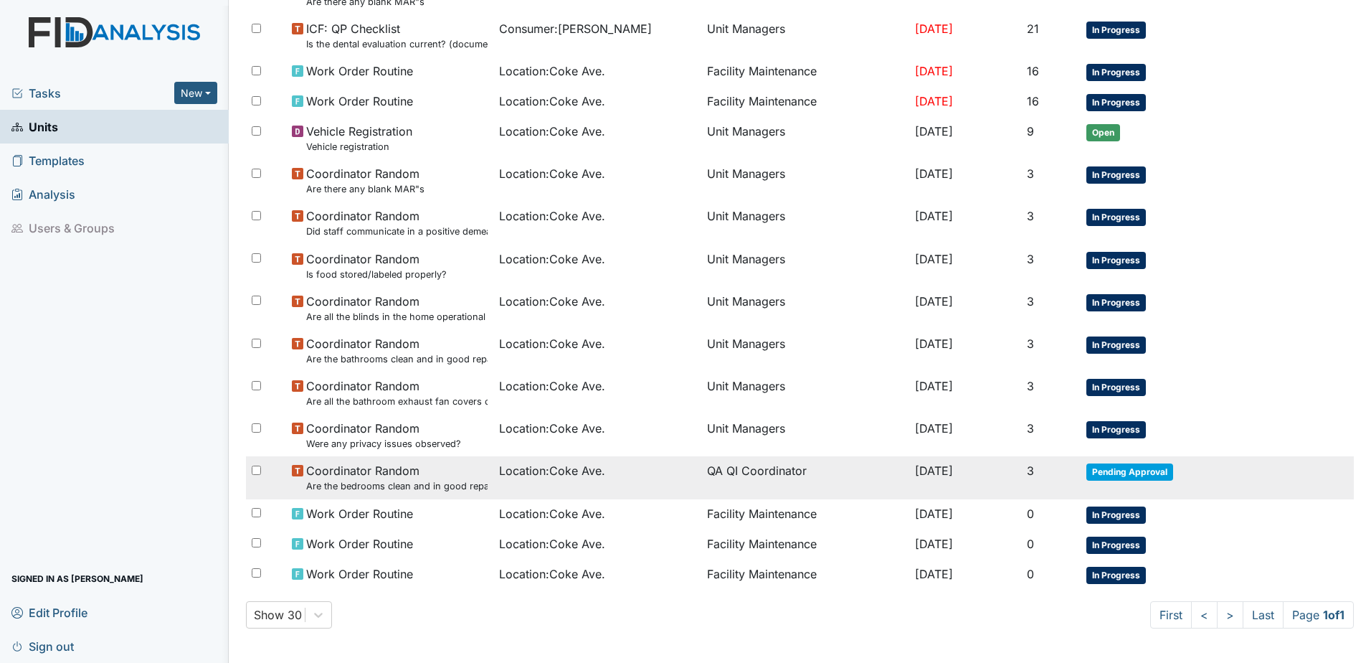
click at [534, 474] on span "Location : Coke Ave." at bounding box center [552, 470] width 106 height 17
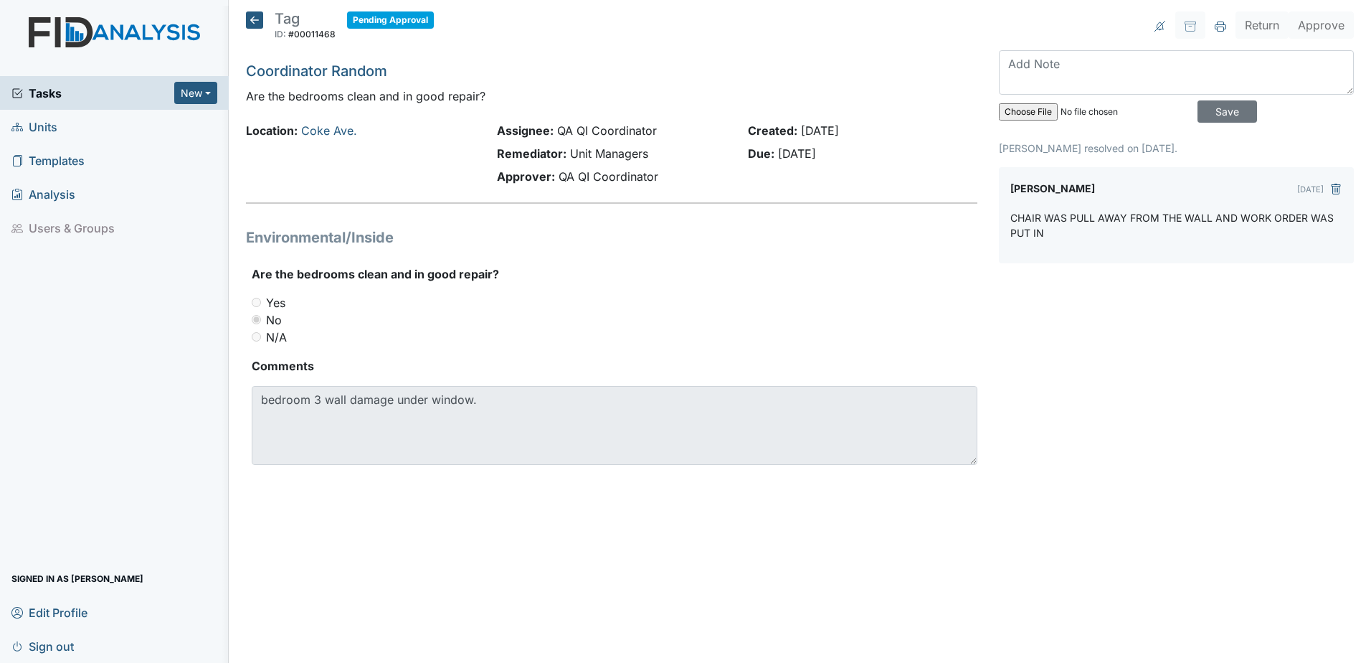
click at [251, 19] on icon at bounding box center [254, 19] width 17 height 17
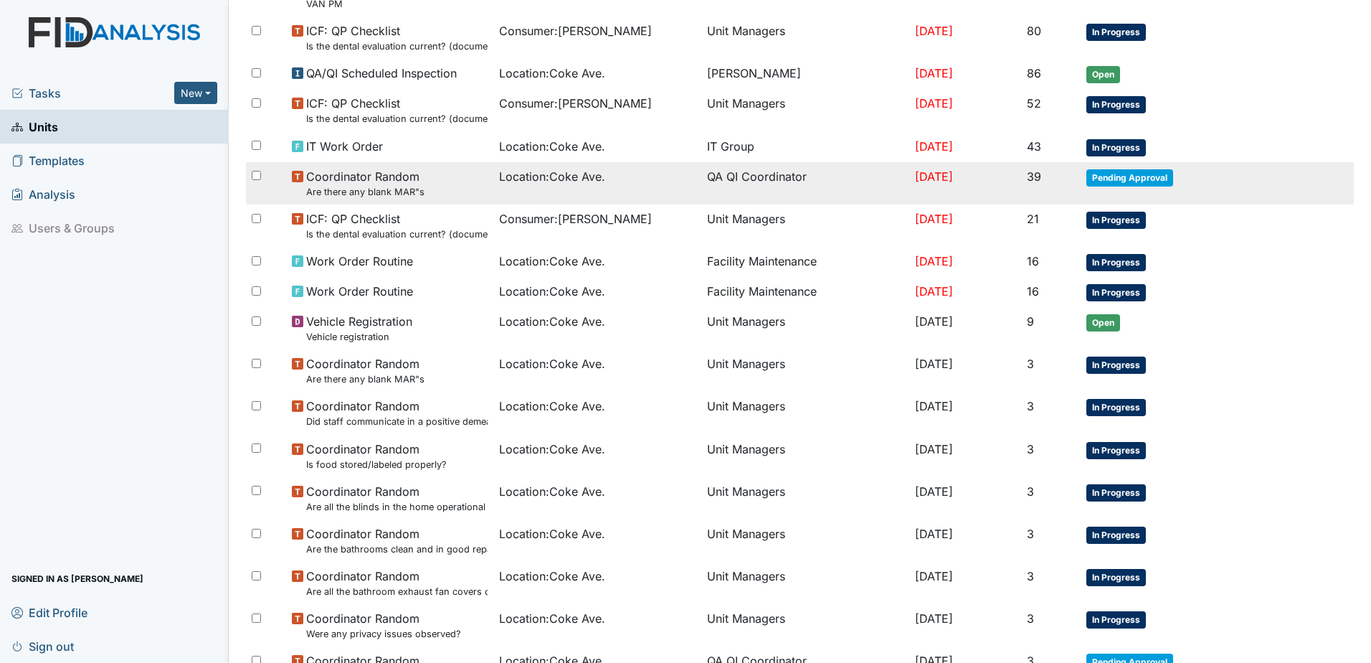
scroll to position [405, 0]
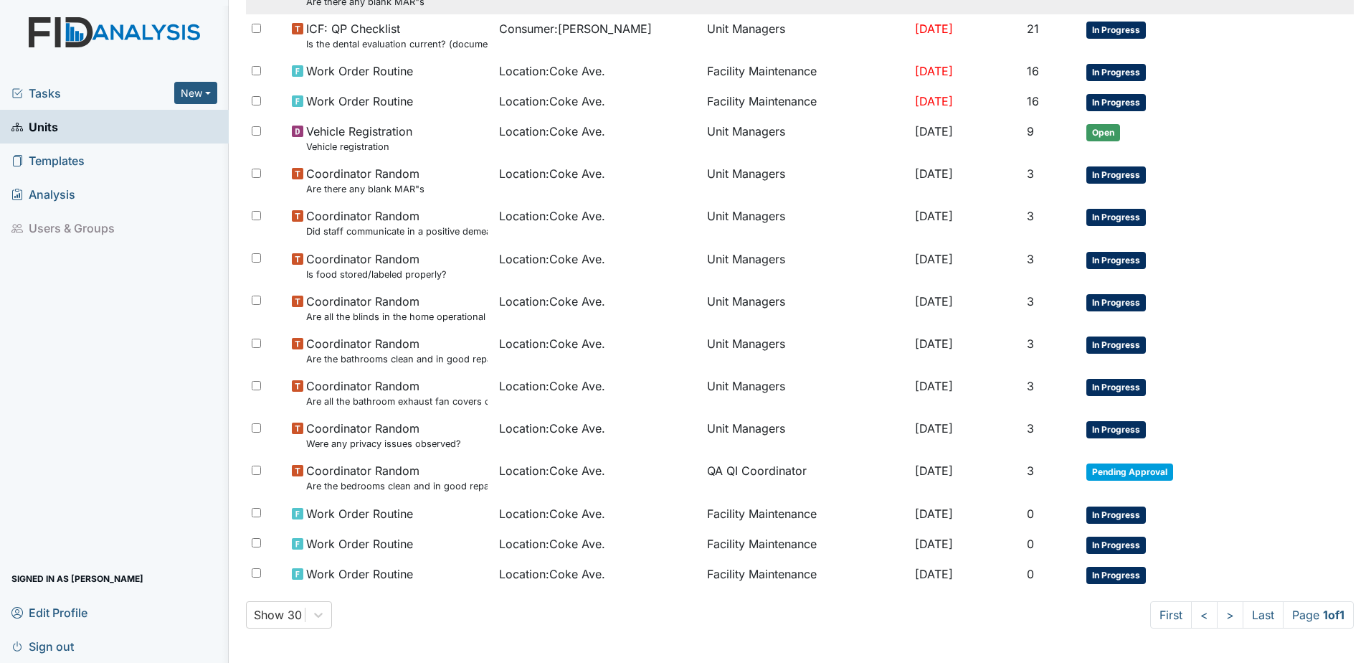
click at [601, 416] on td "Location : Coke Ave." at bounding box center [597, 435] width 208 height 42
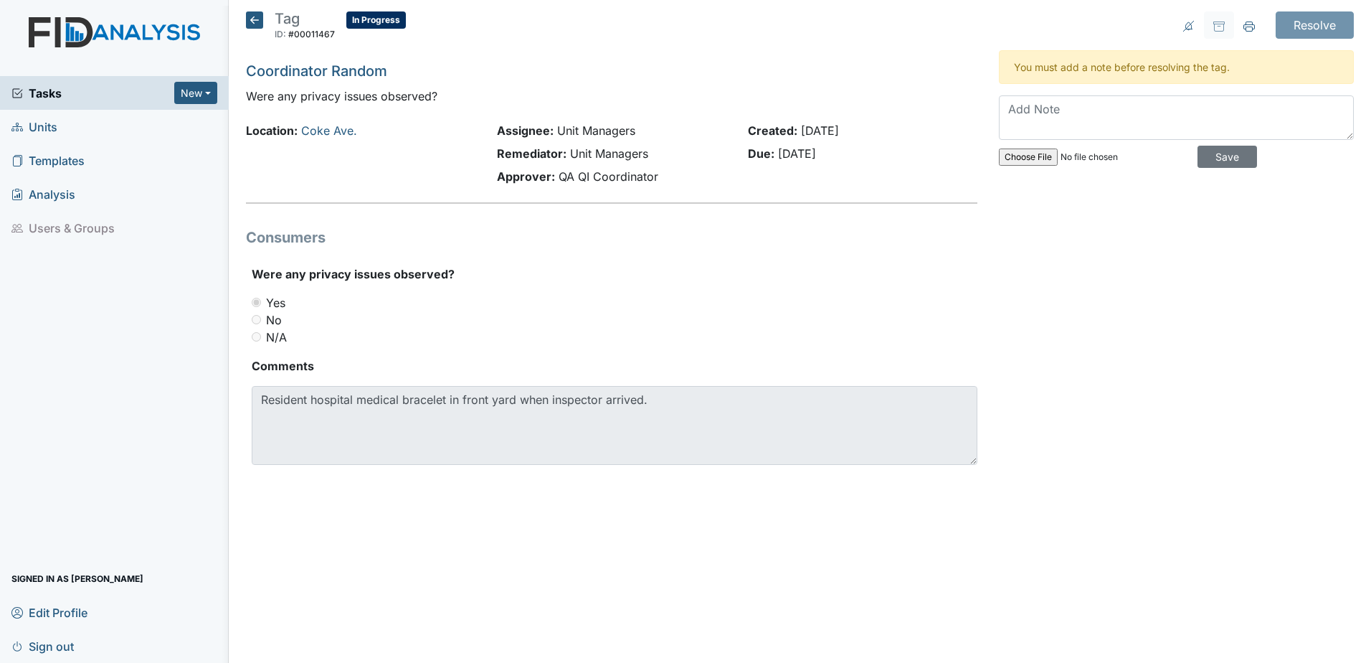
click at [260, 24] on icon at bounding box center [254, 19] width 17 height 17
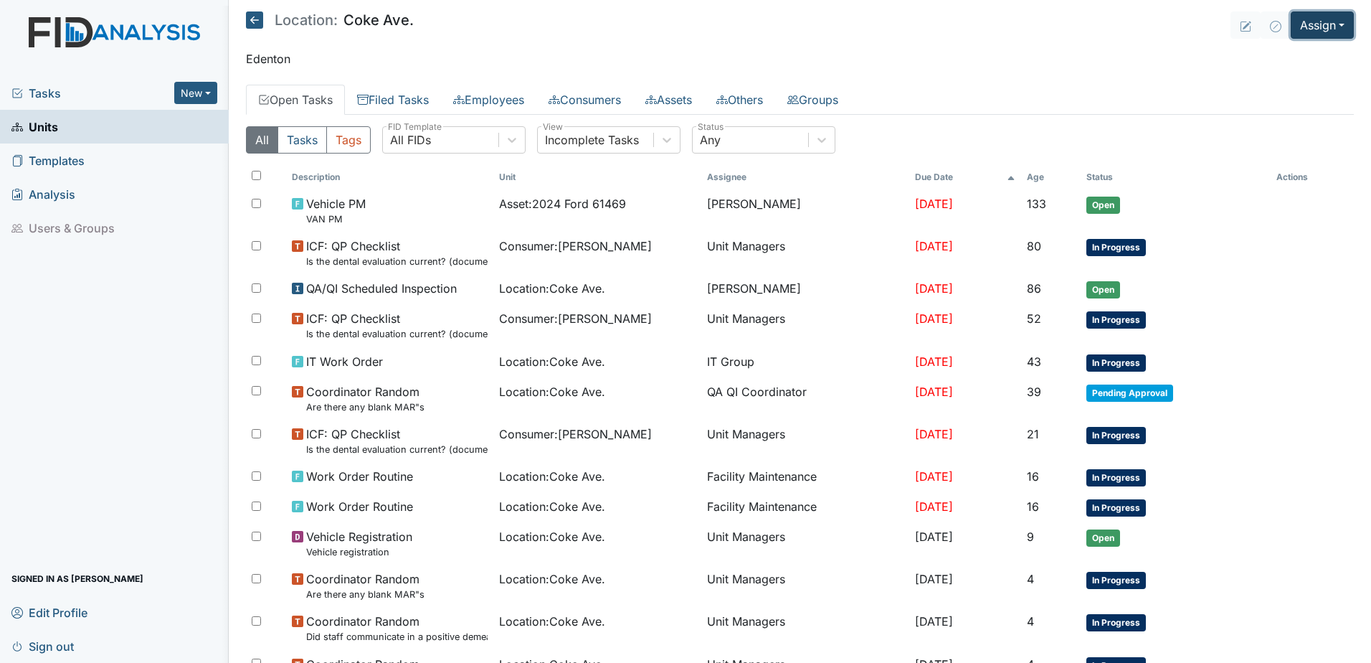
click at [1330, 21] on button "Assign" at bounding box center [1322, 24] width 63 height 27
click at [1247, 77] on link "Assign Inspection" at bounding box center [1288, 81] width 129 height 23
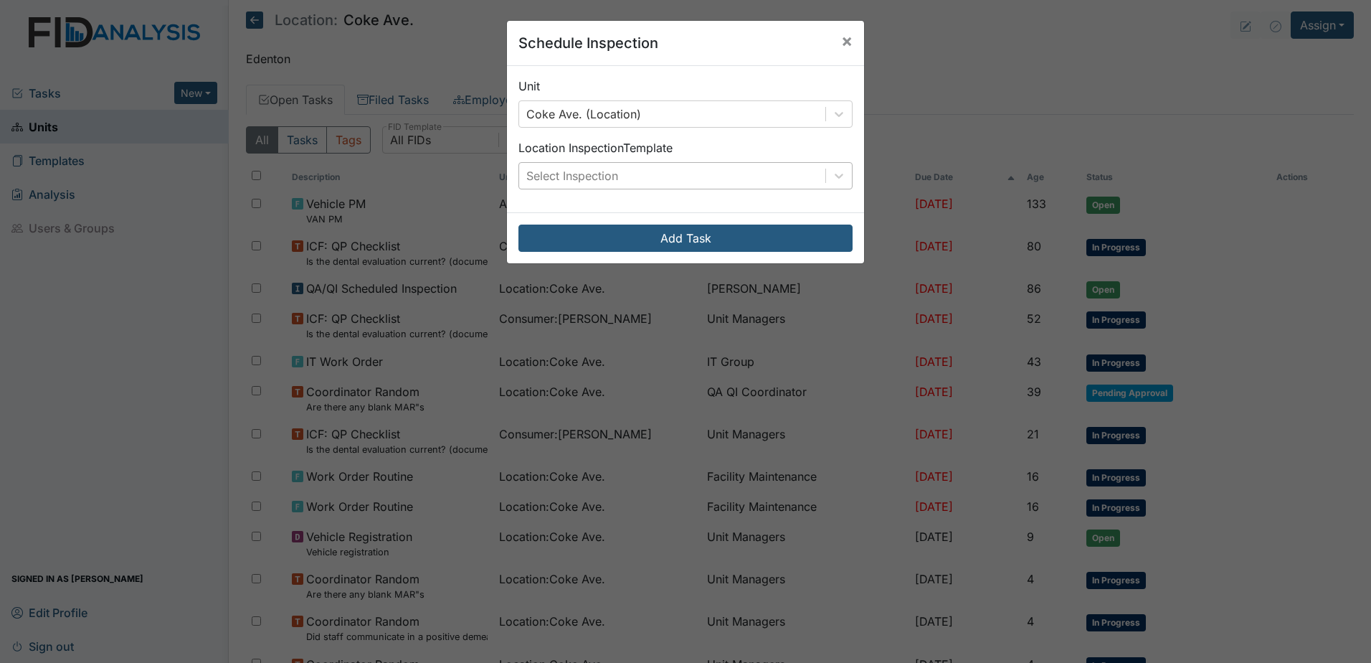
click at [750, 171] on div "Select Inspection" at bounding box center [672, 176] width 306 height 26
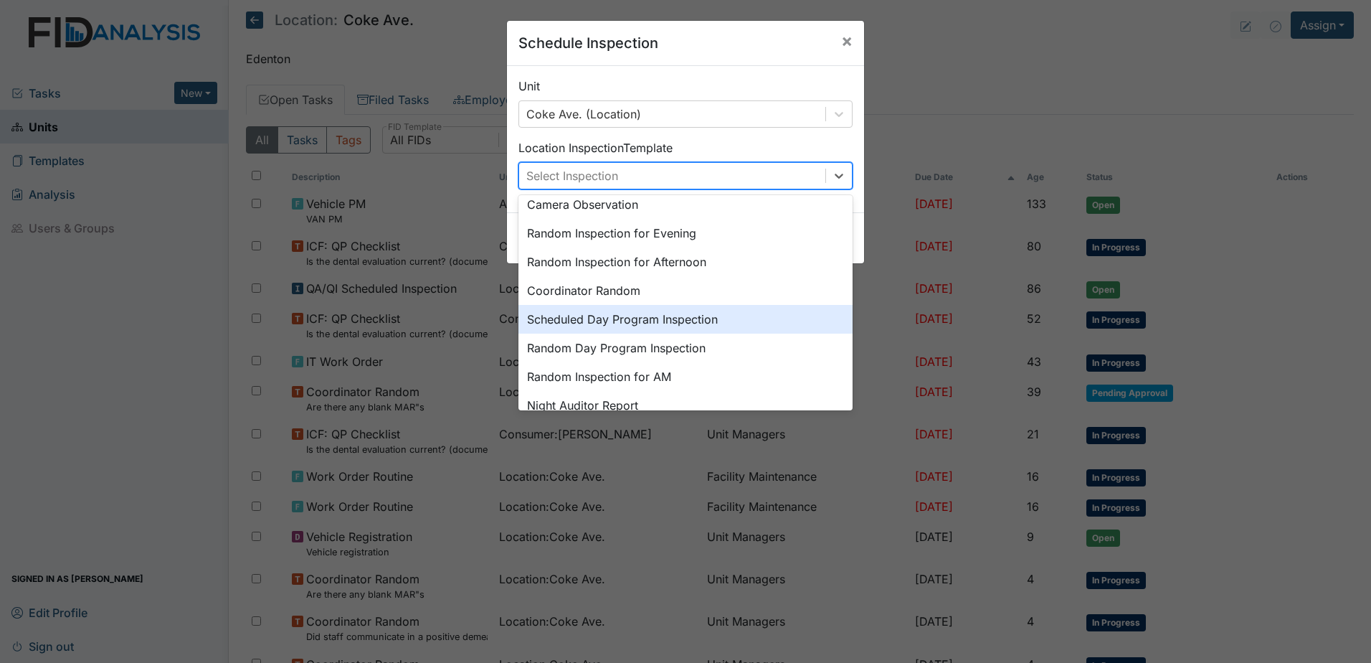
scroll to position [215, 0]
